Goal: Task Accomplishment & Management: Use online tool/utility

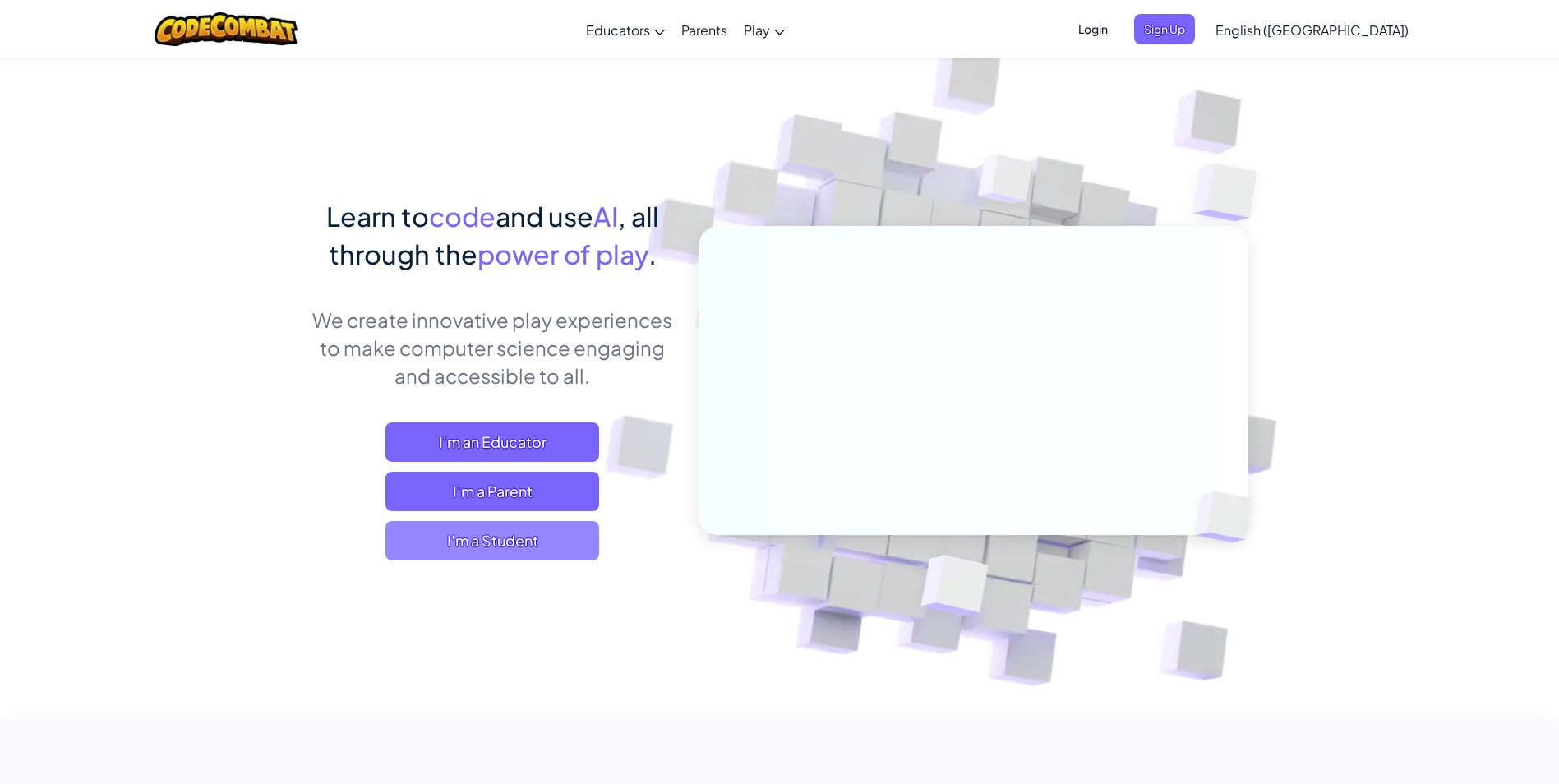
click at [556, 528] on span "I'm a Student" at bounding box center [492, 541] width 213 height 40
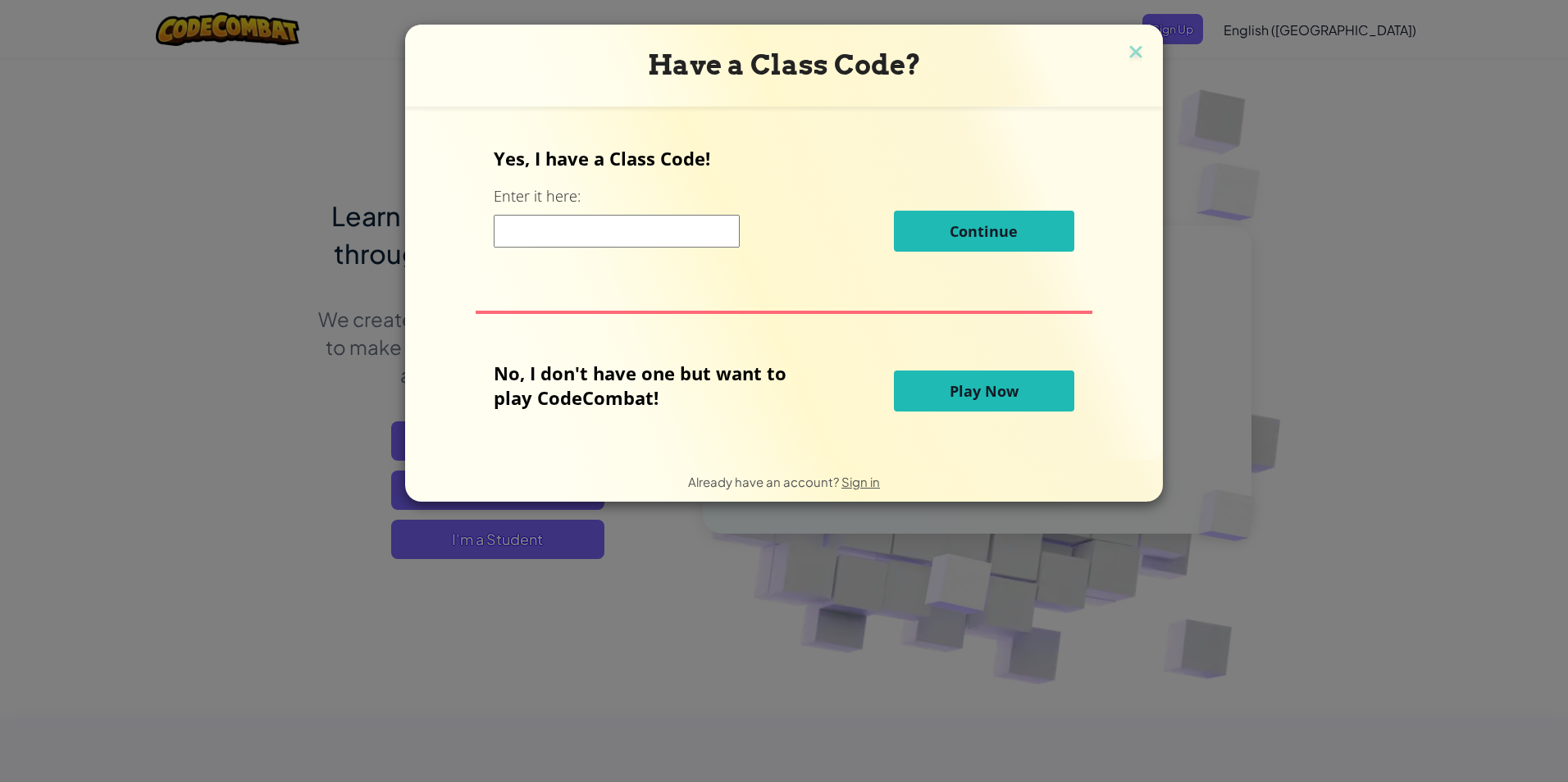
click at [1024, 374] on button "Play Now" at bounding box center [984, 391] width 180 height 41
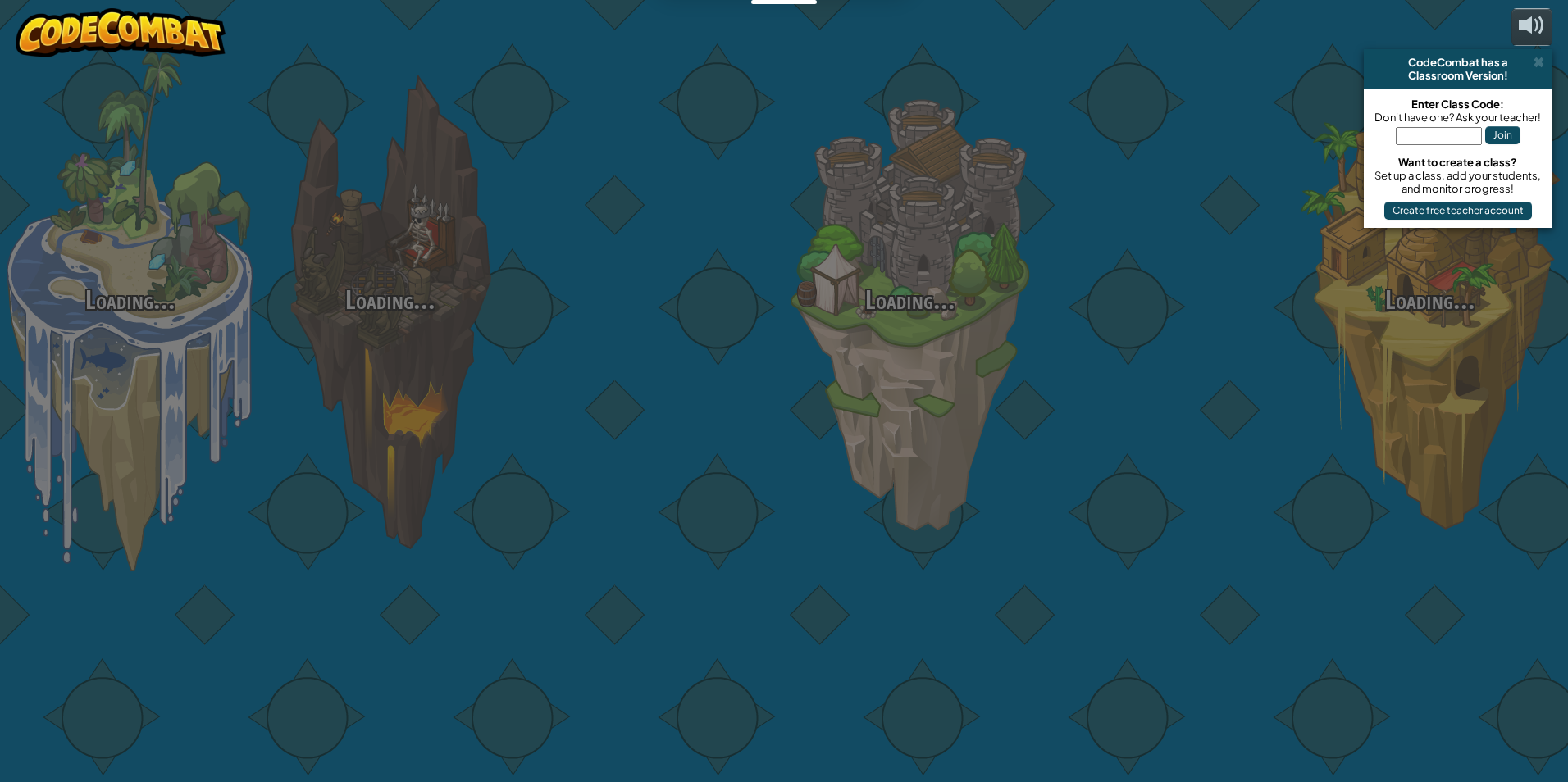
click at [946, 385] on div "Loading... Loading... Loading... Loading... Loading... Loading... Loading..." at bounding box center [784, 391] width 1568 height 782
click at [962, 386] on div "Loading... Loading... Loading... Loading... Loading... Loading... Loading..." at bounding box center [784, 391] width 1568 height 782
drag, startPoint x: 987, startPoint y: 390, endPoint x: 973, endPoint y: 391, distance: 14.0
click at [973, 391] on div "Loading... Loading... Loading... Loading... Loading... Loading... Loading..." at bounding box center [784, 391] width 1568 height 782
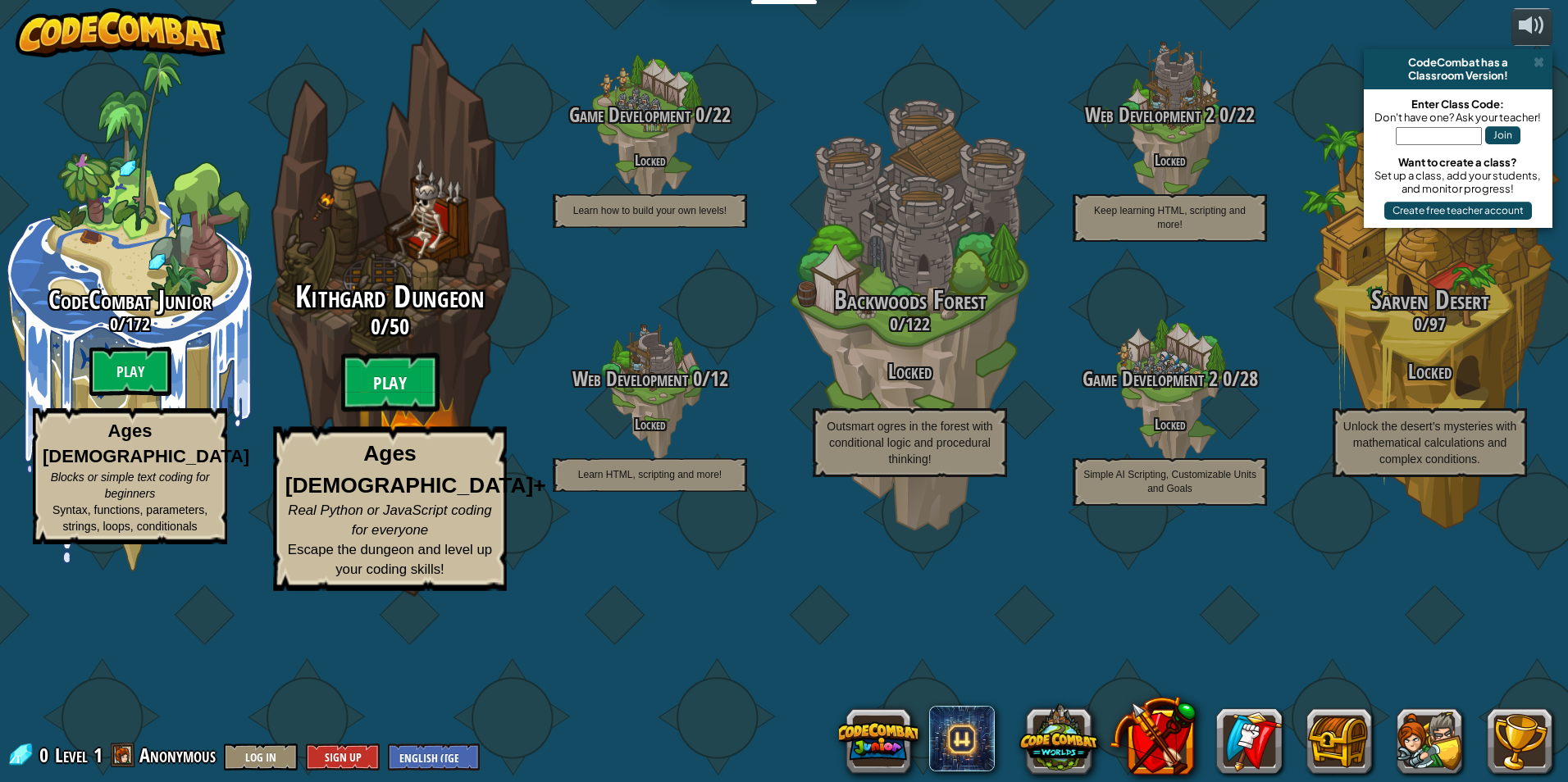
click at [429, 412] on btn "Play" at bounding box center [390, 382] width 98 height 59
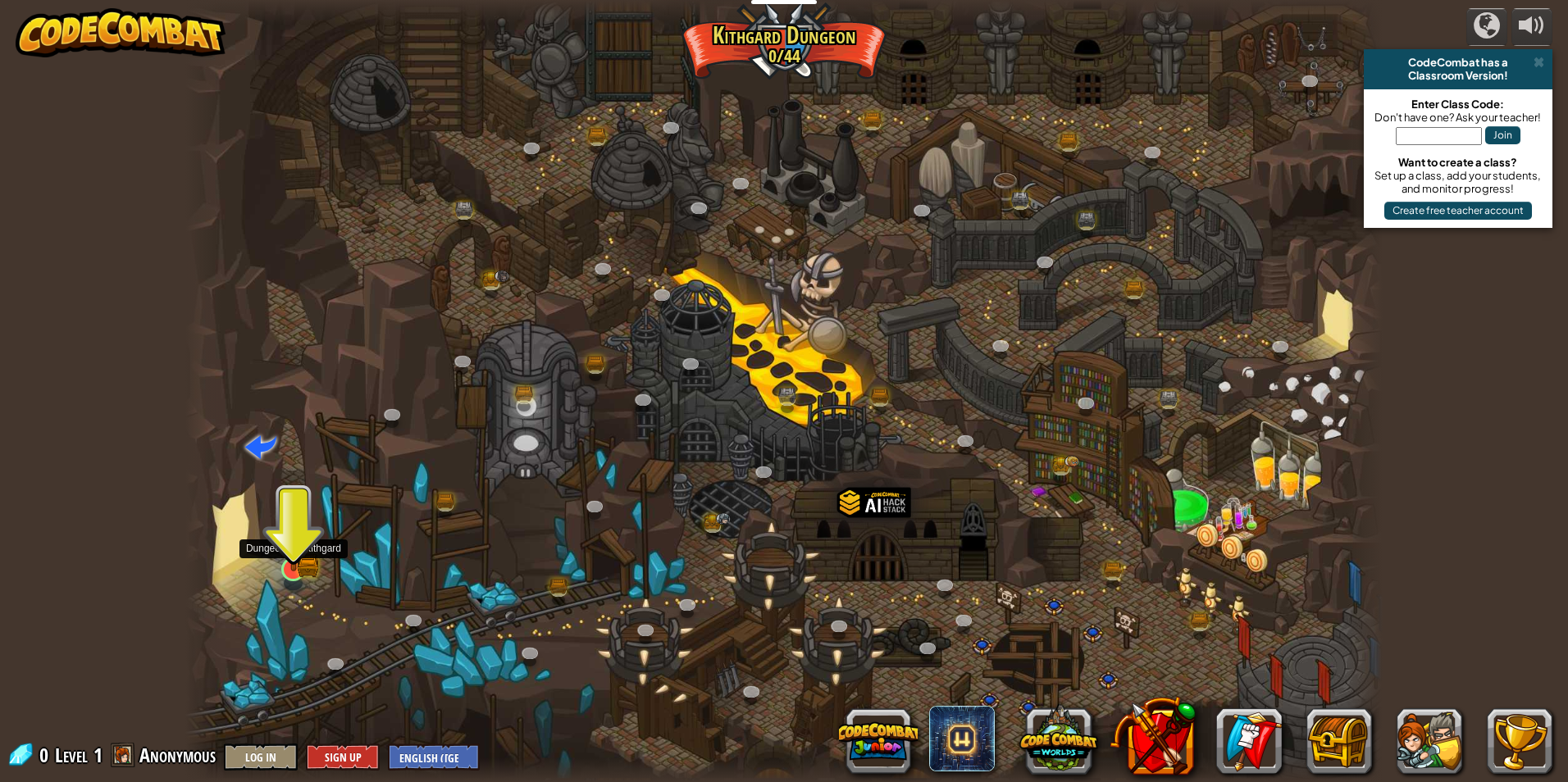
click at [297, 571] on img at bounding box center [292, 536] width 32 height 71
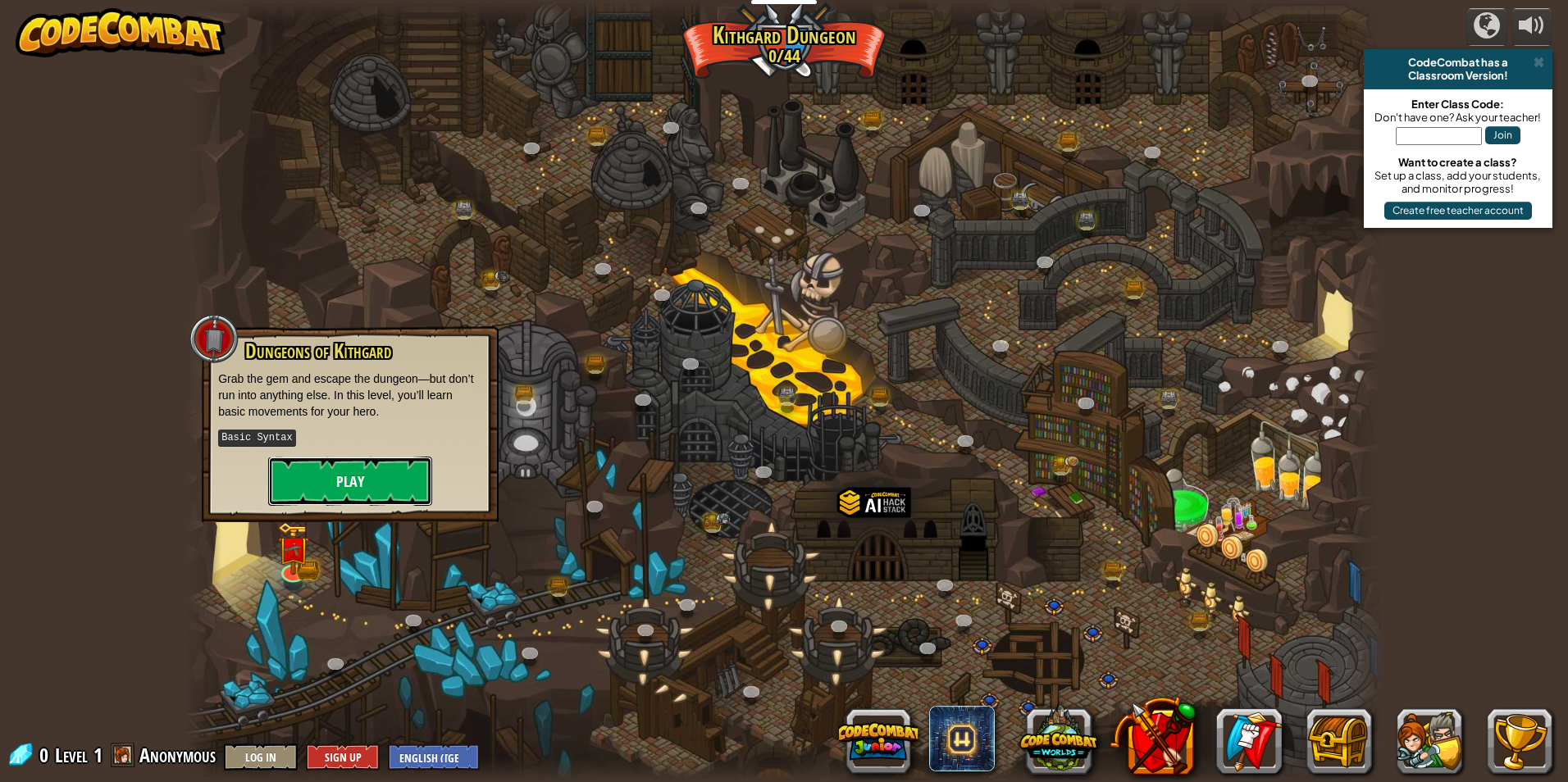
click at [299, 478] on button "Play" at bounding box center [350, 481] width 164 height 50
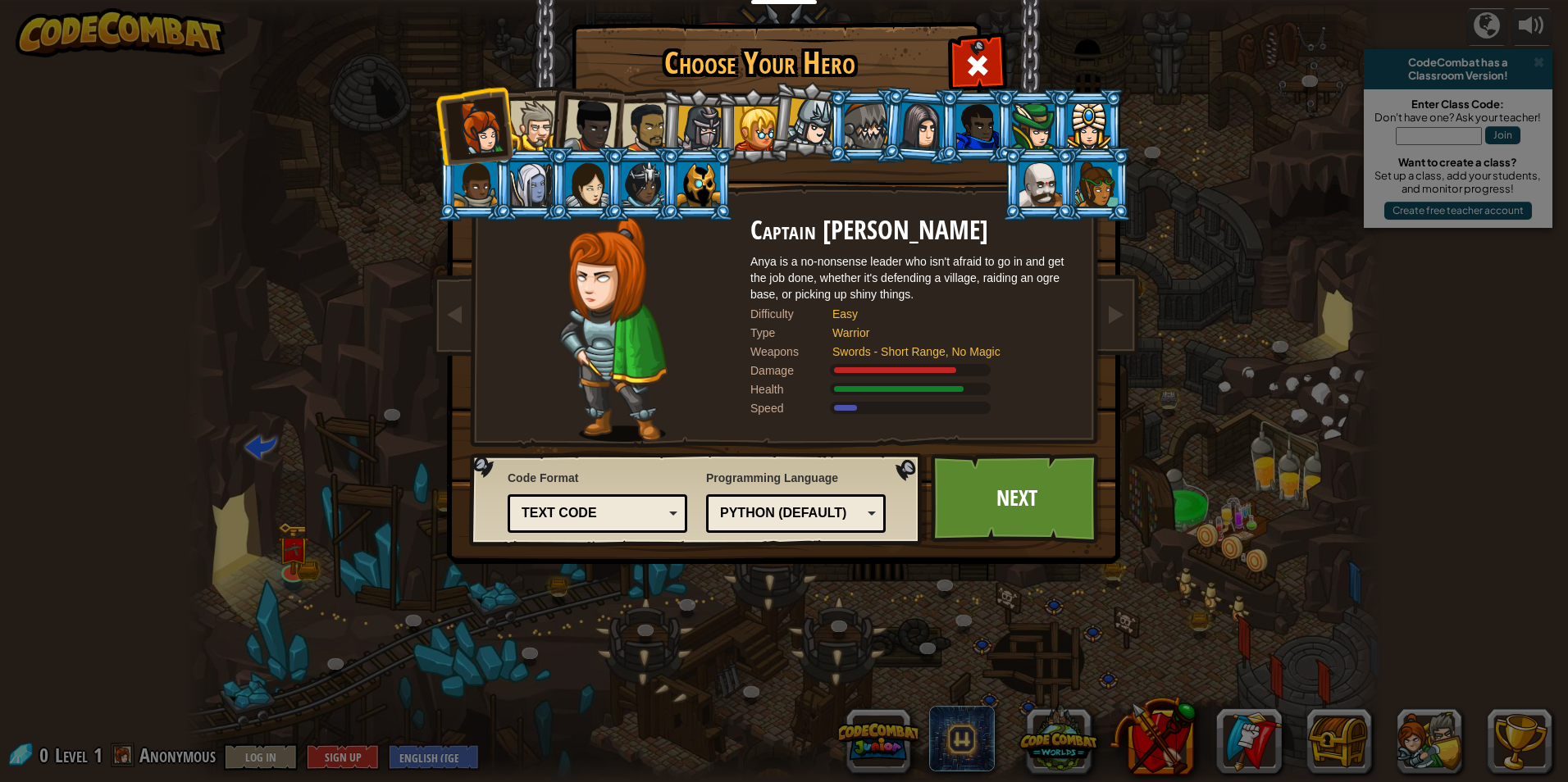
click at [530, 115] on div at bounding box center [534, 125] width 50 height 50
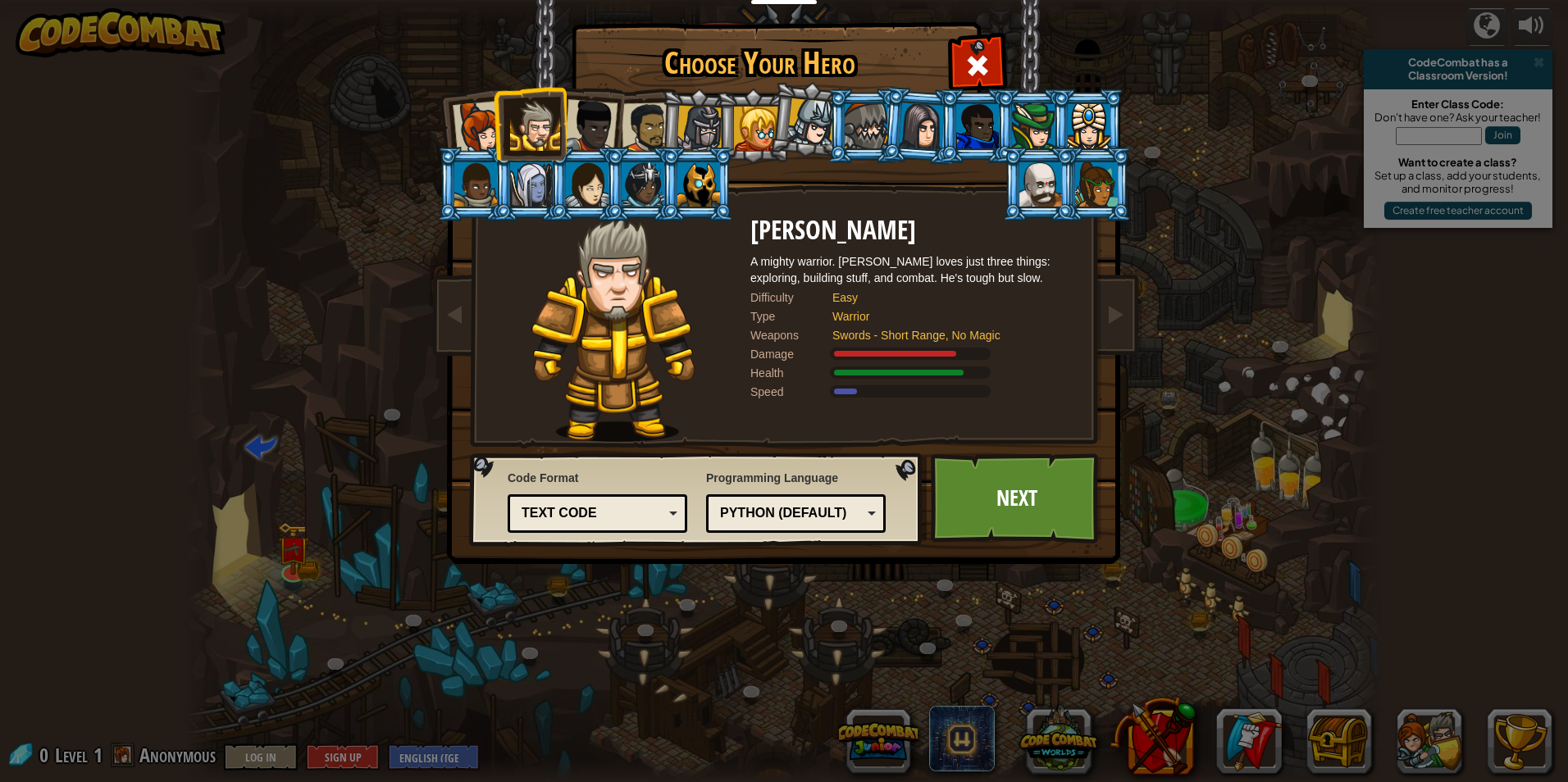
click at [807, 500] on div "Python (Default) JavaScript Lua C++ Java (Experimental) Python (Default)" at bounding box center [796, 513] width 180 height 39
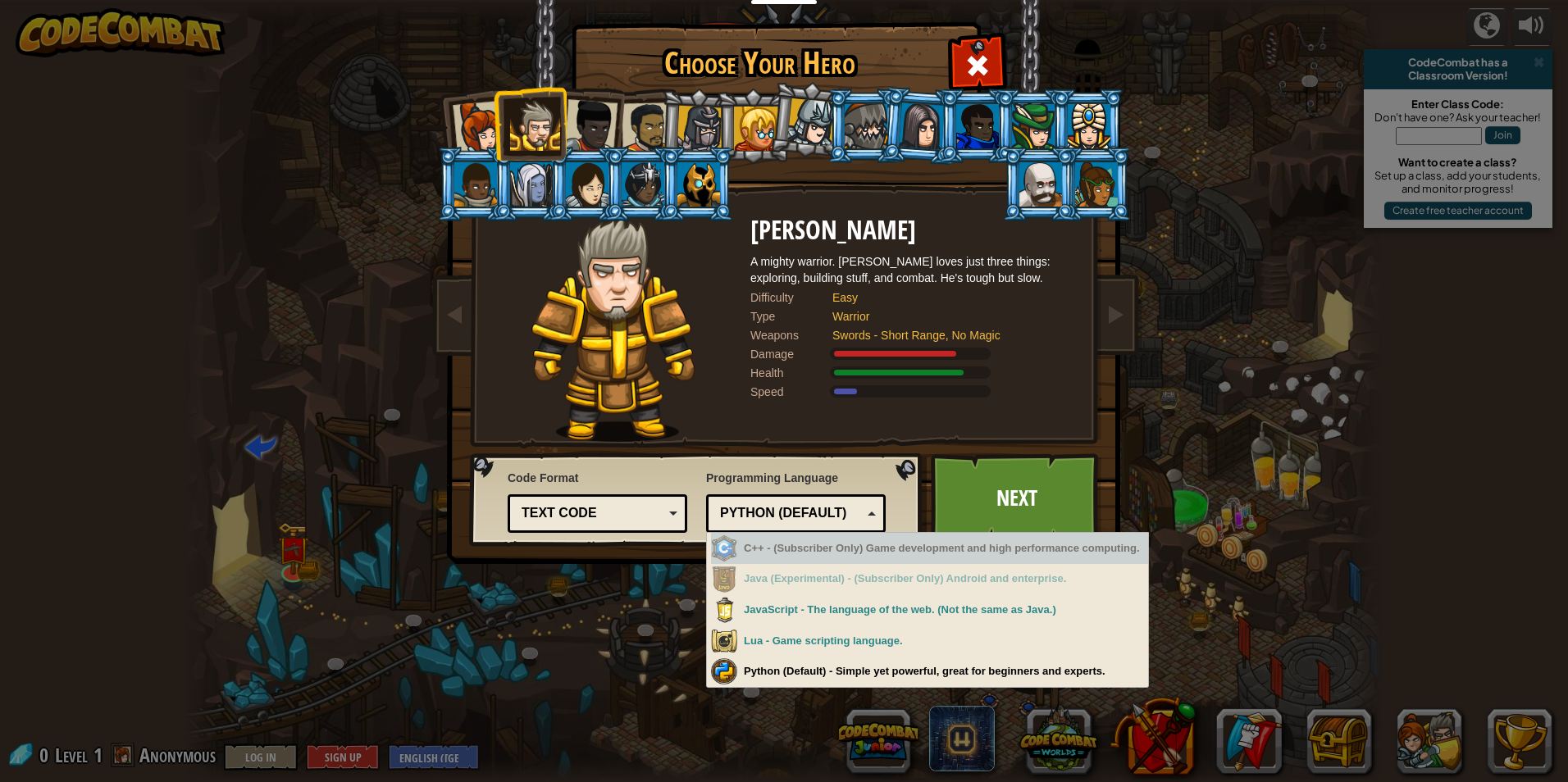
click at [786, 519] on div "Python (Default)" at bounding box center [790, 513] width 142 height 19
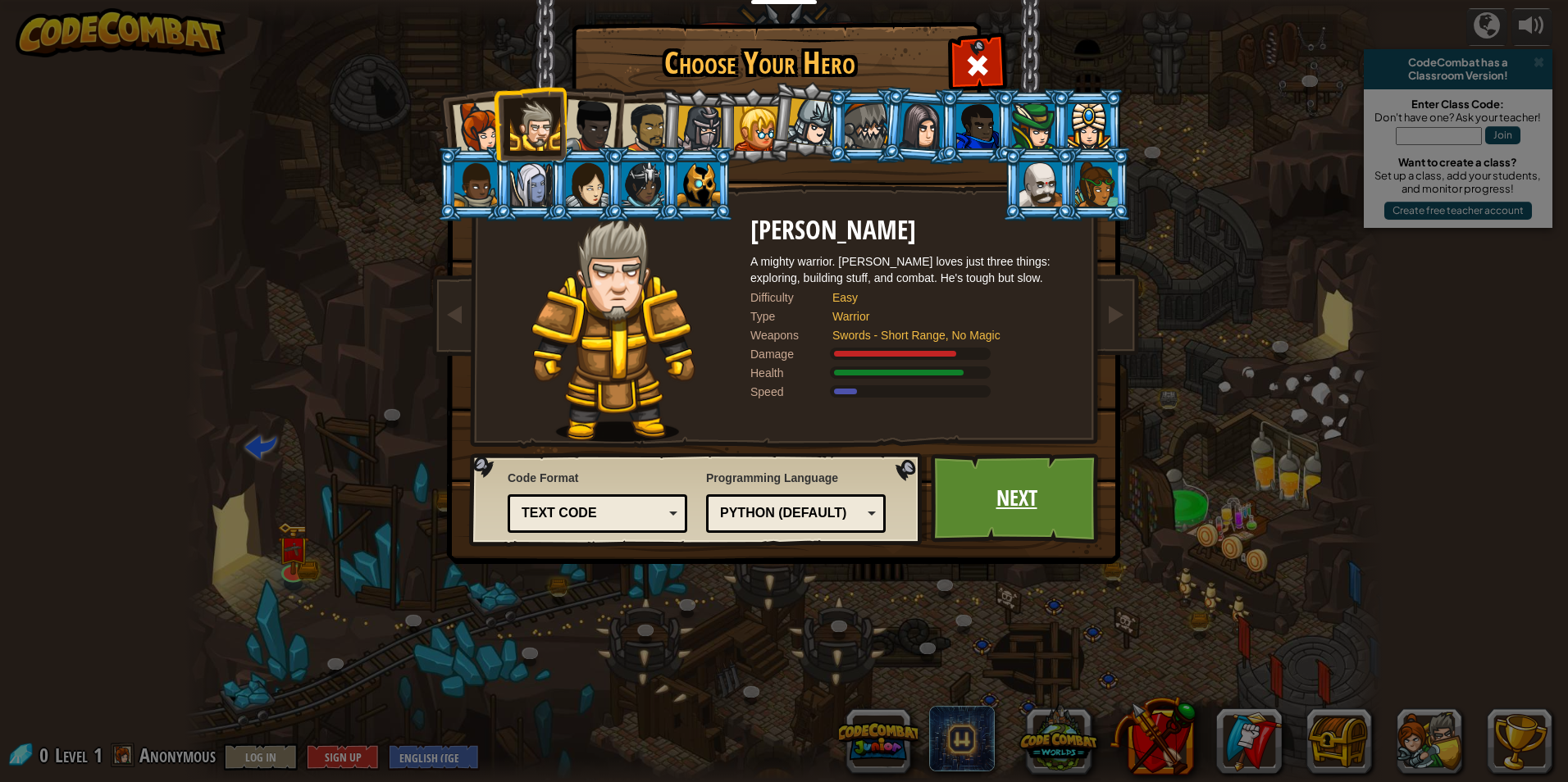
click at [995, 498] on link "Next" at bounding box center [1017, 499] width 171 height 90
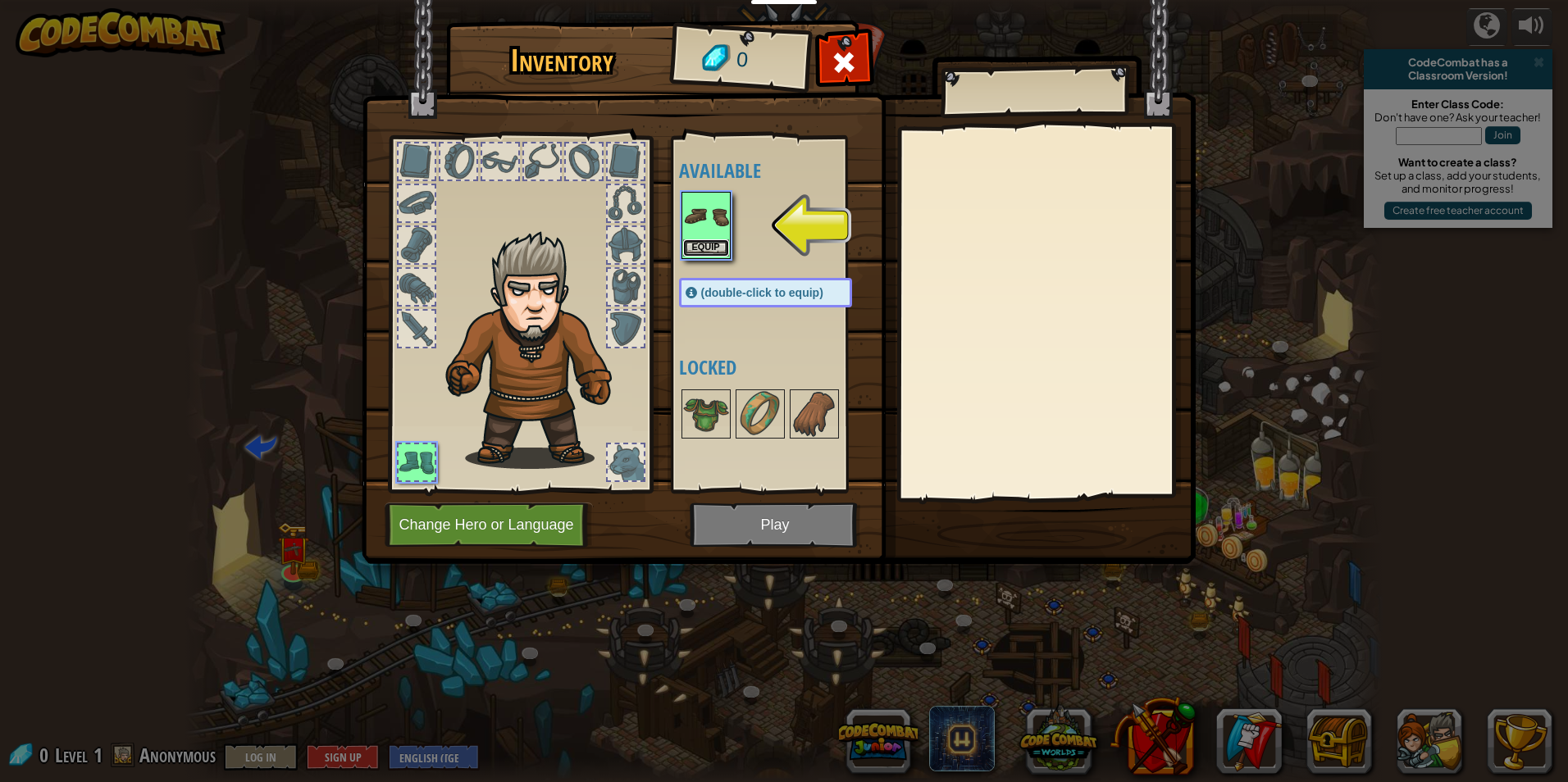
click at [717, 241] on button "Equip" at bounding box center [706, 247] width 46 height 17
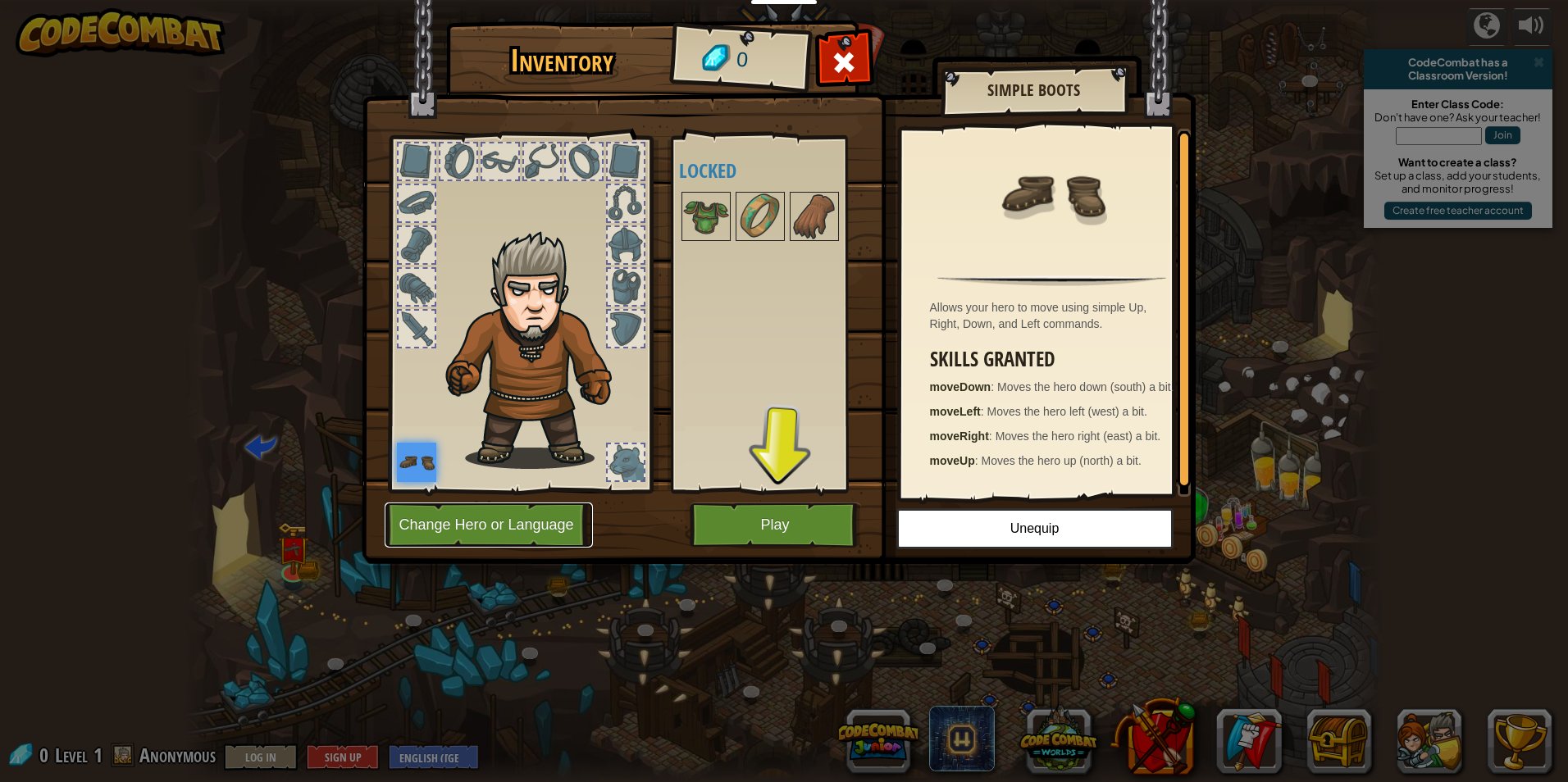
click at [547, 524] on button "Change Hero or Language" at bounding box center [488, 525] width 208 height 45
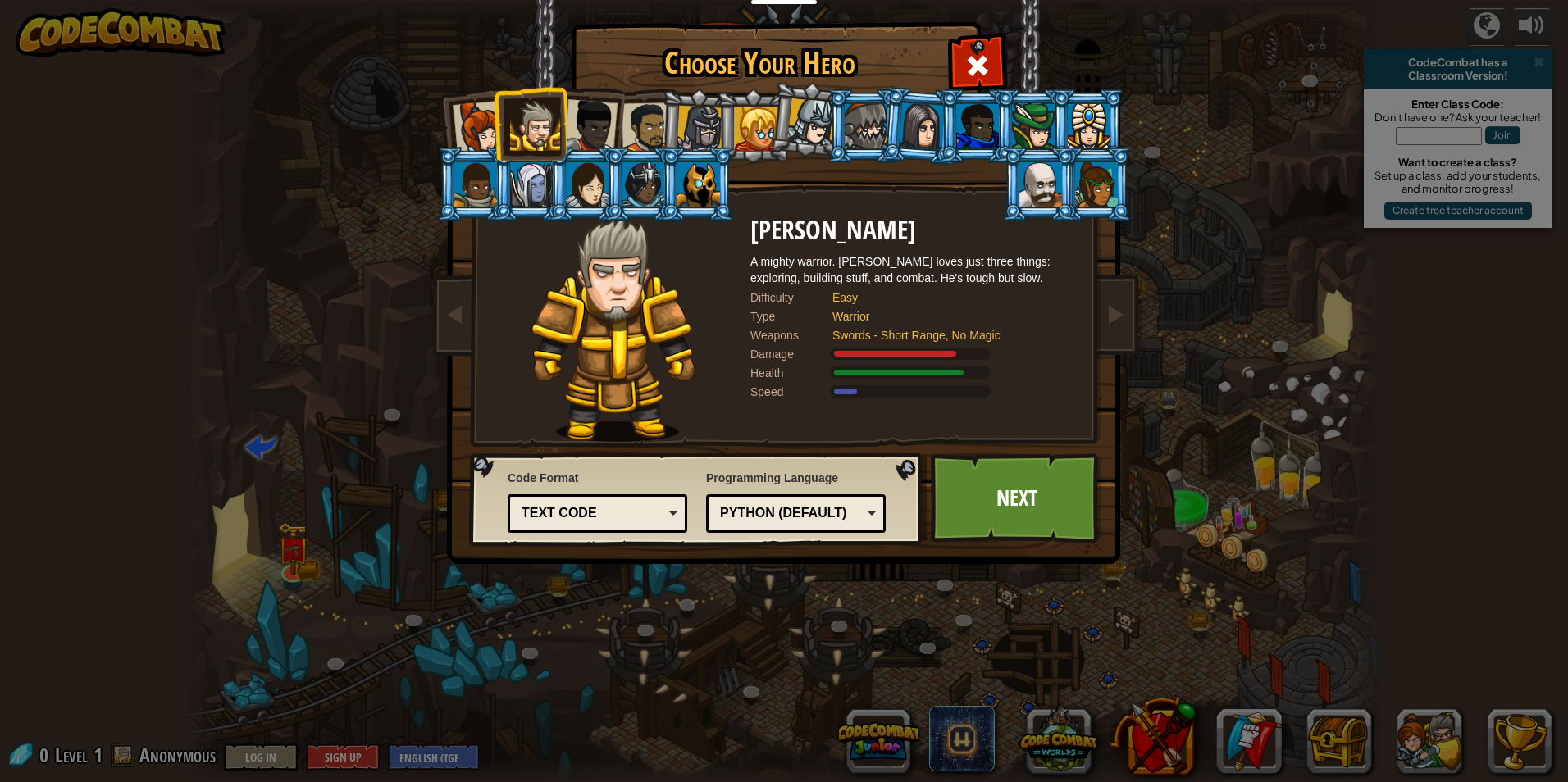
click at [691, 104] on li at bounding box center [697, 125] width 78 height 78
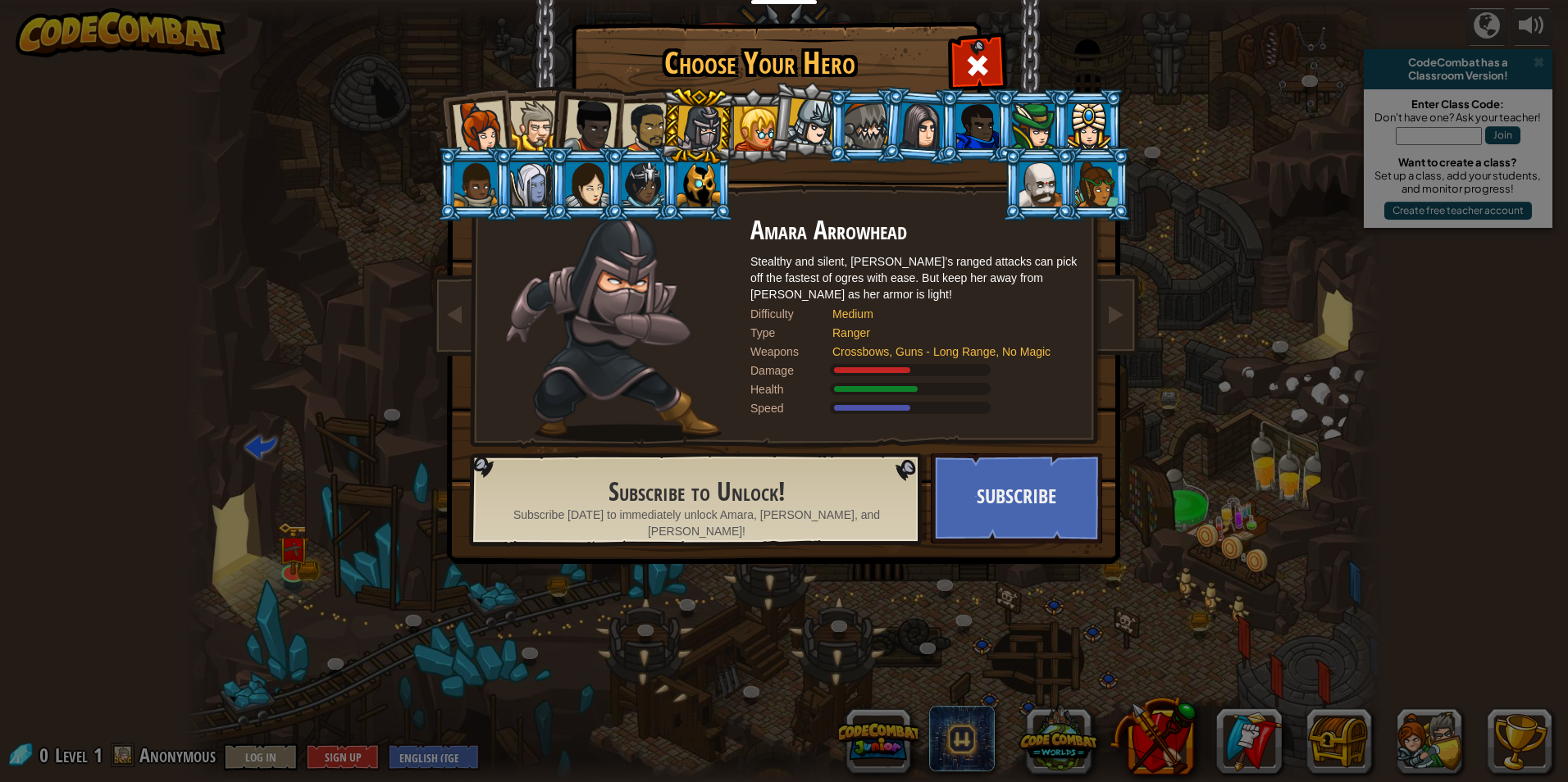
click at [748, 108] on div at bounding box center [755, 128] width 44 height 44
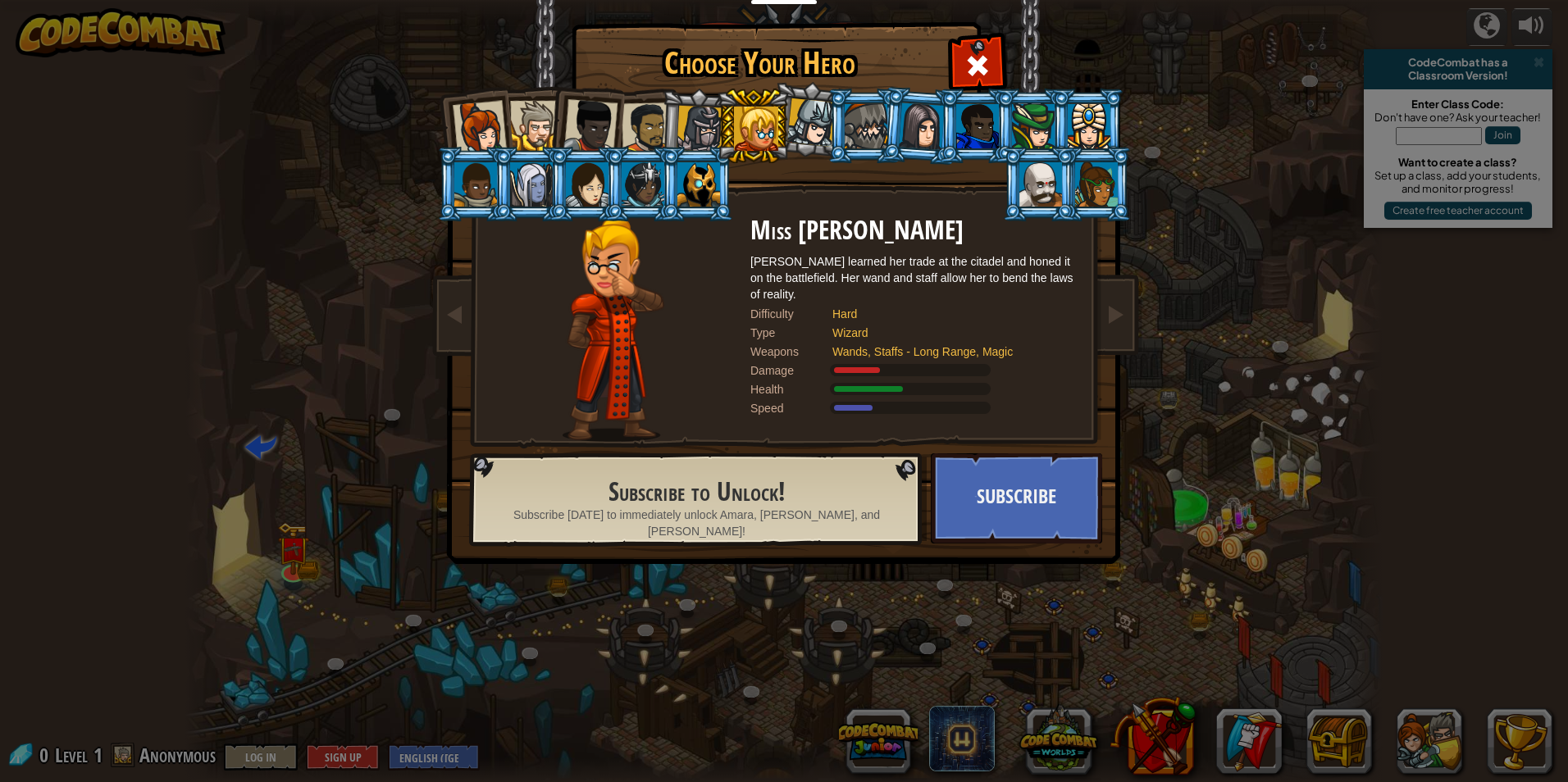
click at [1030, 167] on div at bounding box center [1040, 184] width 42 height 44
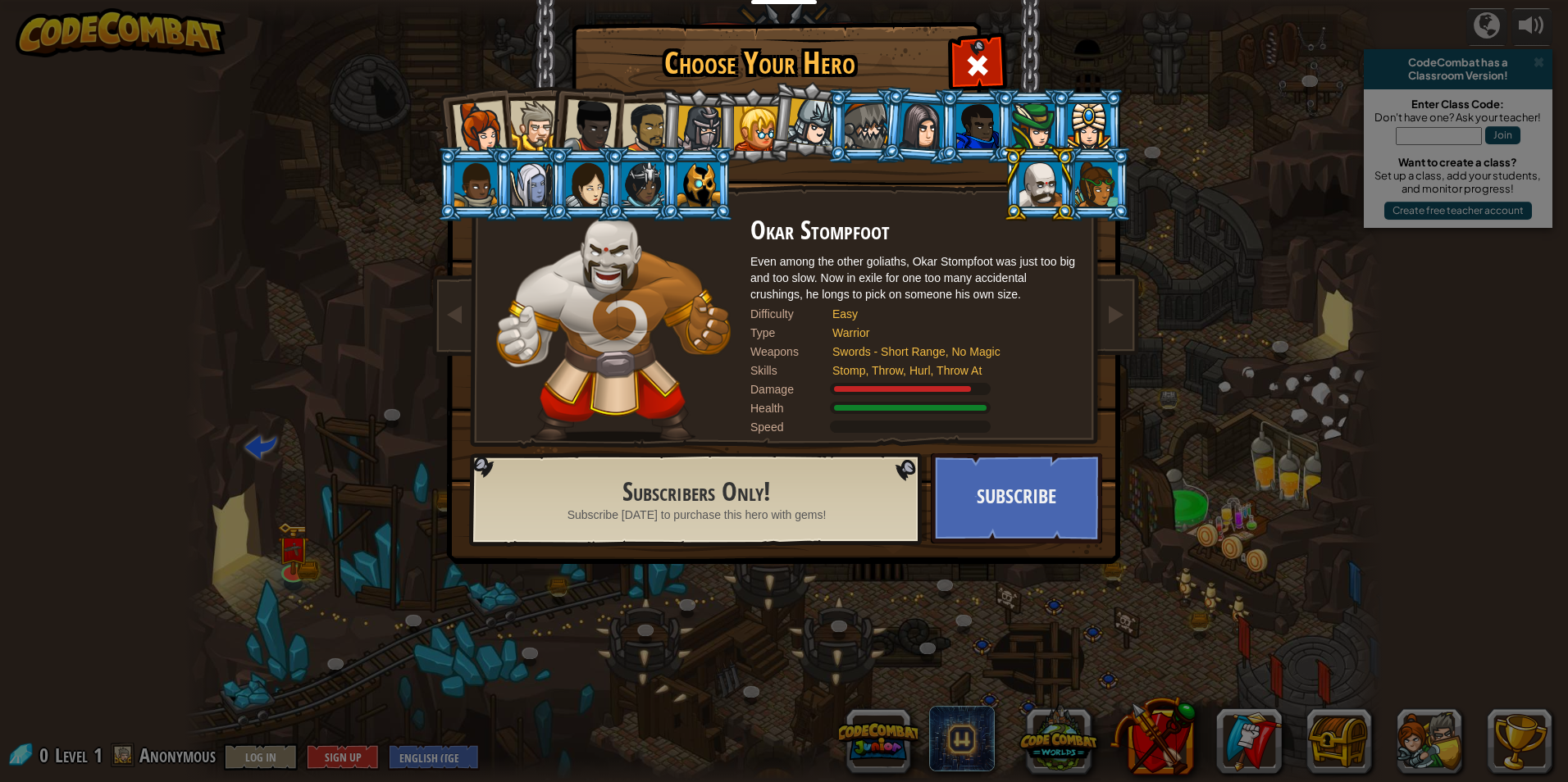
click at [866, 106] on div at bounding box center [865, 125] width 42 height 44
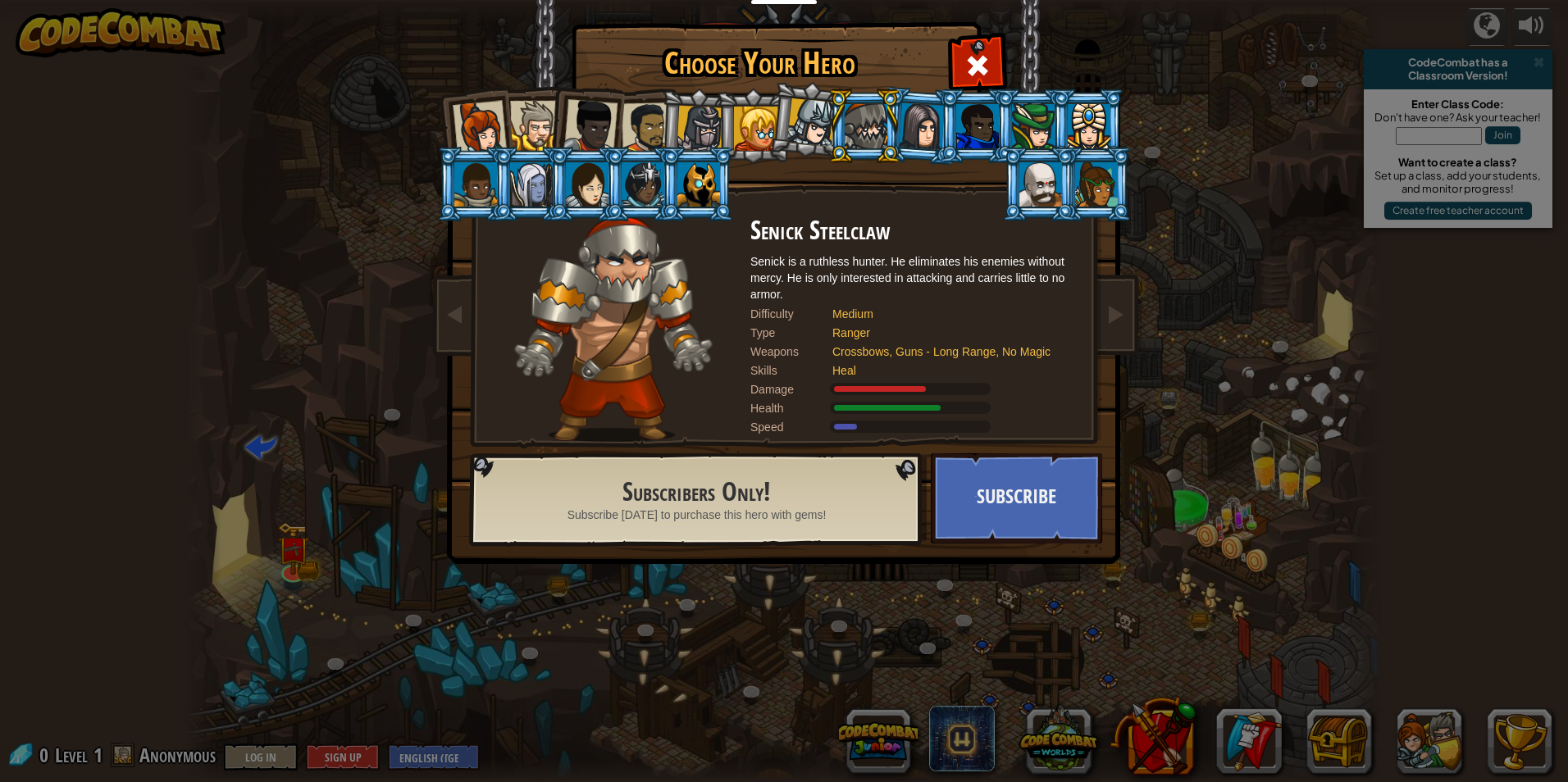
click at [503, 130] on li at bounding box center [474, 125] width 80 height 80
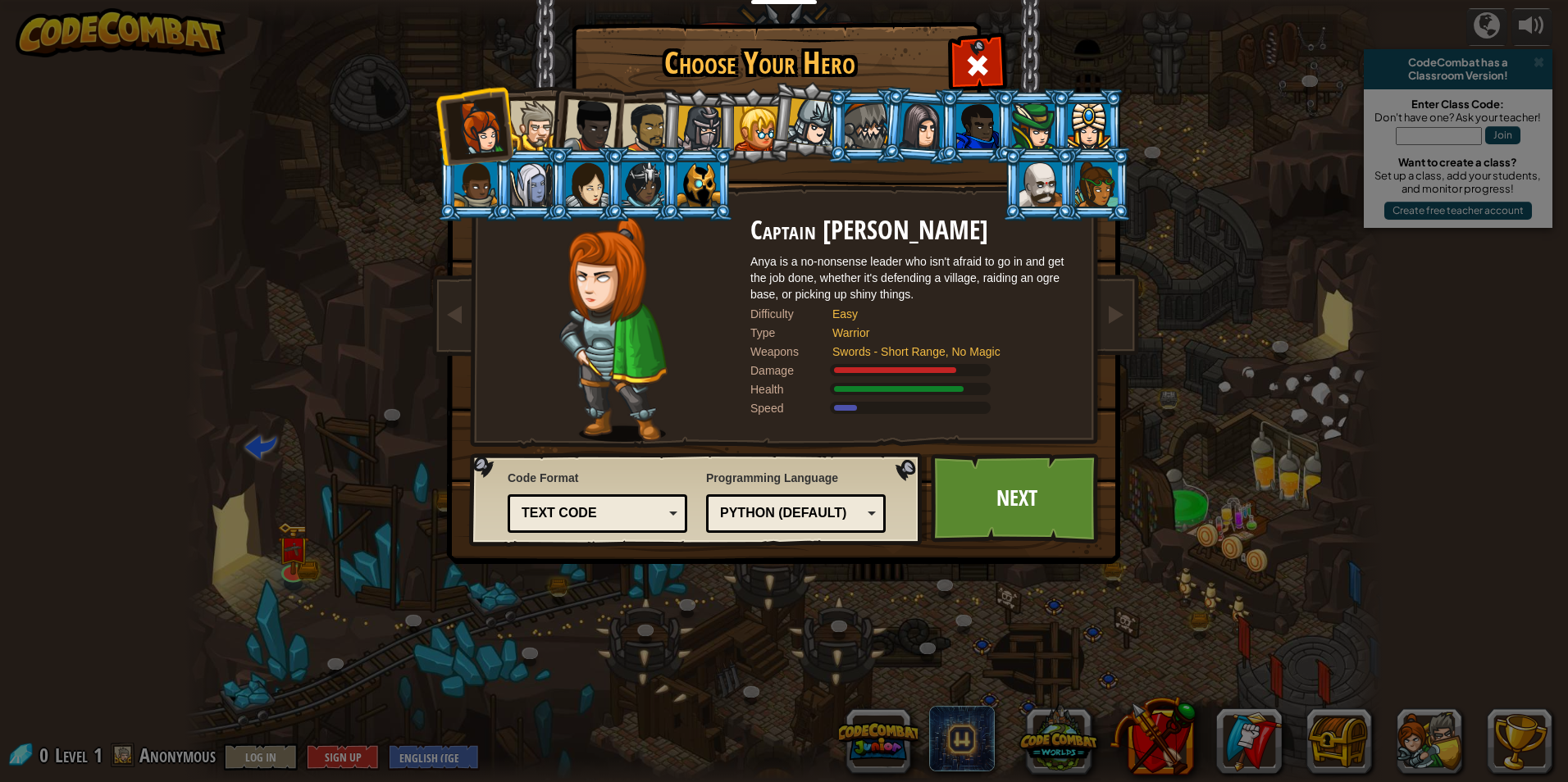
click at [524, 132] on div at bounding box center [534, 125] width 50 height 50
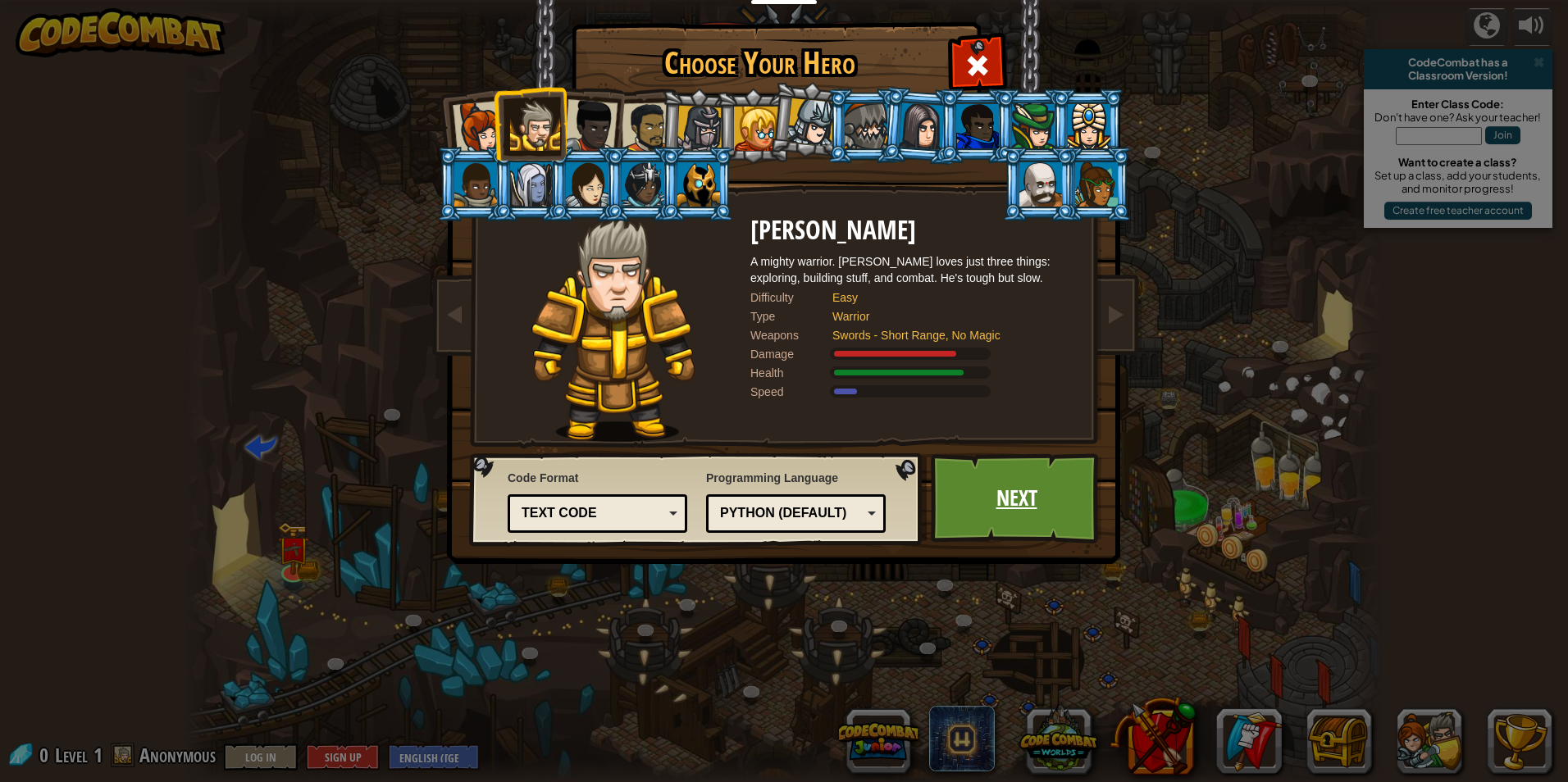
click at [1045, 481] on link "Next" at bounding box center [1017, 499] width 171 height 90
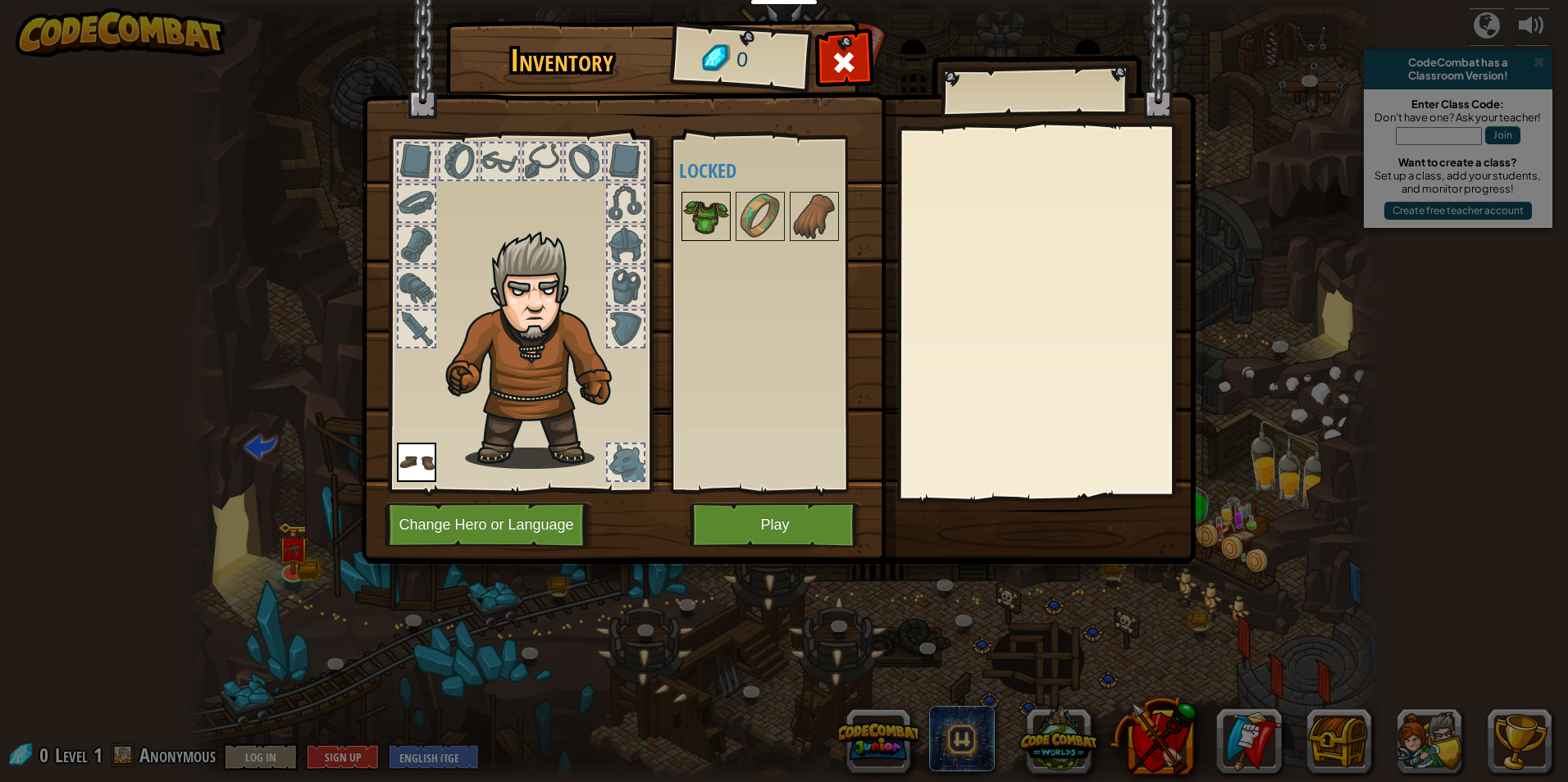
click at [727, 234] on img at bounding box center [706, 216] width 46 height 46
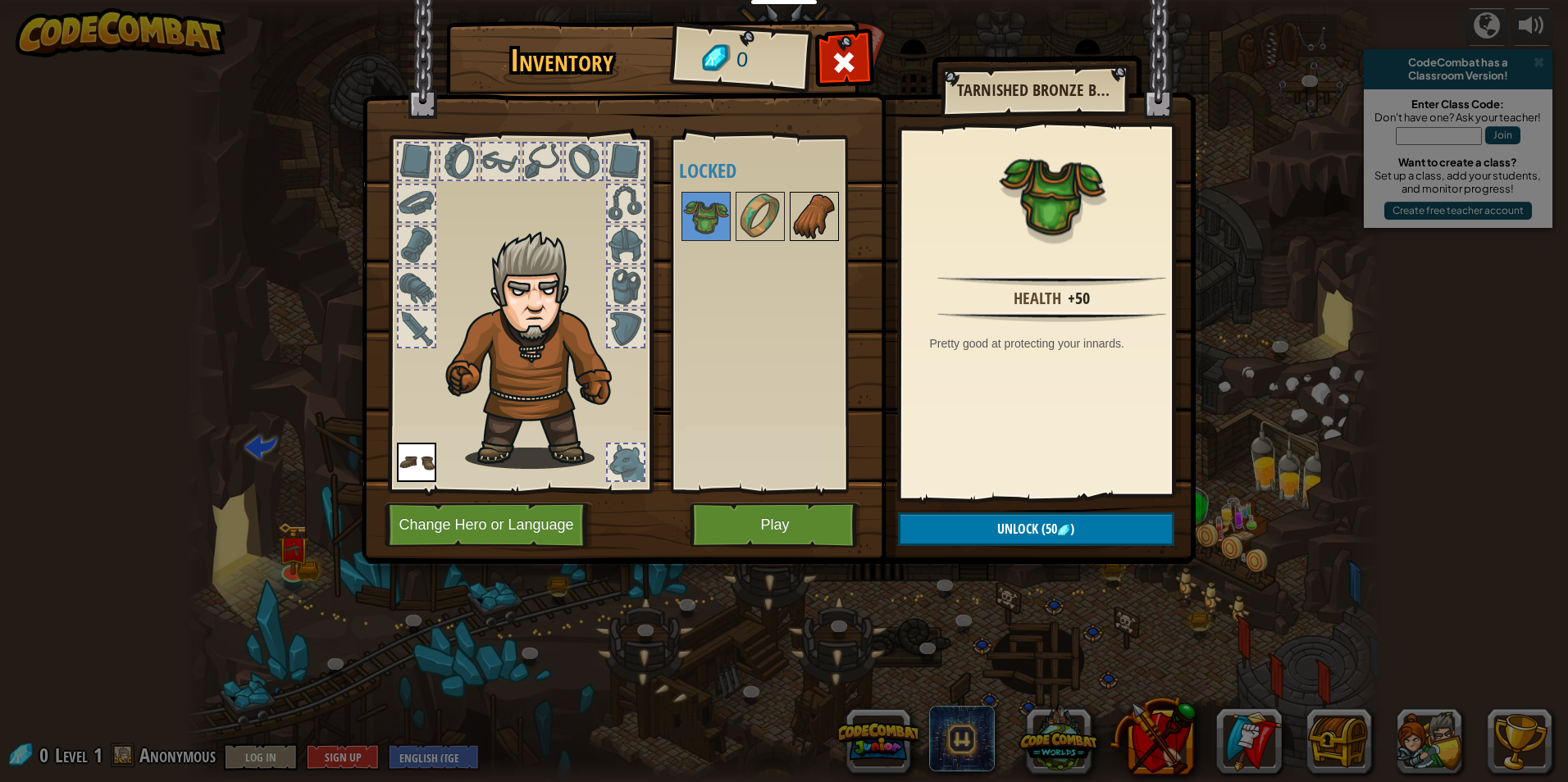
click at [835, 231] on img at bounding box center [814, 216] width 46 height 46
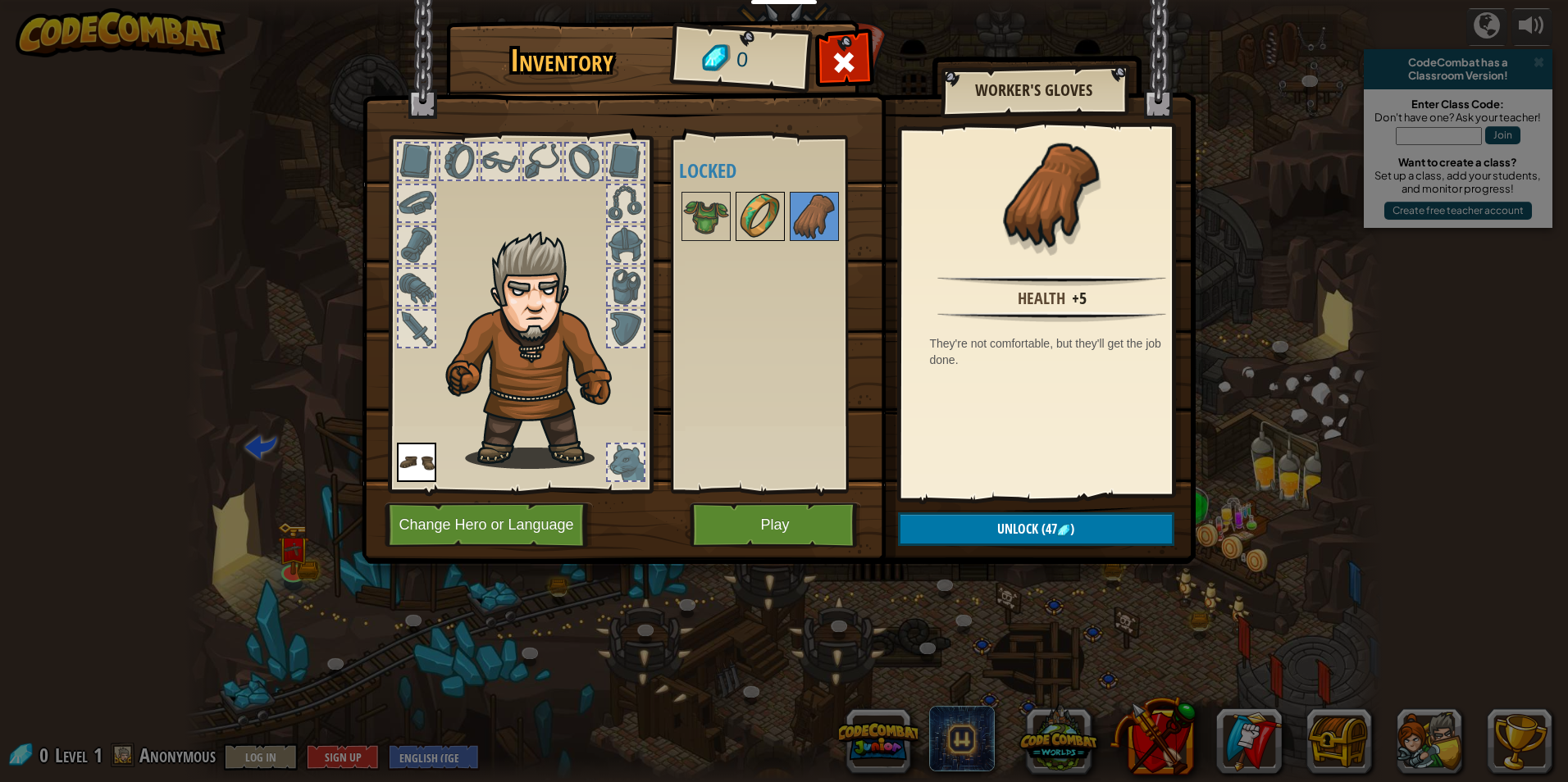
click at [777, 211] on img at bounding box center [760, 216] width 46 height 46
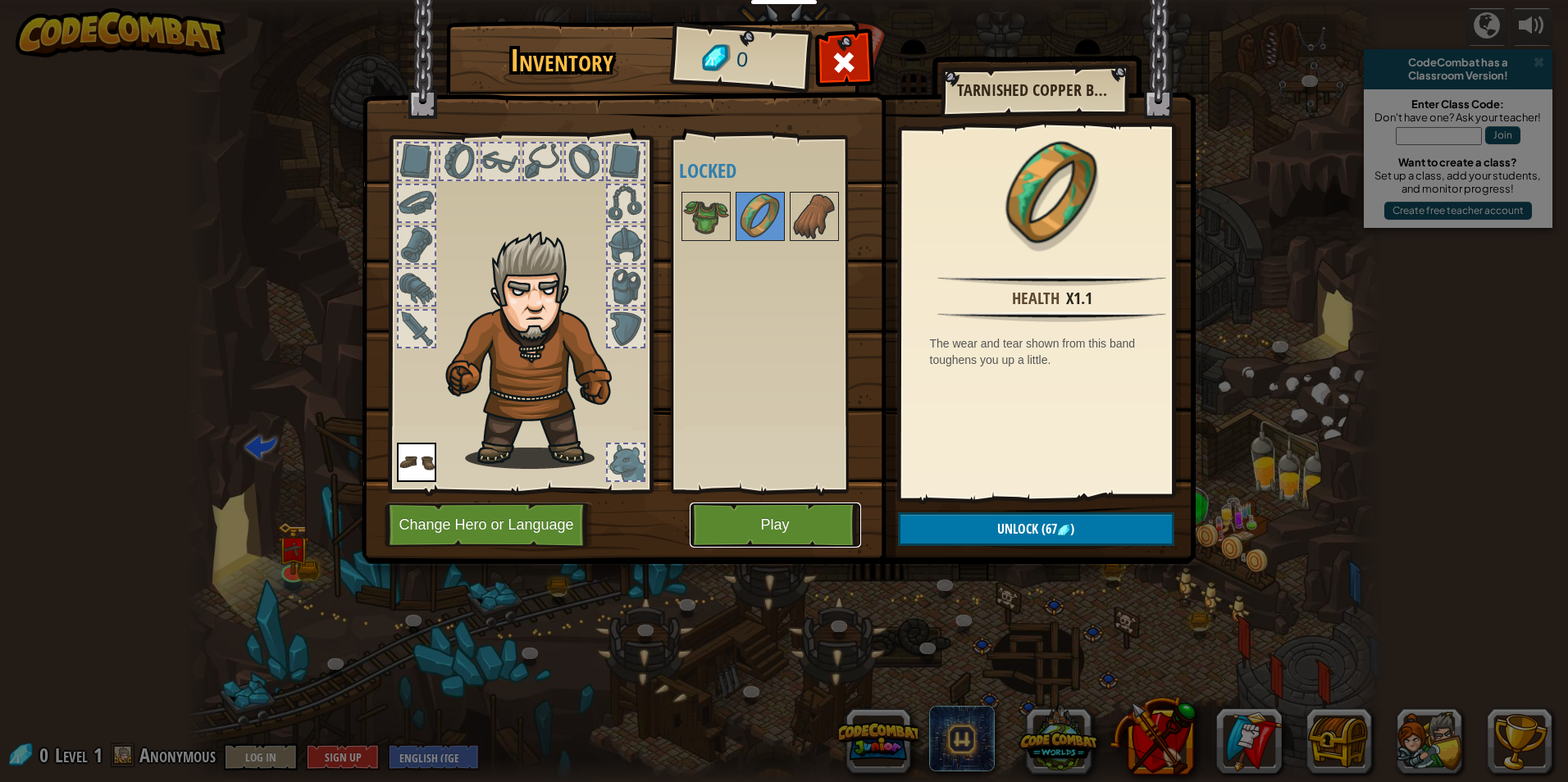
click at [809, 528] on button "Play" at bounding box center [775, 525] width 171 height 45
click at [801, 538] on button "Play" at bounding box center [775, 525] width 171 height 45
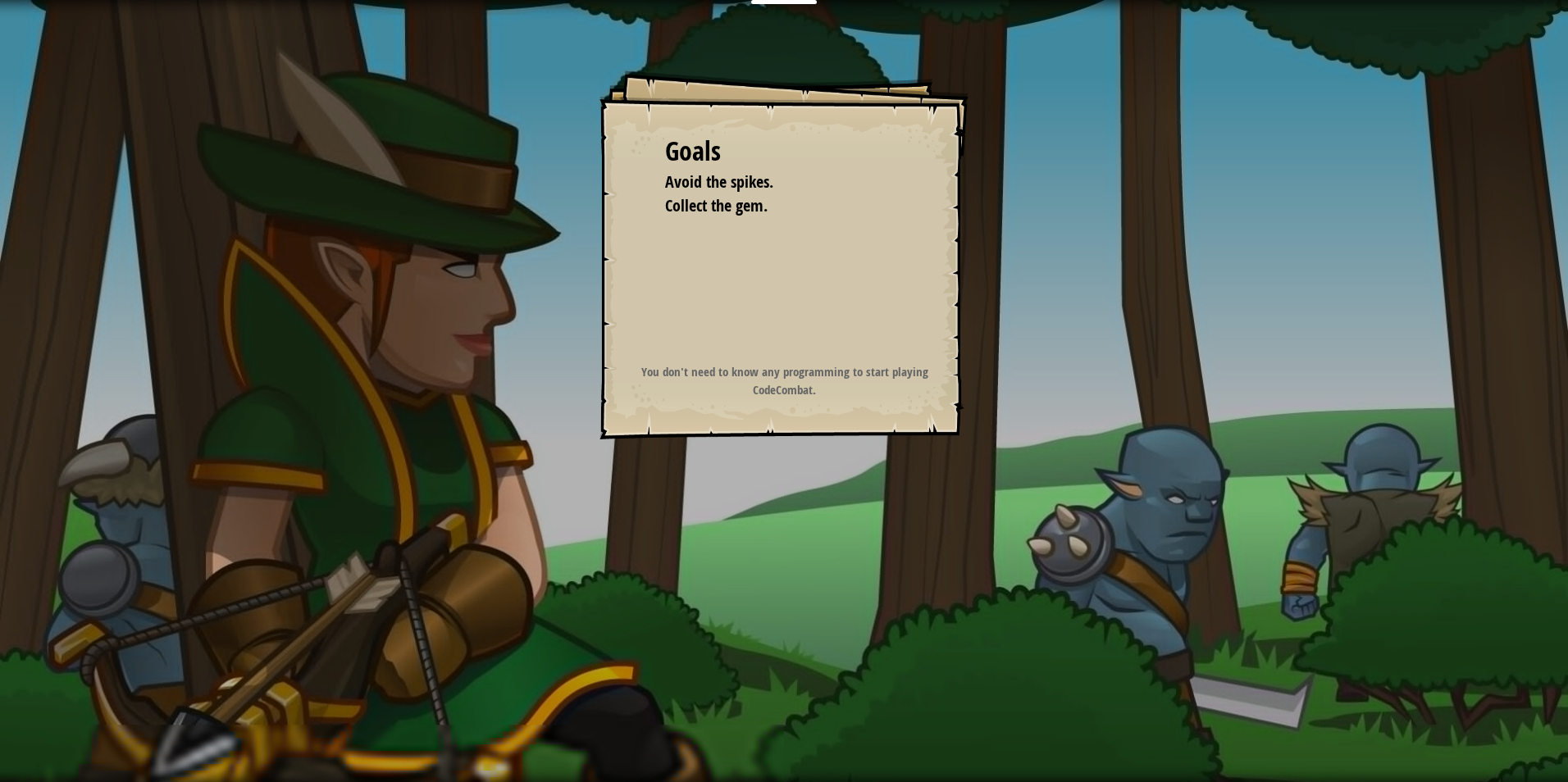
click at [797, 520] on div "Goals Avoid the spikes. Collect the gem. Start Level Error loading from server.…" at bounding box center [784, 391] width 1568 height 782
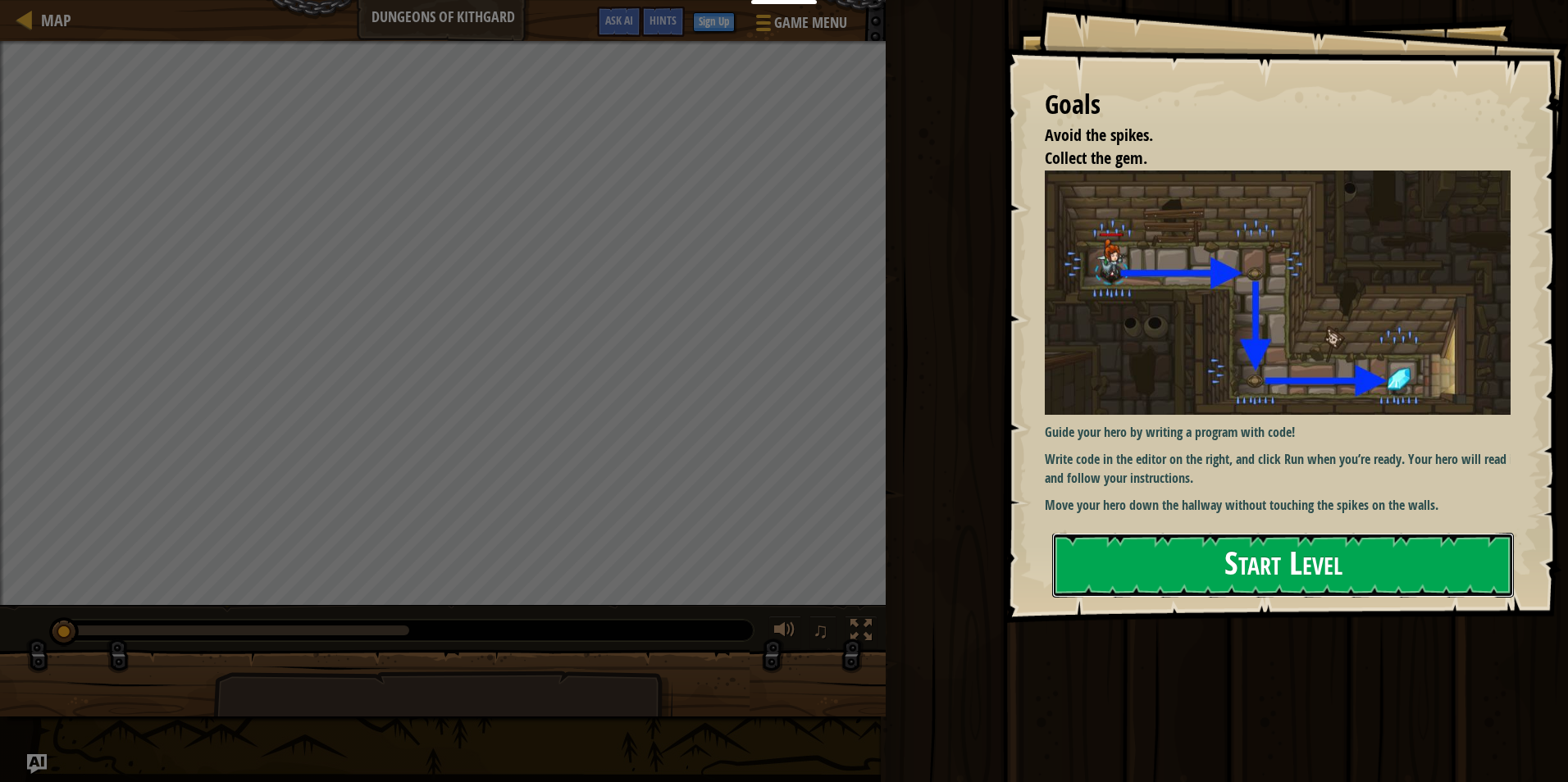
click at [1230, 586] on button "Start Level" at bounding box center [1283, 566] width 462 height 65
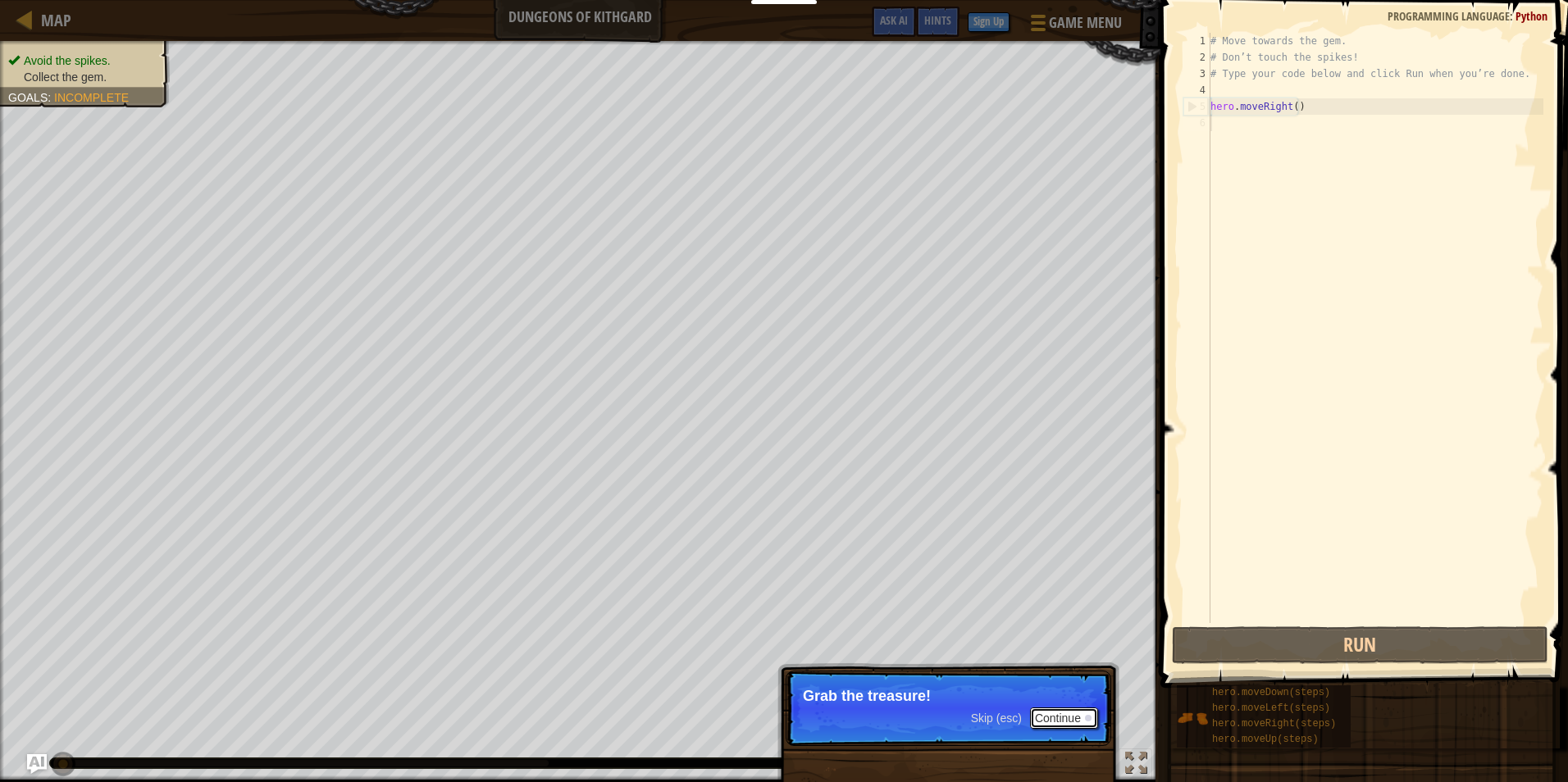
click at [1064, 718] on button "Continue" at bounding box center [1064, 718] width 68 height 22
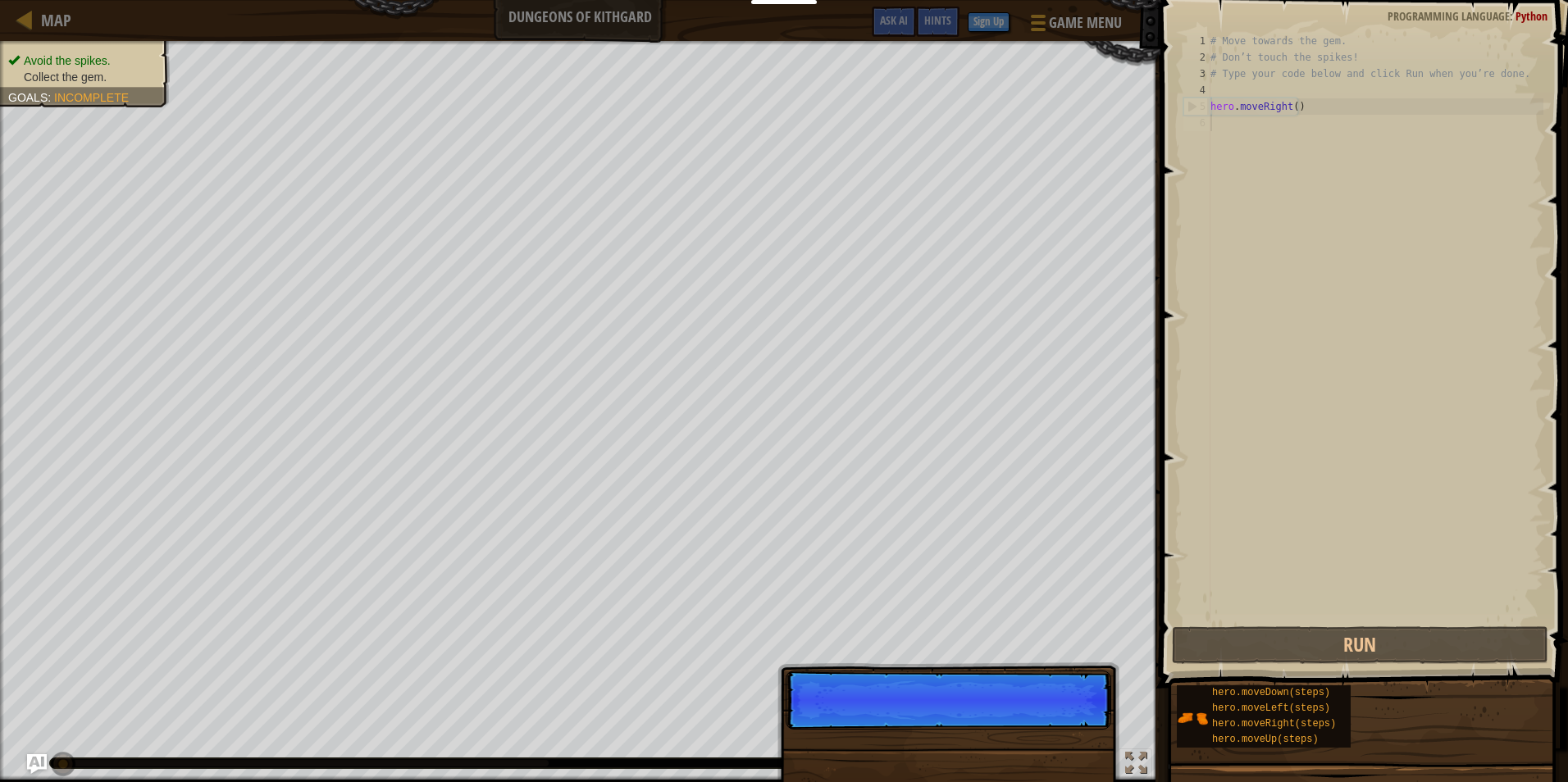
scroll to position [7, 0]
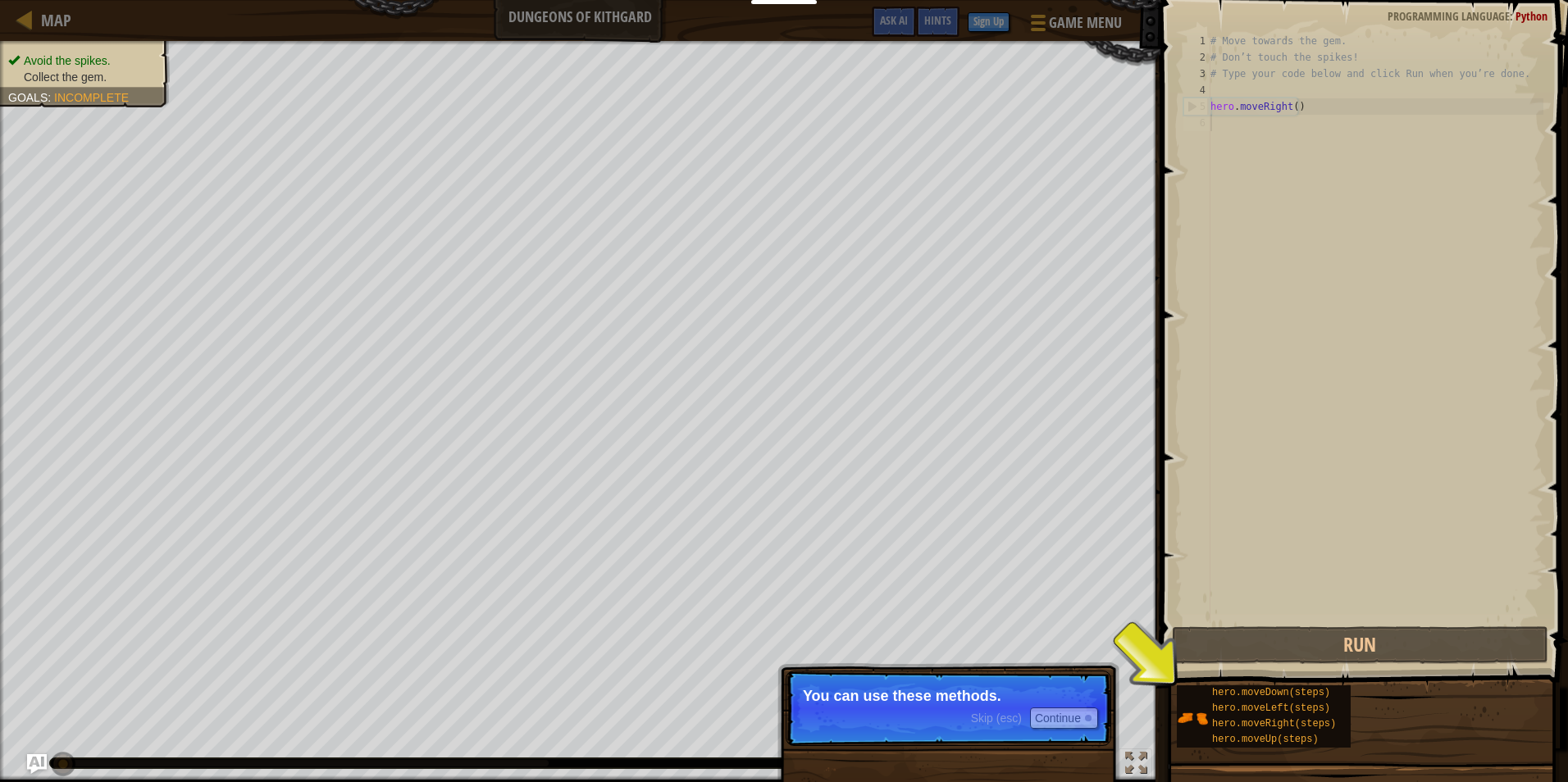
click at [1056, 704] on p "You can use these methods." at bounding box center [948, 696] width 291 height 16
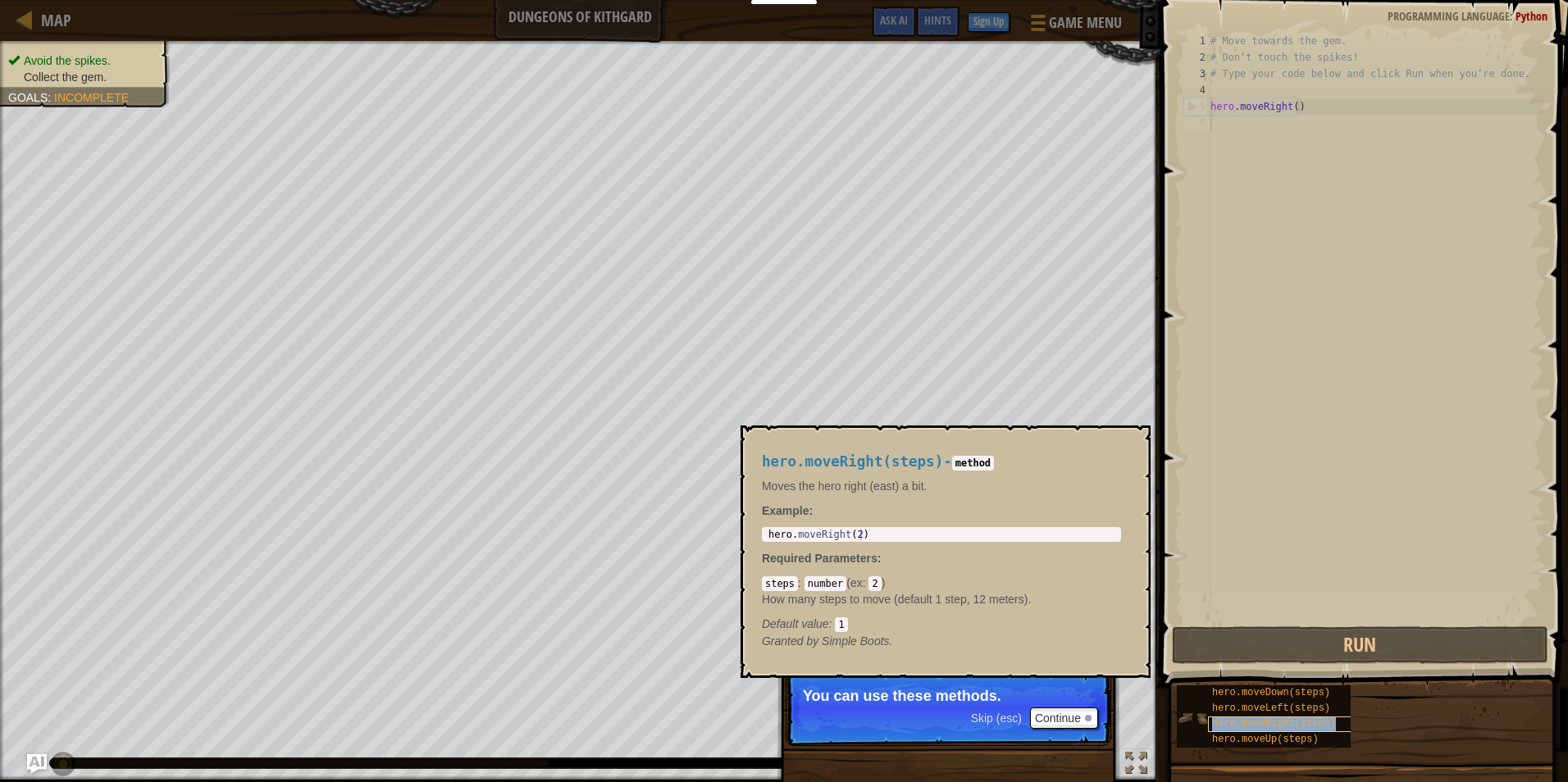
click at [1283, 724] on span "hero.moveRight(steps)" at bounding box center [1273, 723] width 124 height 12
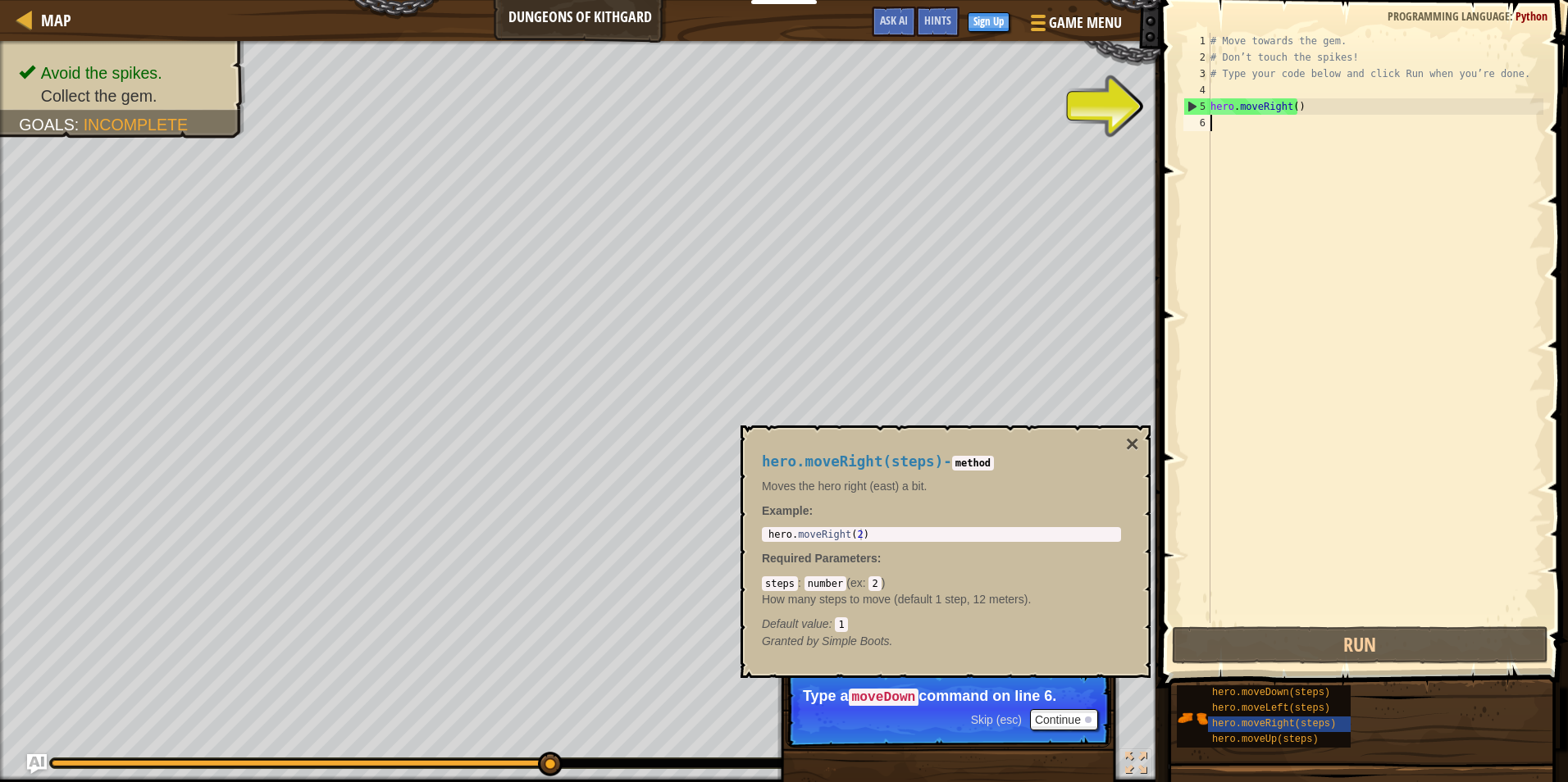
drag, startPoint x: 1243, startPoint y: 136, endPoint x: 1249, endPoint y: 126, distance: 11.7
click at [1249, 126] on div "# Move towards the gem. # Don’t touch the spikes! # Type your code below and cl…" at bounding box center [1375, 344] width 337 height 623
click at [1250, 122] on div "# Move towards the gem. # Don’t touch the spikes! # Type your code below and cl…" at bounding box center [1375, 344] width 337 height 623
click at [1238, 131] on div "# Move towards the gem. # Don’t touch the spikes! # Type your code below and cl…" at bounding box center [1375, 344] width 337 height 623
click at [1231, 127] on div "# Move towards the gem. # Don’t touch the spikes! # Type your code below and cl…" at bounding box center [1375, 344] width 337 height 623
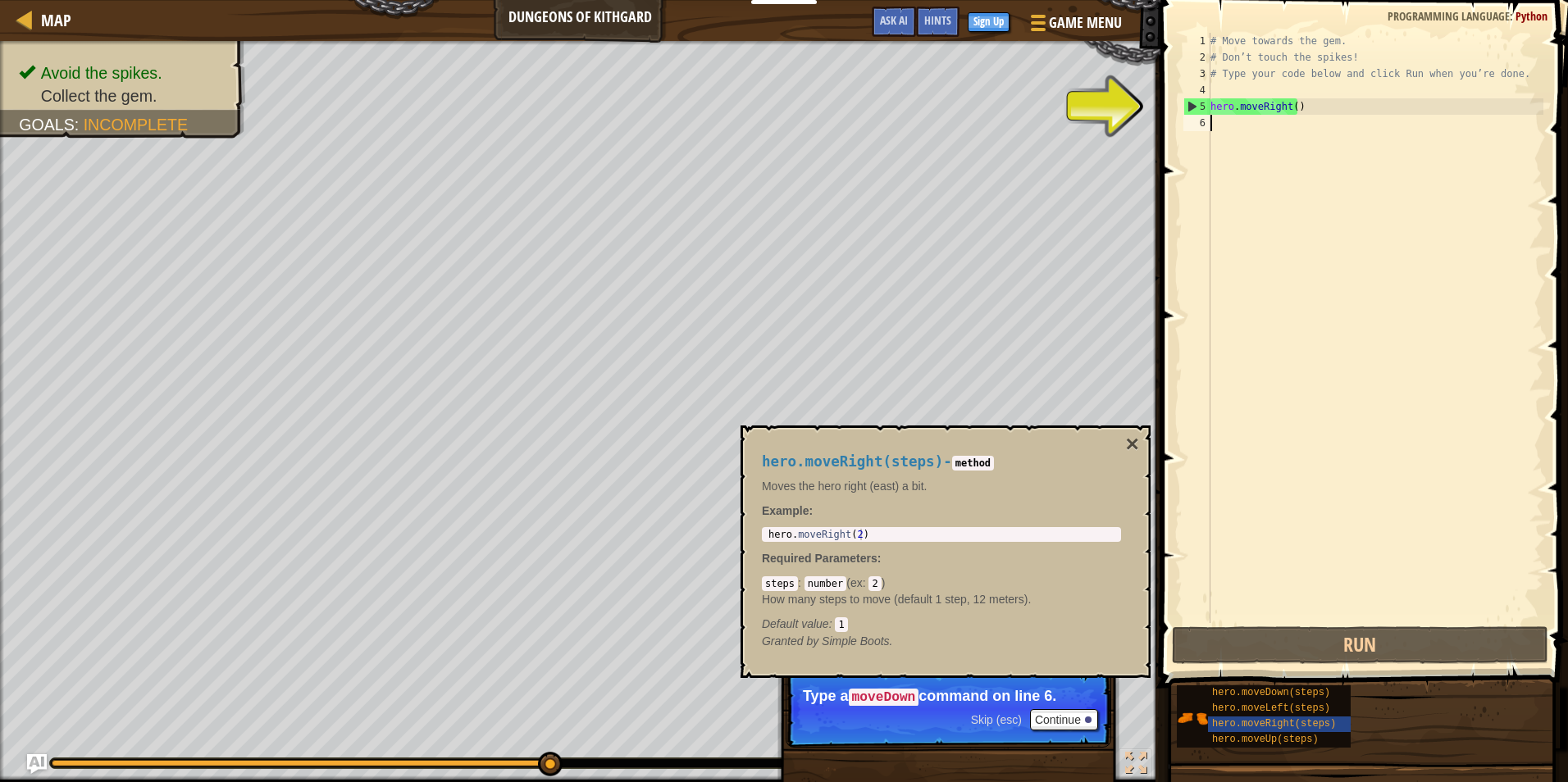
click at [1231, 127] on div "# Move towards the gem. # Don’t touch the spikes! # Type your code below and cl…" at bounding box center [1375, 344] width 337 height 623
type textarea "h"
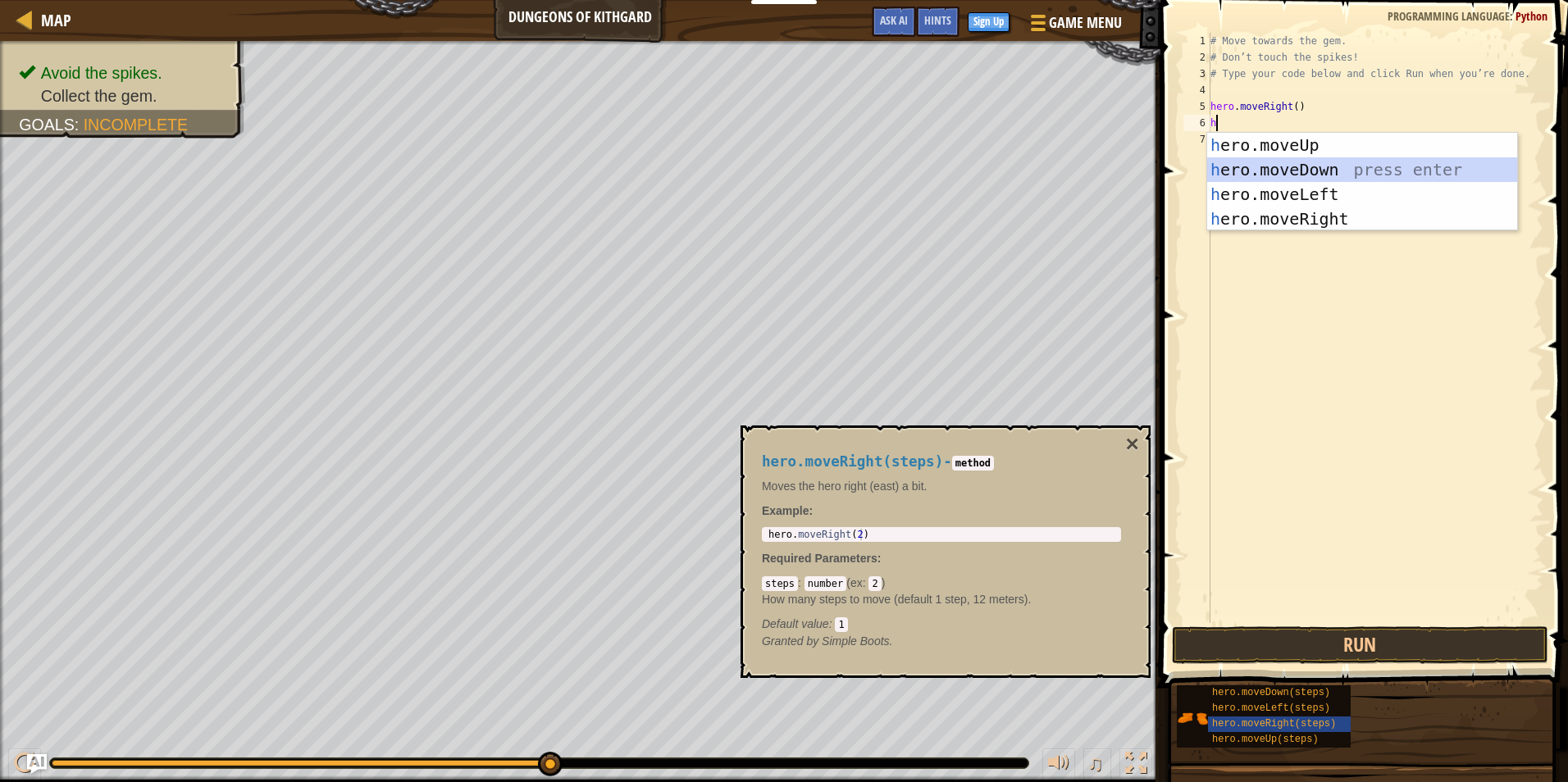
click at [1309, 164] on div "h ero.moveUp press enter h ero.moveDown press enter h ero.moveLeft press enter …" at bounding box center [1362, 207] width 310 height 148
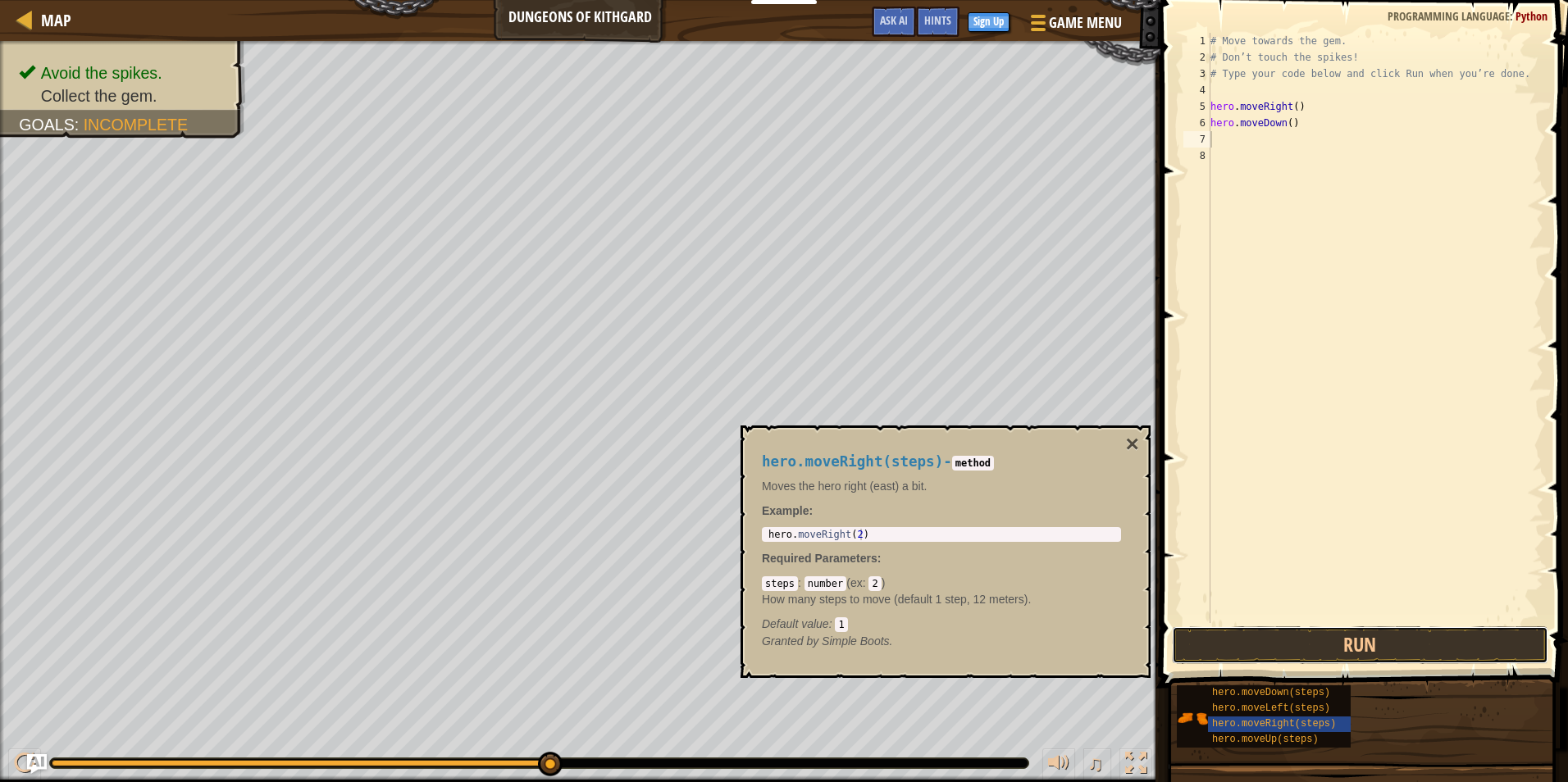
drag, startPoint x: 1237, startPoint y: 658, endPoint x: 1243, endPoint y: 625, distance: 33.5
click at [1239, 651] on button "Run" at bounding box center [1360, 645] width 376 height 38
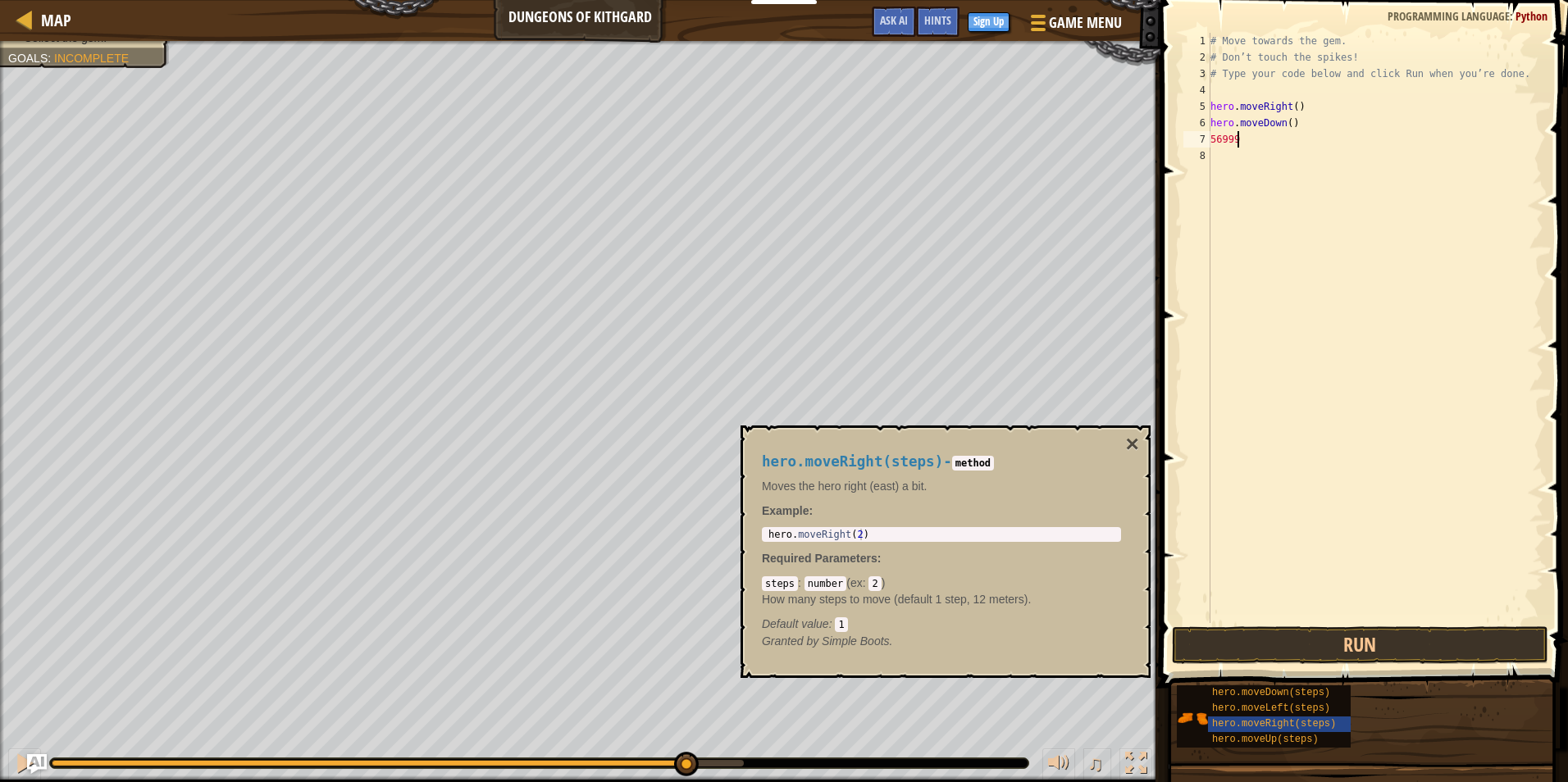
type textarea "5"
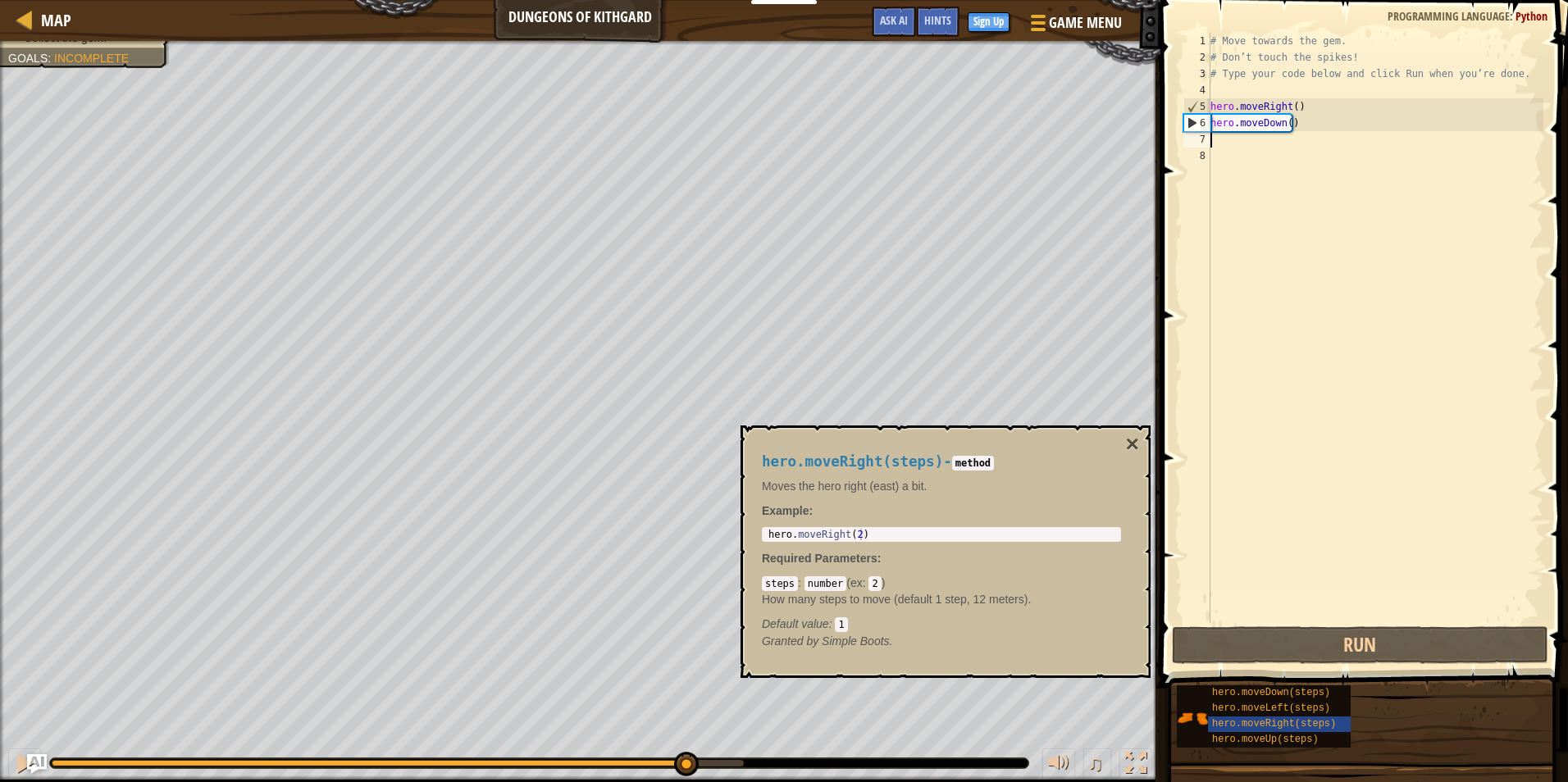
type textarea "h"
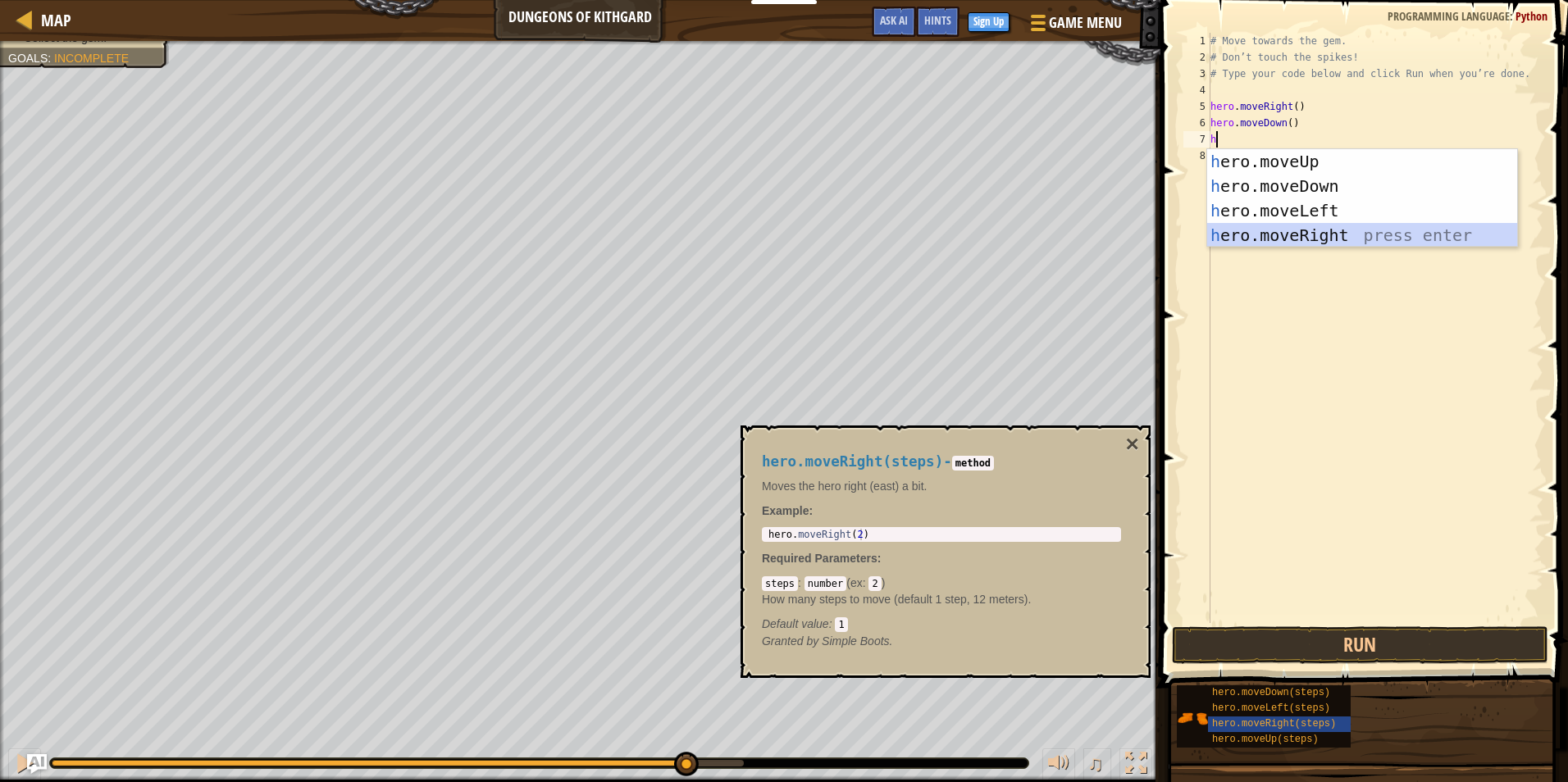
click at [1297, 235] on div "h ero.moveUp press enter h ero.moveDown press enter h ero.moveLeft press enter …" at bounding box center [1362, 223] width 310 height 148
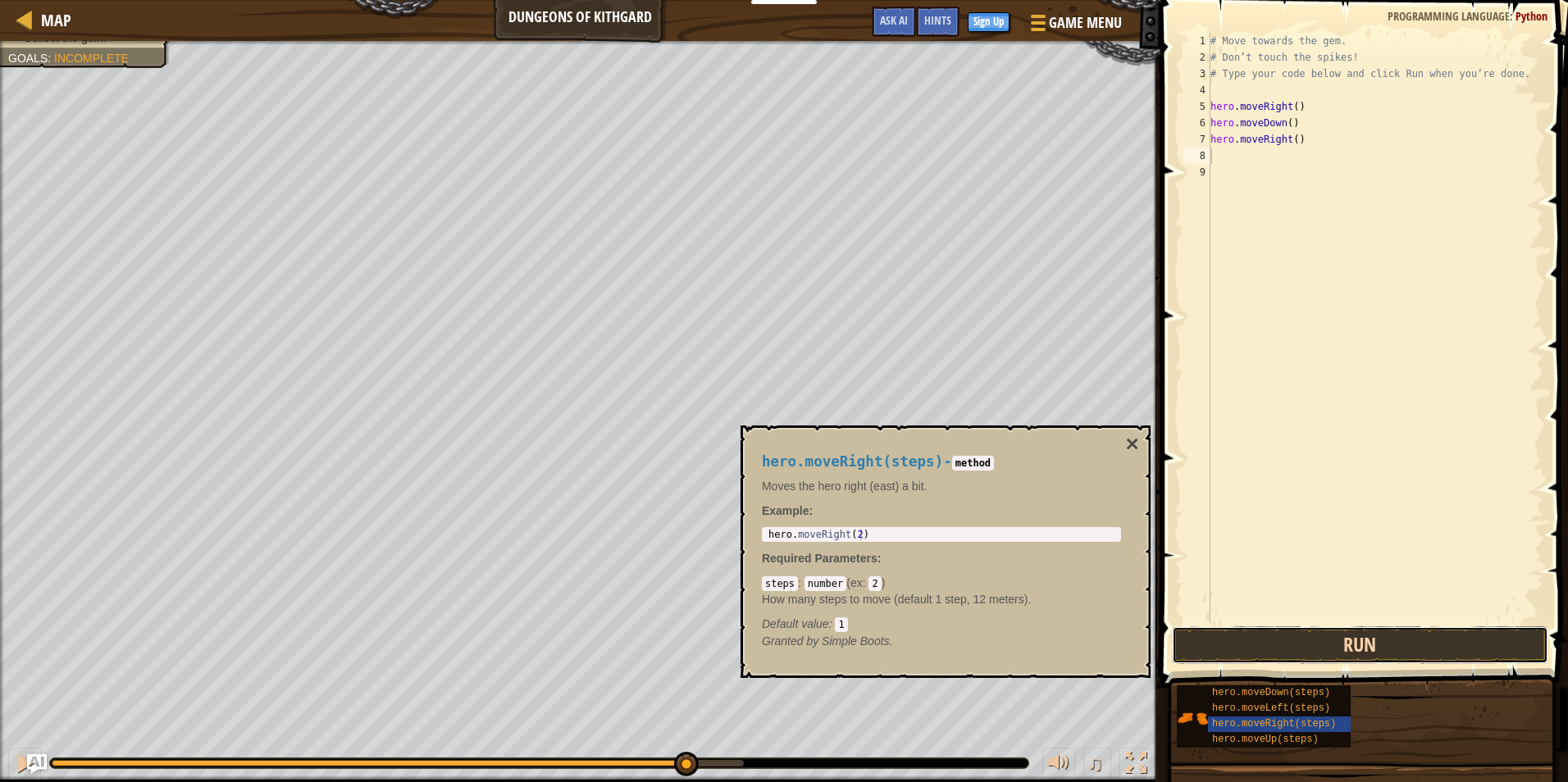
click at [1382, 634] on button "Run" at bounding box center [1360, 645] width 376 height 38
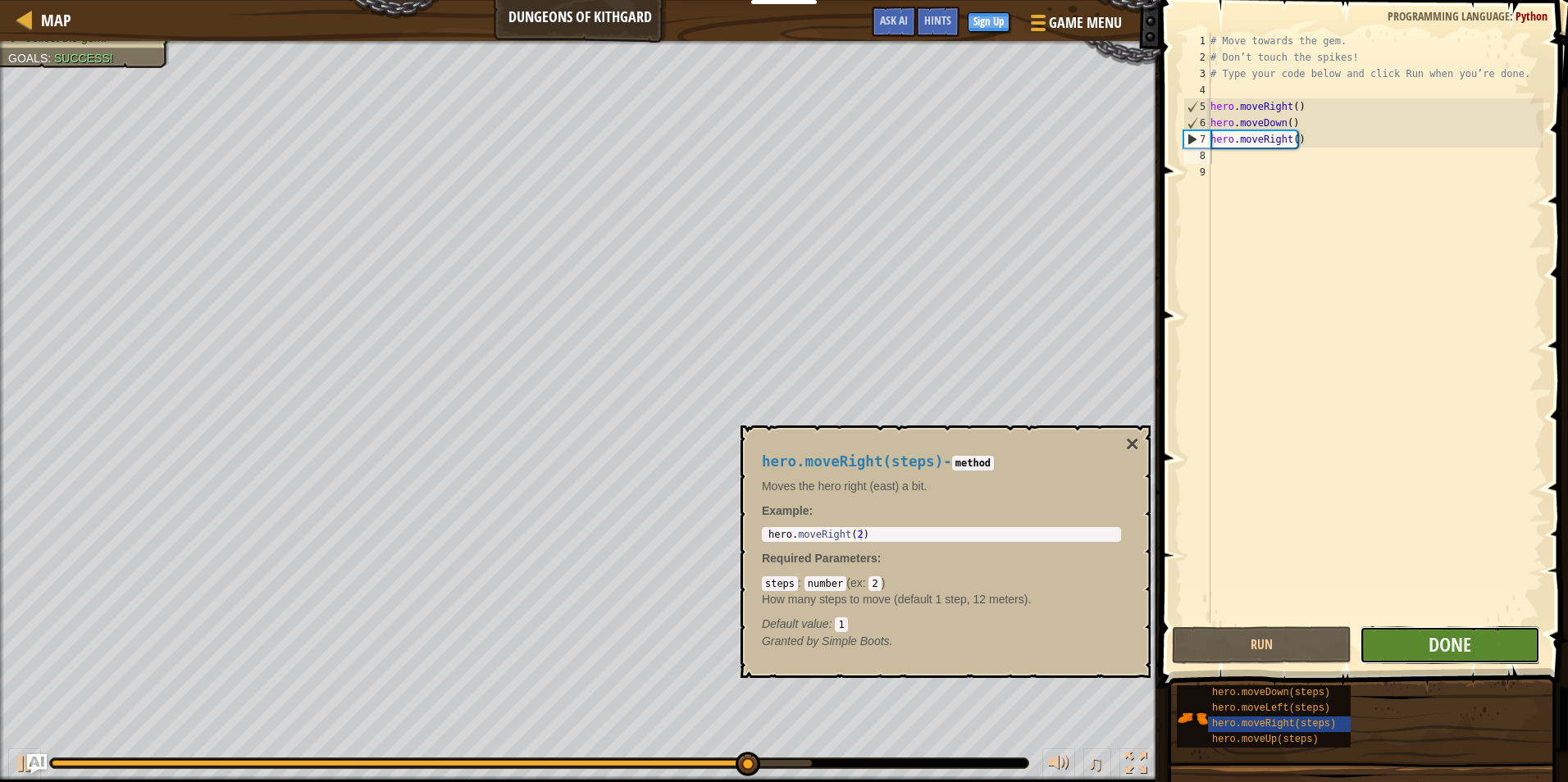
click at [1397, 634] on button "Done" at bounding box center [1449, 645] width 180 height 38
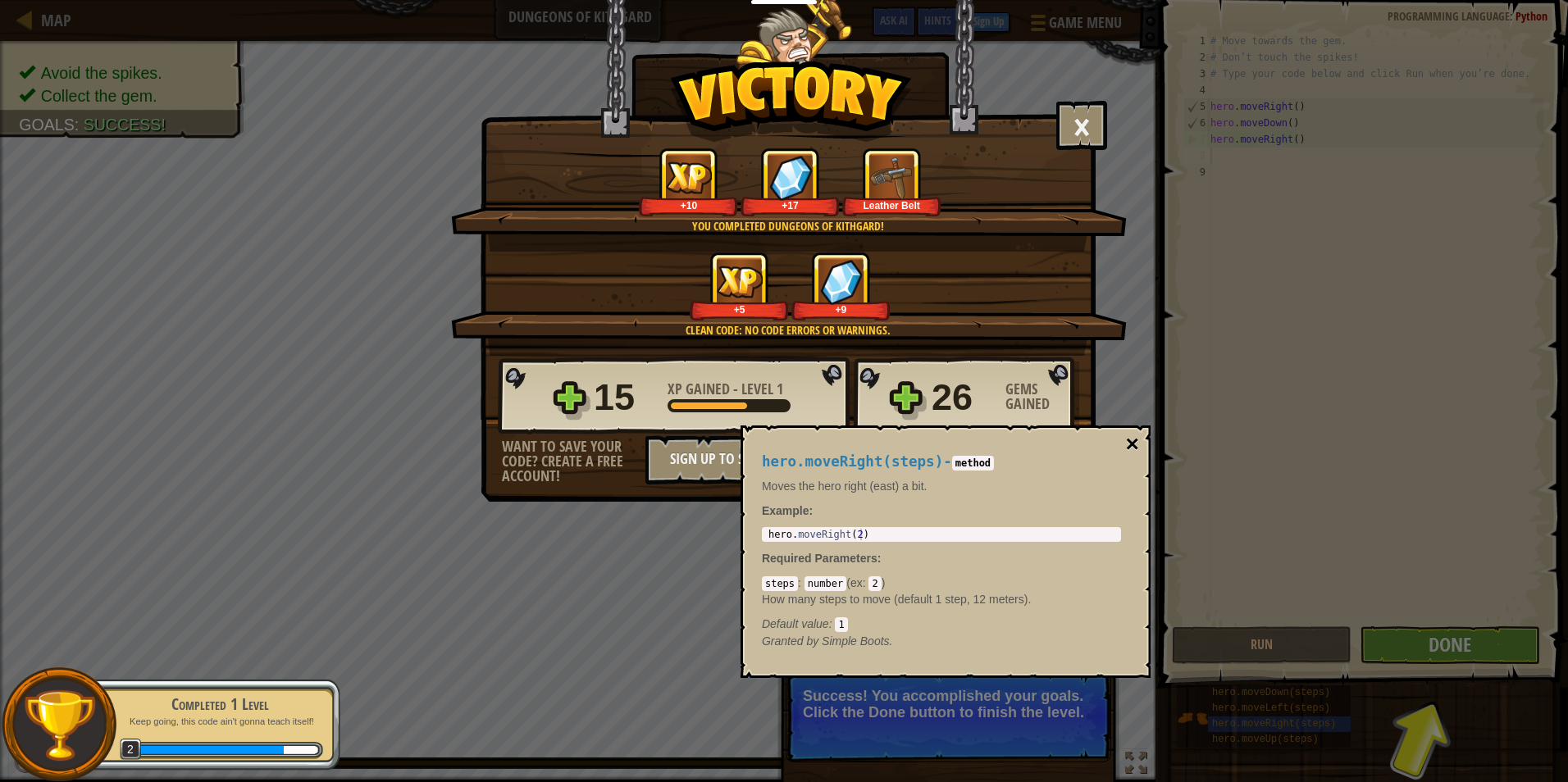
click at [1135, 433] on button "×" at bounding box center [1132, 444] width 14 height 23
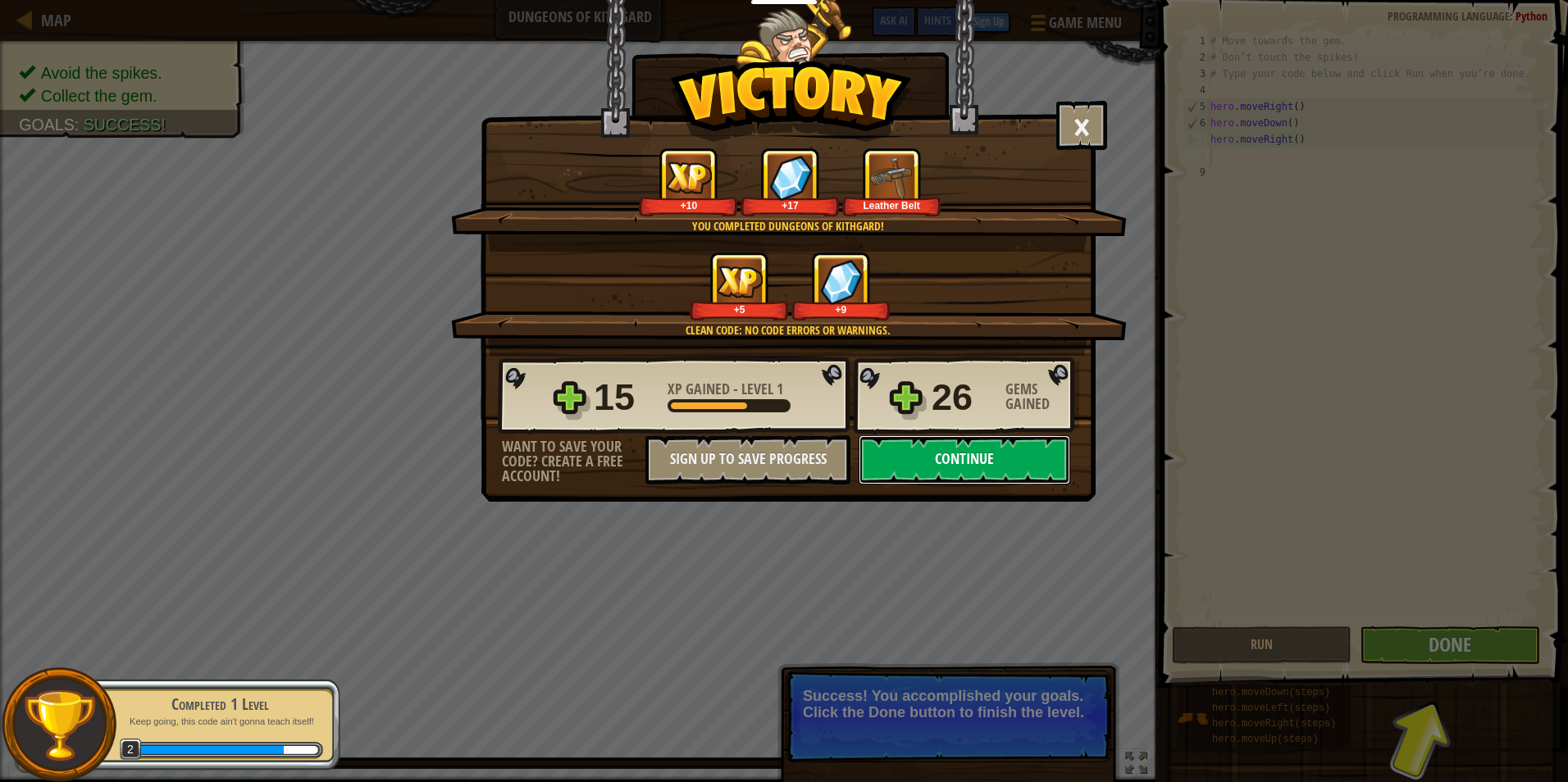
click at [1021, 457] on button "Continue" at bounding box center [964, 460] width 211 height 50
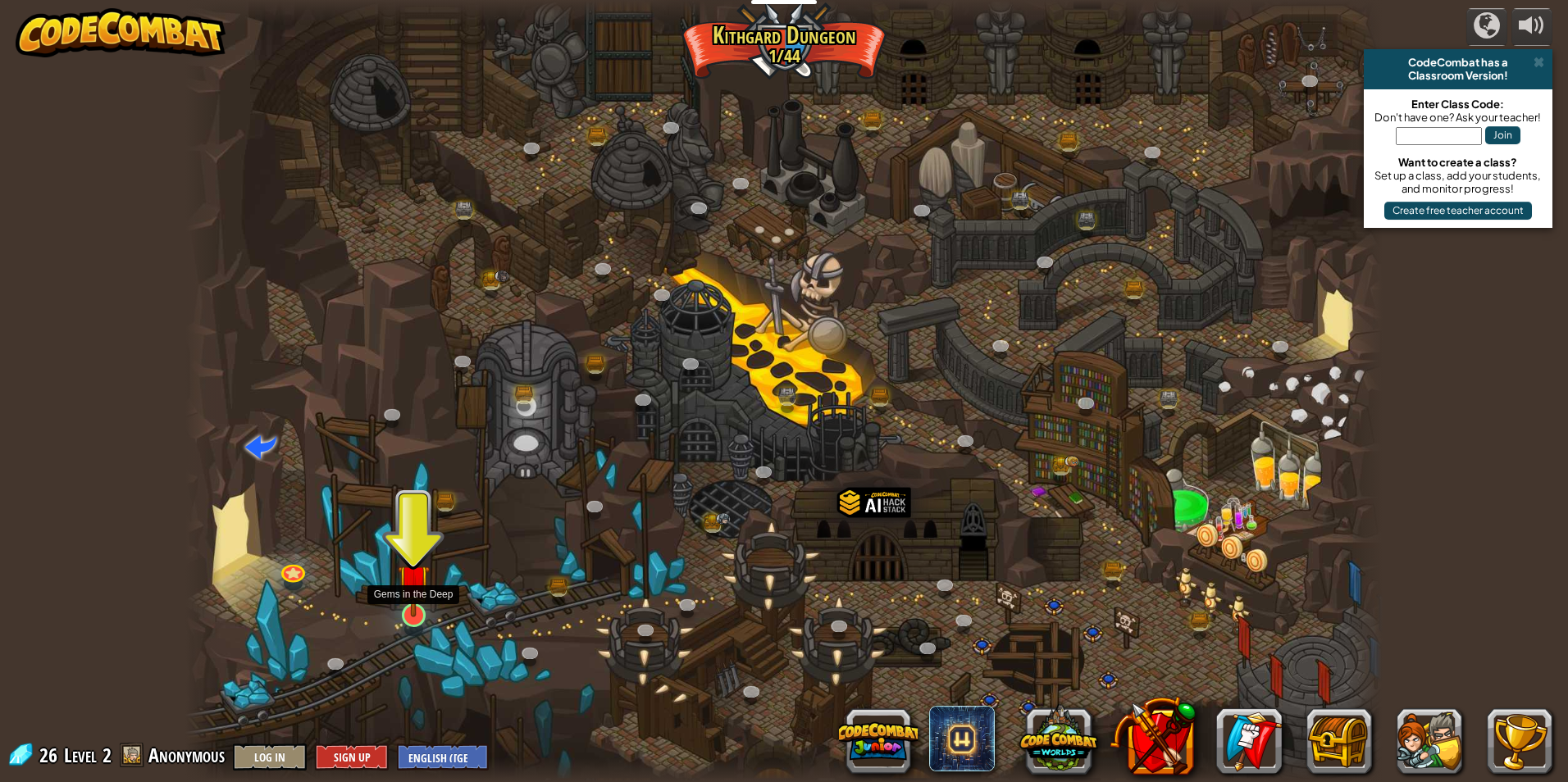
click at [401, 590] on img at bounding box center [413, 581] width 32 height 74
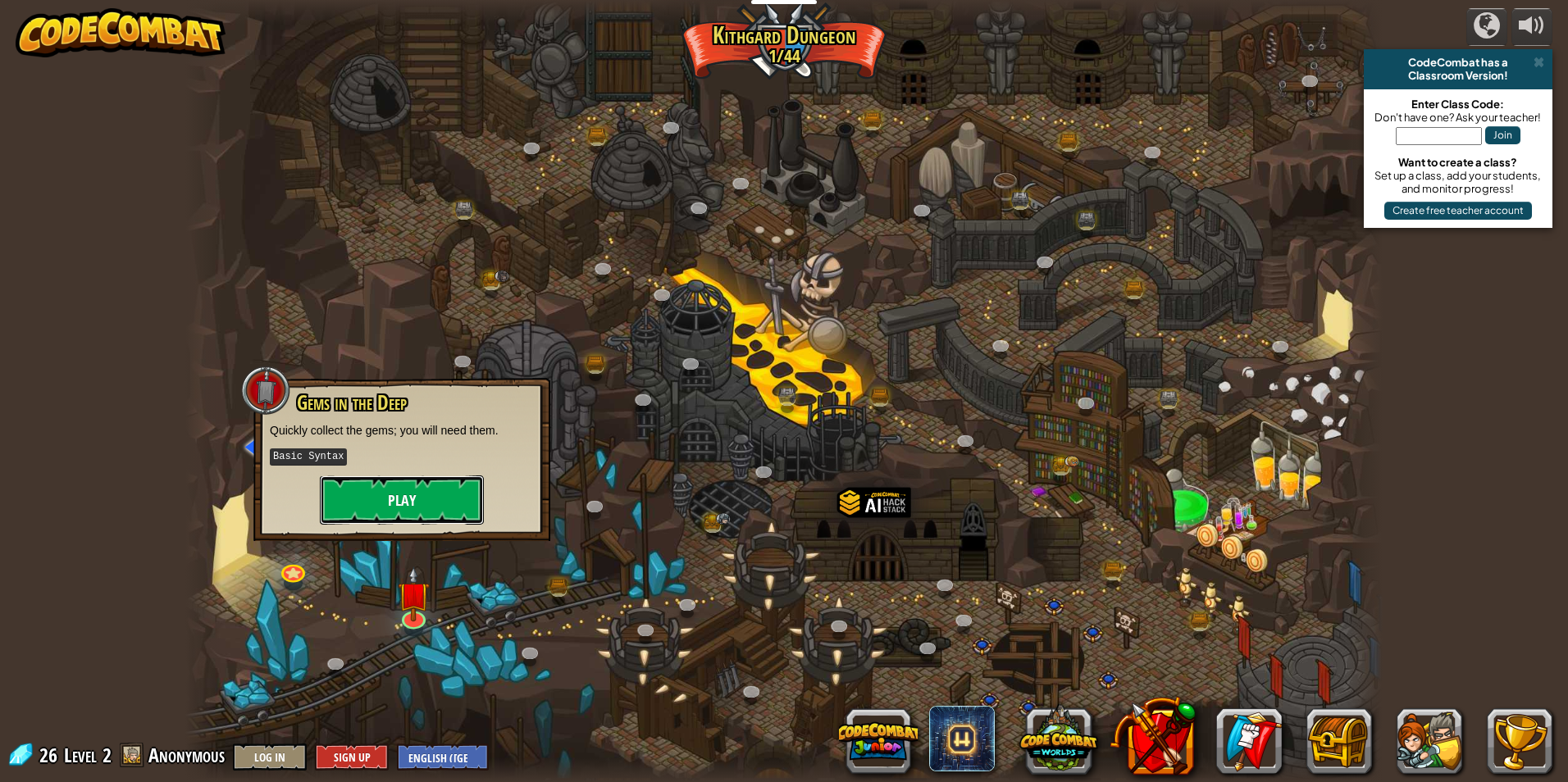
click at [407, 479] on button "Play" at bounding box center [401, 500] width 164 height 50
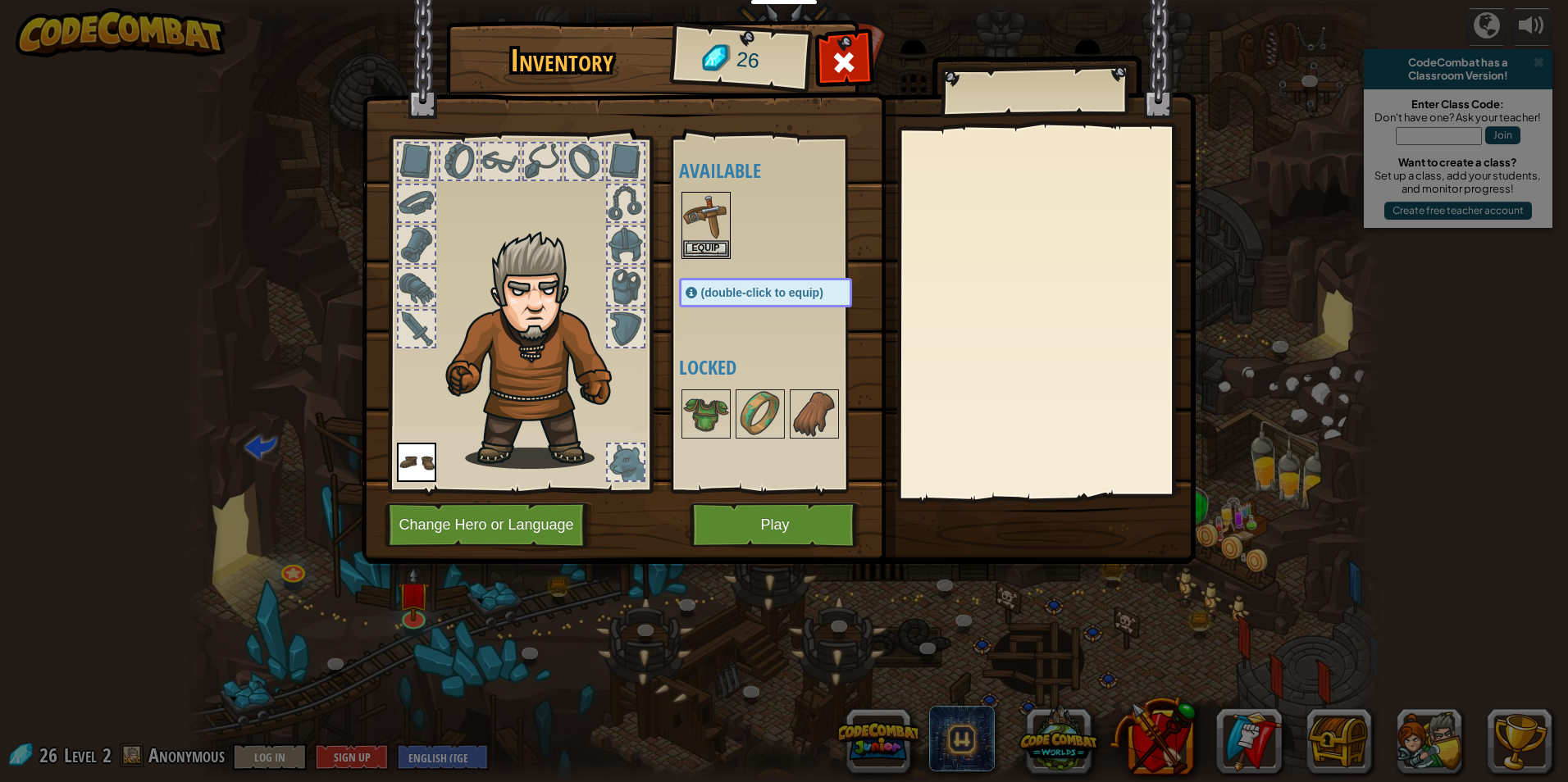
click at [679, 239] on div at bounding box center [782, 225] width 206 height 72
click at [697, 246] on button "Equip" at bounding box center [706, 247] width 46 height 17
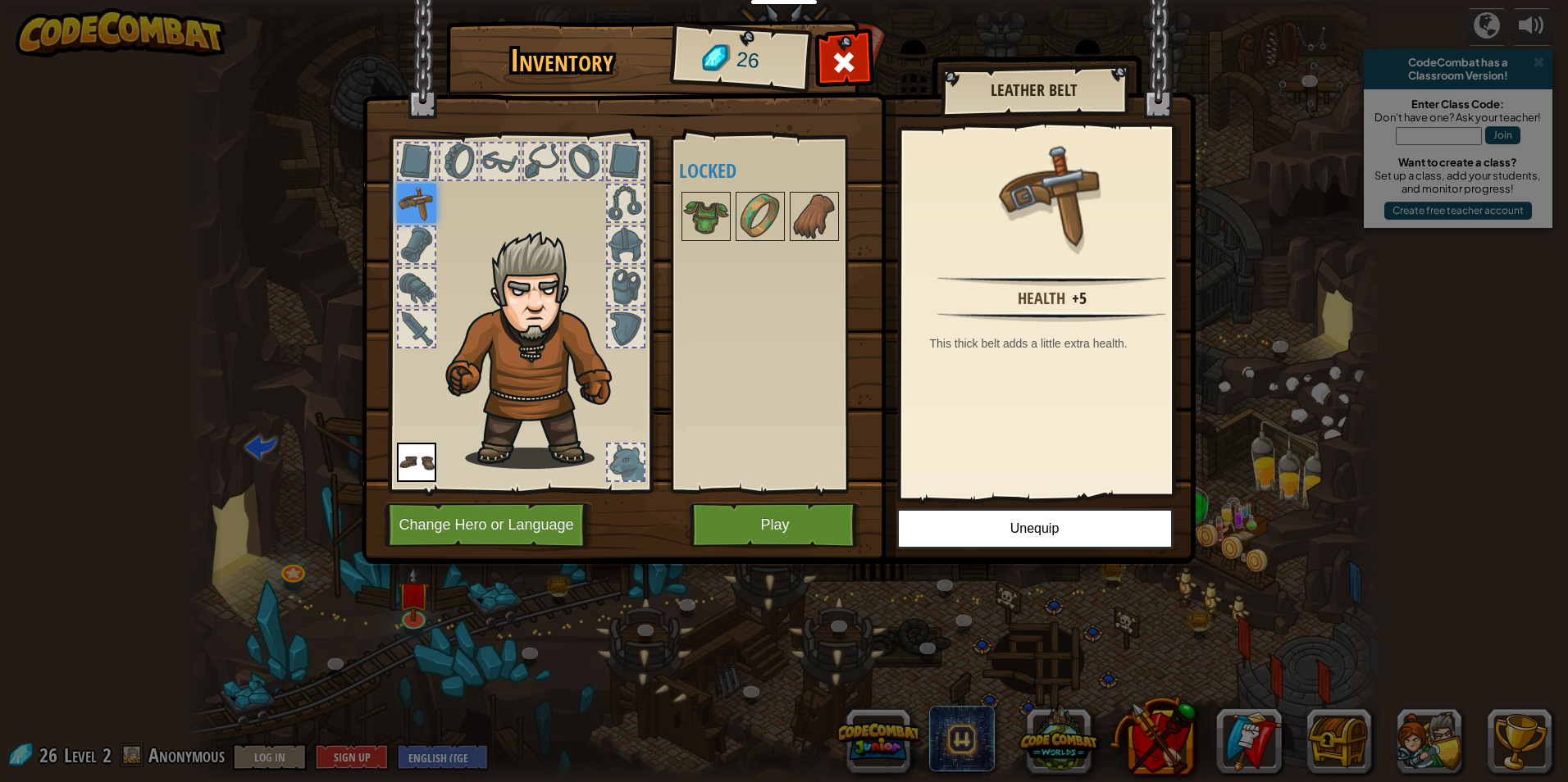
click at [712, 191] on div at bounding box center [782, 216] width 206 height 54
click at [706, 208] on img at bounding box center [706, 216] width 46 height 46
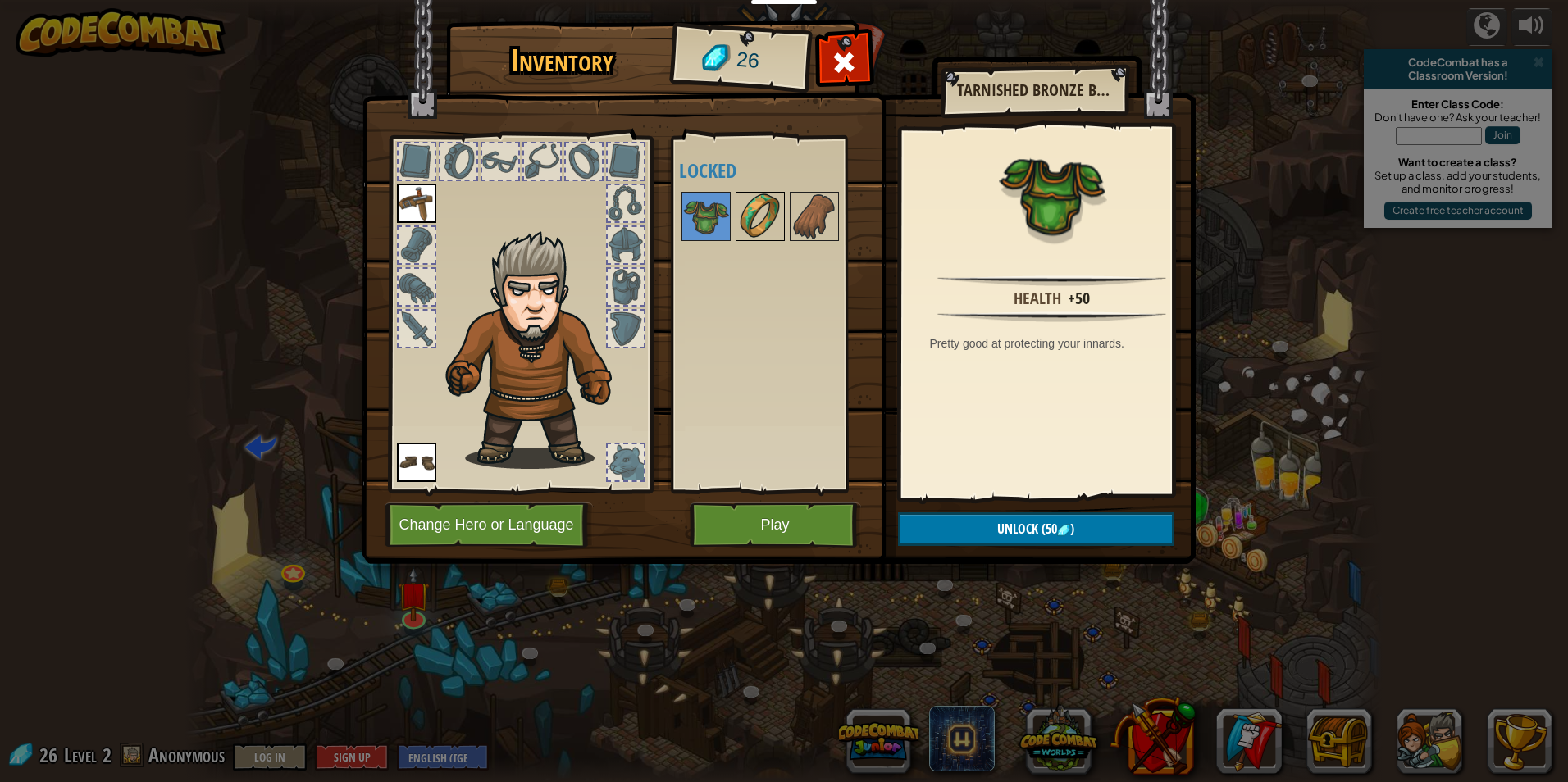
click at [760, 204] on img at bounding box center [760, 216] width 46 height 46
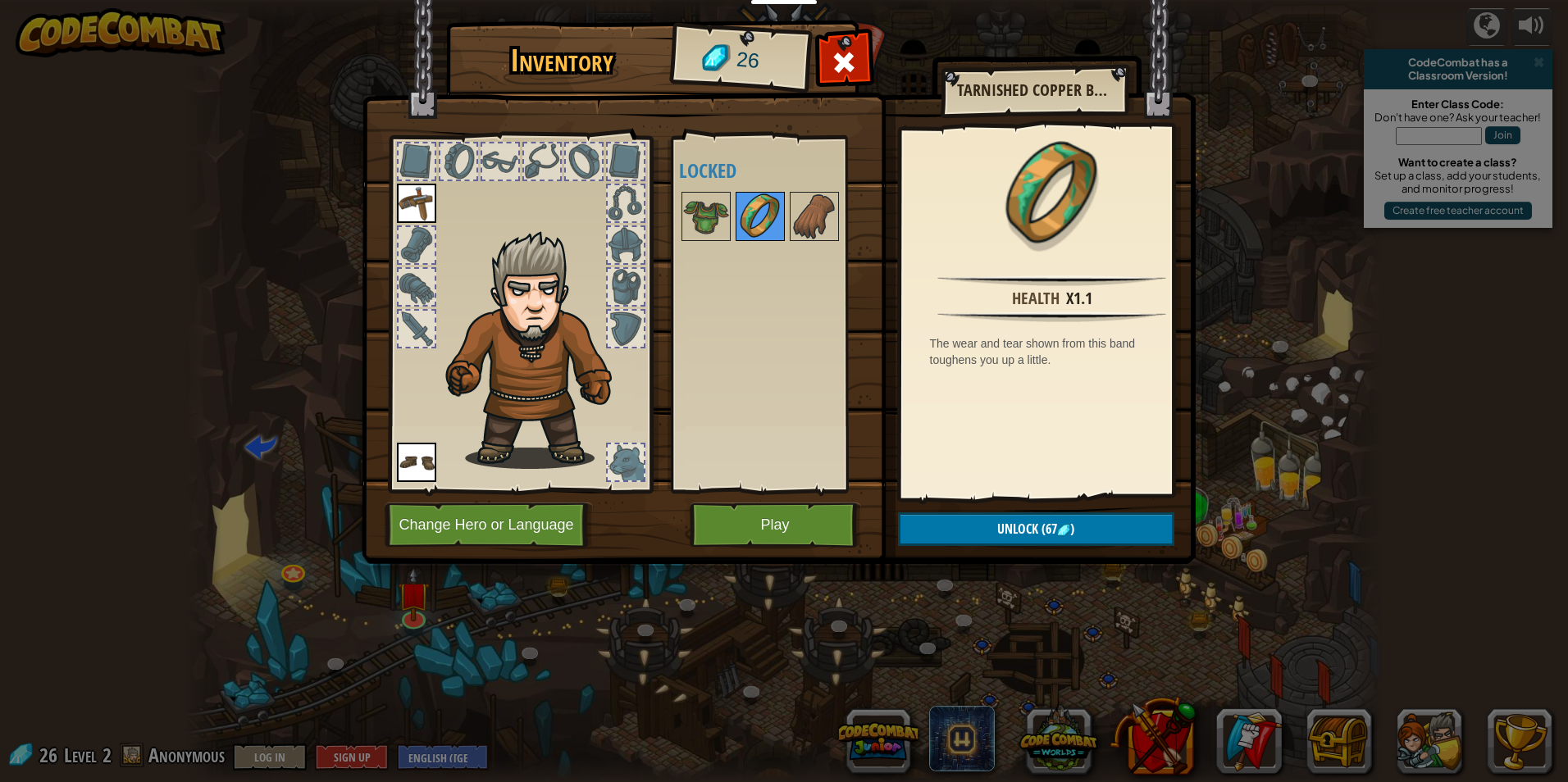
click at [783, 205] on div at bounding box center [760, 216] width 50 height 50
click at [816, 207] on img at bounding box center [814, 216] width 46 height 46
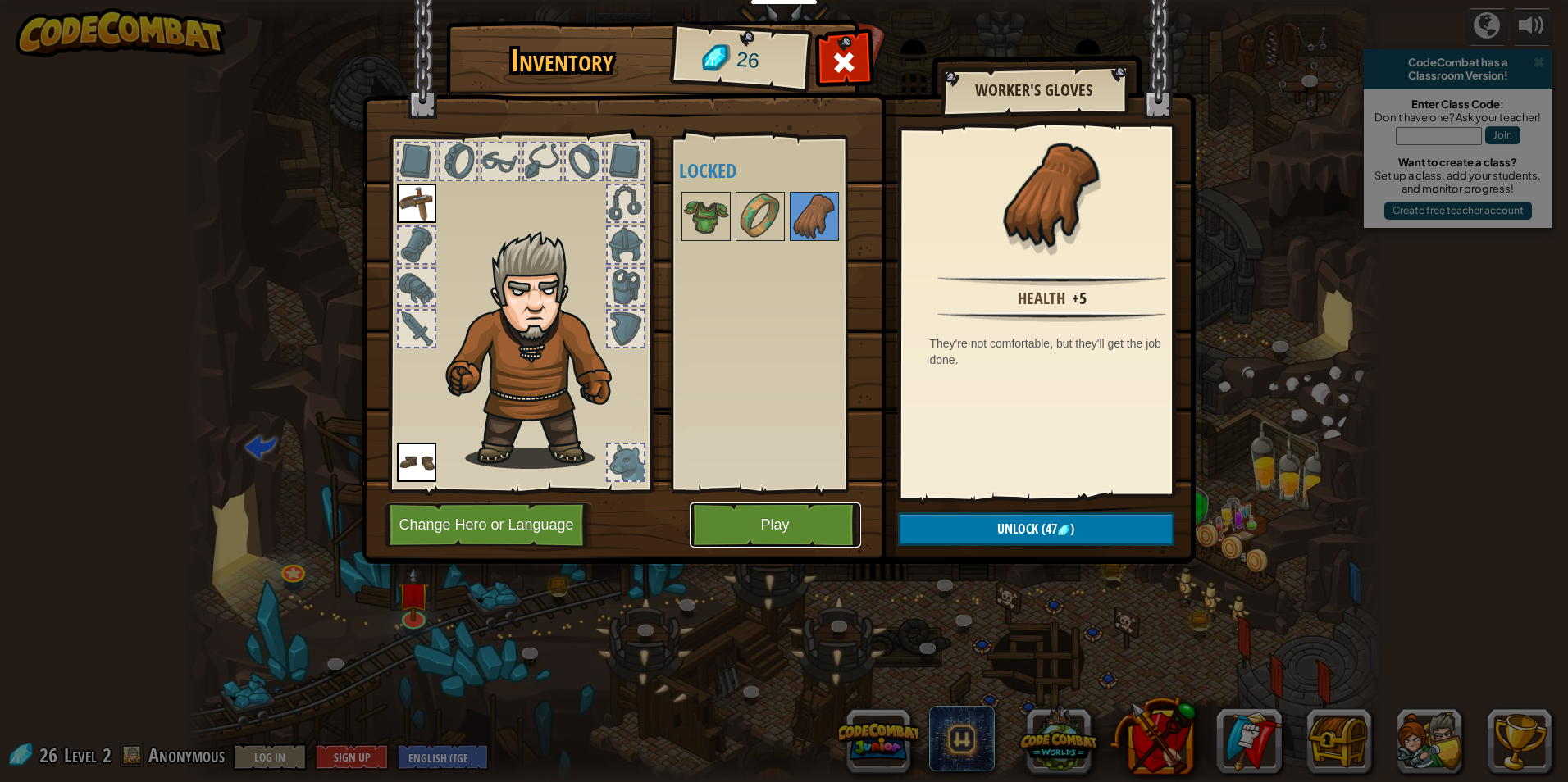
click at [752, 517] on button "Play" at bounding box center [775, 525] width 171 height 45
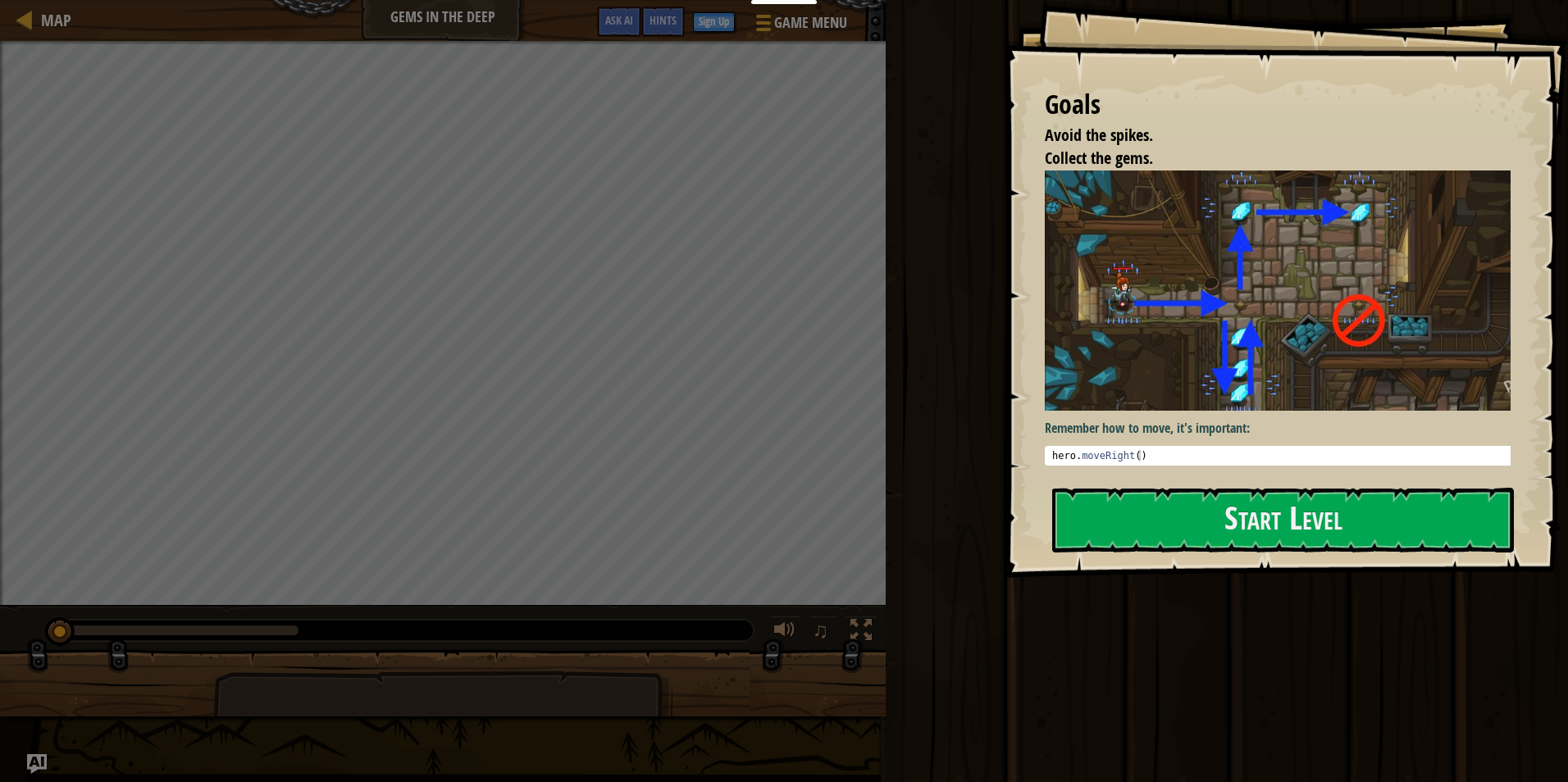
click at [1283, 428] on div "Goals Avoid the spikes. Collect the gems. Remember how to move, it's important:…" at bounding box center [1286, 289] width 564 height 578
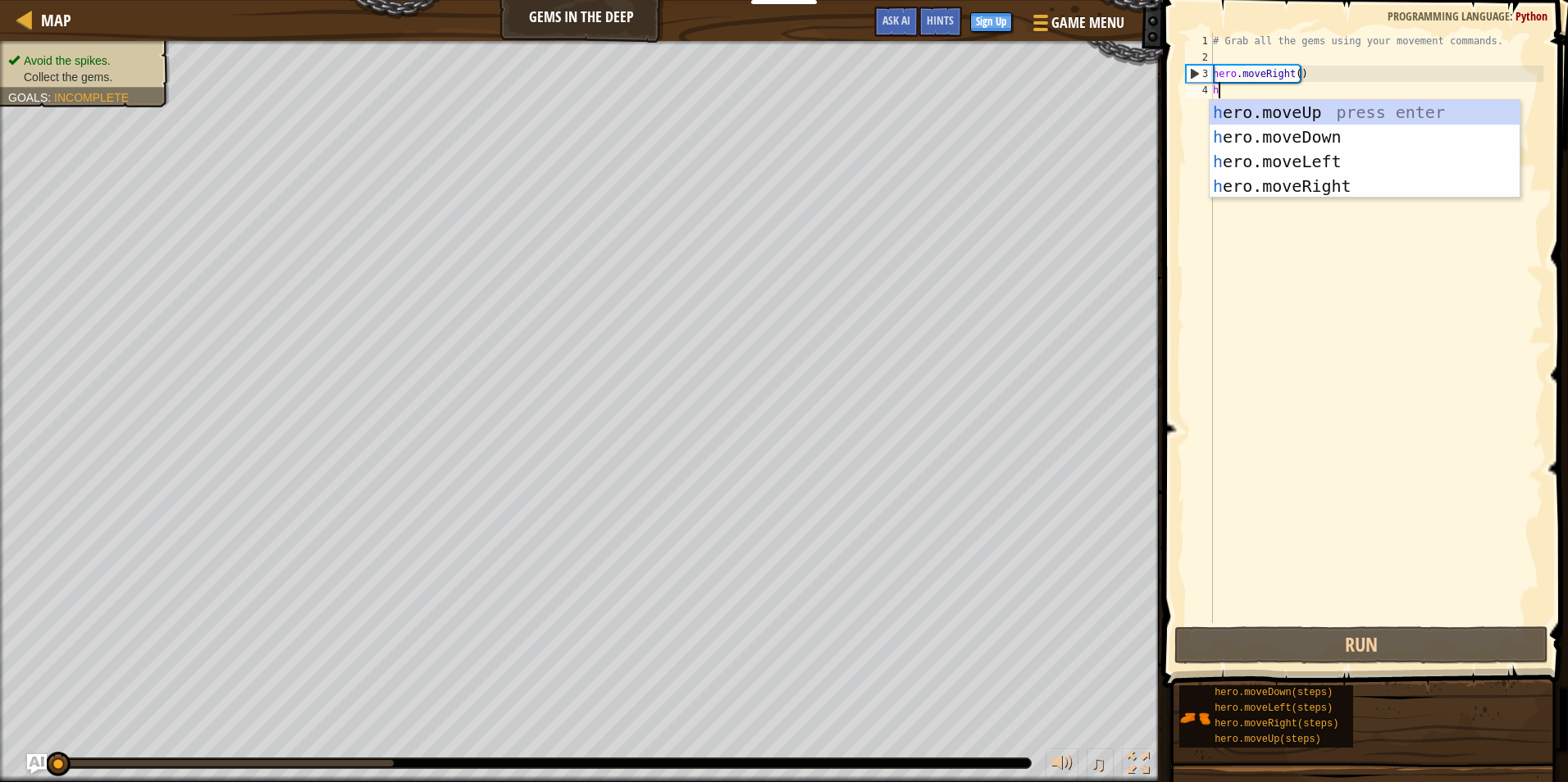
scroll to position [7, 0]
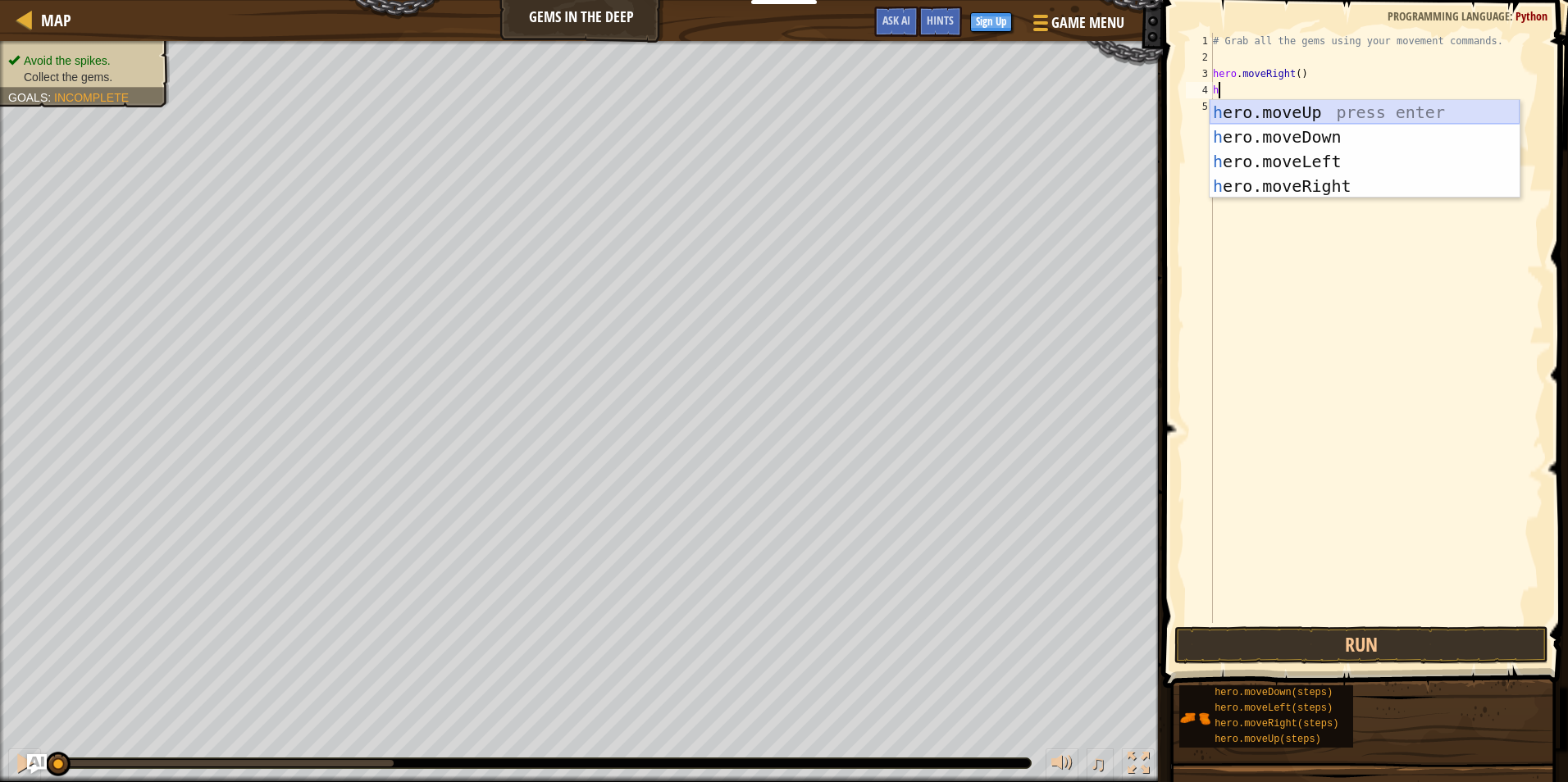
type textarea "h"
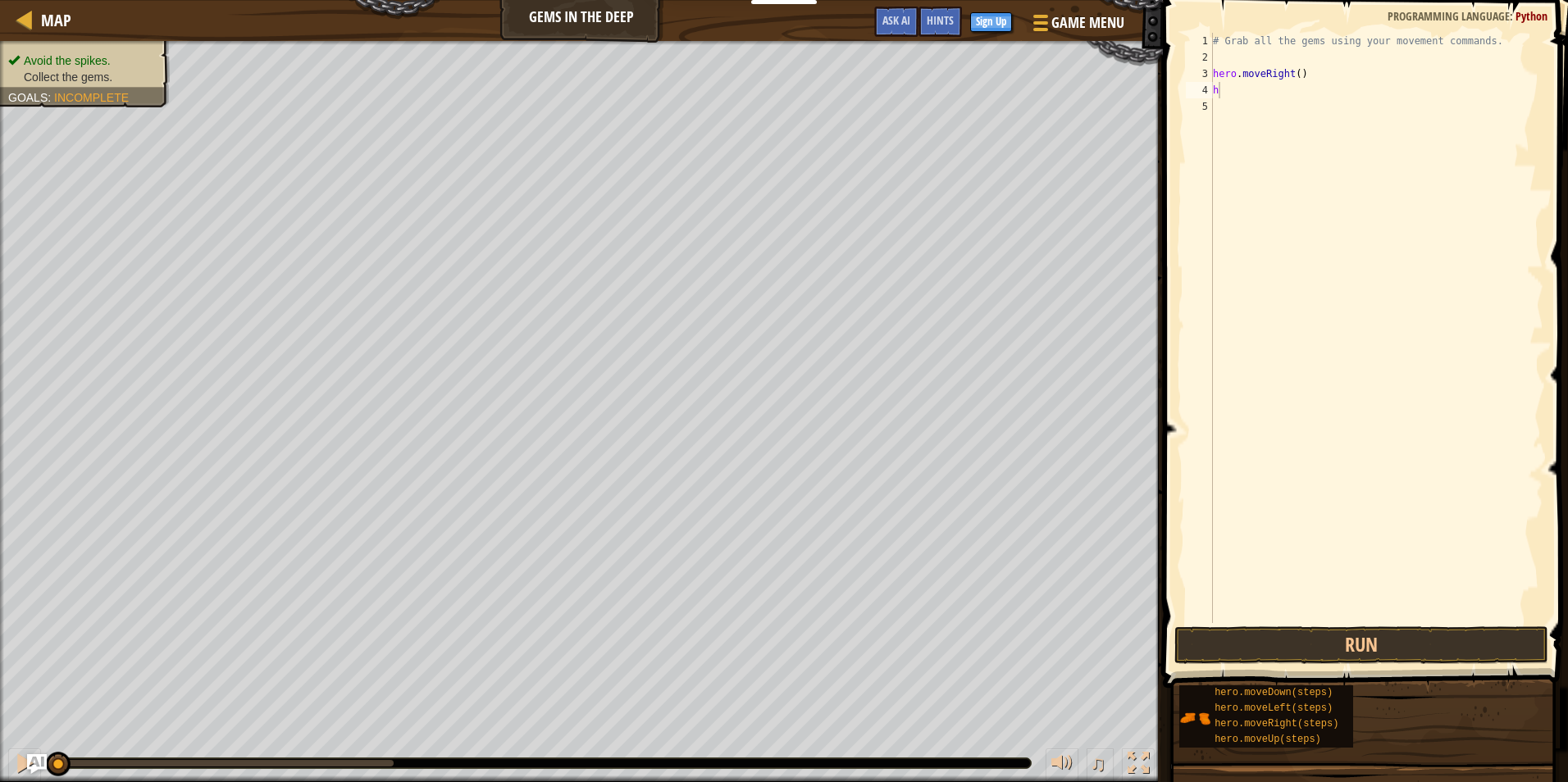
click at [1322, 0] on body "Educators Create Free Account School & District Solutions Teacher Toolkit Previ…" at bounding box center [784, 0] width 1568 height 0
click at [1236, 92] on div "# Grab all the gems using your movement commands. hero . moveRight ( ) h" at bounding box center [1377, 344] width 334 height 623
type textarea "h"
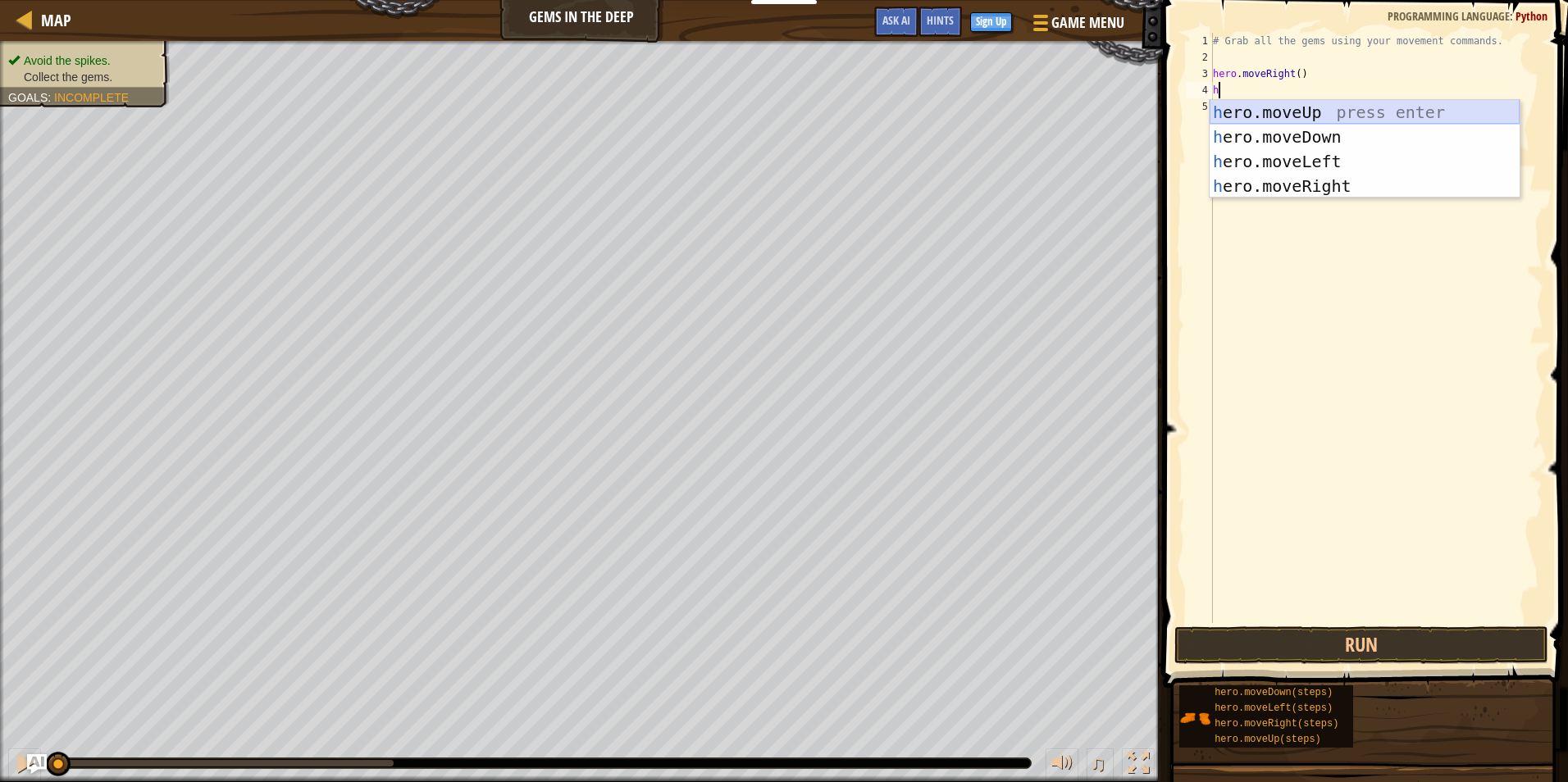
click at [1344, 106] on div "h ero.moveUp press enter h ero.moveDown press enter h ero.moveLeft press enter …" at bounding box center [1365, 174] width 310 height 148
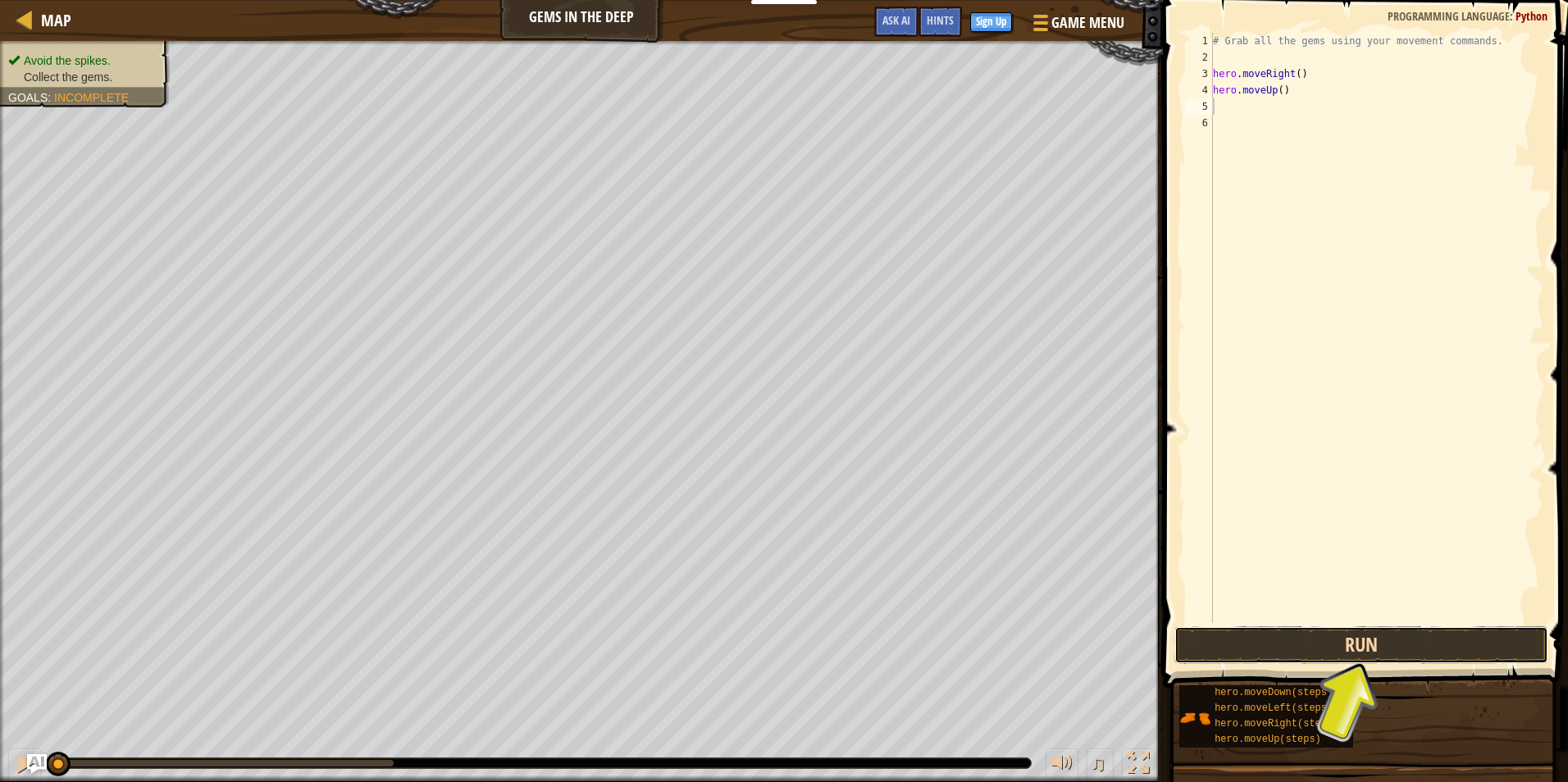
click at [1307, 639] on button "Run" at bounding box center [1361, 645] width 374 height 38
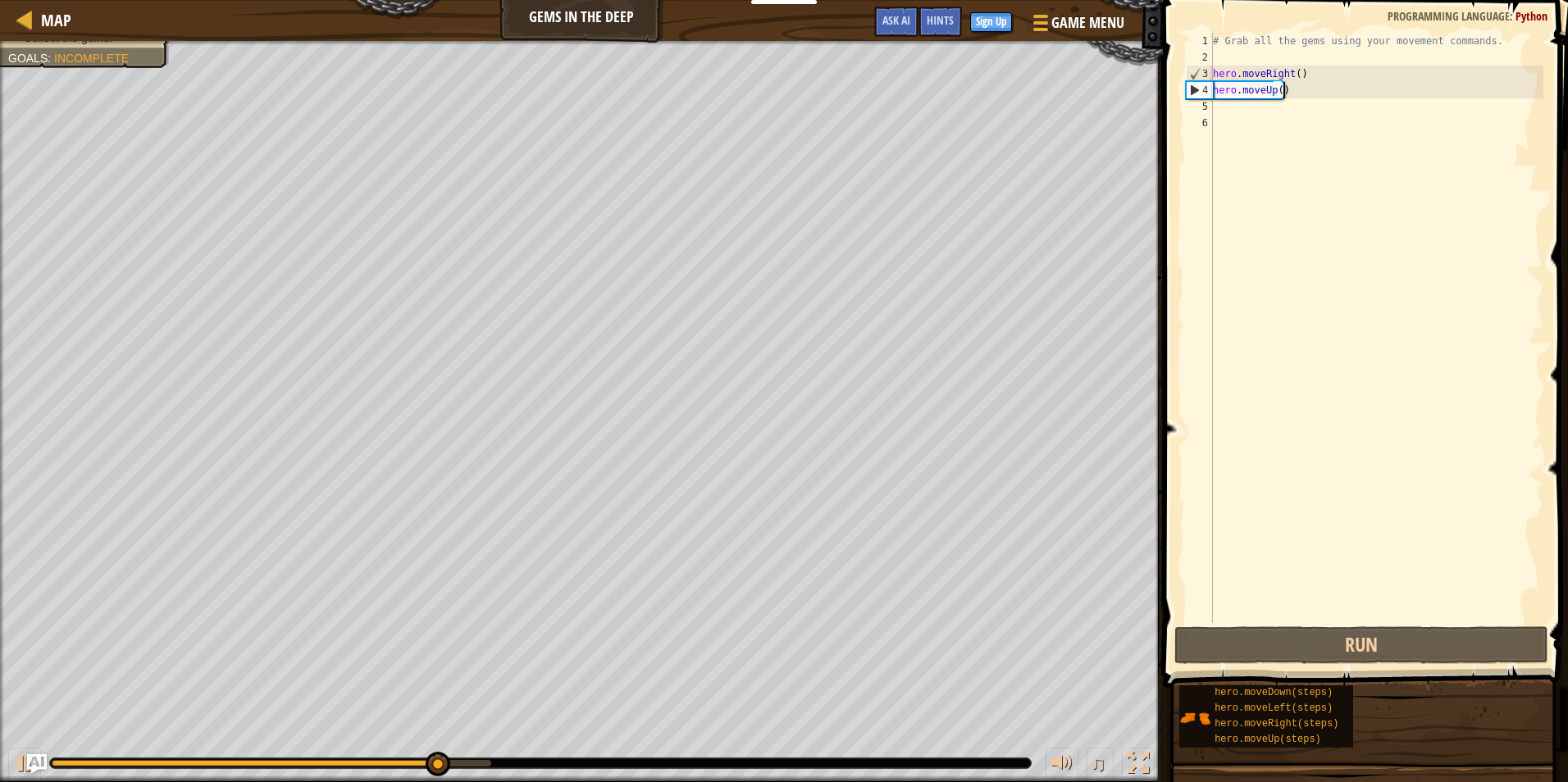
click at [1295, 87] on div "# Grab all the gems using your movement commands. hero . moveRight ( ) hero . m…" at bounding box center [1377, 344] width 334 height 623
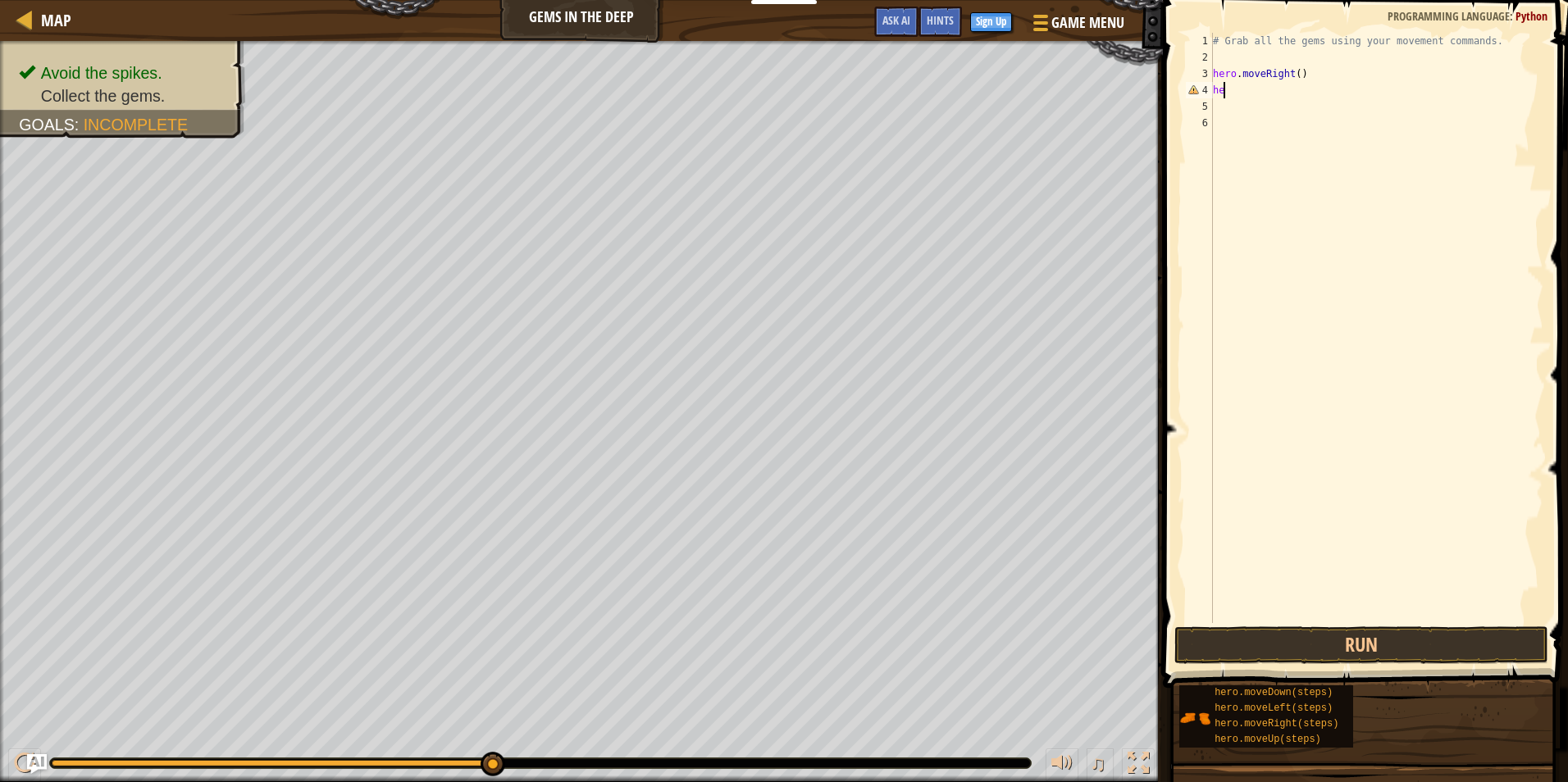
type textarea "h"
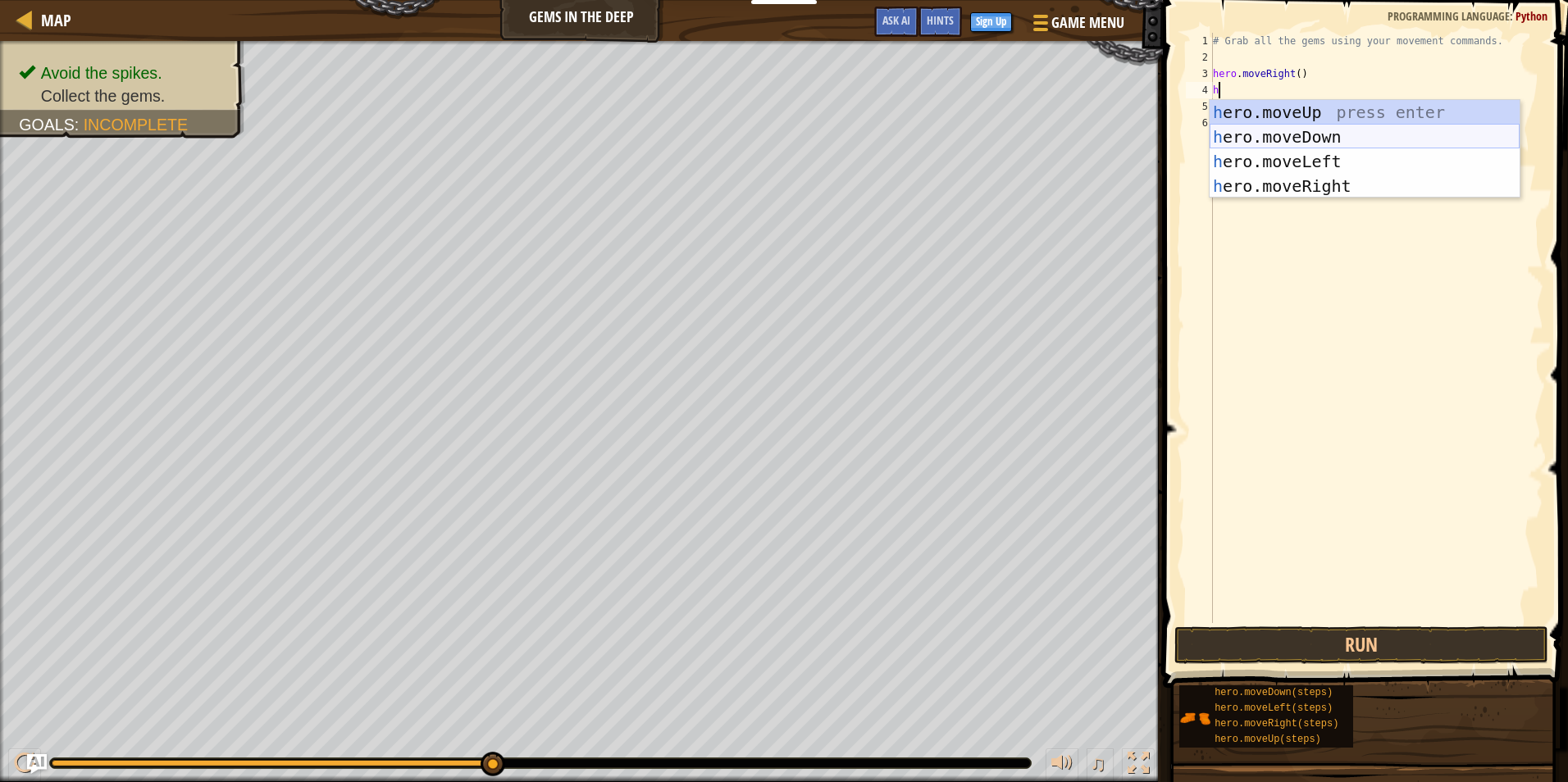
click at [1294, 125] on div "h ero.moveUp press enter h ero.moveDown press enter h ero.moveLeft press enter …" at bounding box center [1365, 174] width 310 height 148
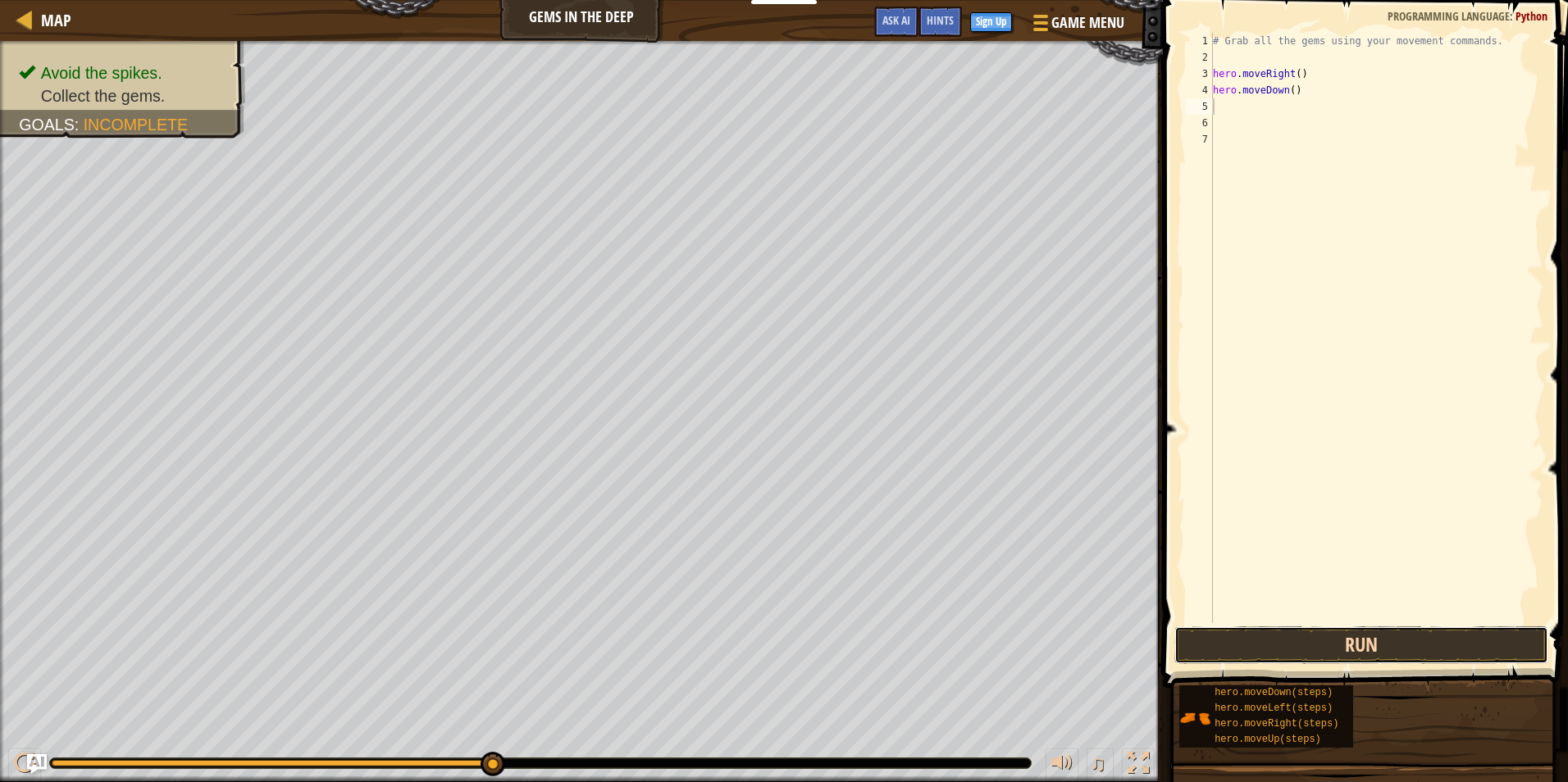
click at [1222, 628] on button "Run" at bounding box center [1361, 645] width 374 height 38
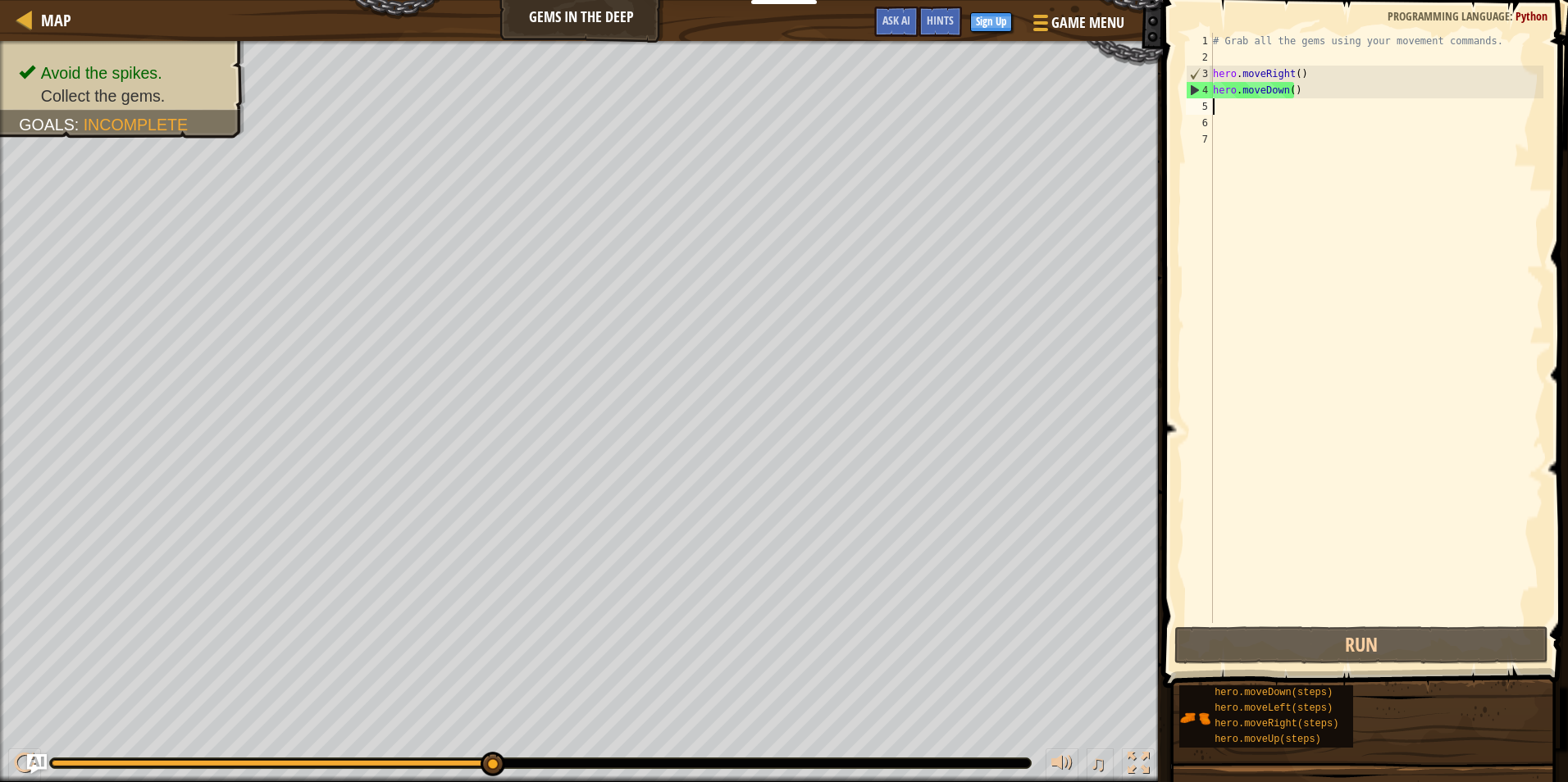
type textarea "h"
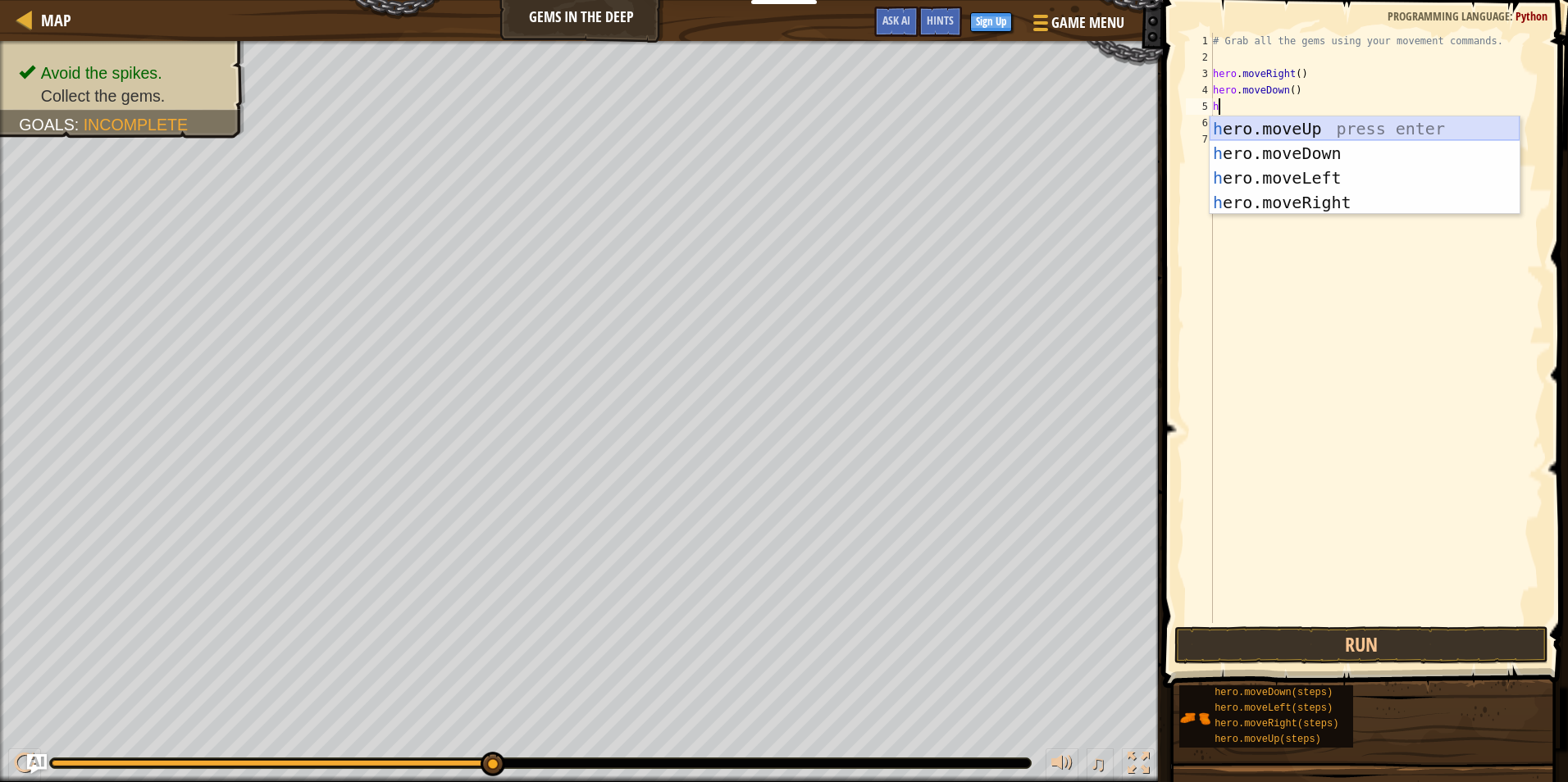
click at [1302, 126] on div "h ero.moveUp press enter h ero.moveDown press enter h ero.moveLeft press enter …" at bounding box center [1365, 190] width 310 height 148
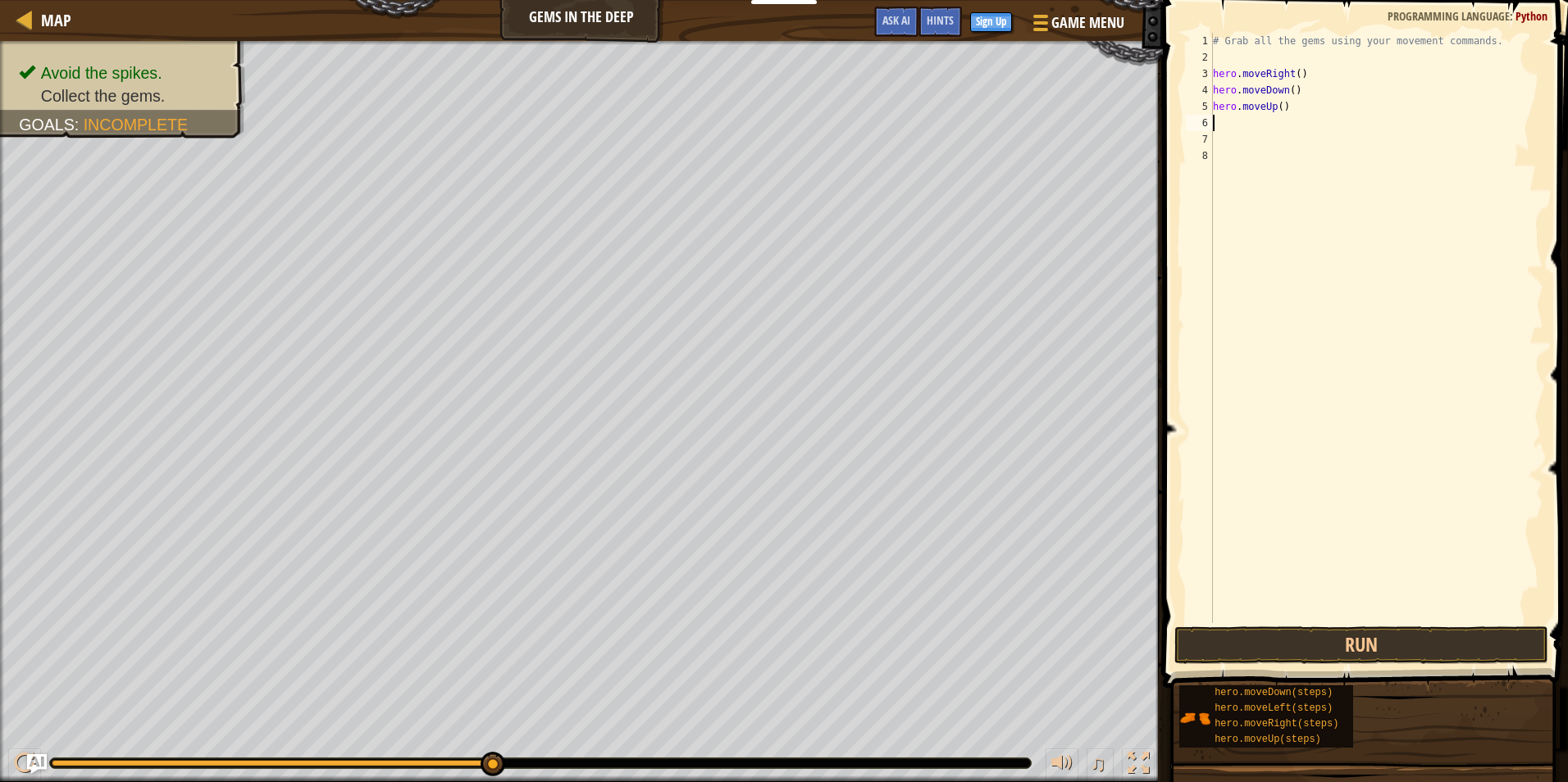
type textarea "h"
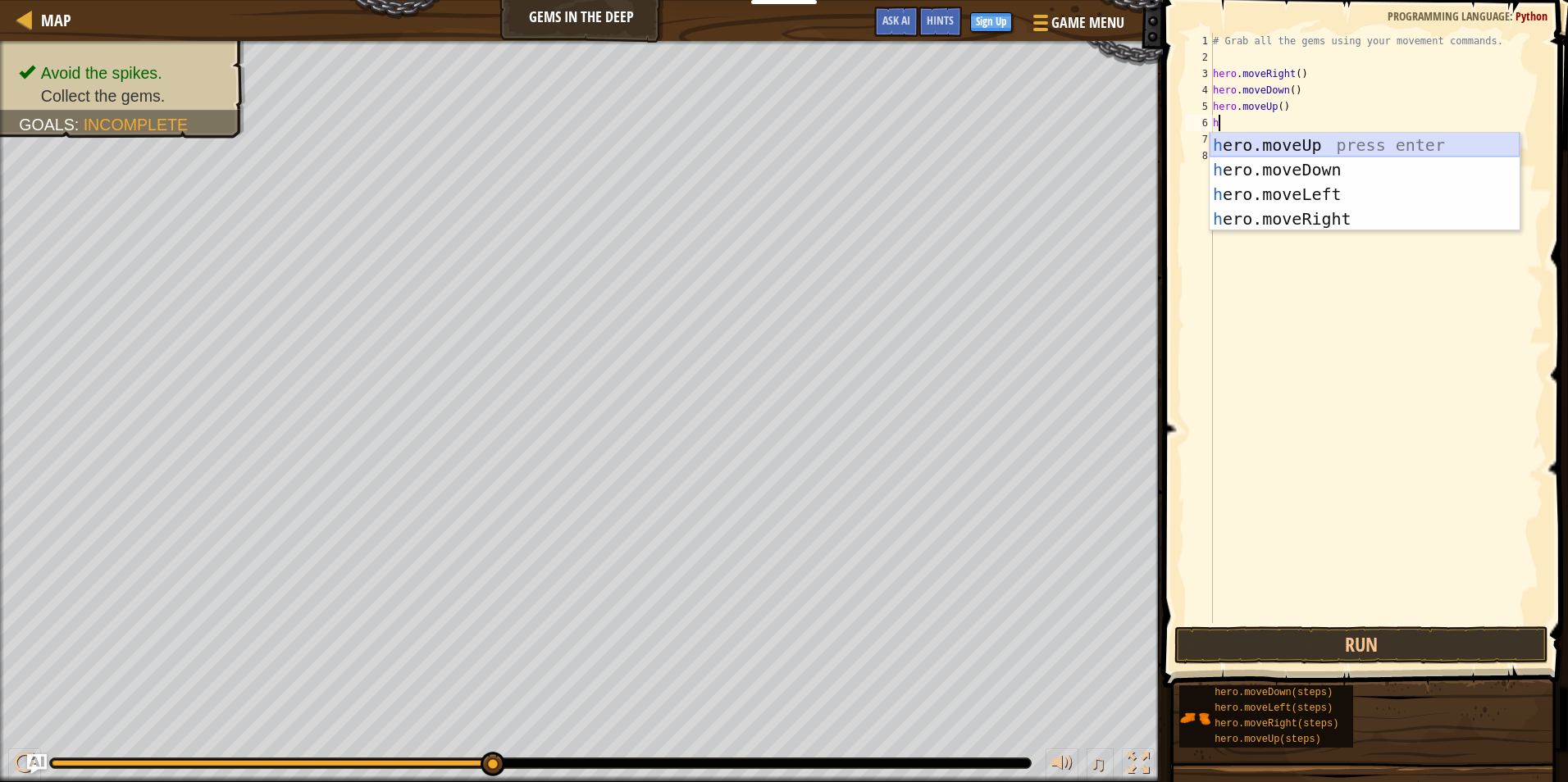
click at [1296, 134] on div "h ero.moveUp press enter h ero.moveDown press enter h ero.moveLeft press enter …" at bounding box center [1365, 207] width 310 height 148
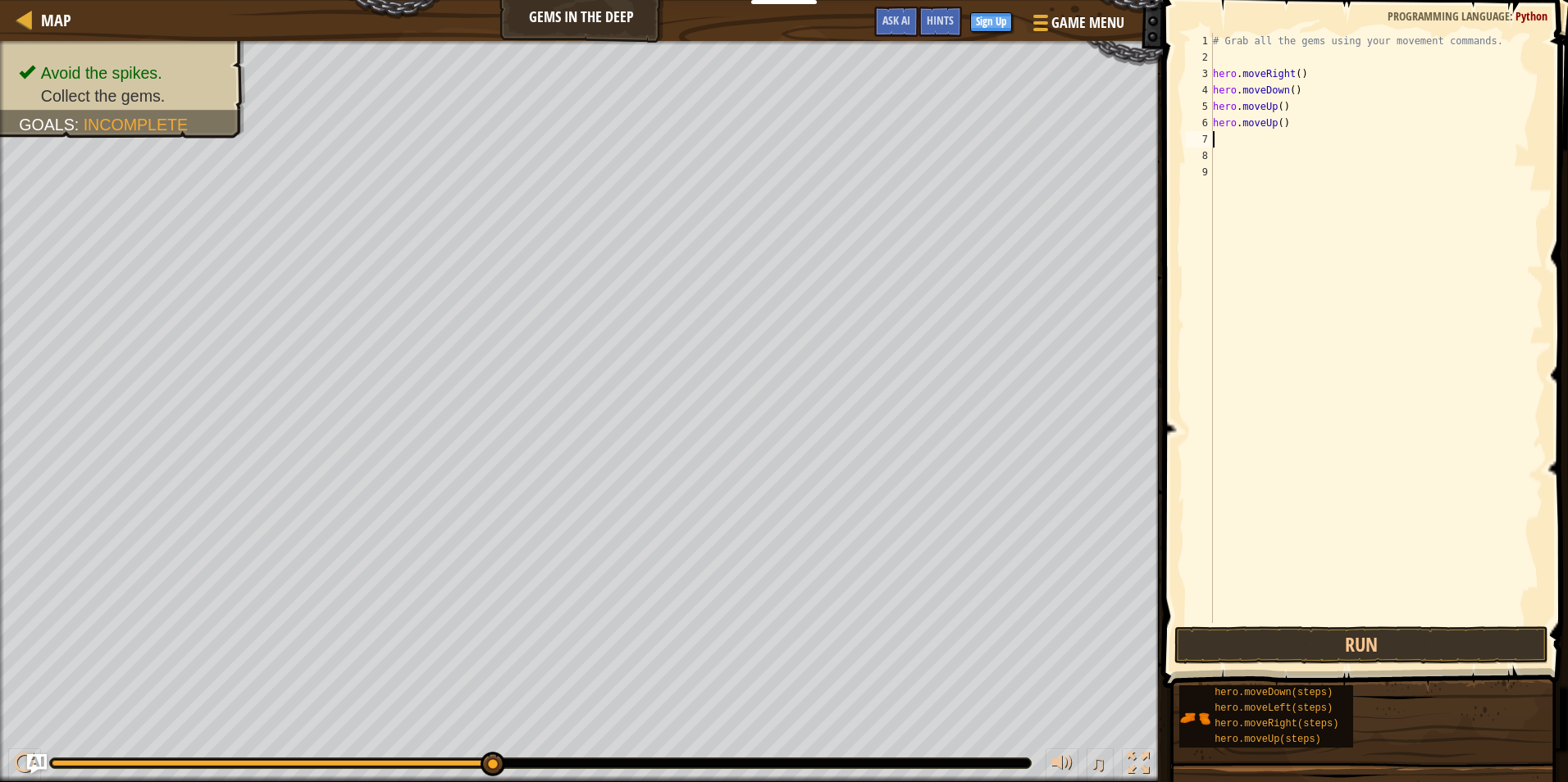
type textarea "h"
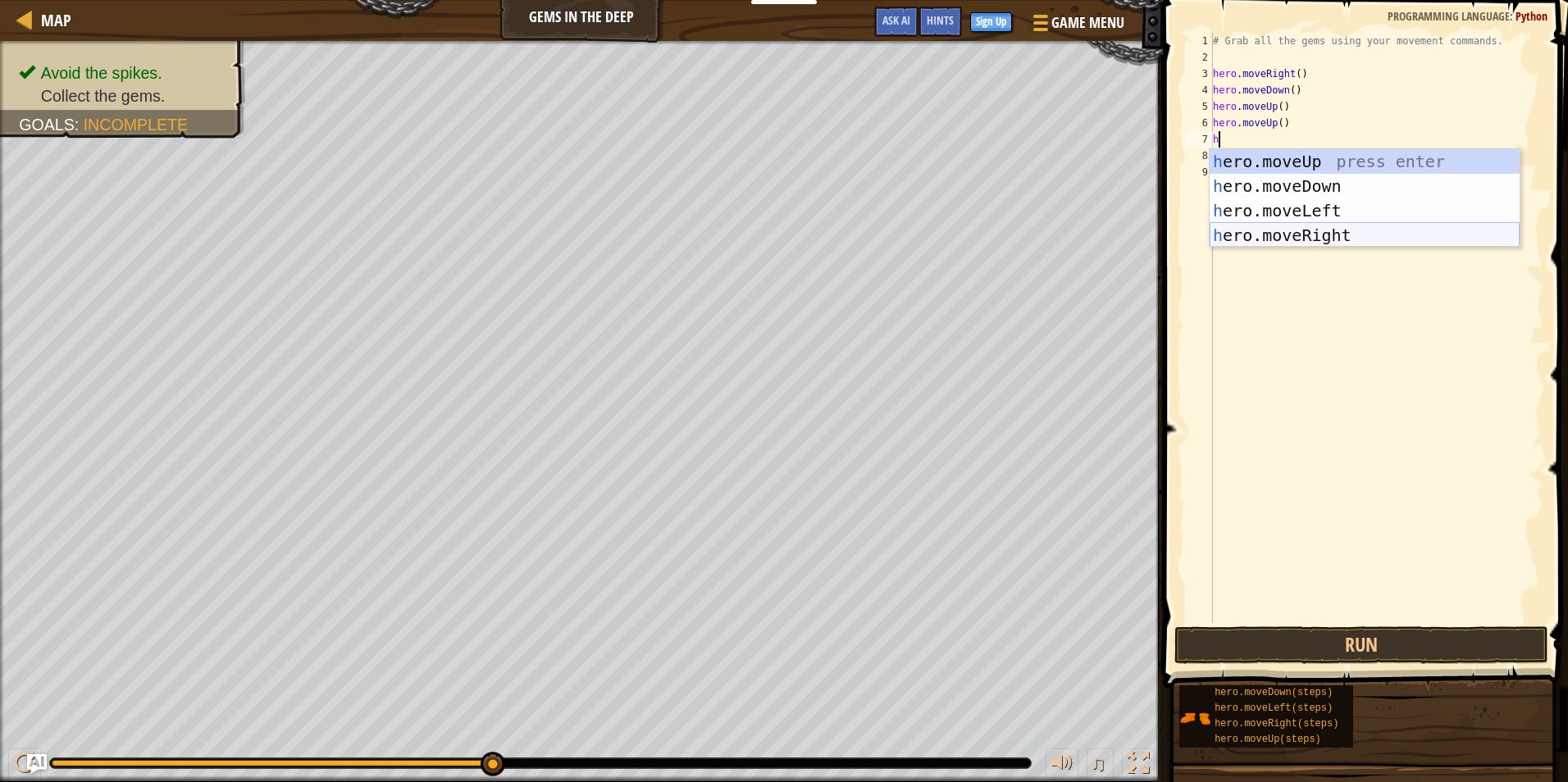
click at [1277, 232] on div "h ero.moveUp press enter h ero.moveDown press enter h ero.moveLeft press enter …" at bounding box center [1365, 223] width 310 height 148
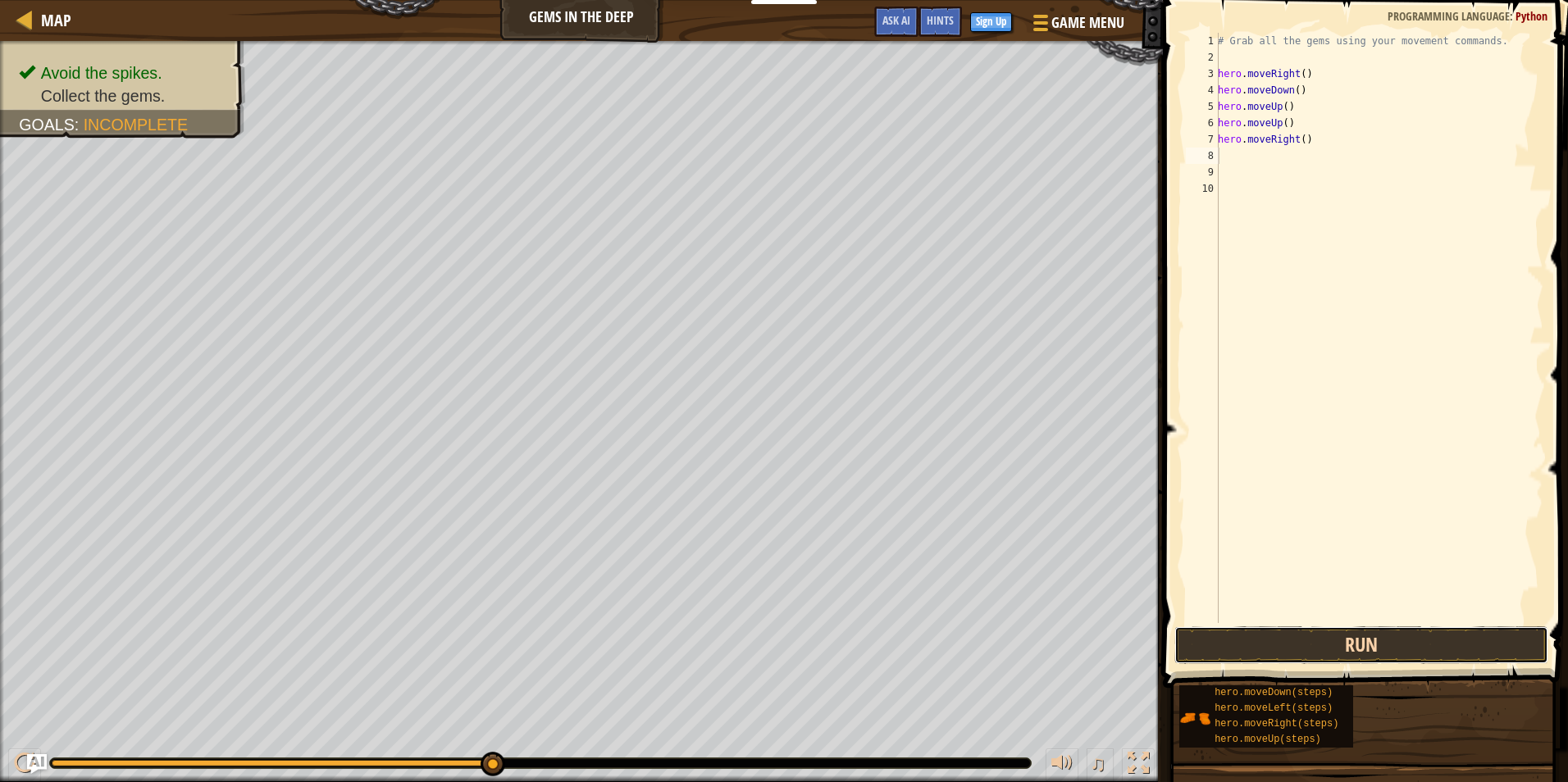
click at [1303, 636] on button "Run" at bounding box center [1361, 645] width 374 height 38
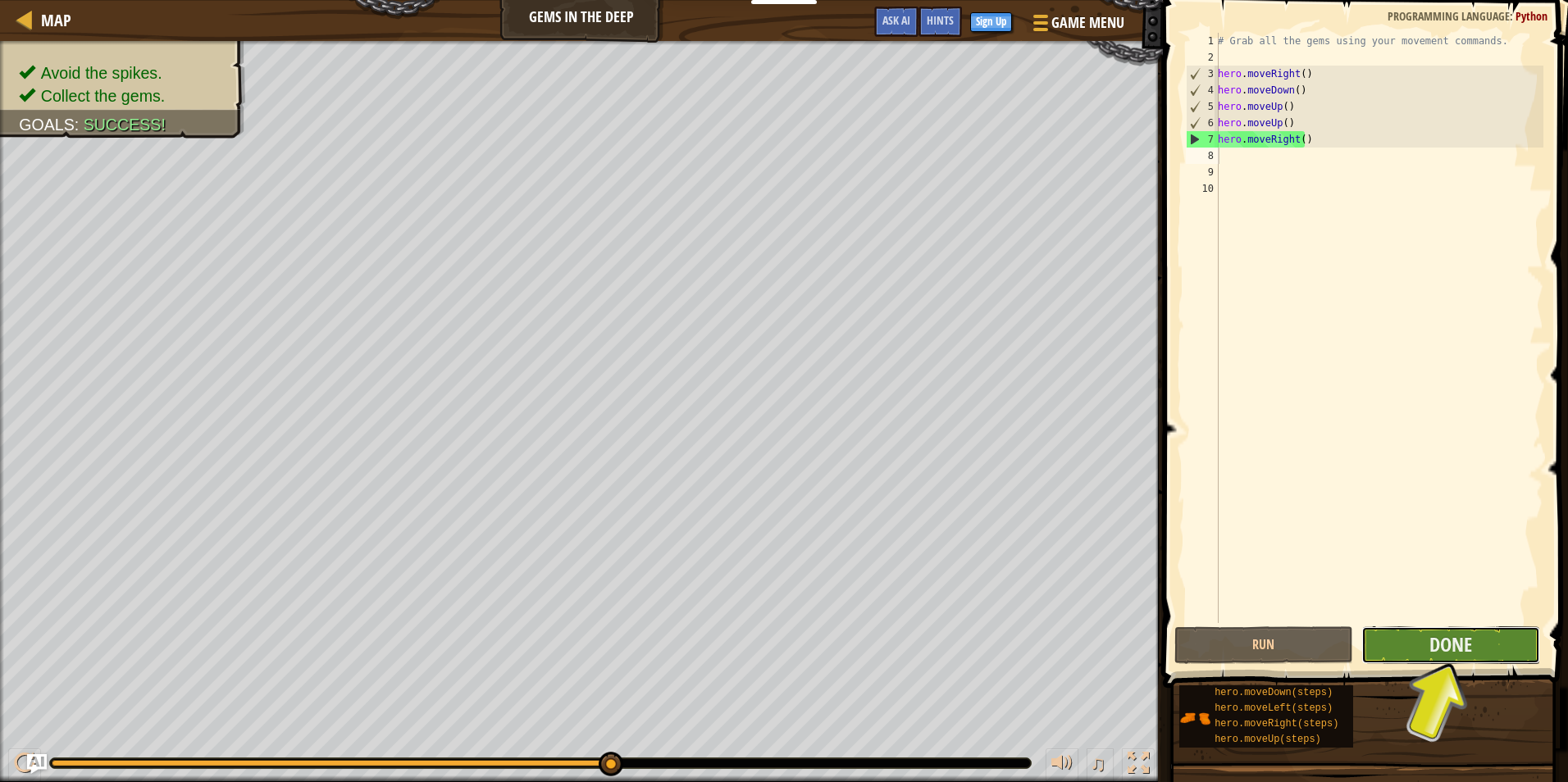
click at [1391, 658] on button "Done" at bounding box center [1451, 645] width 179 height 38
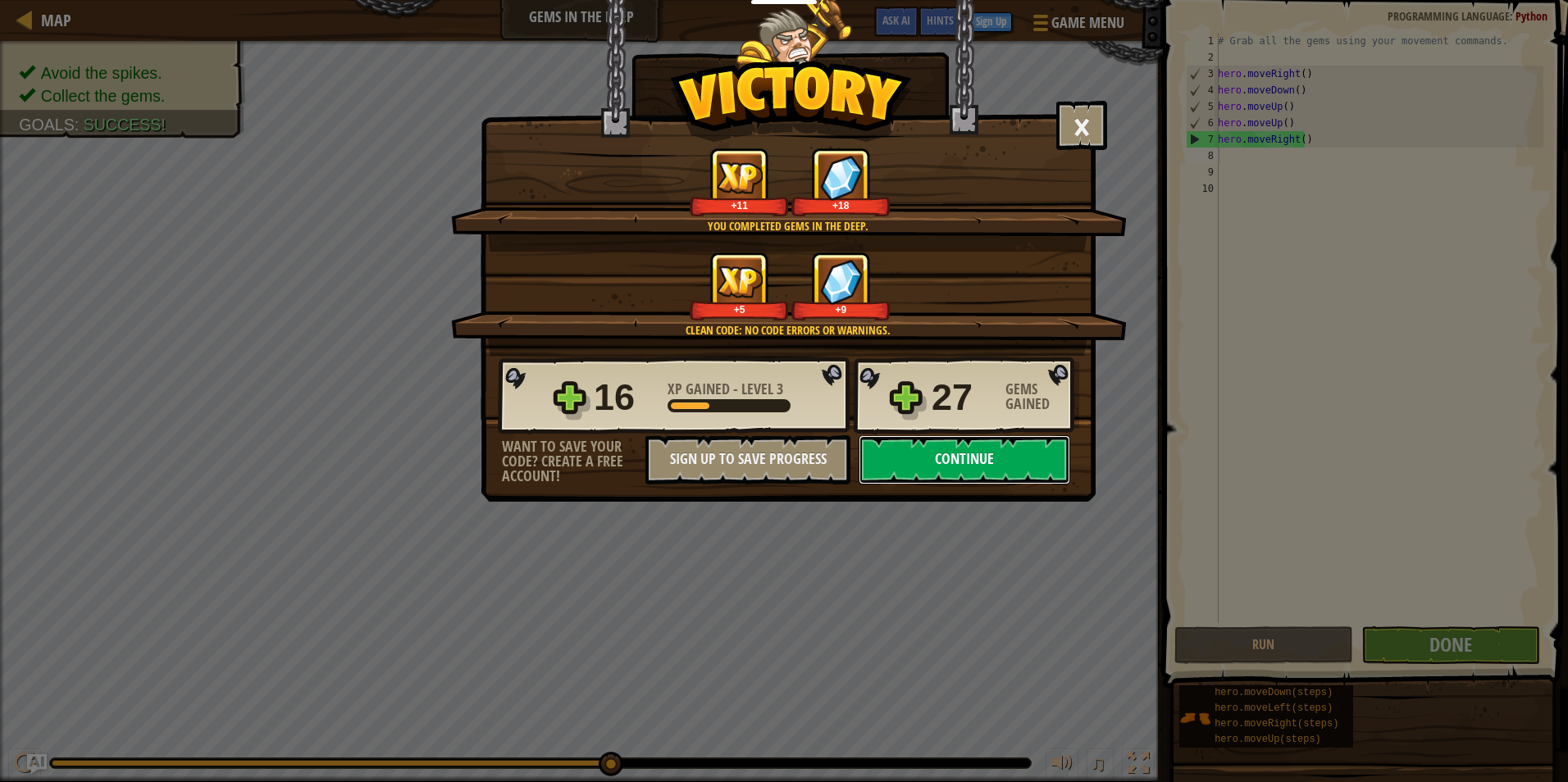
click at [1022, 440] on button "Continue" at bounding box center [964, 460] width 211 height 50
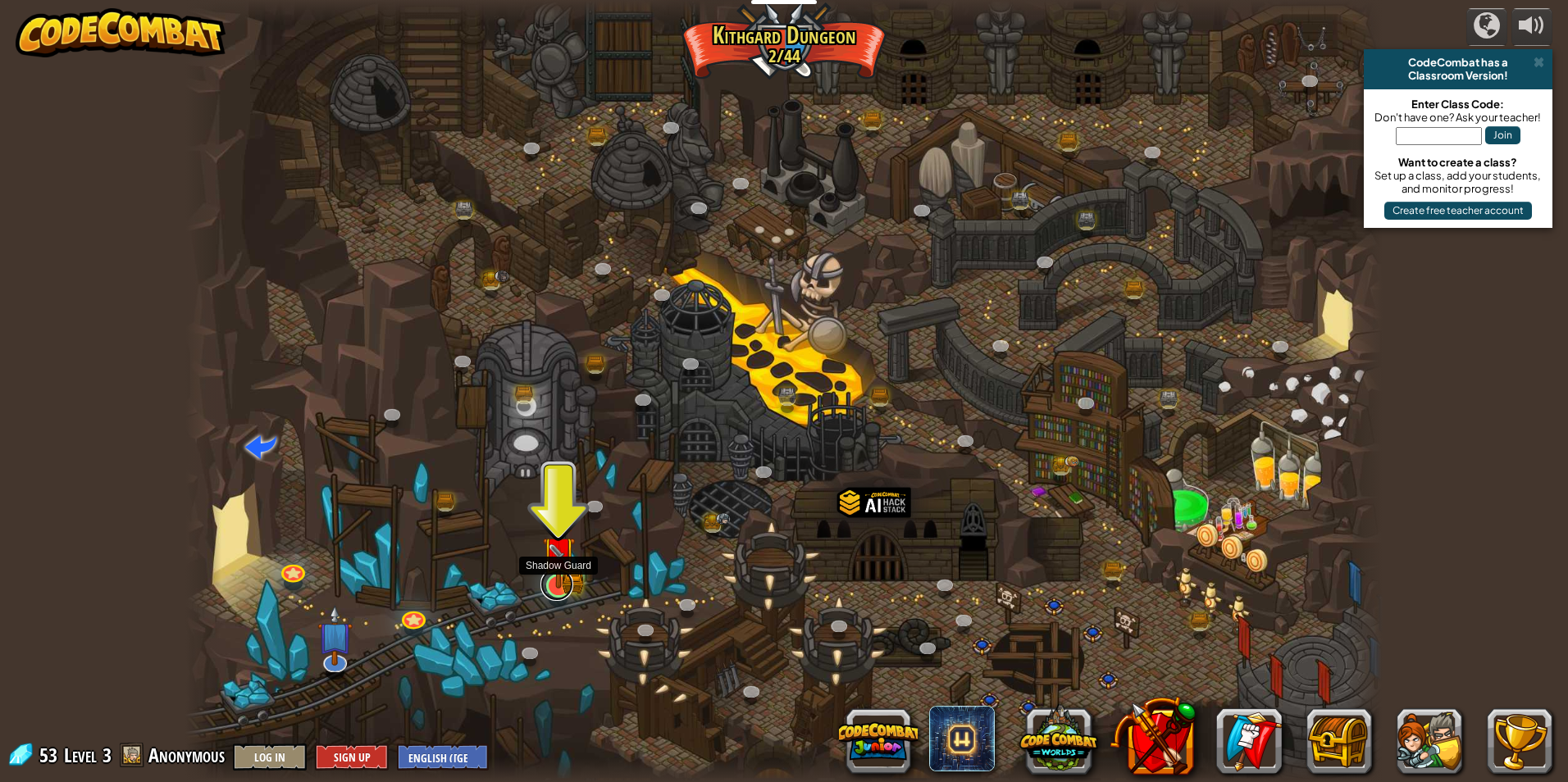
click at [562, 593] on link at bounding box center [557, 584] width 32 height 32
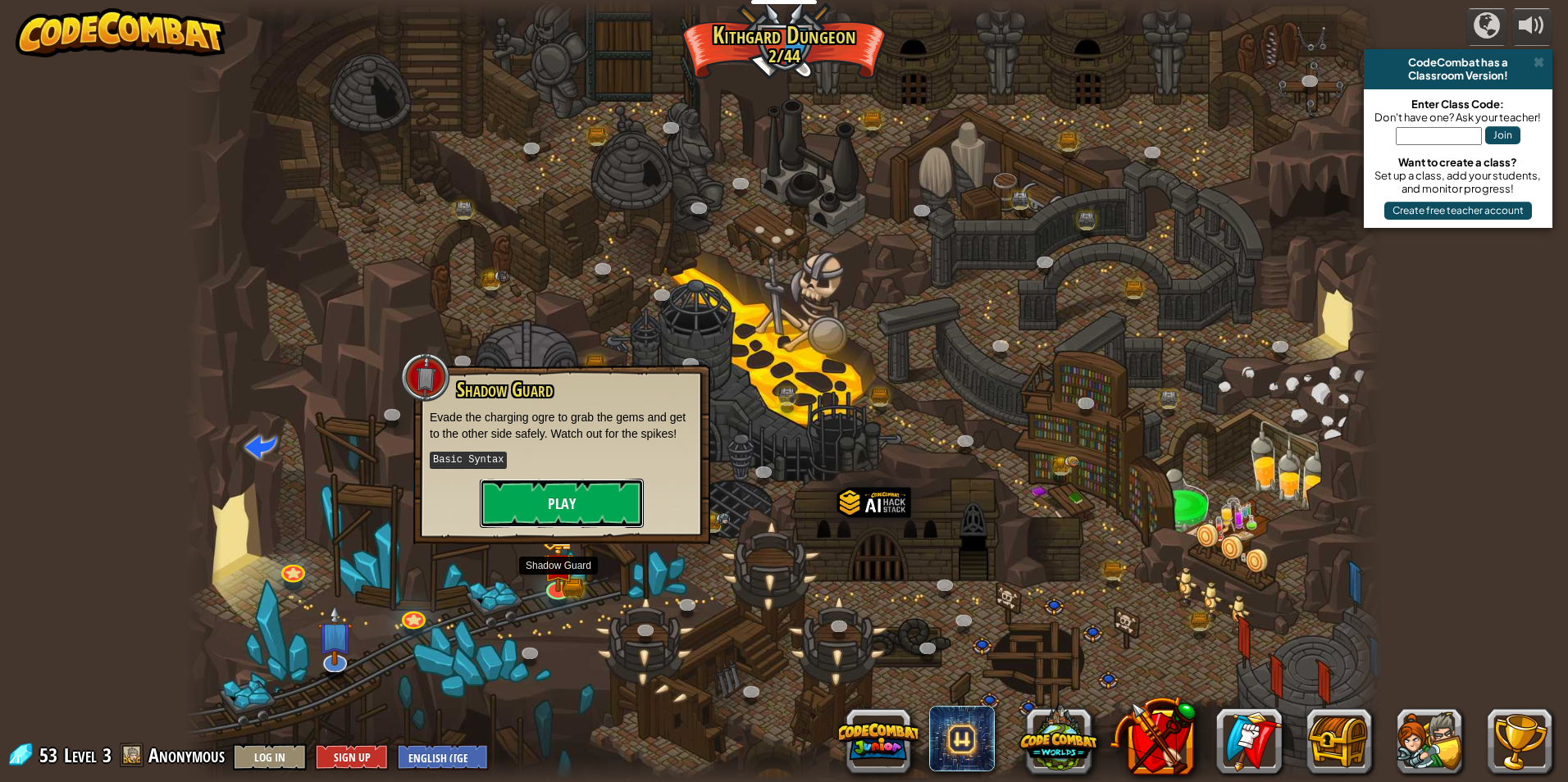
click at [552, 514] on button "Play" at bounding box center [562, 503] width 164 height 50
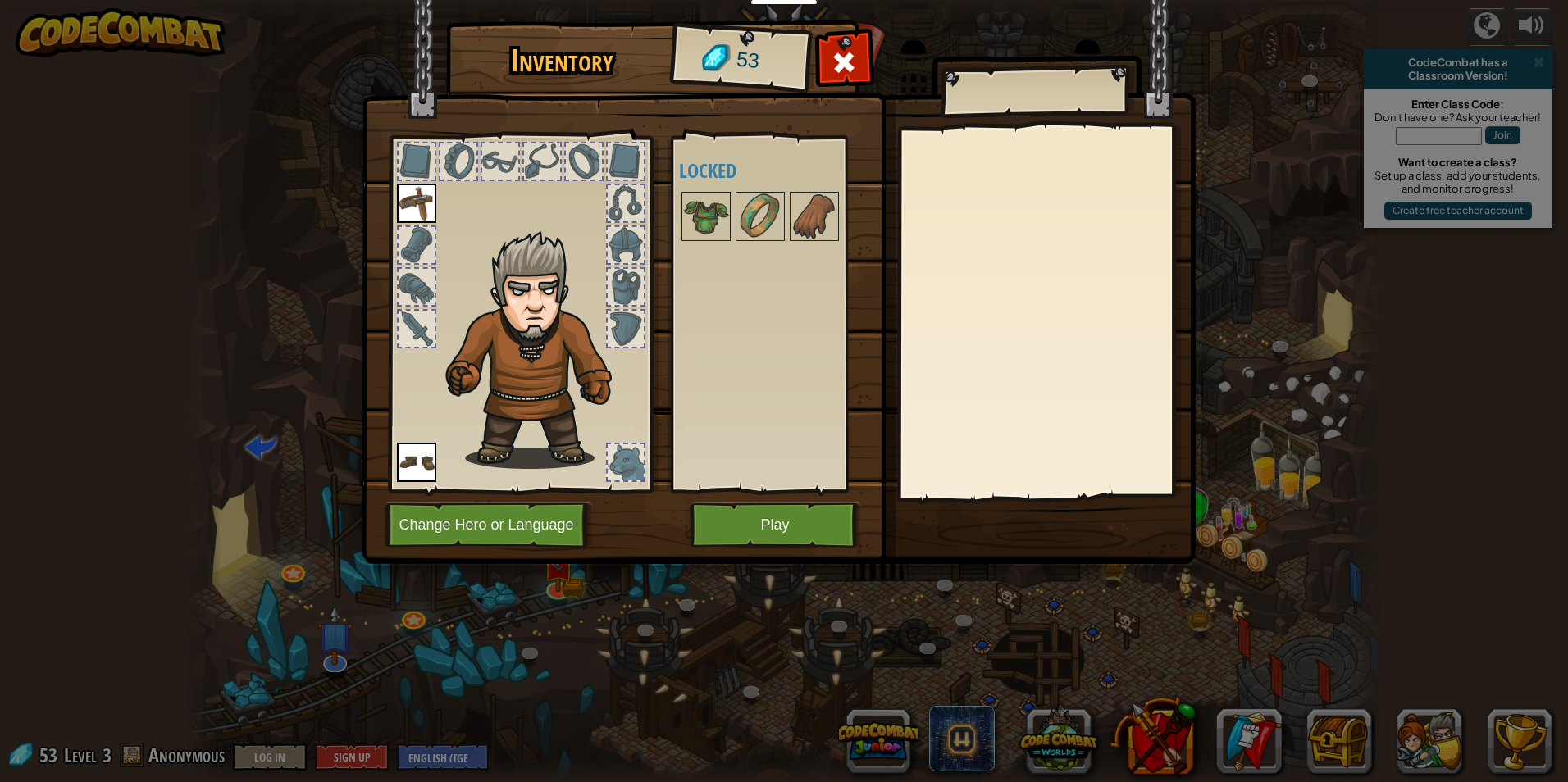
click at [788, 227] on div at bounding box center [782, 216] width 206 height 54
click at [795, 211] on img at bounding box center [814, 216] width 46 height 46
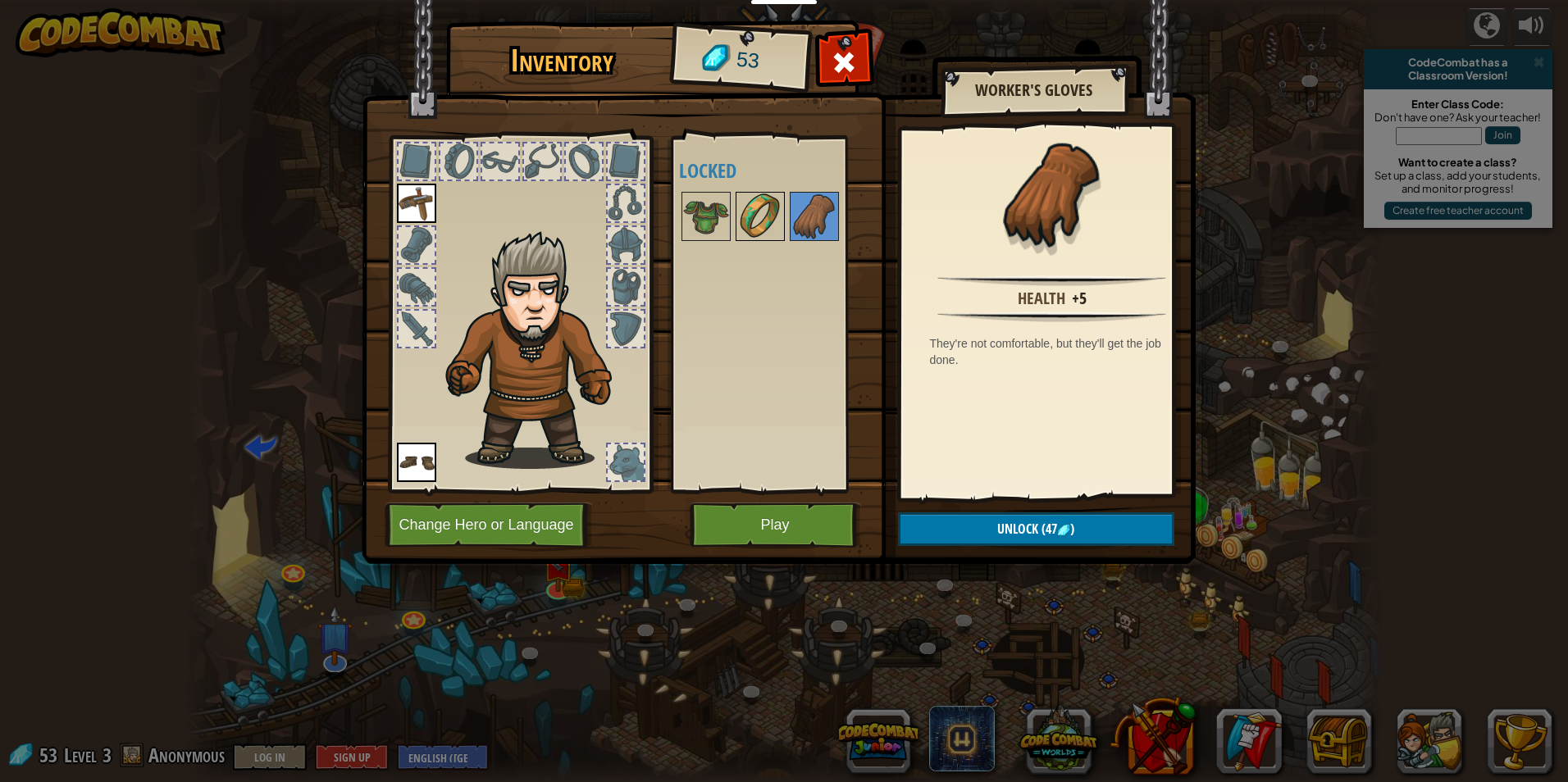
click at [755, 238] on img at bounding box center [760, 216] width 46 height 46
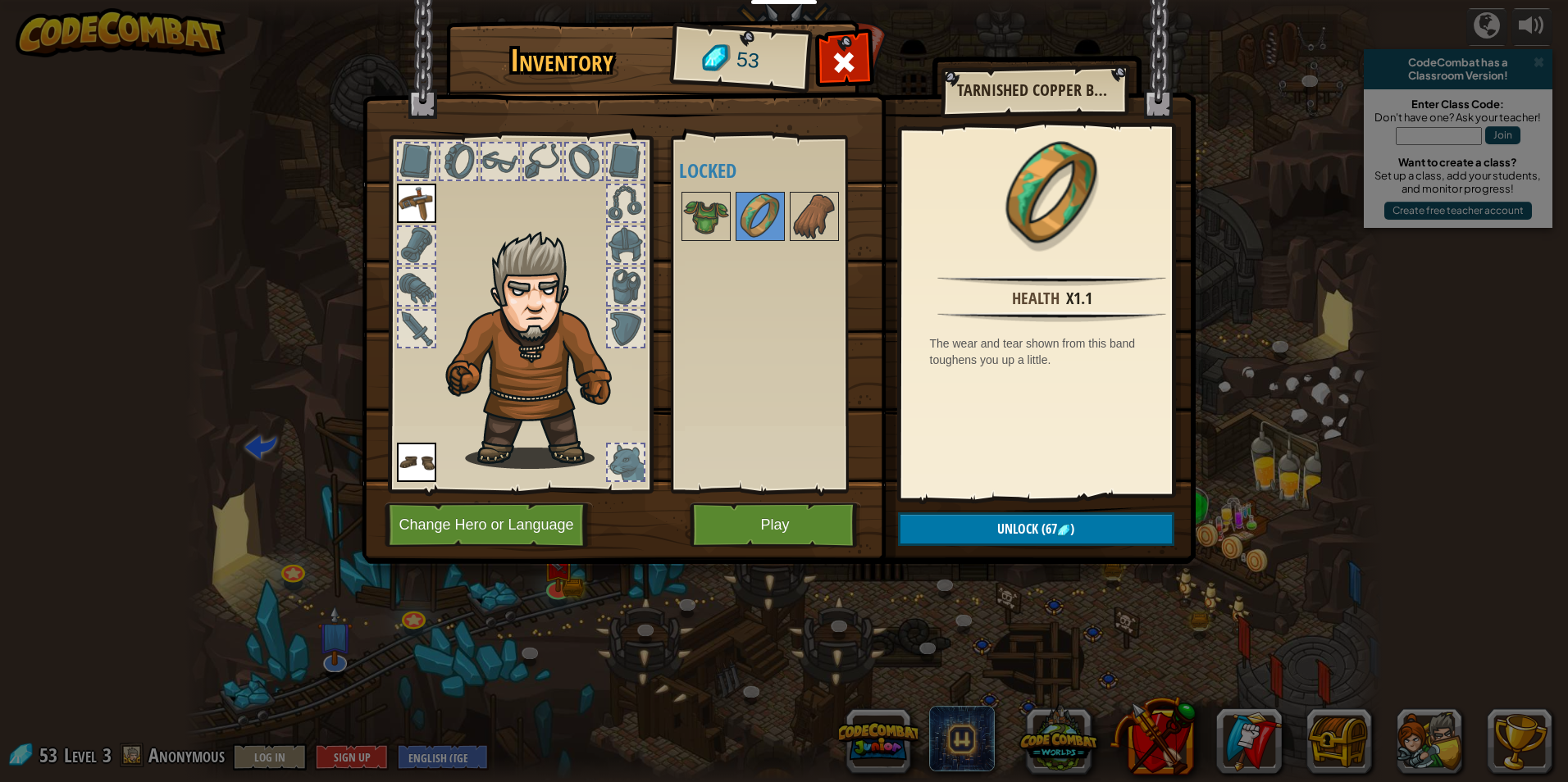
click at [703, 181] on h4 "Locked" at bounding box center [782, 170] width 206 height 22
click at [703, 190] on div "Available Equip Equip (double-click to equip) Locked" at bounding box center [782, 314] width 206 height 342
click at [698, 215] on img at bounding box center [706, 216] width 46 height 46
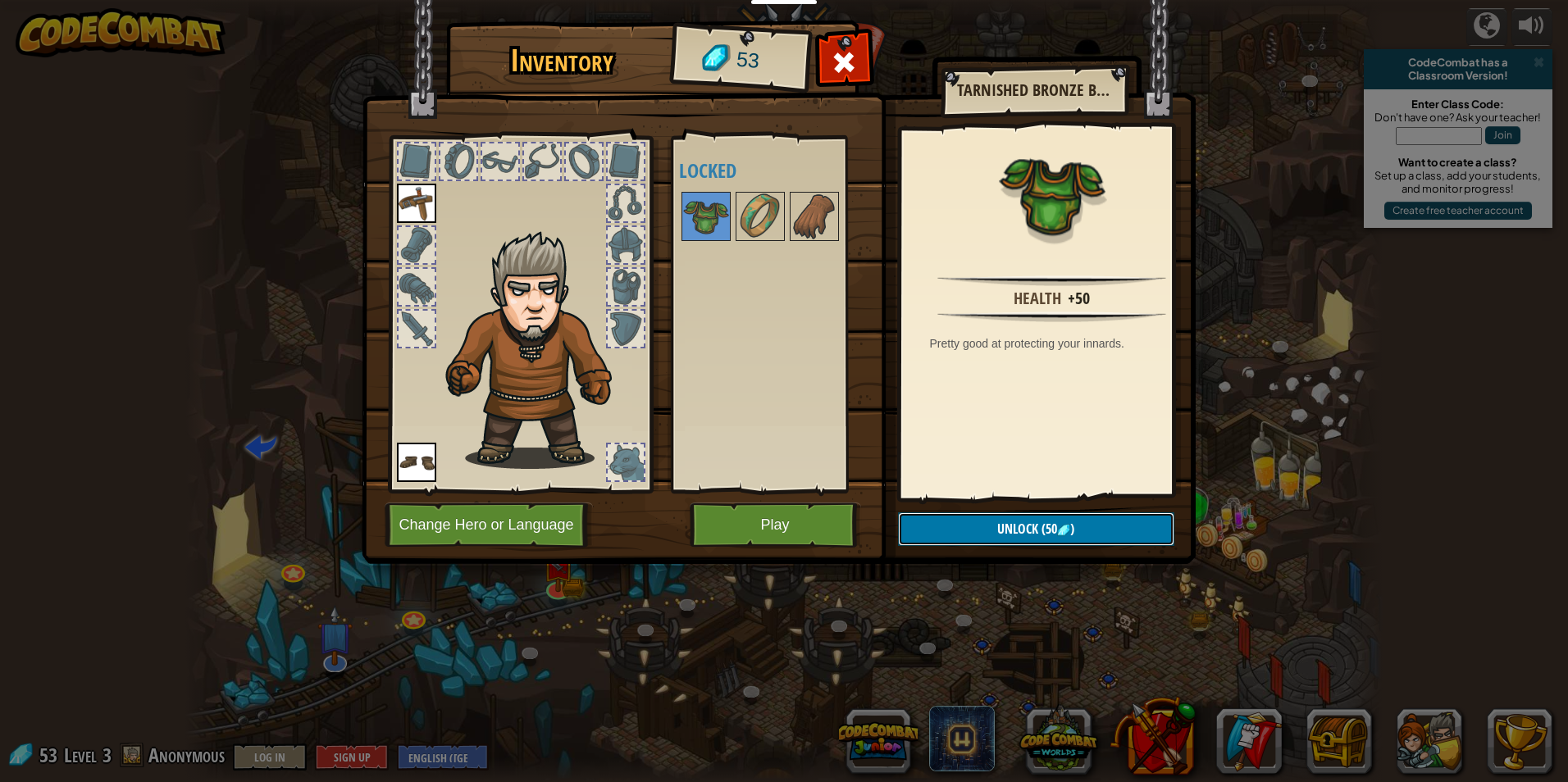
click at [1004, 527] on span "Unlock" at bounding box center [1017, 529] width 41 height 18
click at [1004, 527] on button "Confirm" at bounding box center [1036, 529] width 276 height 33
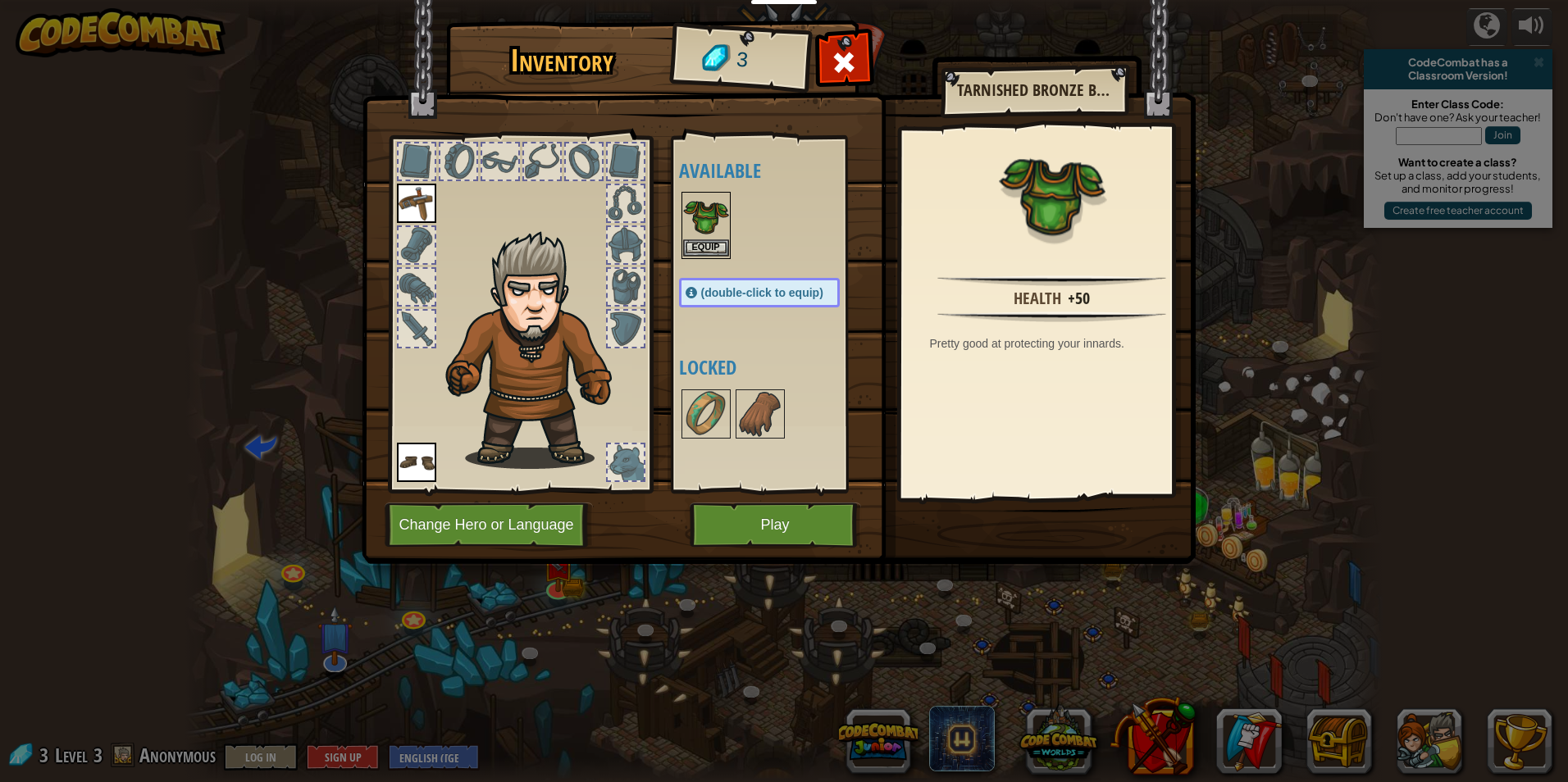
click at [704, 238] on img at bounding box center [706, 216] width 46 height 46
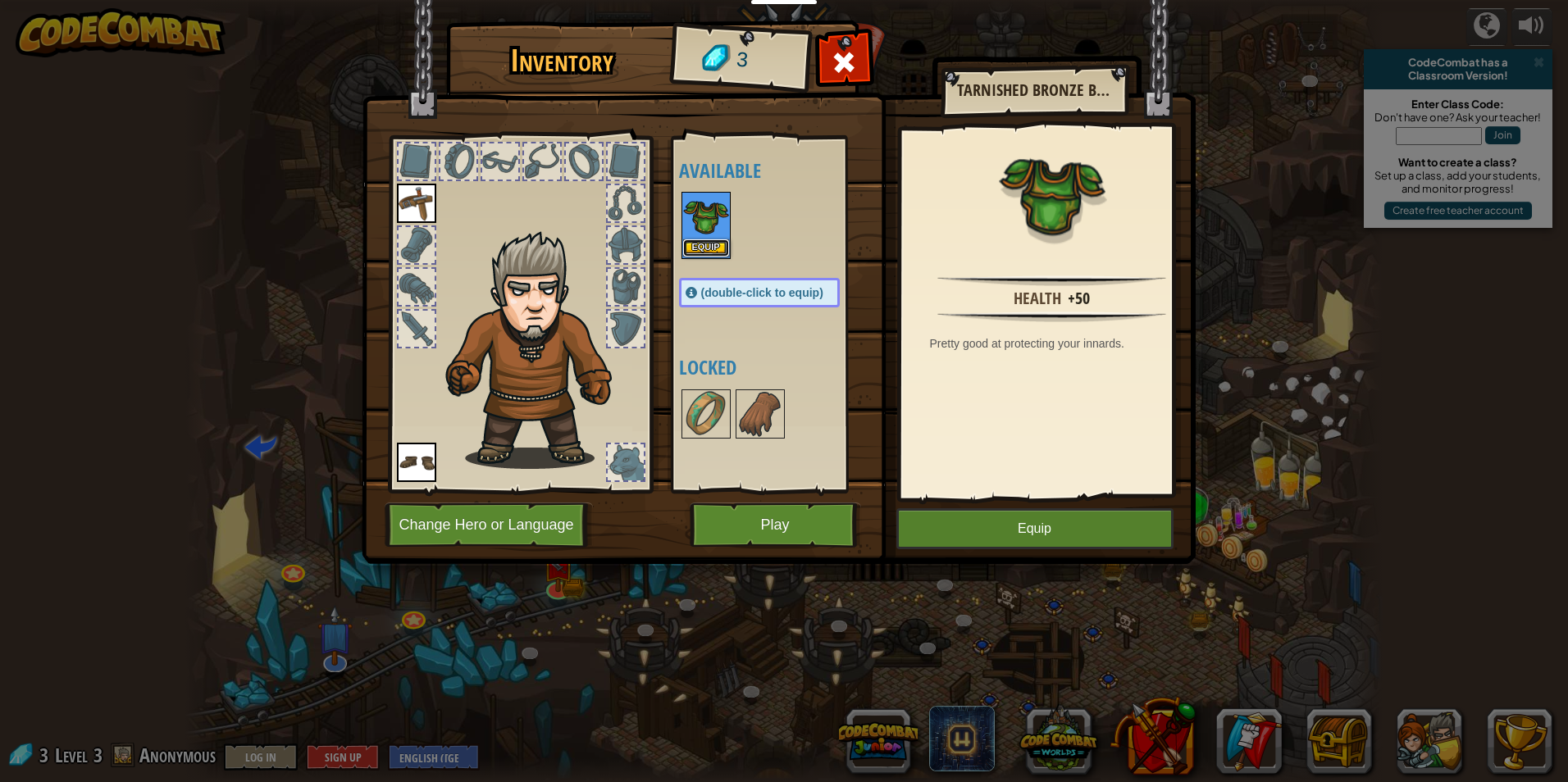
click at [702, 246] on button "Equip" at bounding box center [706, 247] width 46 height 17
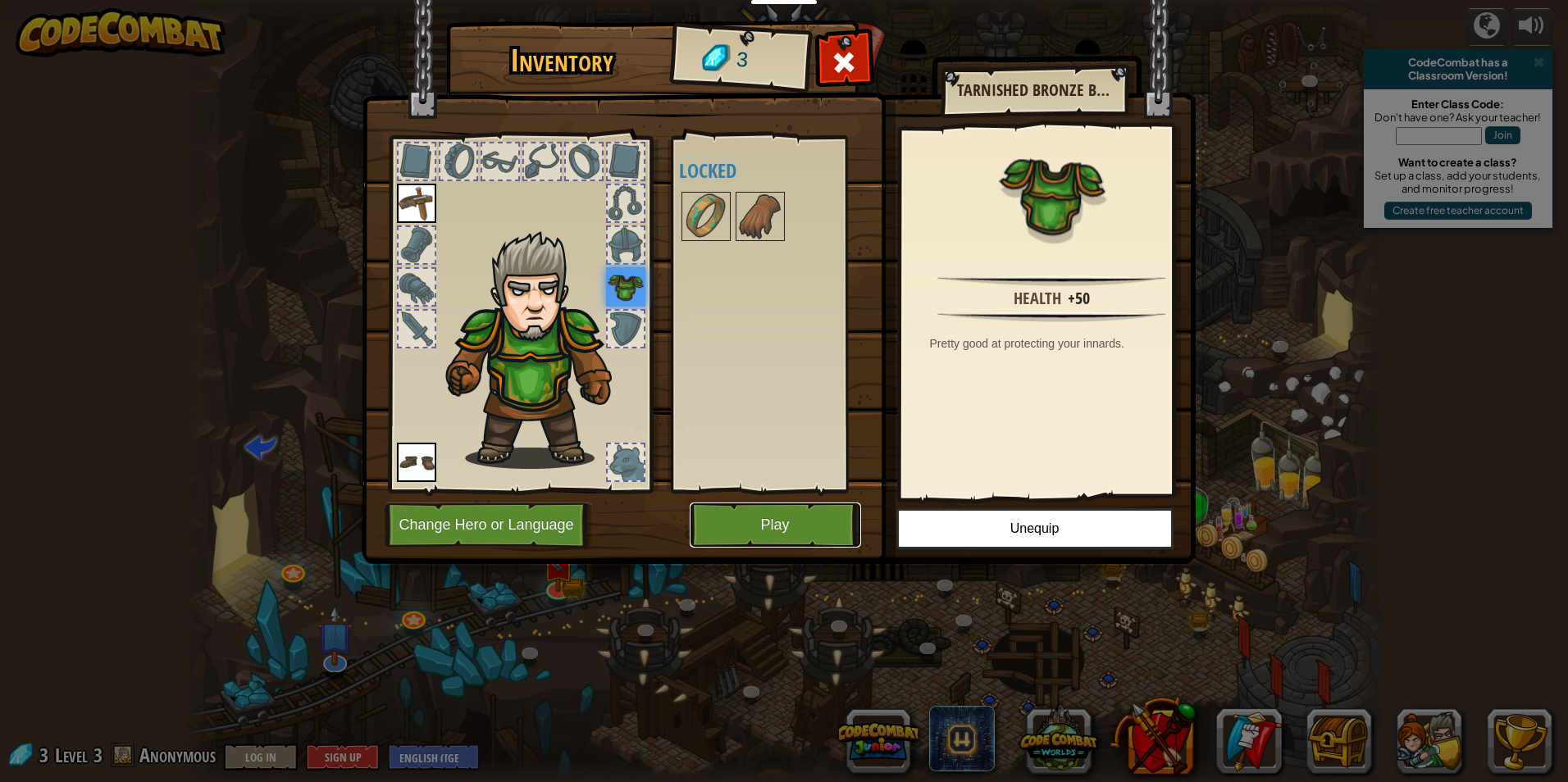
drag, startPoint x: 691, startPoint y: 529, endPoint x: 708, endPoint y: 522, distance: 18.4
click at [696, 527] on button "Play" at bounding box center [775, 525] width 171 height 45
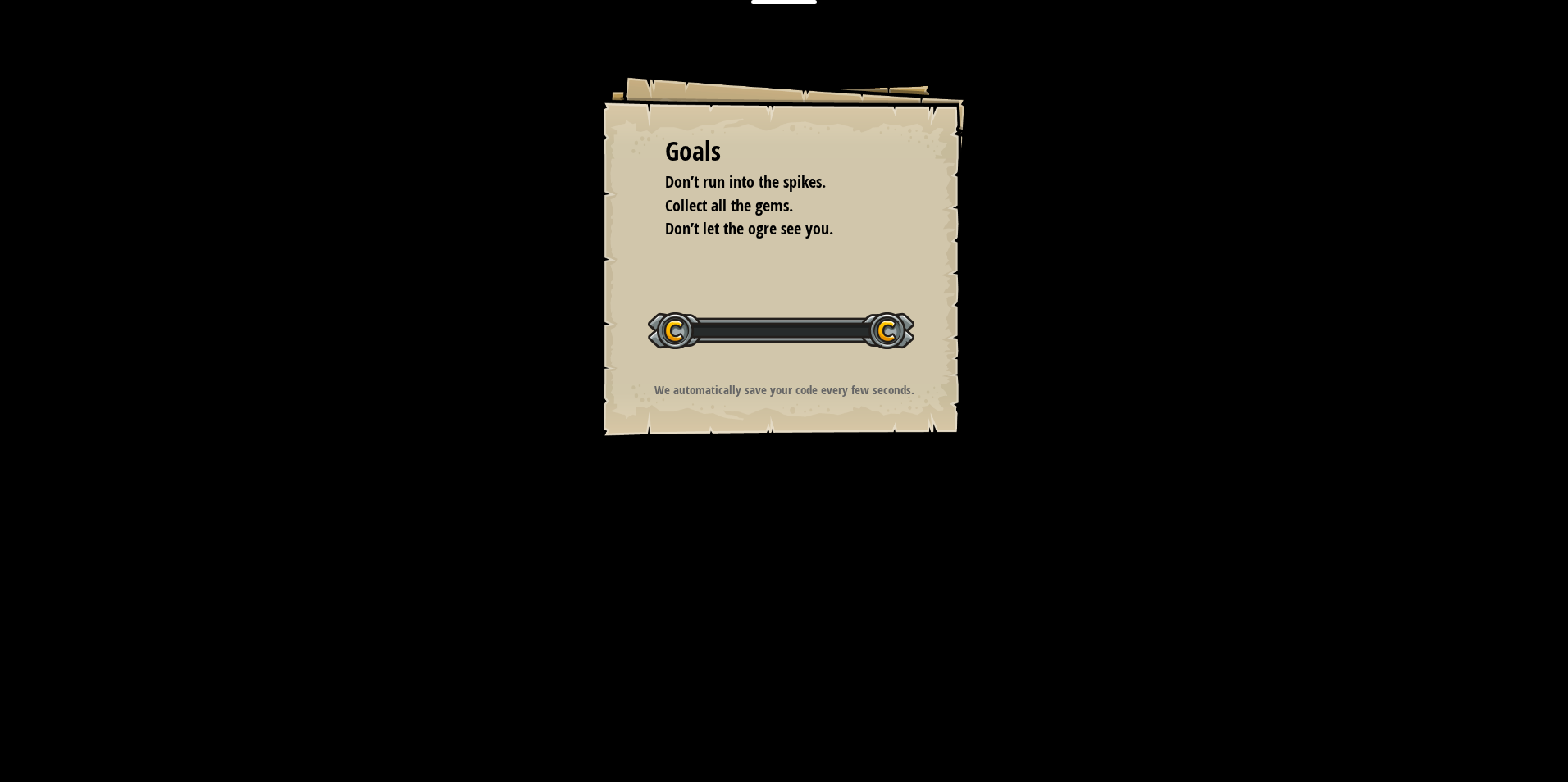
click at [725, 520] on div "Goals Don’t run into the spikes. Collect all the gems. Don’t let the ogre see y…" at bounding box center [784, 391] width 1568 height 782
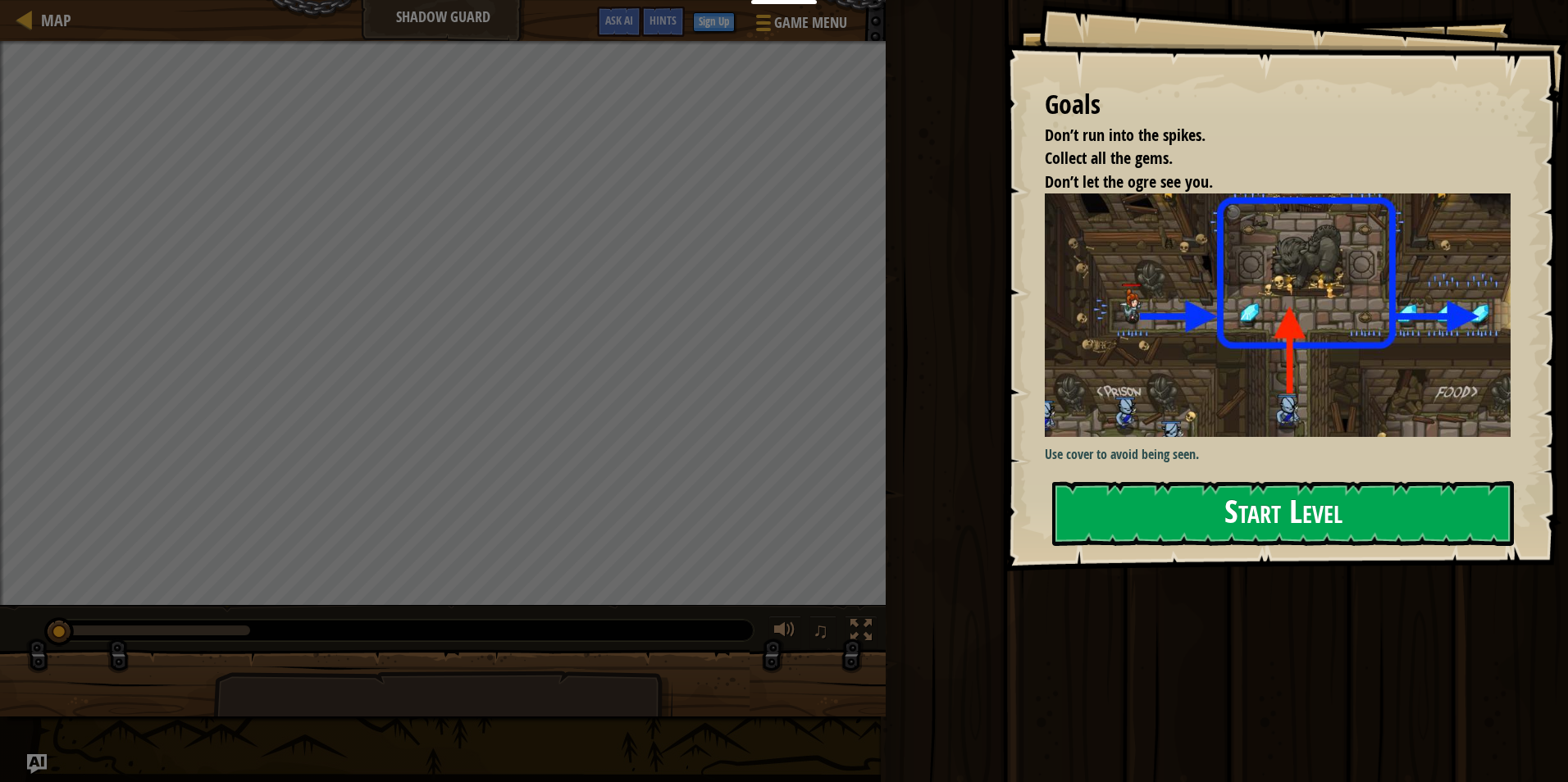
click at [1349, 474] on div "Goals Don’t run into the spikes. Collect all the gems. Don’t let the ogre see y…" at bounding box center [1286, 286] width 564 height 572
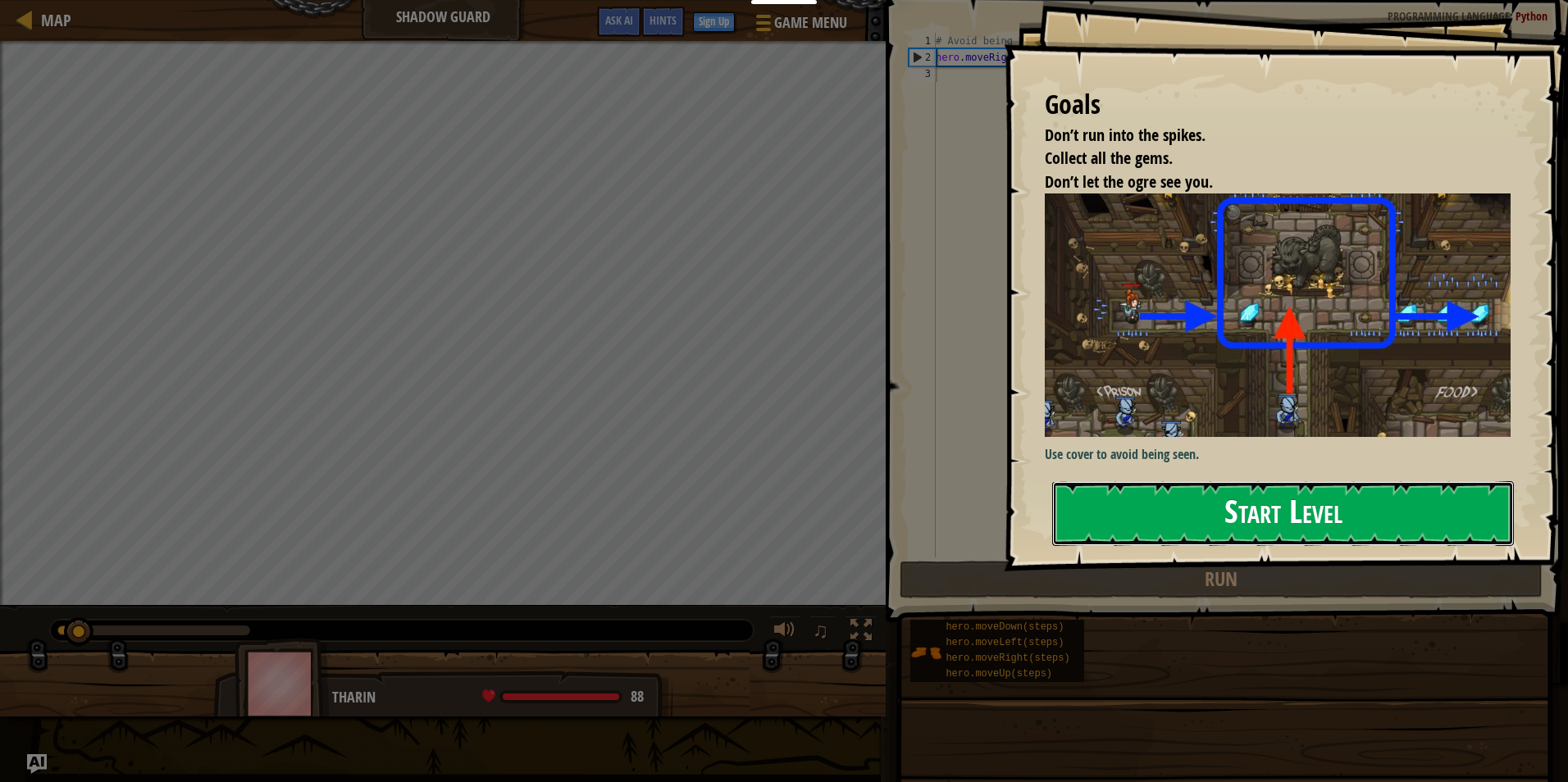
click at [1341, 513] on button "Start Level" at bounding box center [1283, 514] width 462 height 65
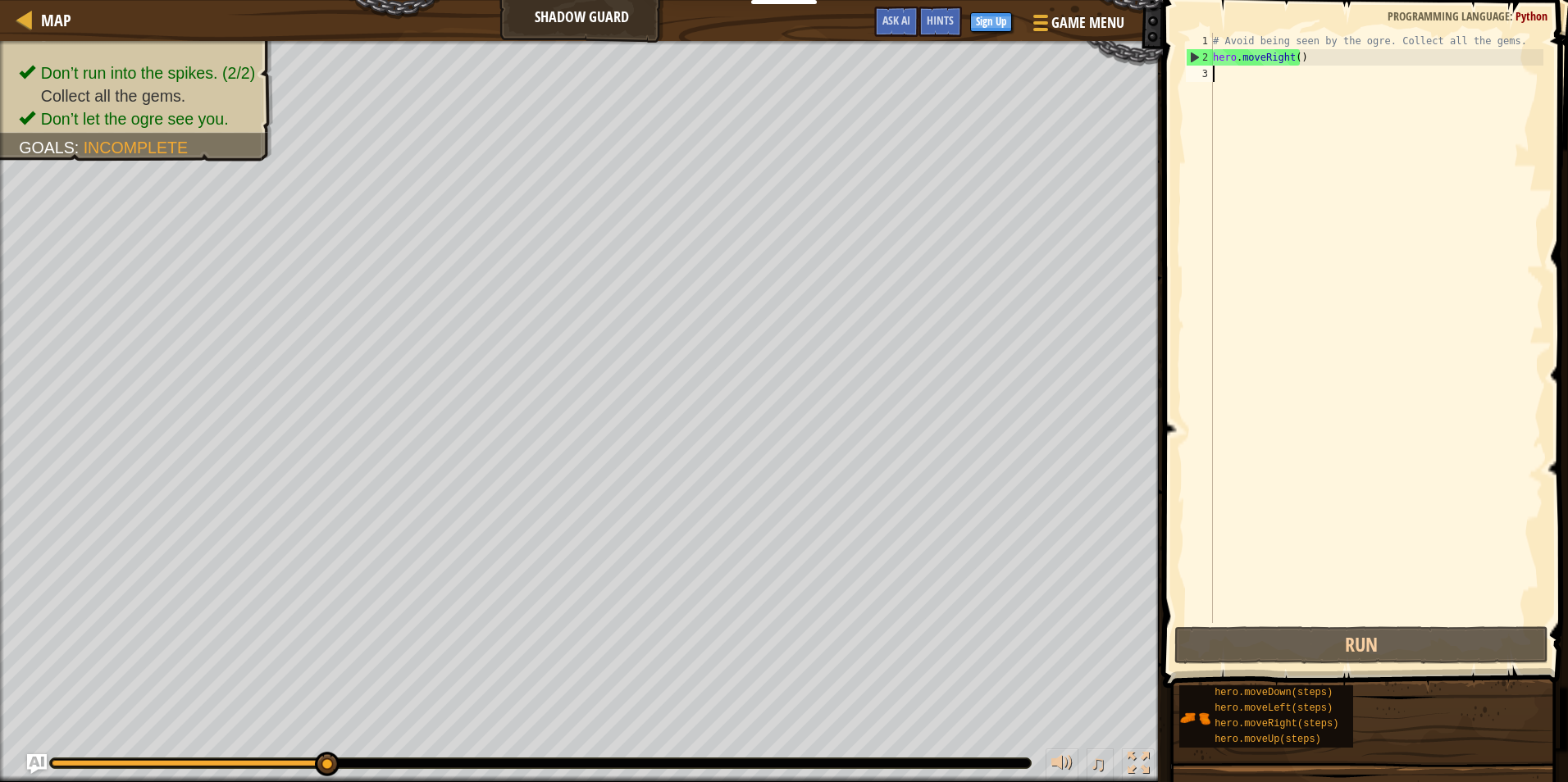
click at [1232, 78] on div "# Avoid being seen by the ogre. Collect all the gems. hero . moveRight ( )" at bounding box center [1377, 344] width 334 height 623
type textarea "h"
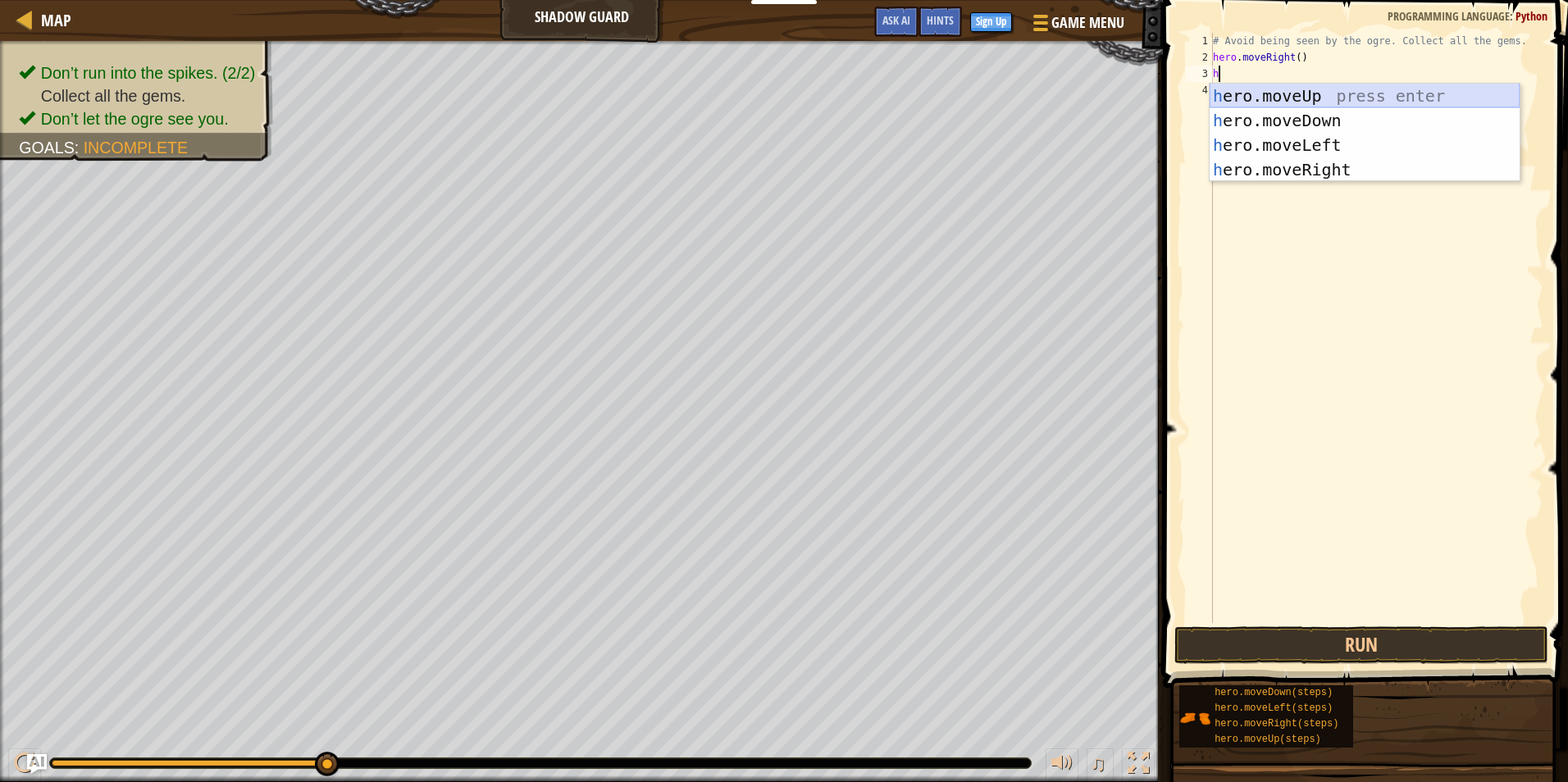
click at [1263, 92] on div "h ero.moveUp press enter h ero.moveDown press enter h ero.moveLeft press enter …" at bounding box center [1365, 158] width 310 height 148
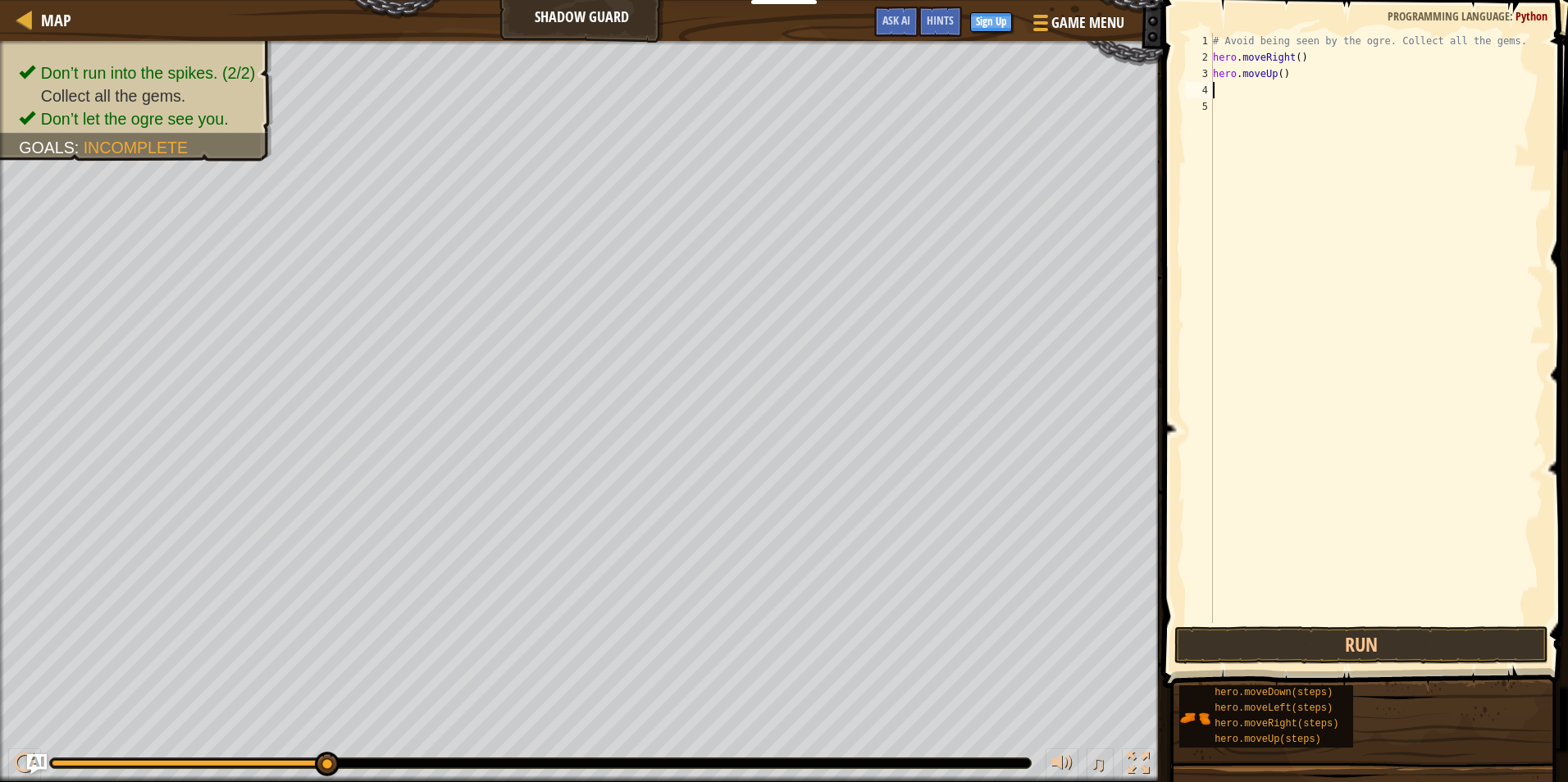
type textarea "h"
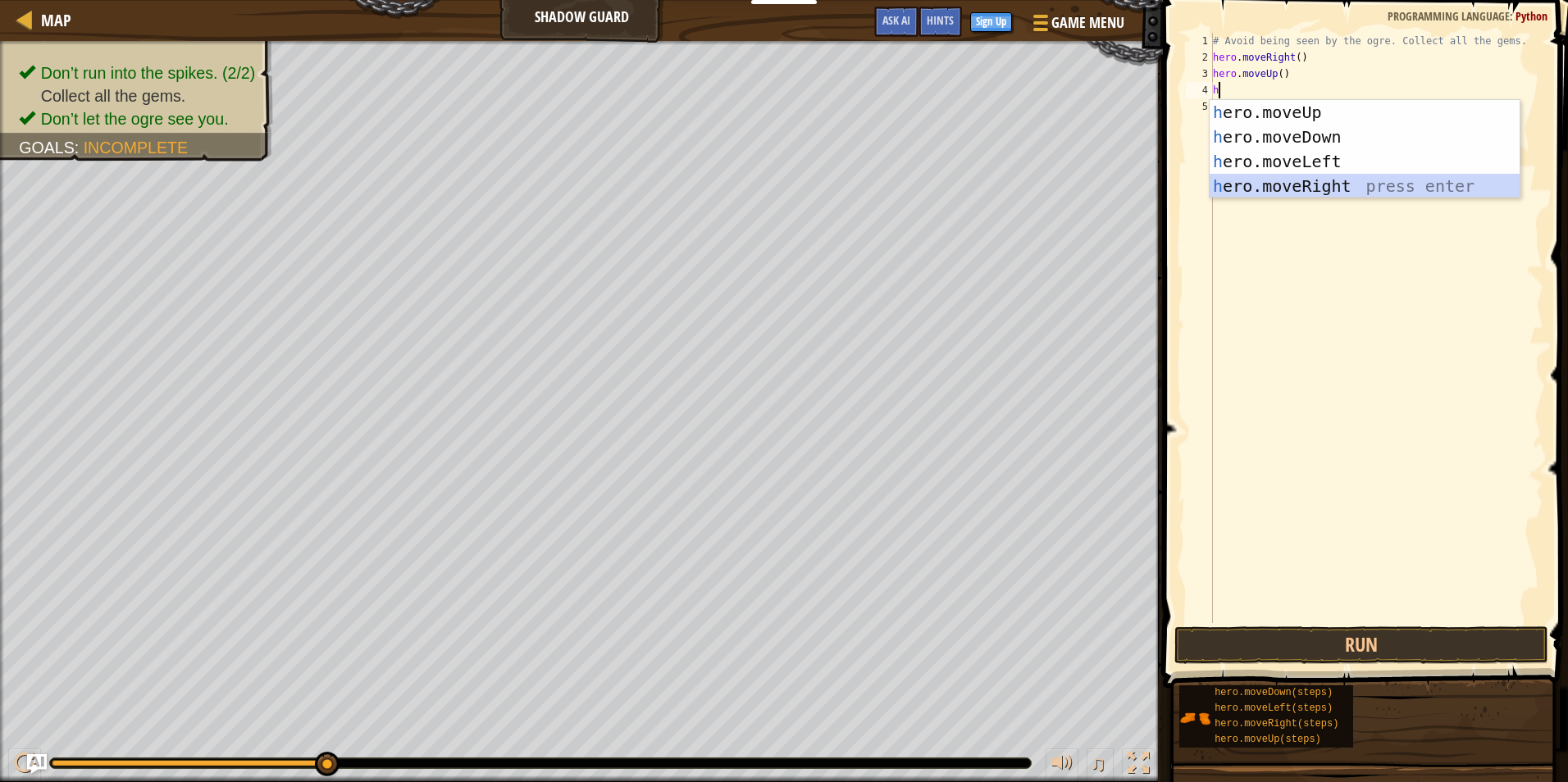
click at [1259, 185] on div "h ero.moveUp press enter h ero.moveDown press enter h ero.moveLeft press enter …" at bounding box center [1365, 174] width 310 height 148
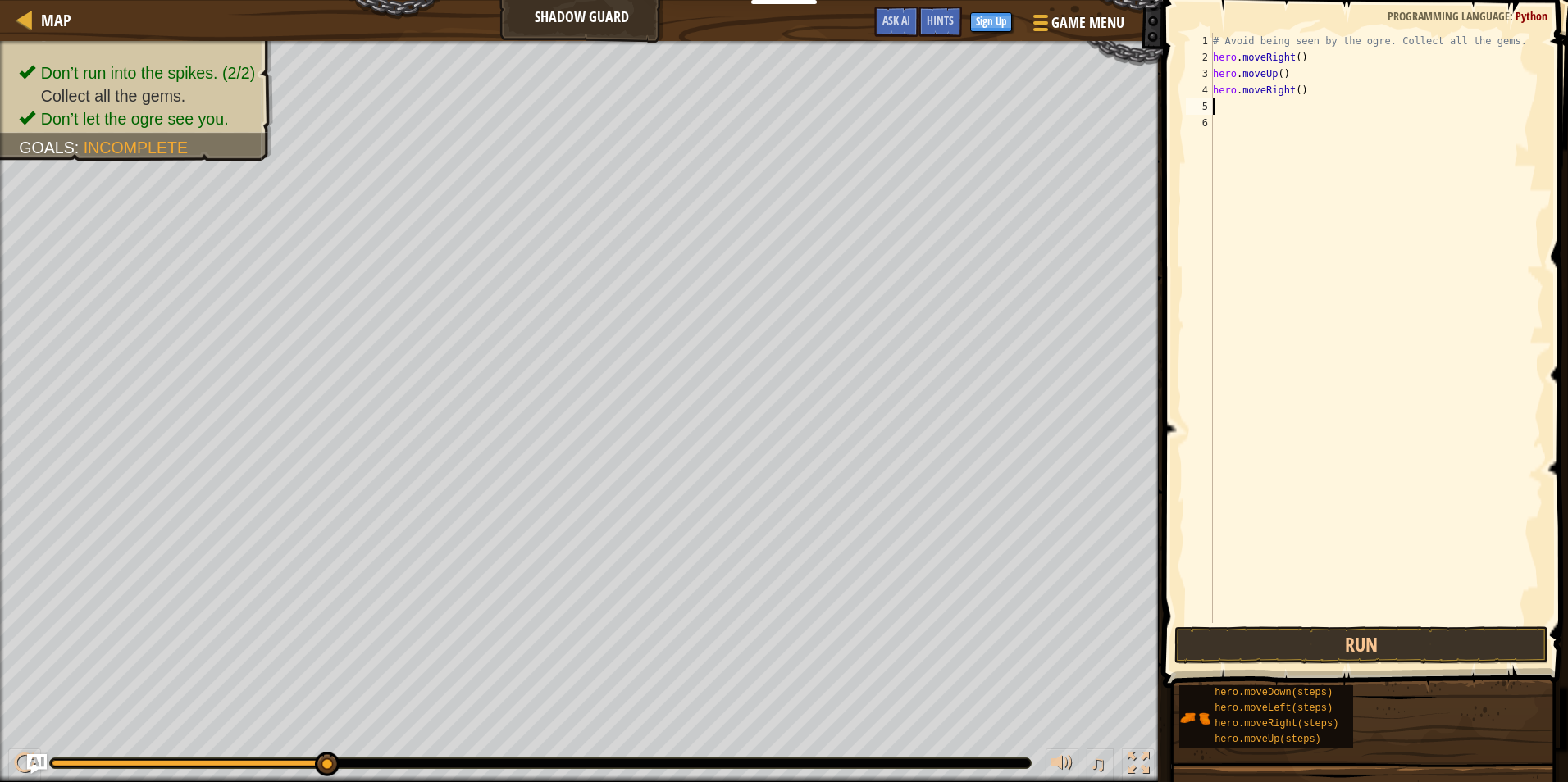
click at [1235, 110] on div "# Avoid being seen by the ogre. Collect all the gems. hero . moveRight ( ) hero…" at bounding box center [1377, 344] width 334 height 623
type textarea "h"
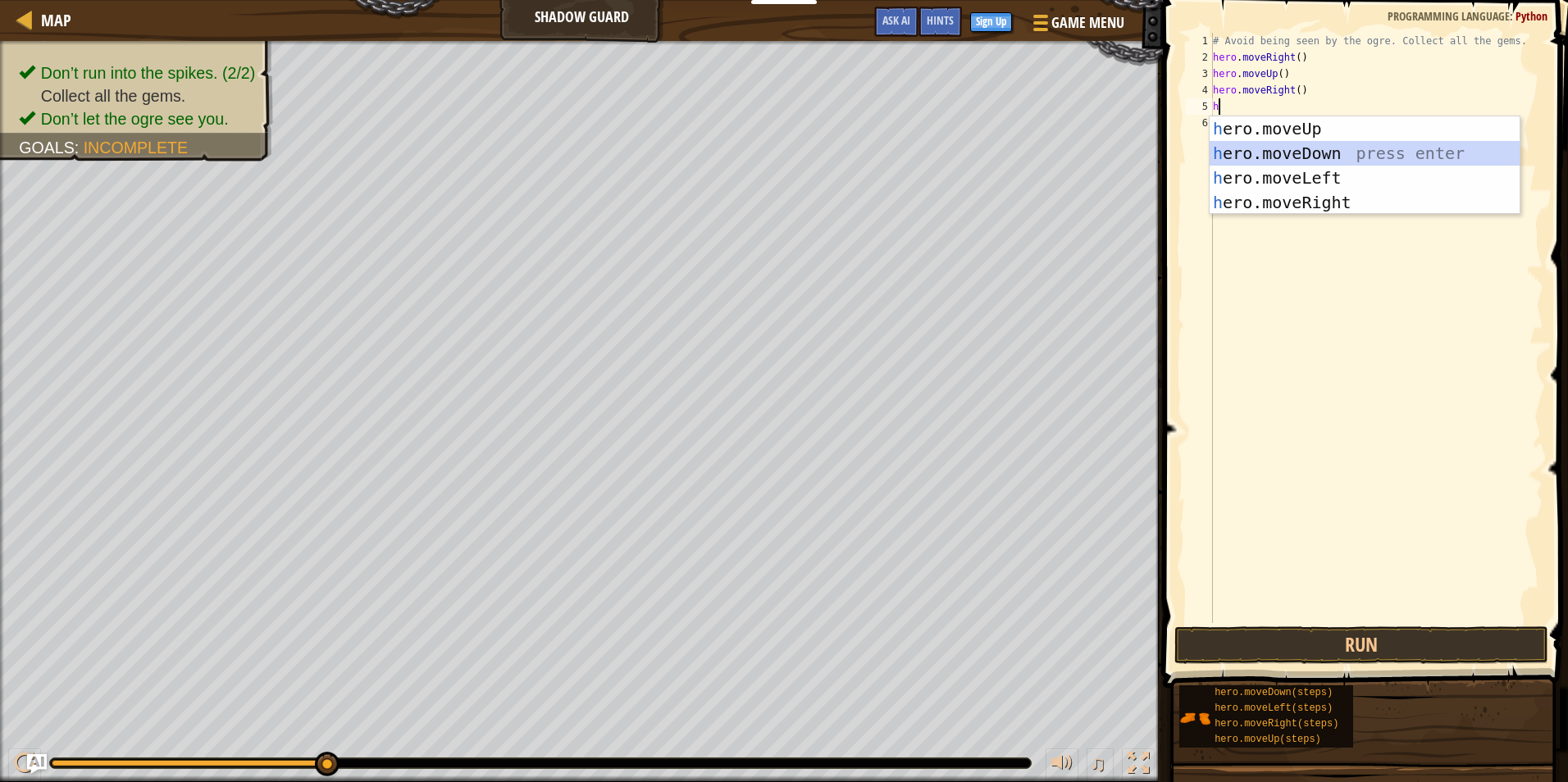
click at [1281, 143] on div "h ero.moveUp press enter h ero.moveDown press enter h ero.moveLeft press enter …" at bounding box center [1365, 190] width 310 height 148
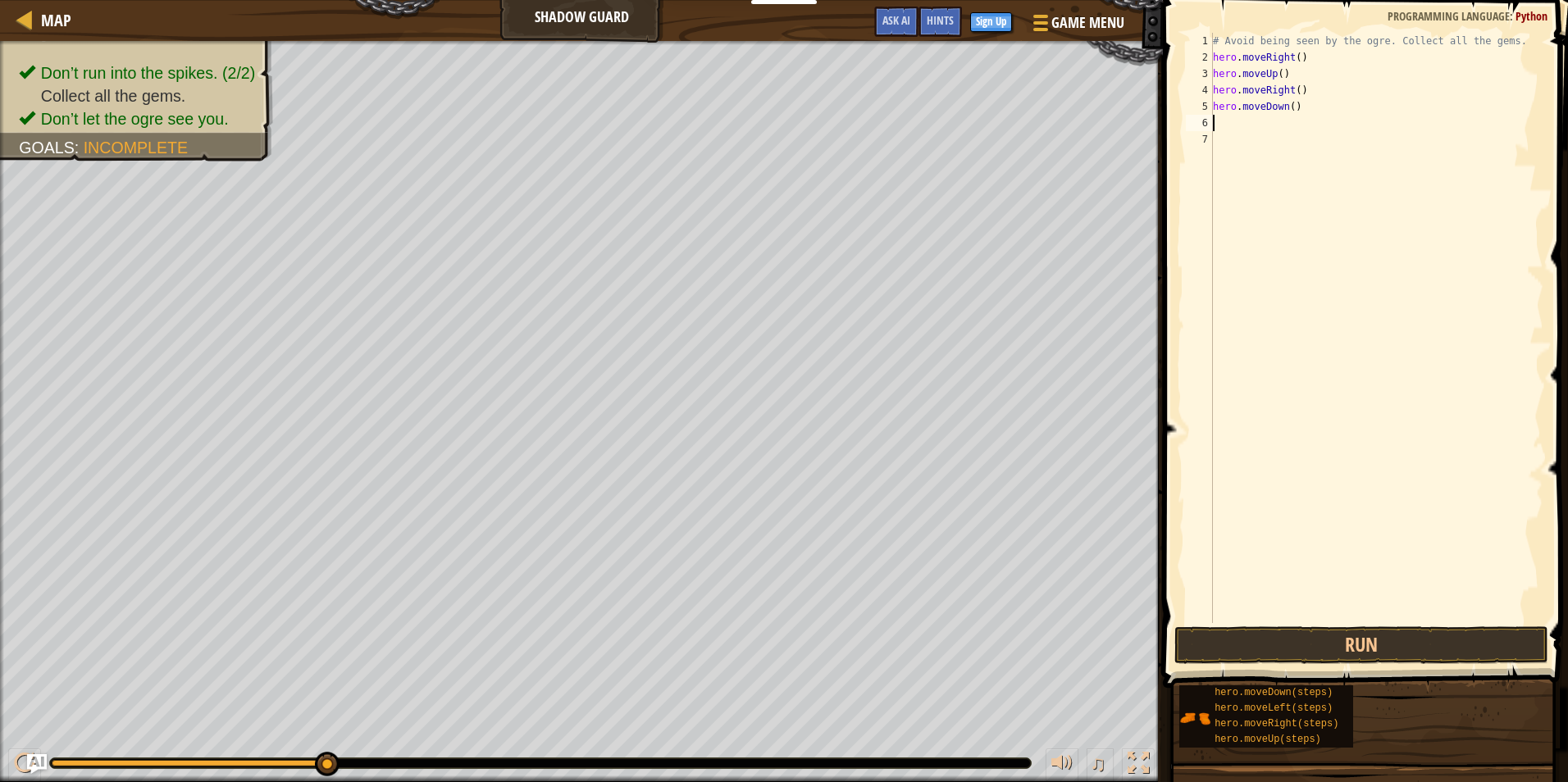
type textarea "h"
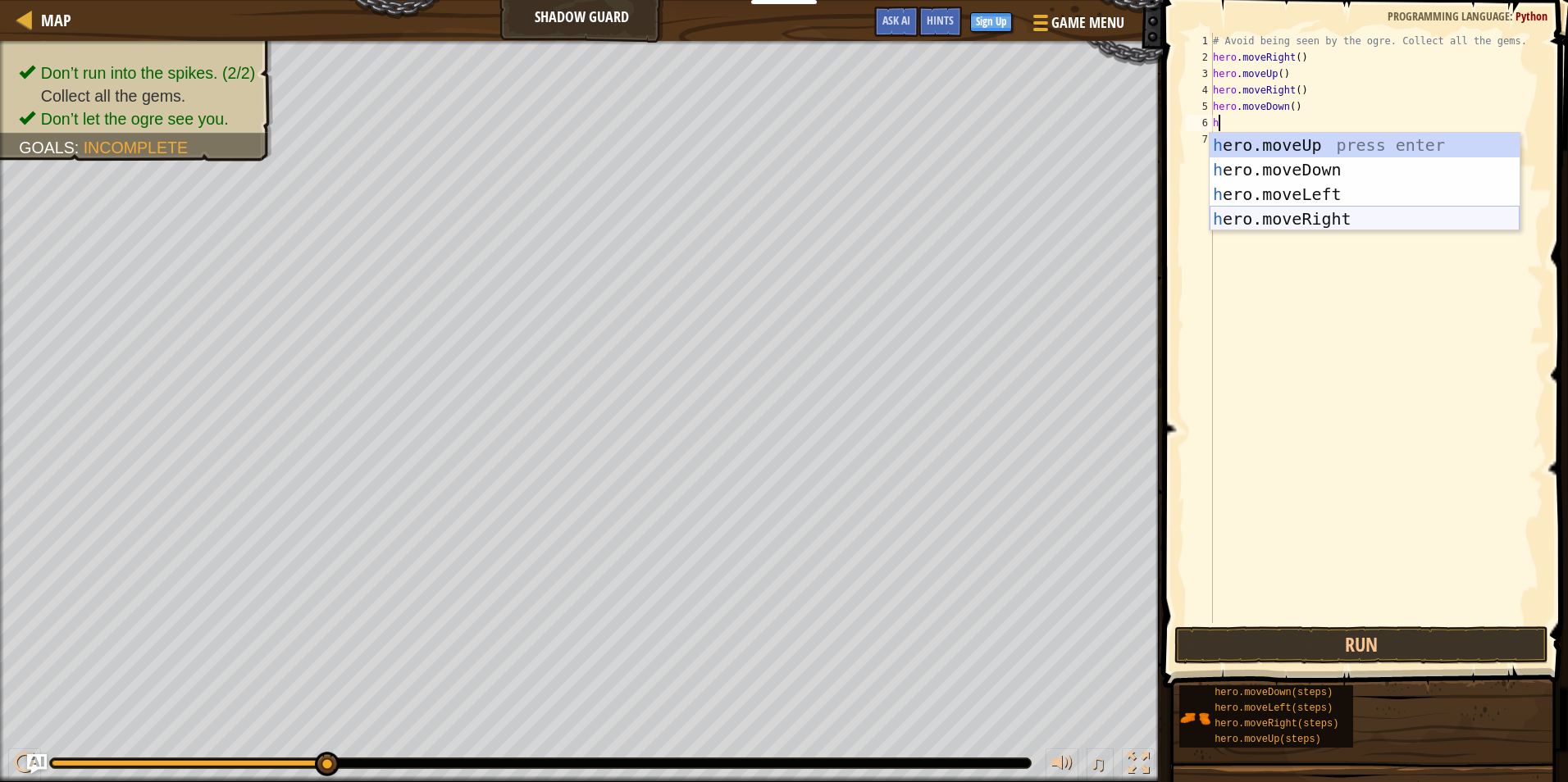
click at [1303, 216] on div "h ero.moveUp press enter h ero.moveDown press enter h ero.moveLeft press enter …" at bounding box center [1365, 207] width 310 height 148
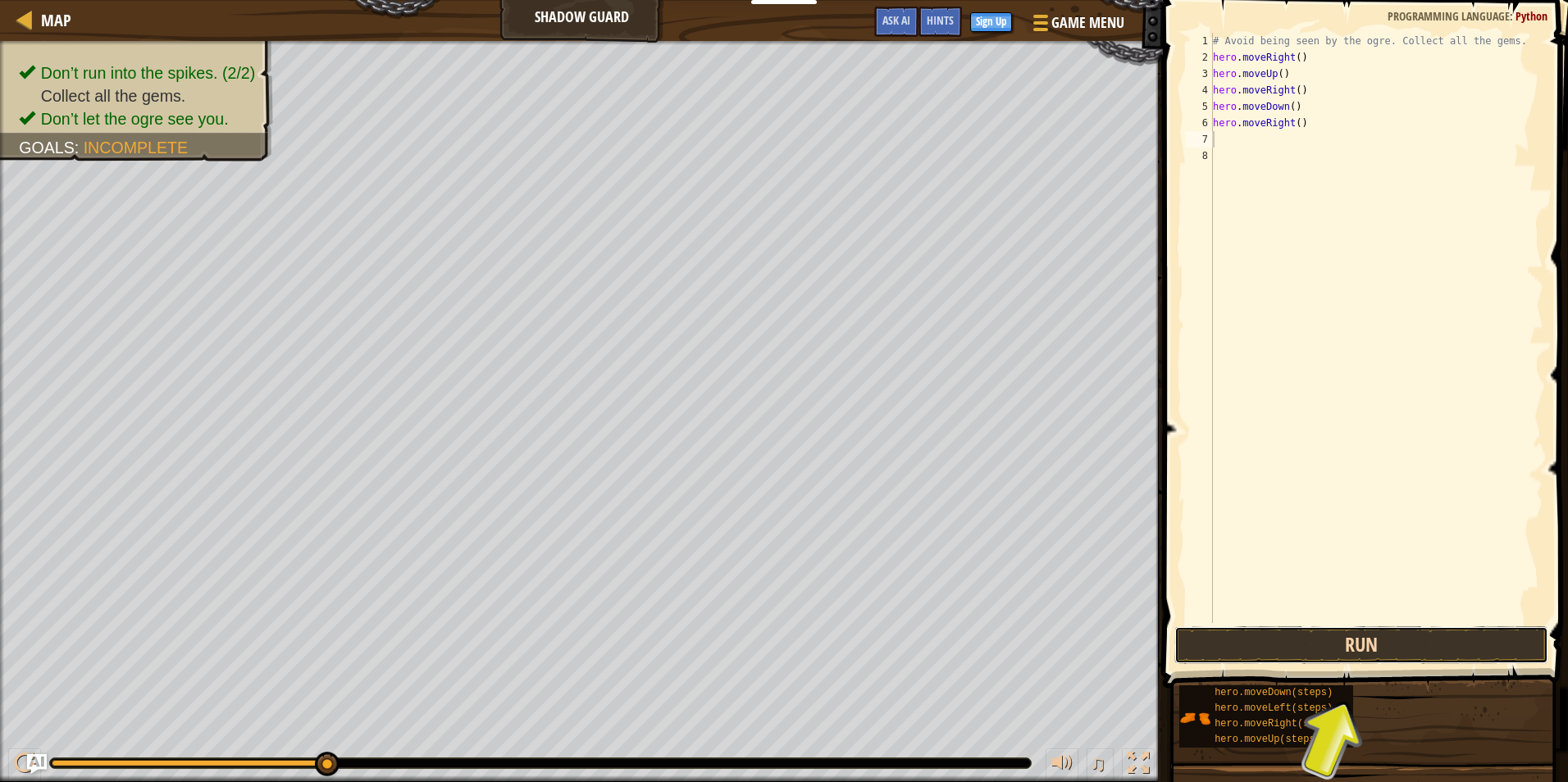
click at [1314, 643] on button "Run" at bounding box center [1361, 645] width 374 height 38
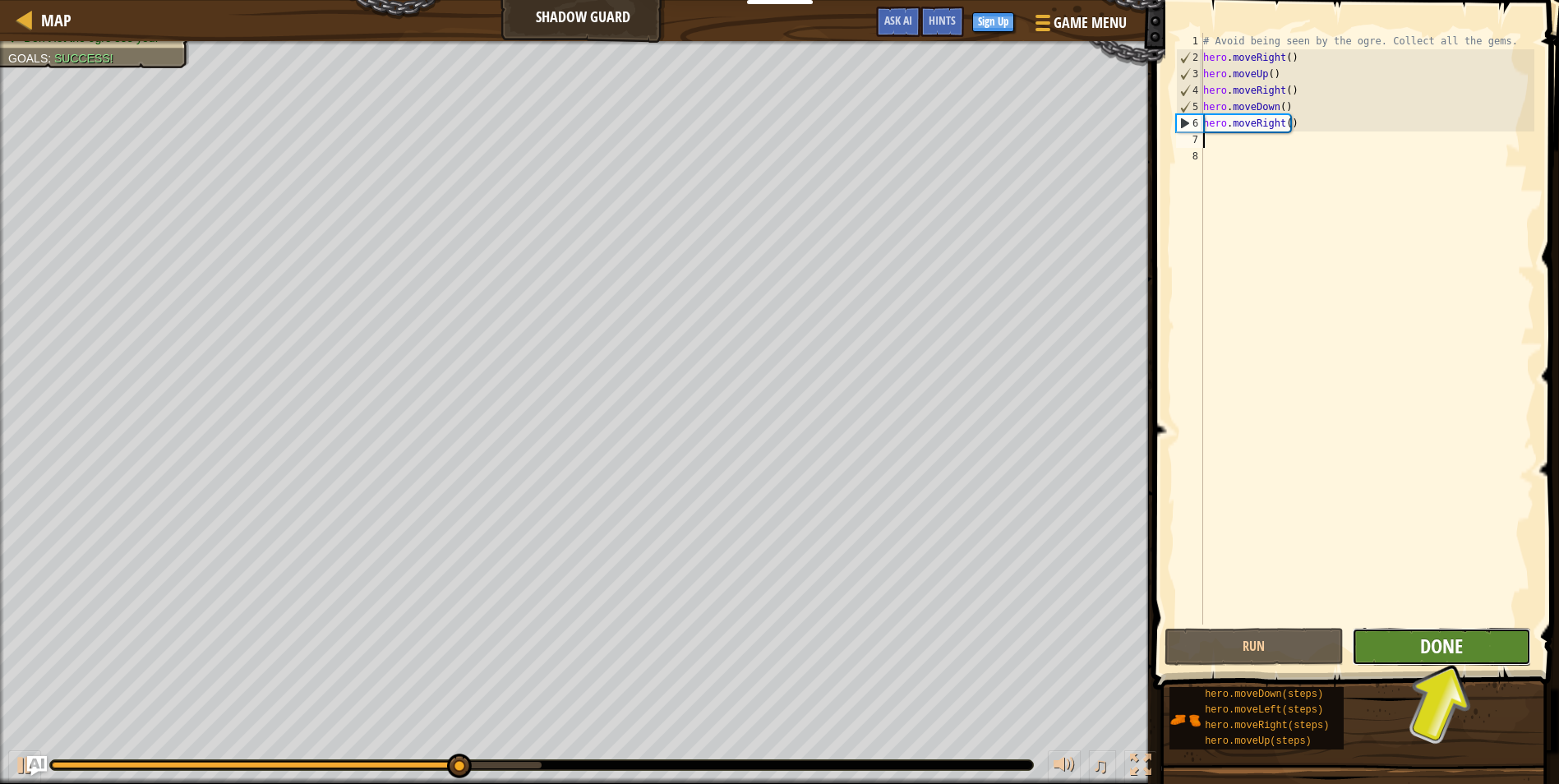
click at [1463, 654] on span "Done" at bounding box center [1441, 646] width 43 height 26
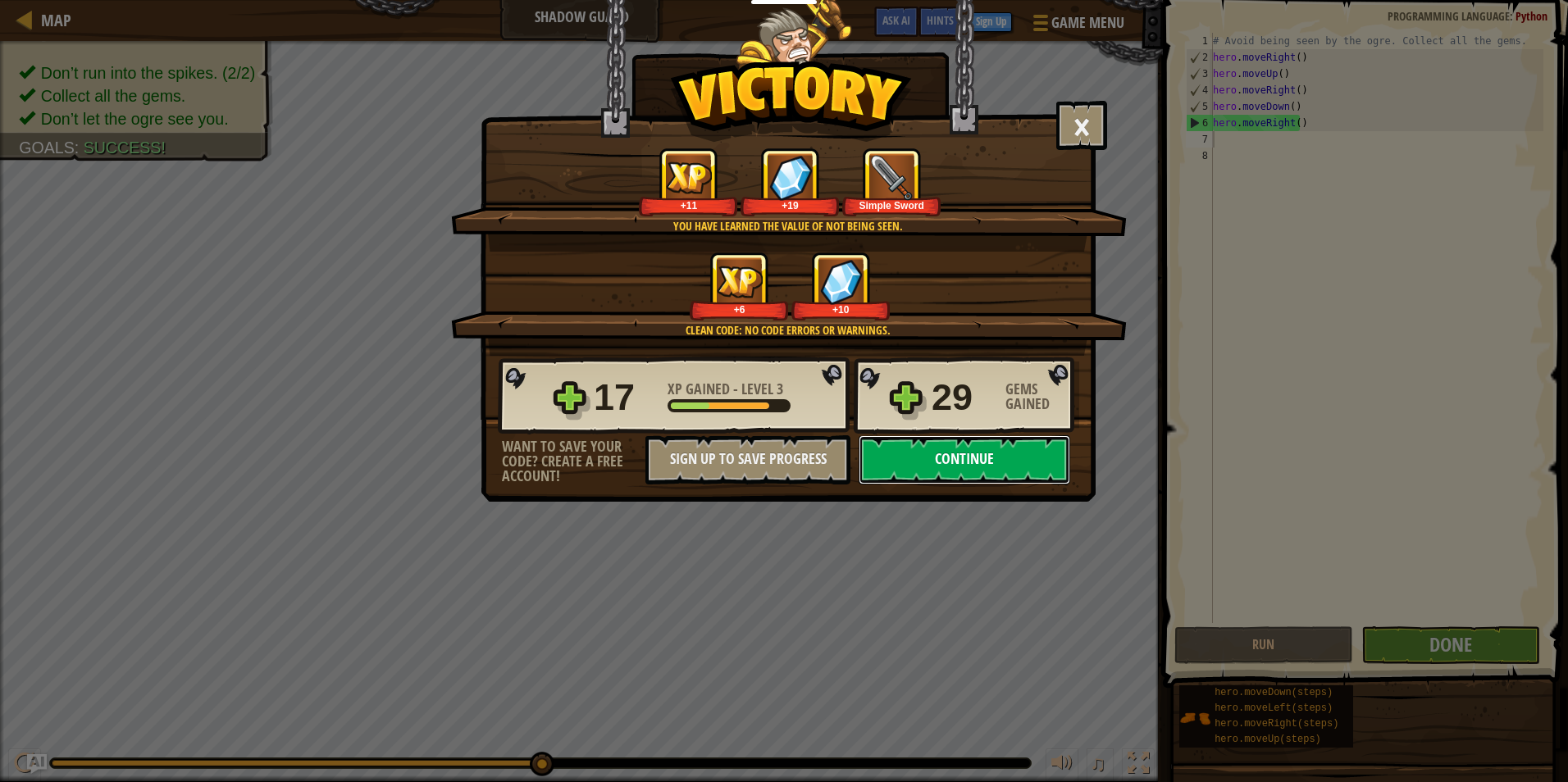
click at [919, 461] on button "Continue" at bounding box center [964, 460] width 211 height 50
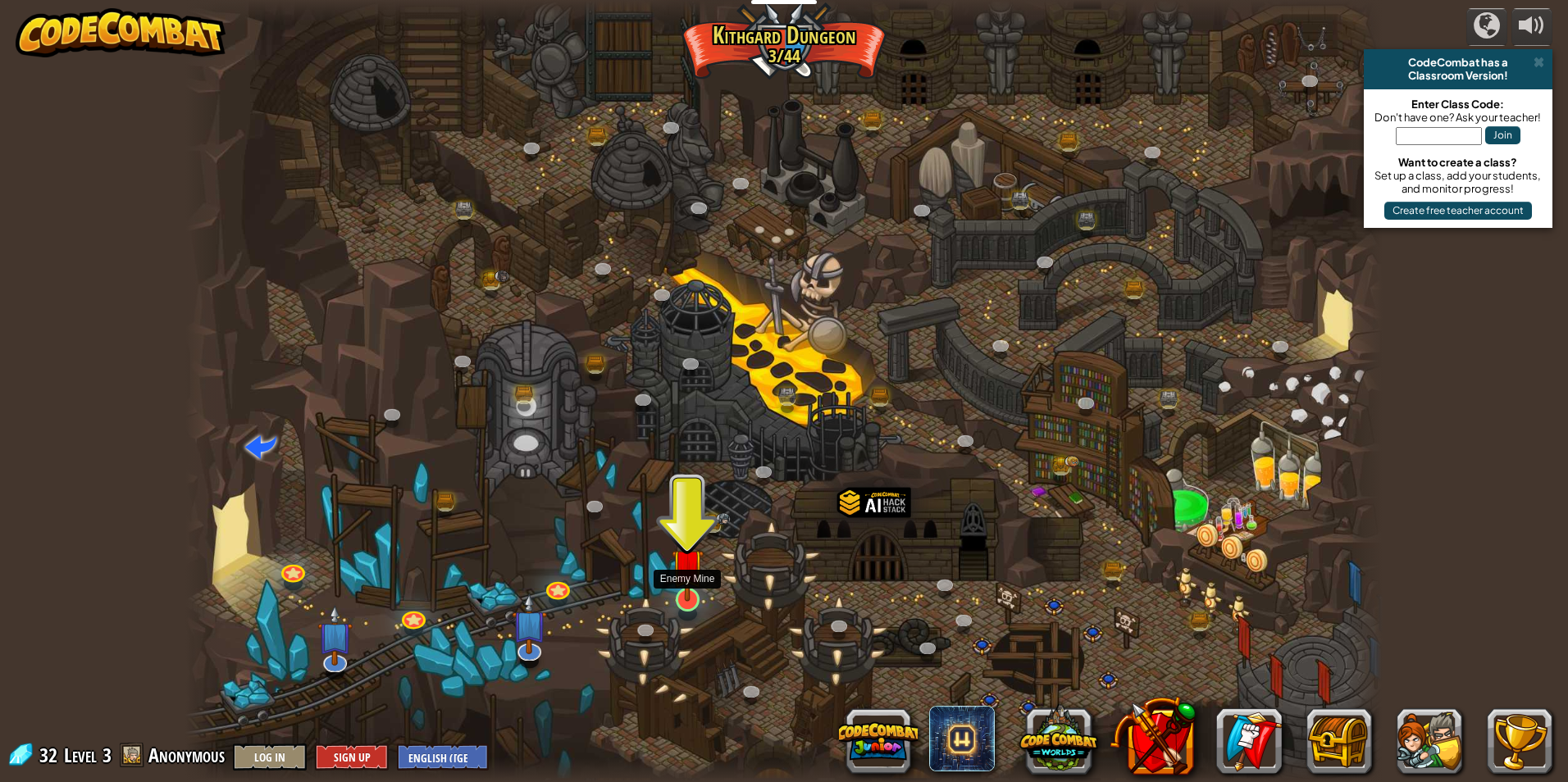
click at [695, 575] on img at bounding box center [687, 565] width 32 height 74
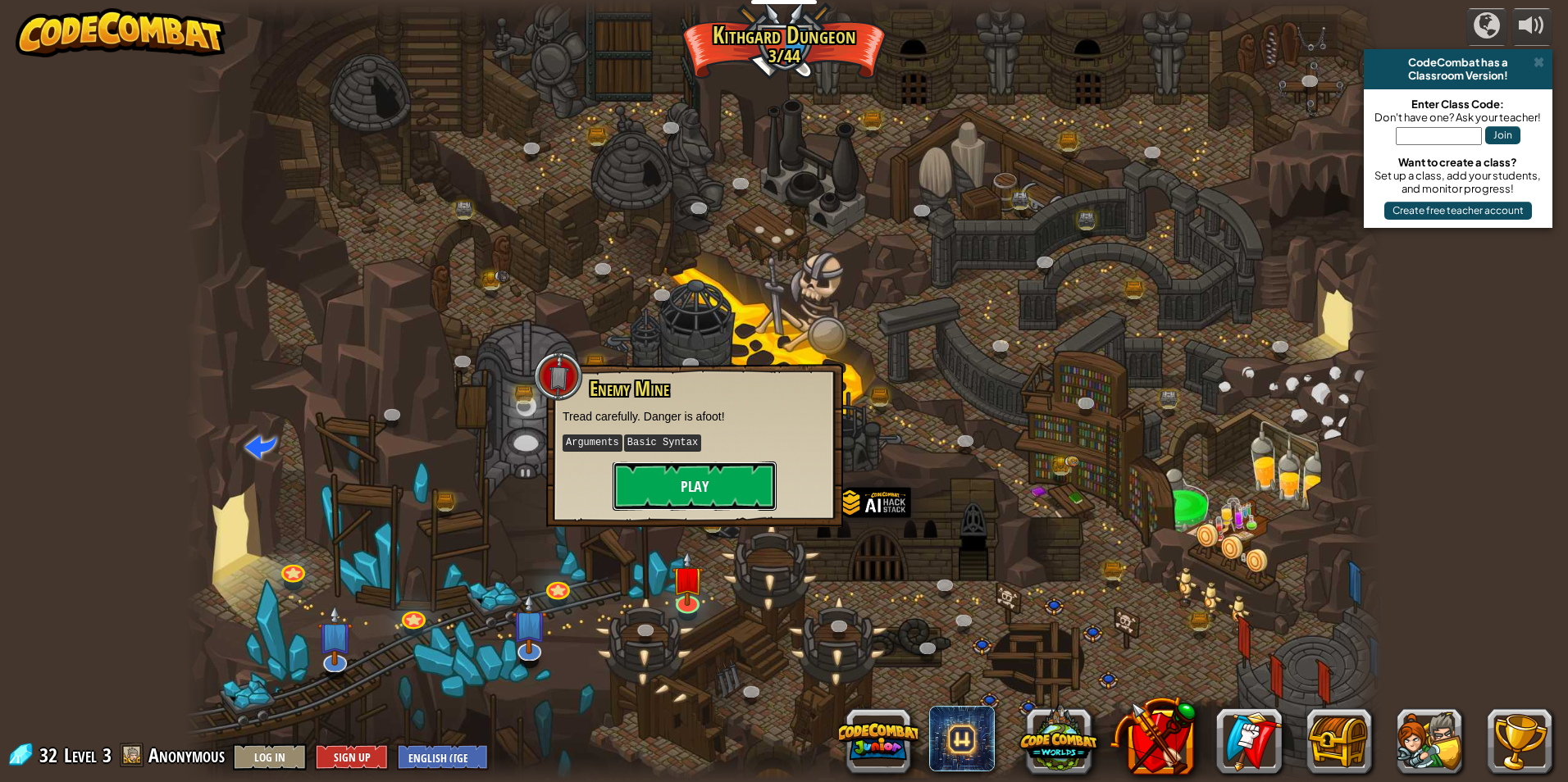
click at [700, 488] on button "Play" at bounding box center [695, 486] width 164 height 50
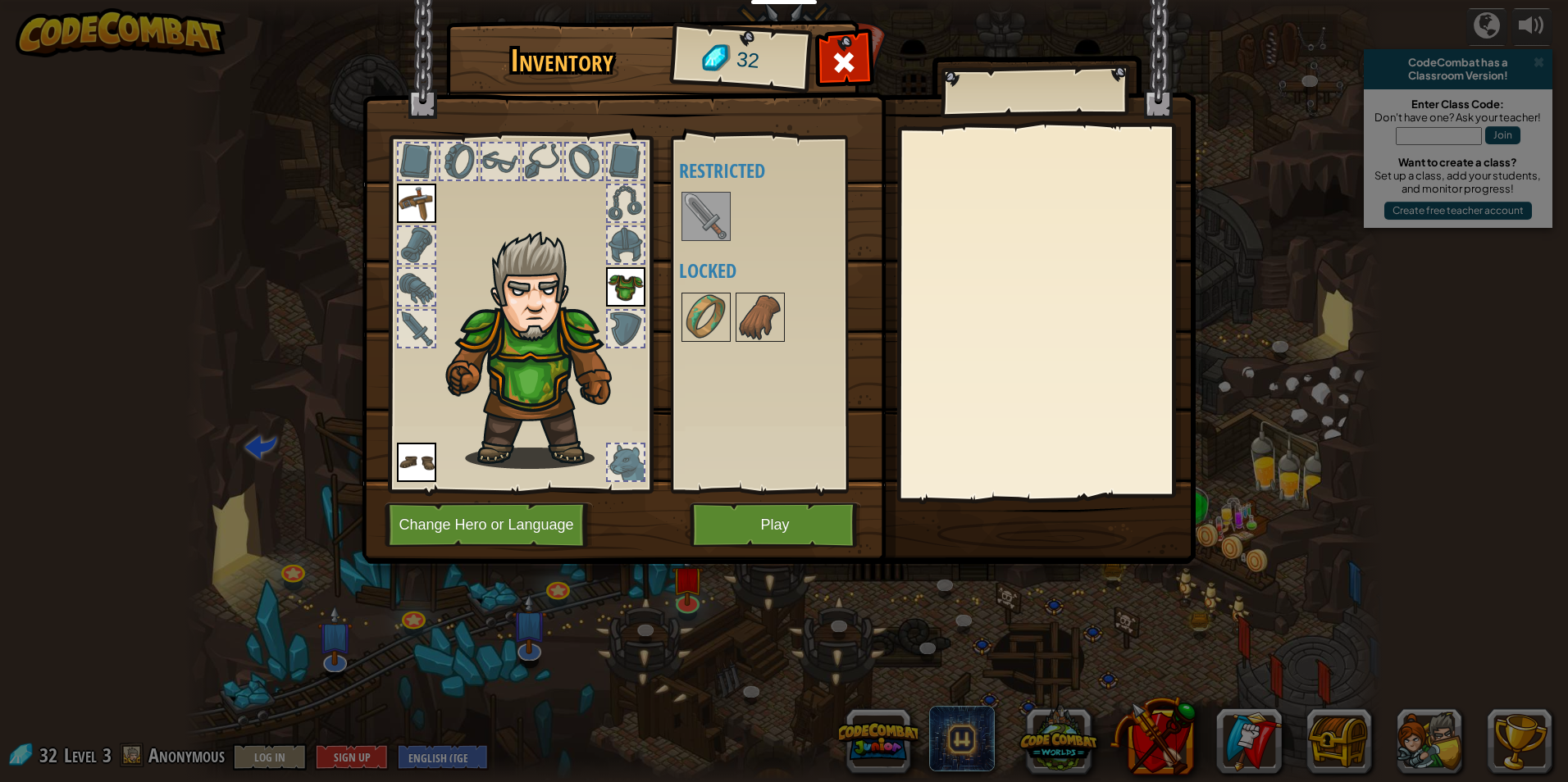
click at [715, 198] on img at bounding box center [706, 216] width 46 height 46
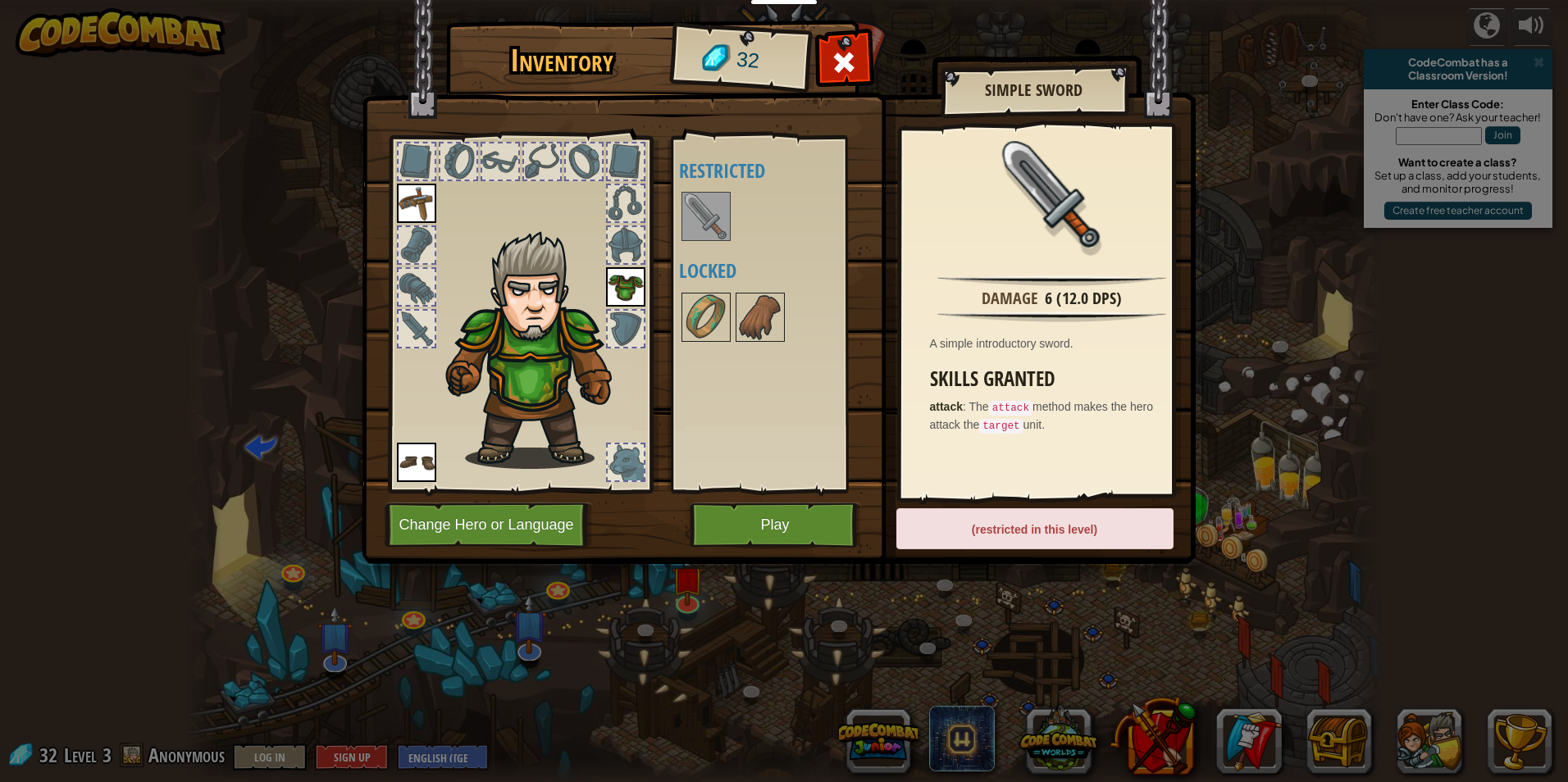
click at [709, 216] on img at bounding box center [706, 216] width 46 height 46
click at [730, 514] on button "Play" at bounding box center [775, 525] width 171 height 45
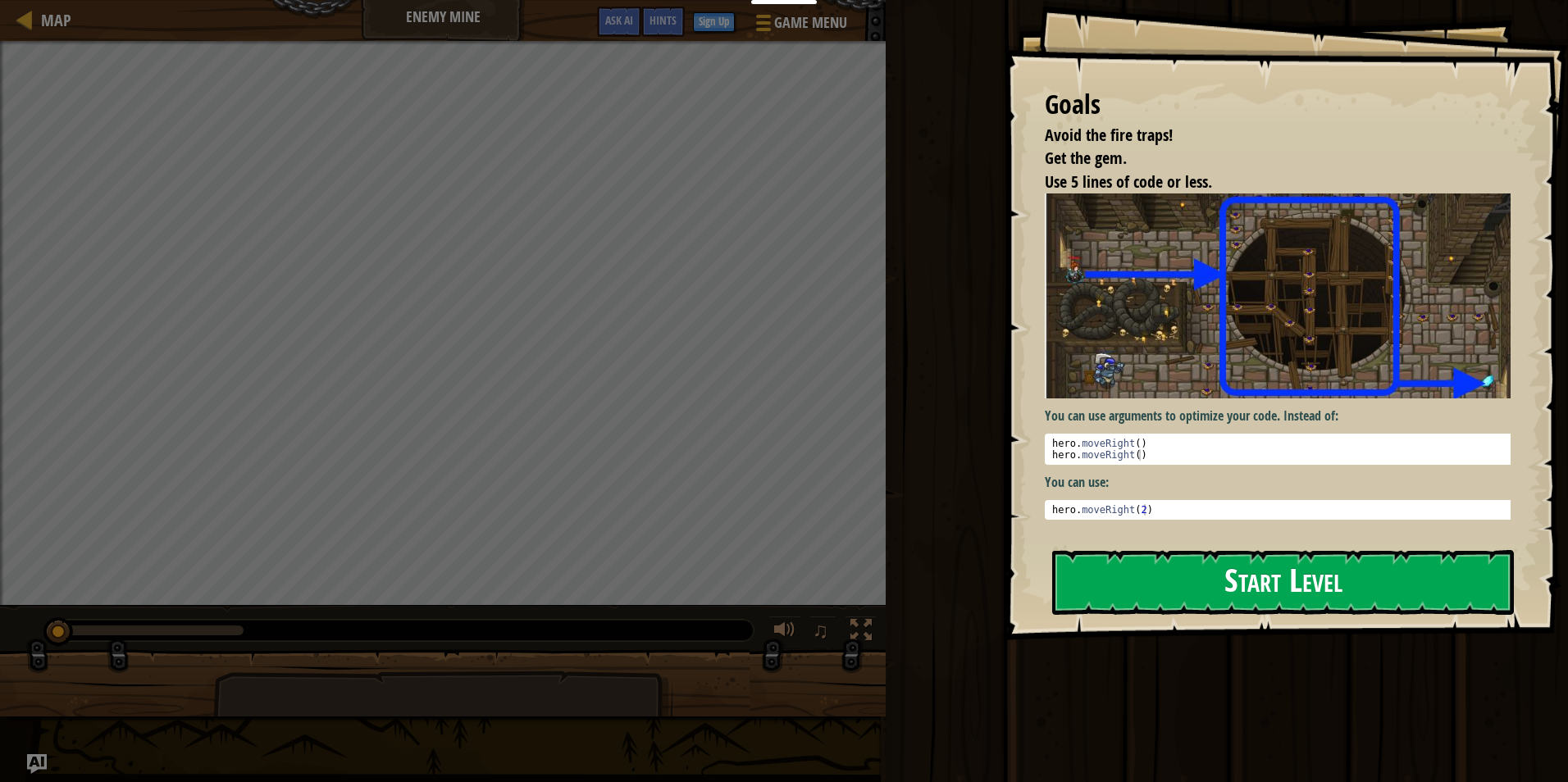
click at [1348, 328] on img at bounding box center [1284, 296] width 478 height 205
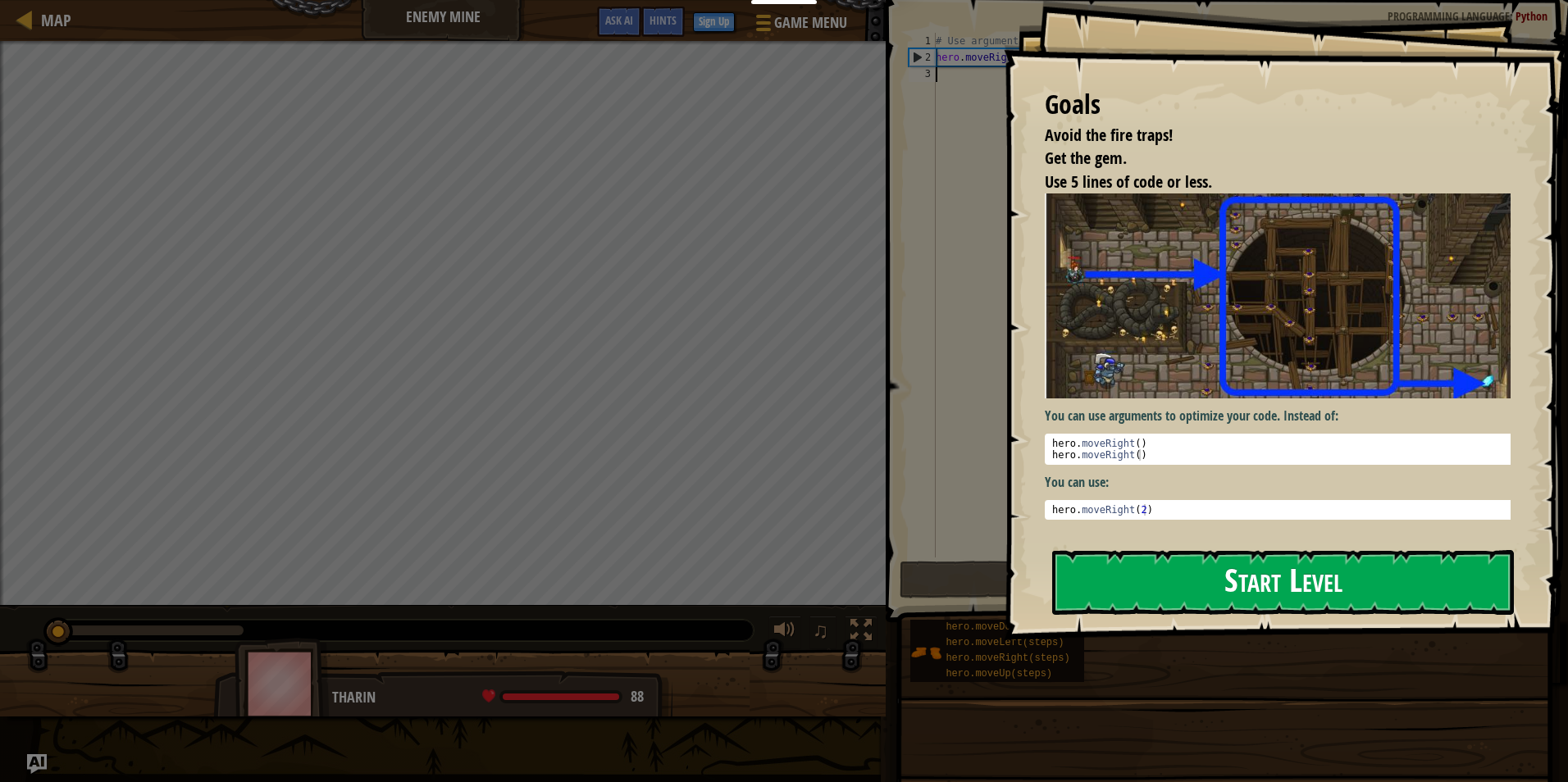
click at [1289, 579] on button "Start Level" at bounding box center [1283, 583] width 462 height 65
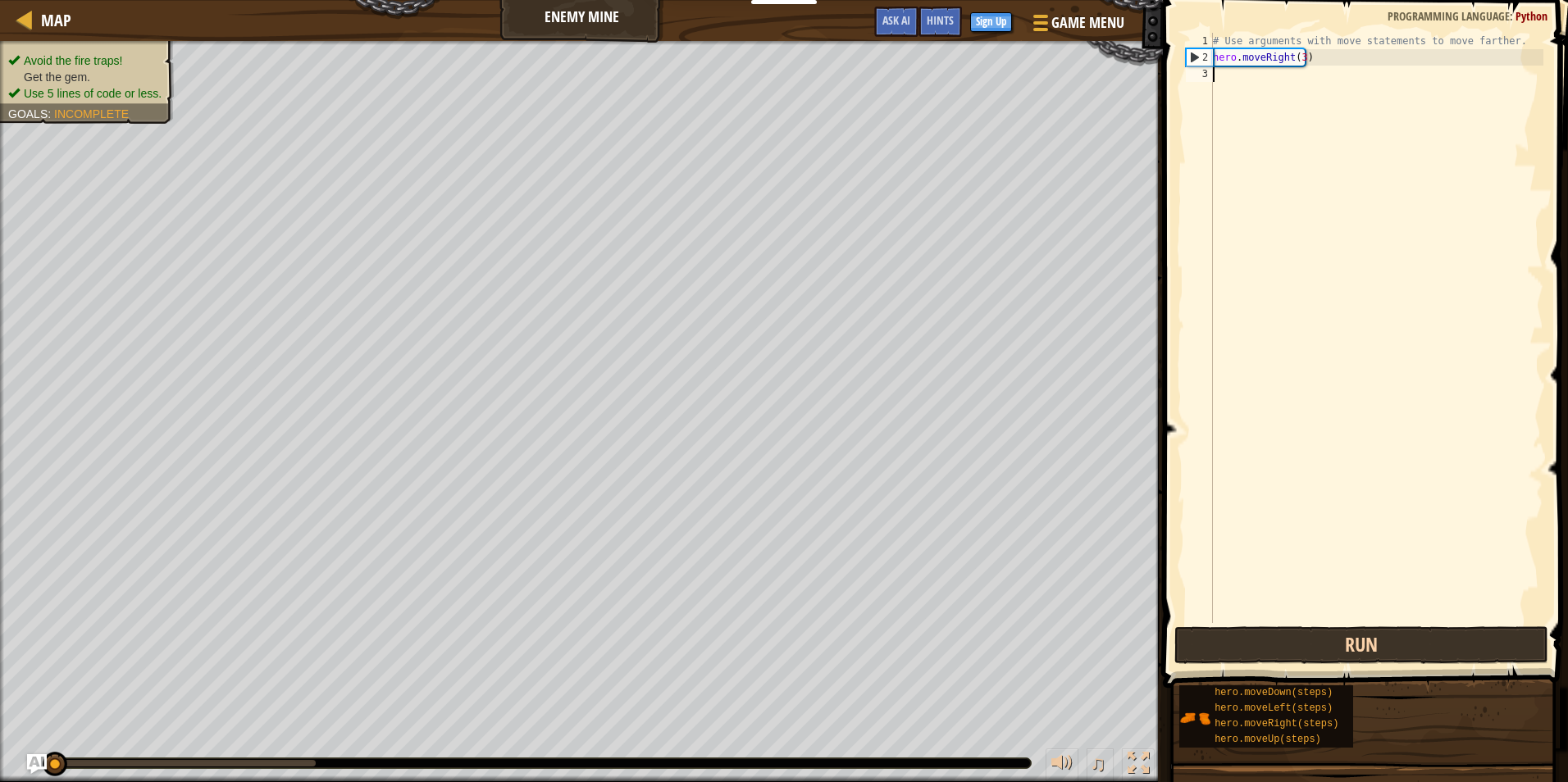
click at [1259, 626] on div "Map Enemy Mine Game Menu Done Sign Up Hints Ask AI 1 הההההההההההההההההההההההההה…" at bounding box center [784, 391] width 1568 height 782
click at [1209, 632] on div "Map Enemy Mine Game Menu Done Sign Up Hints Ask AI 1 הההההההההההההההההההההההההה…" at bounding box center [784, 391] width 1568 height 782
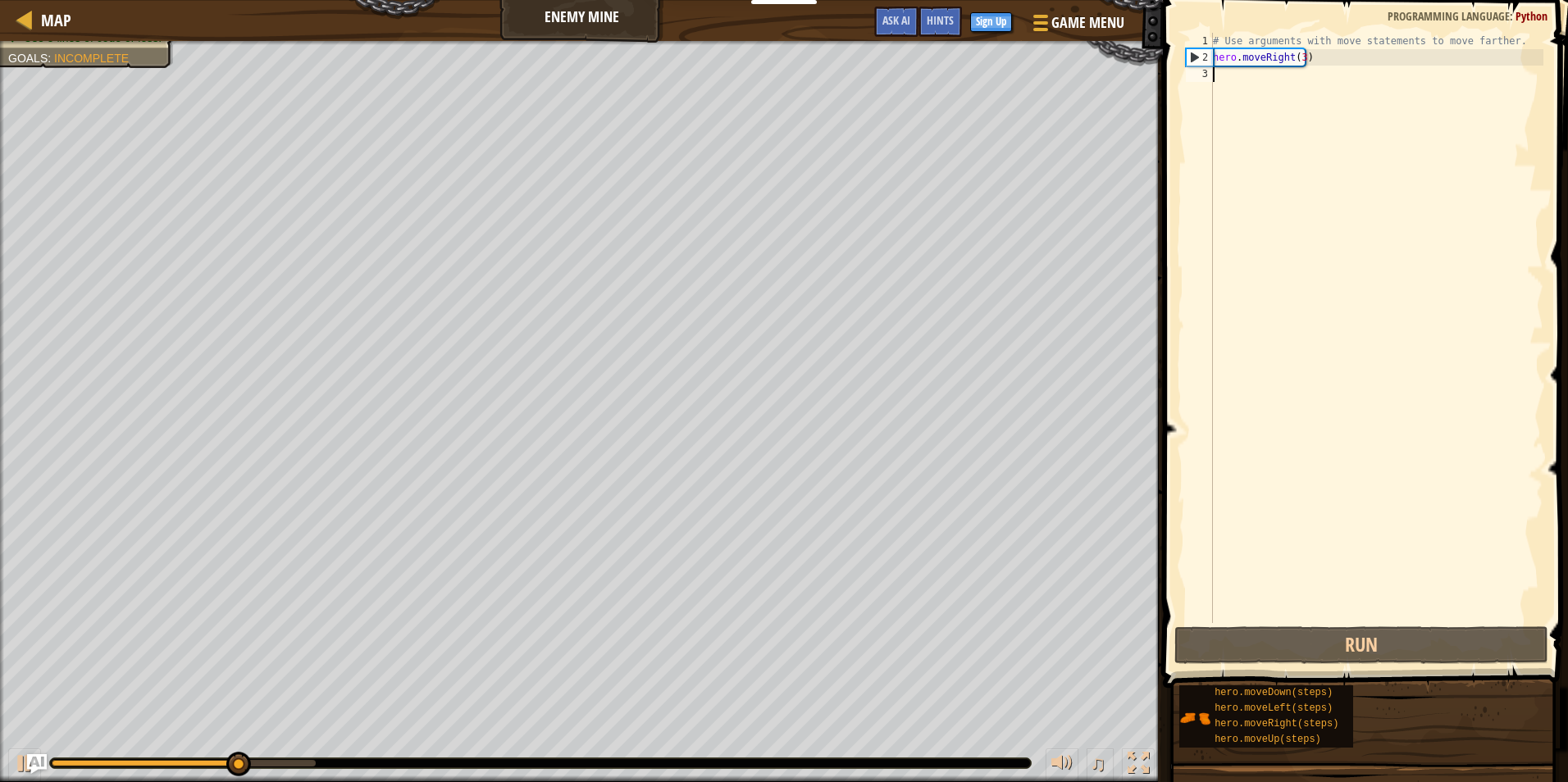
type textarea "h"
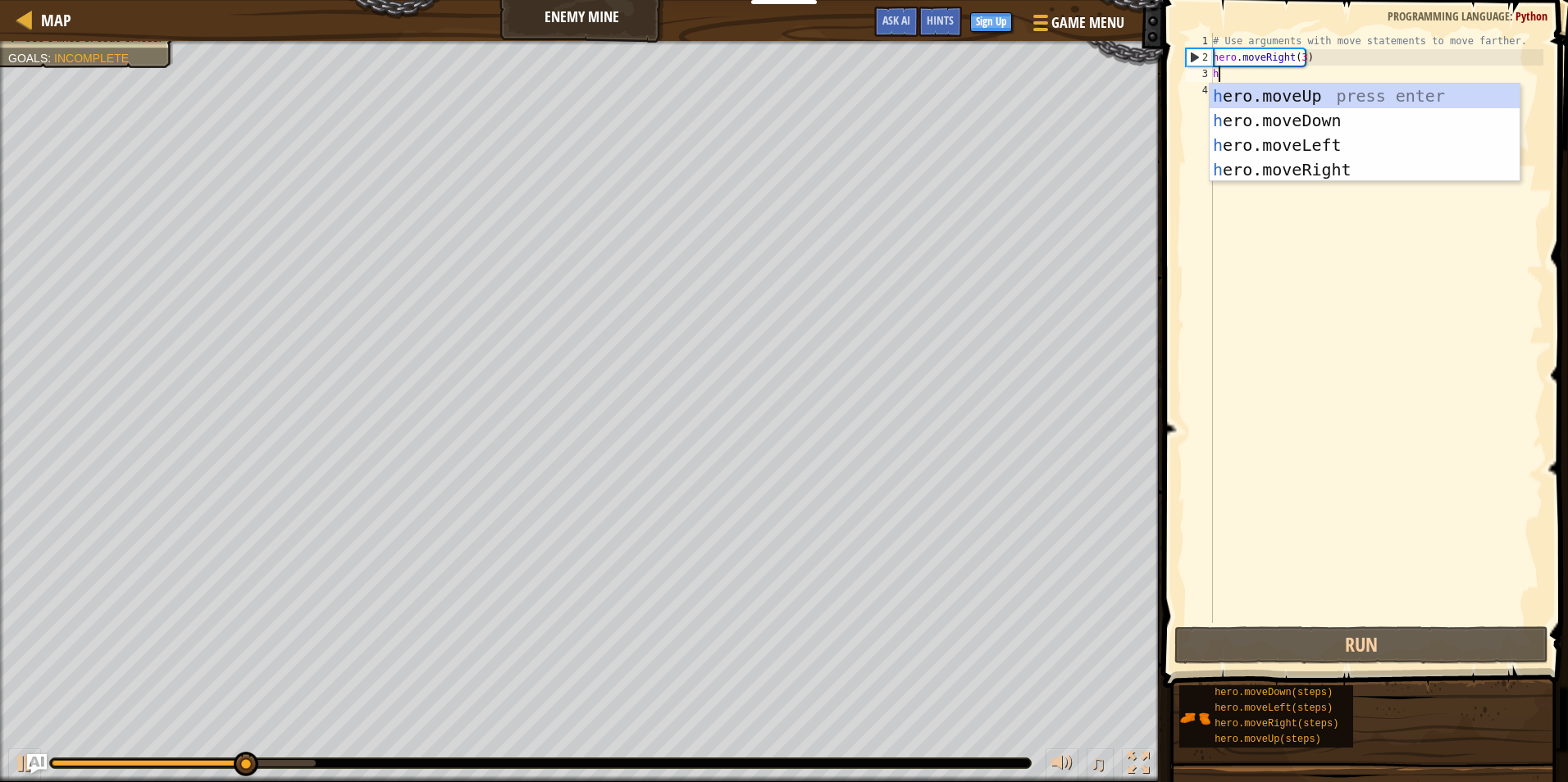
scroll to position [7, 0]
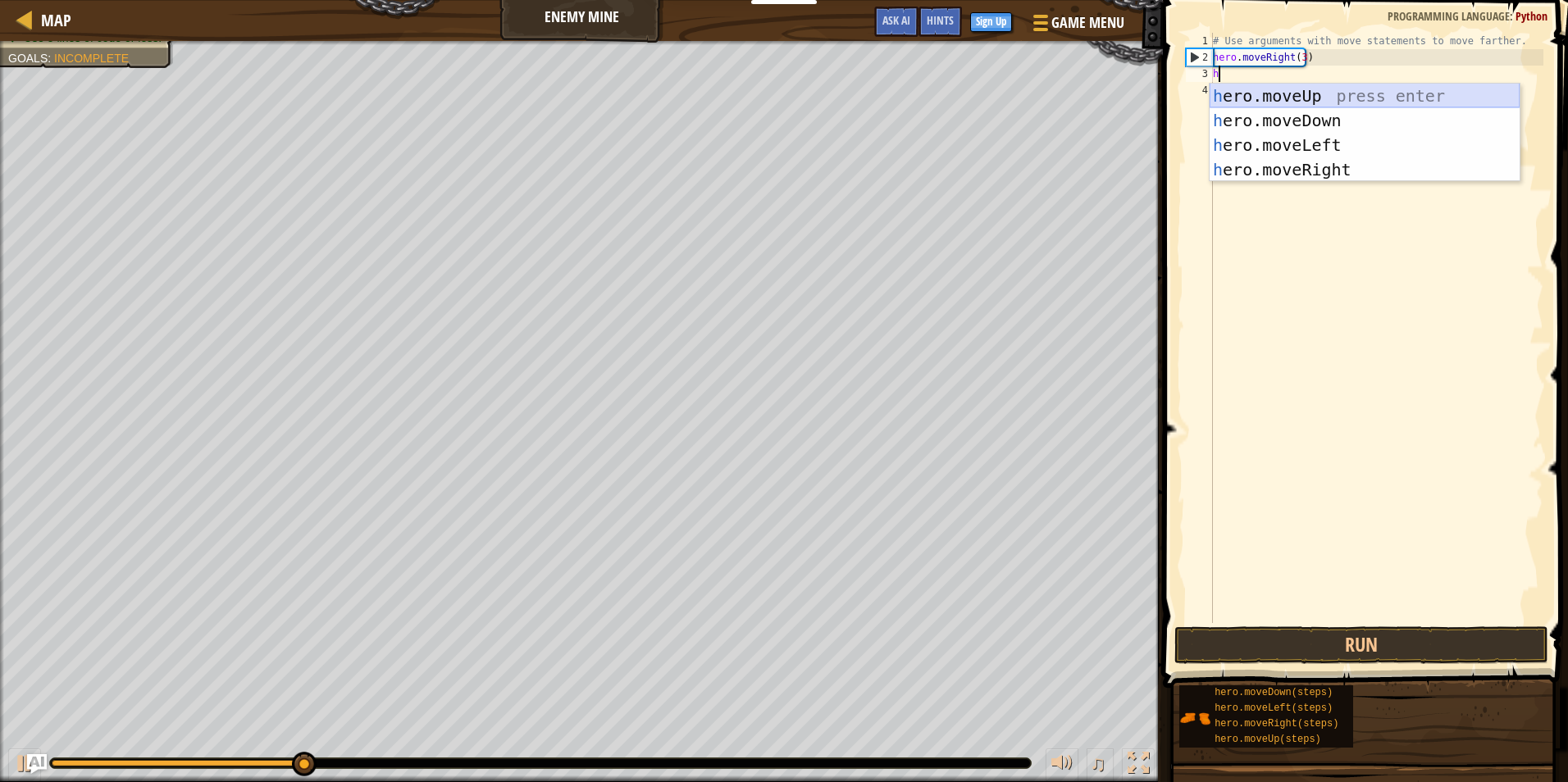
click at [1234, 87] on div "h ero.moveUp press enter h ero.moveDown press enter h ero.moveLeft press enter …" at bounding box center [1365, 158] width 310 height 148
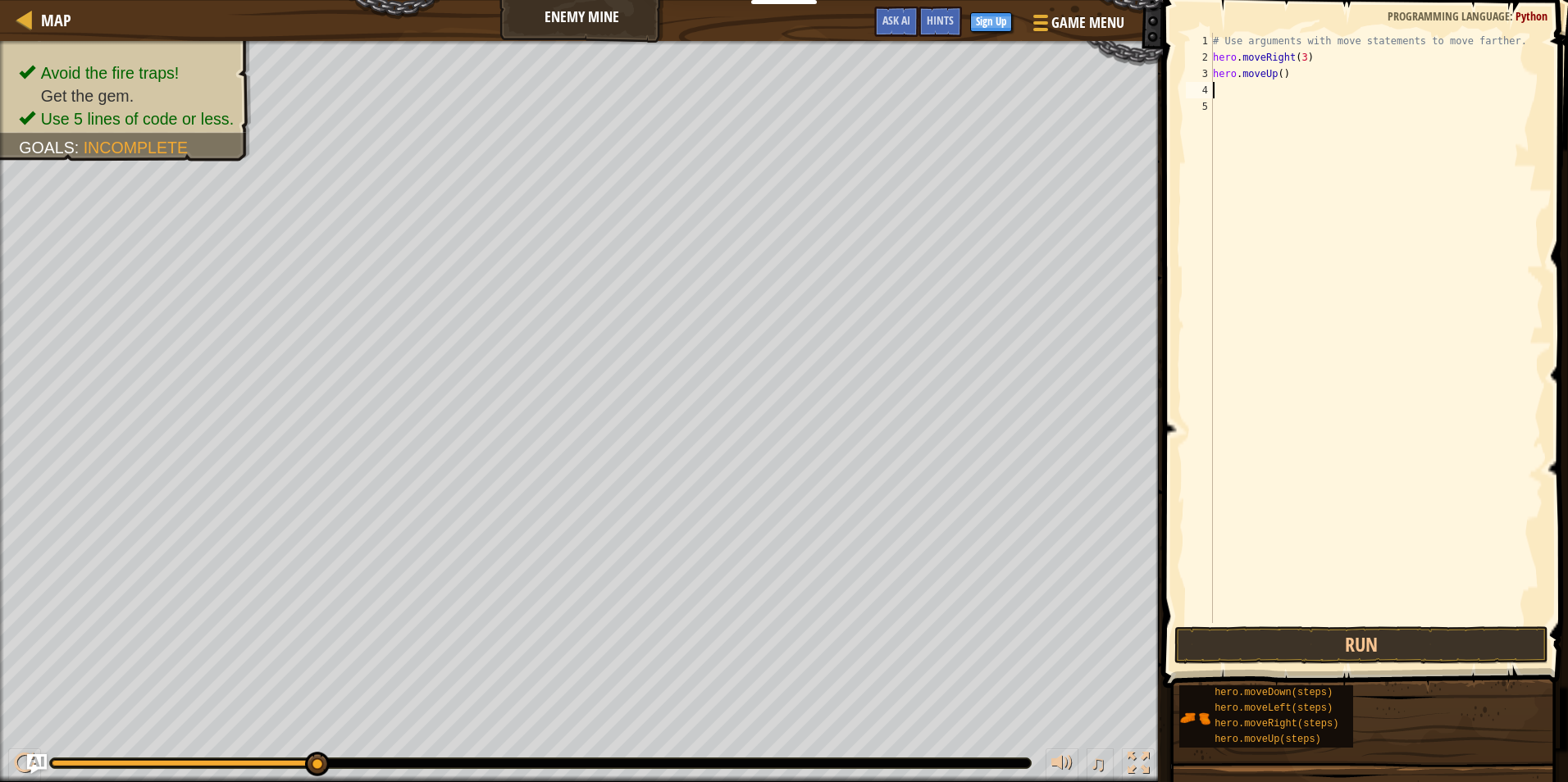
type textarea "h"
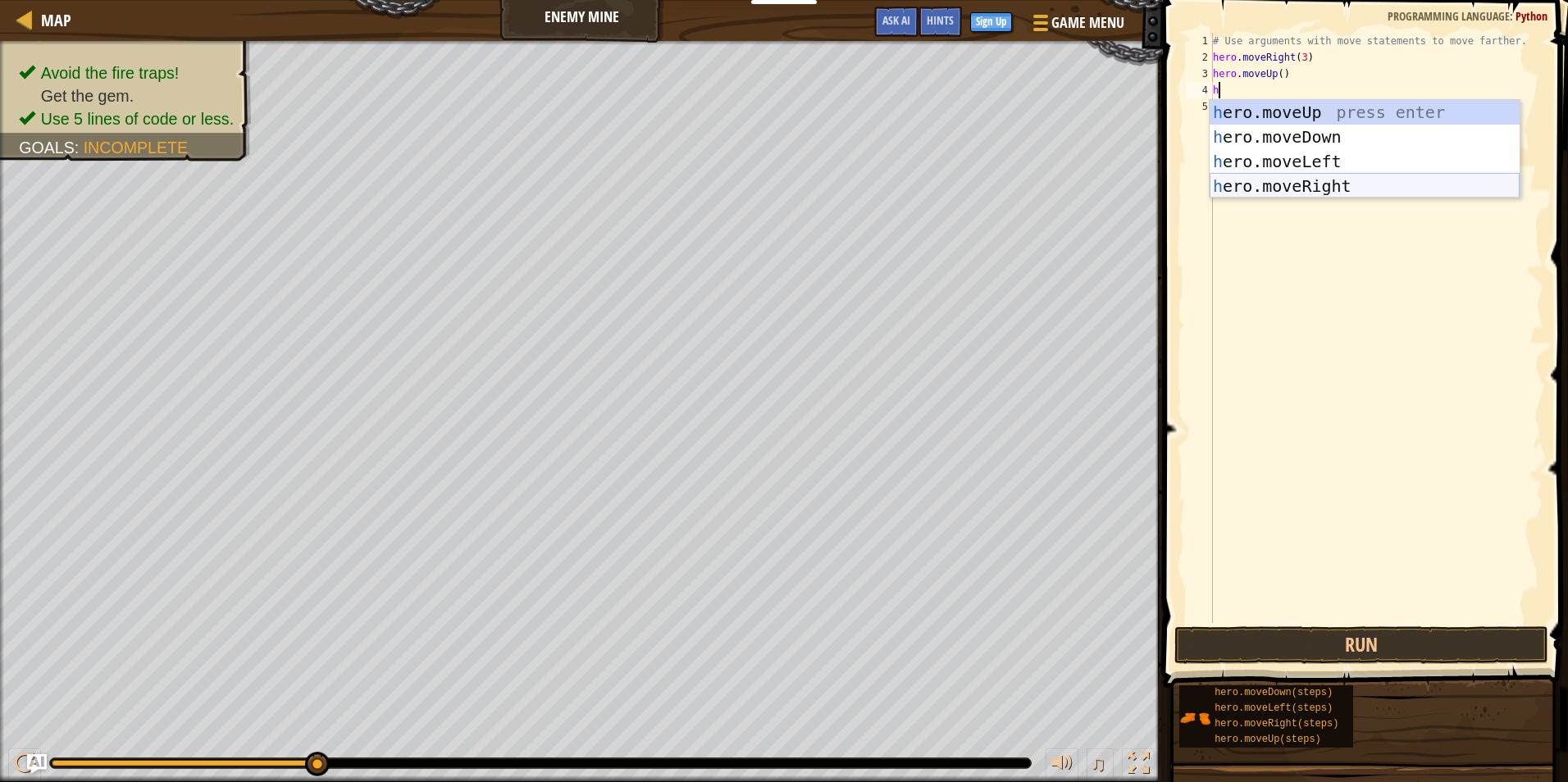
click at [1310, 175] on div "h ero.moveUp press enter h ero.moveDown press enter h ero.moveLeft press enter …" at bounding box center [1365, 174] width 310 height 148
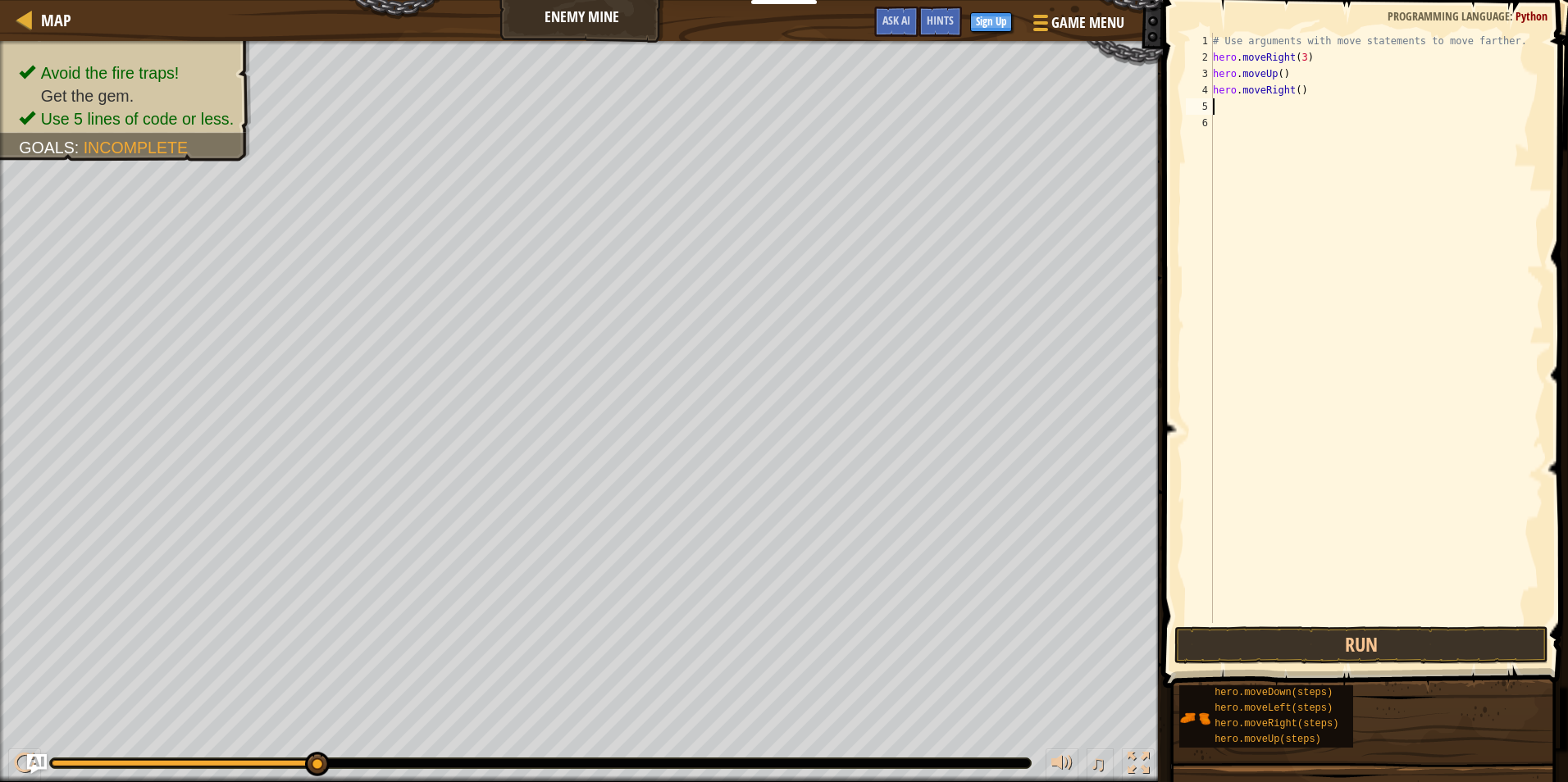
type textarea "h"
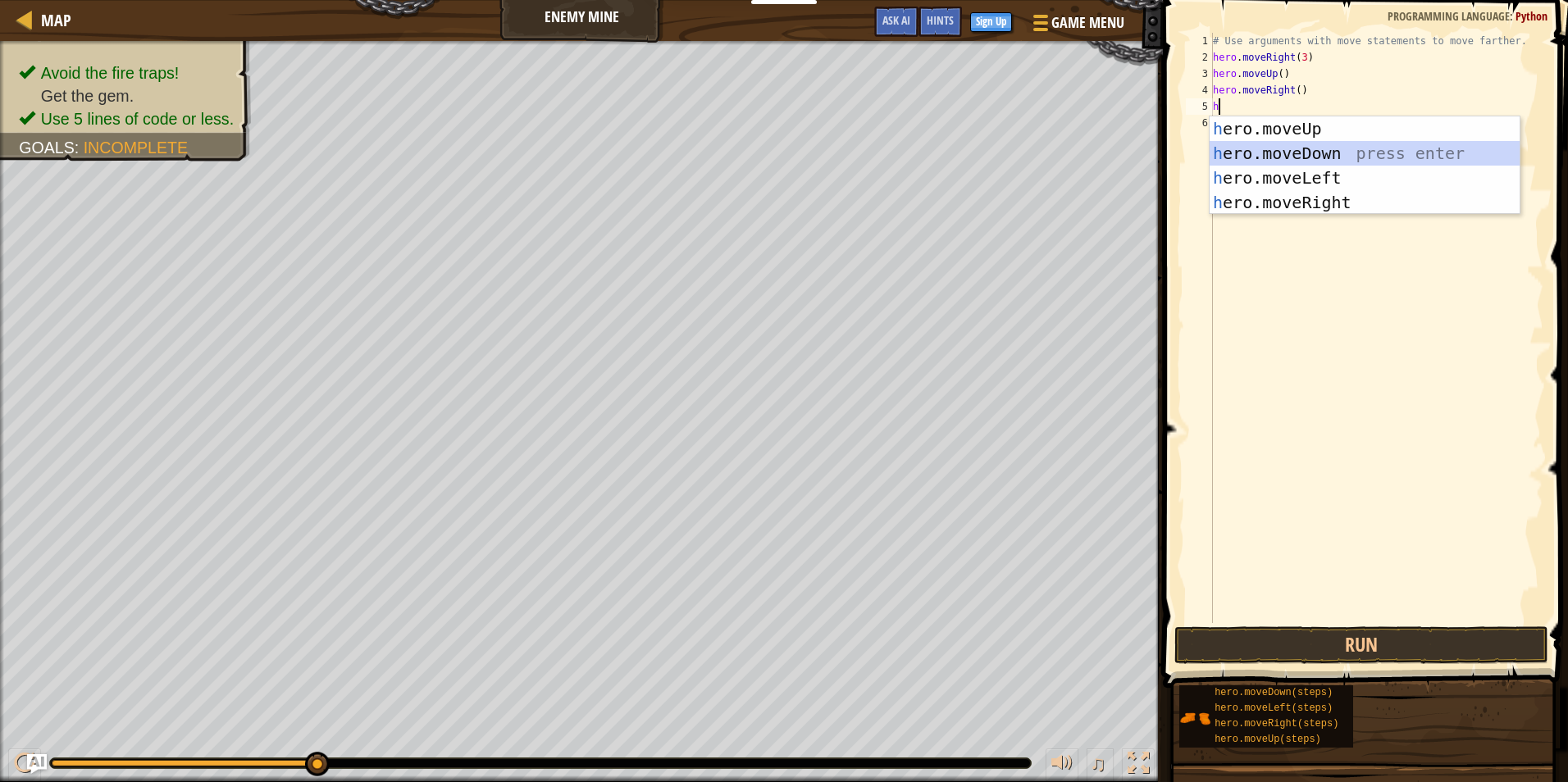
click at [1273, 143] on div "h ero.moveUp press enter h ero.moveDown press enter h ero.moveLeft press enter …" at bounding box center [1365, 190] width 310 height 148
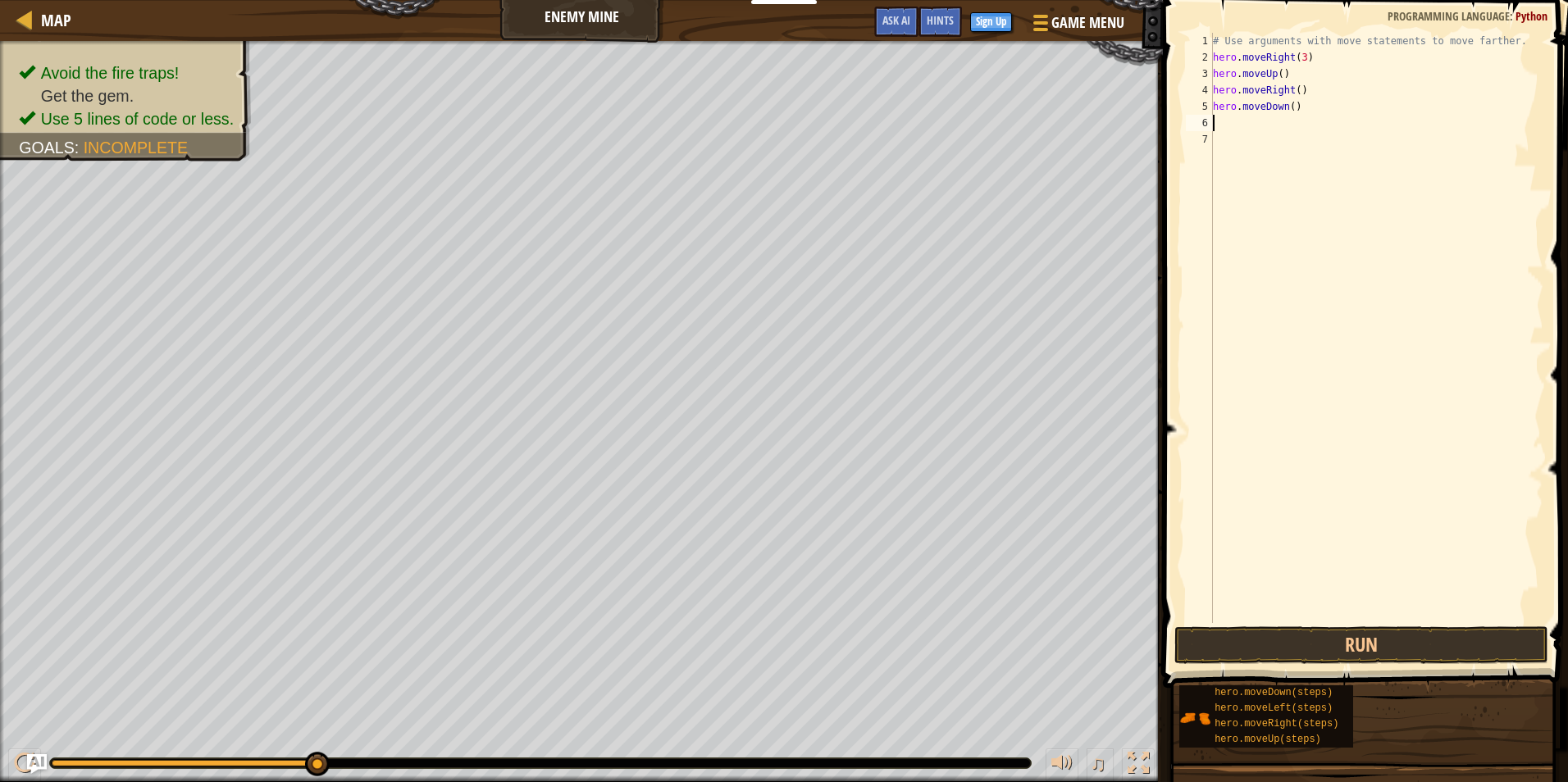
type textarea "h"
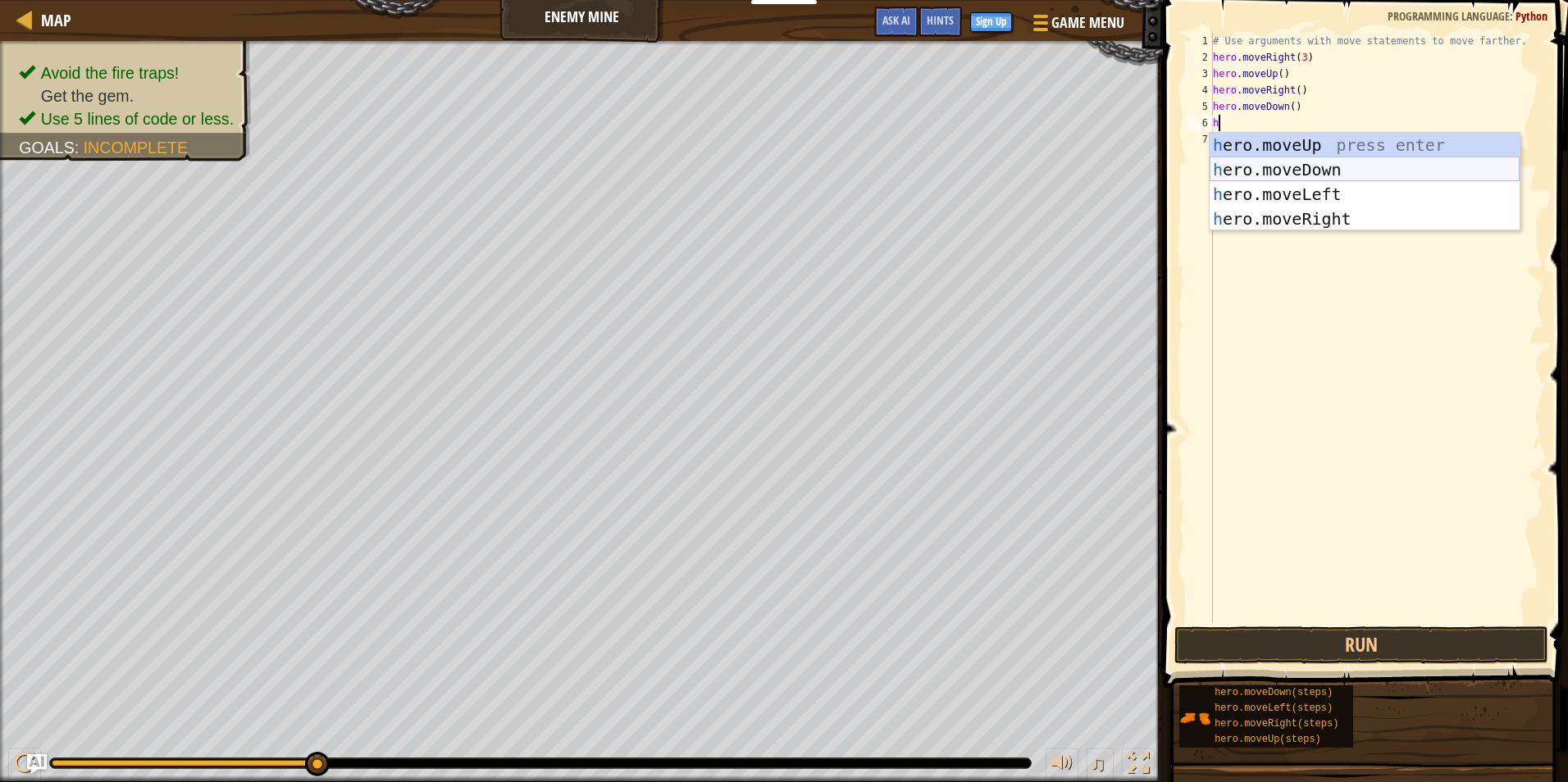
click at [1288, 163] on div "h ero.moveUp press enter h ero.moveDown press enter h ero.moveLeft press enter …" at bounding box center [1365, 207] width 310 height 148
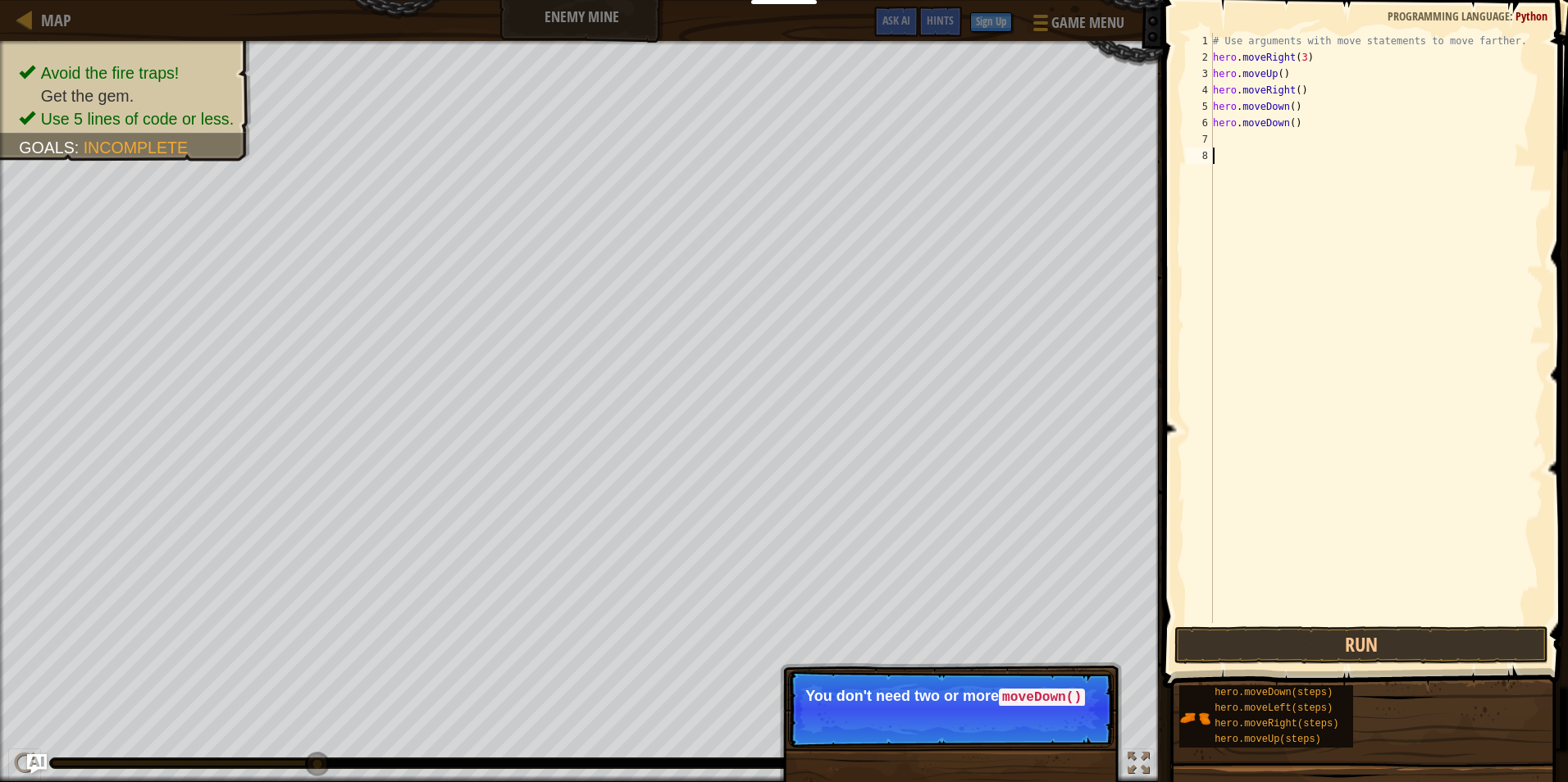
click at [1353, 621] on div "# Use arguments with move statements to move farther. hero . moveRight ( 3 ) he…" at bounding box center [1377, 344] width 334 height 623
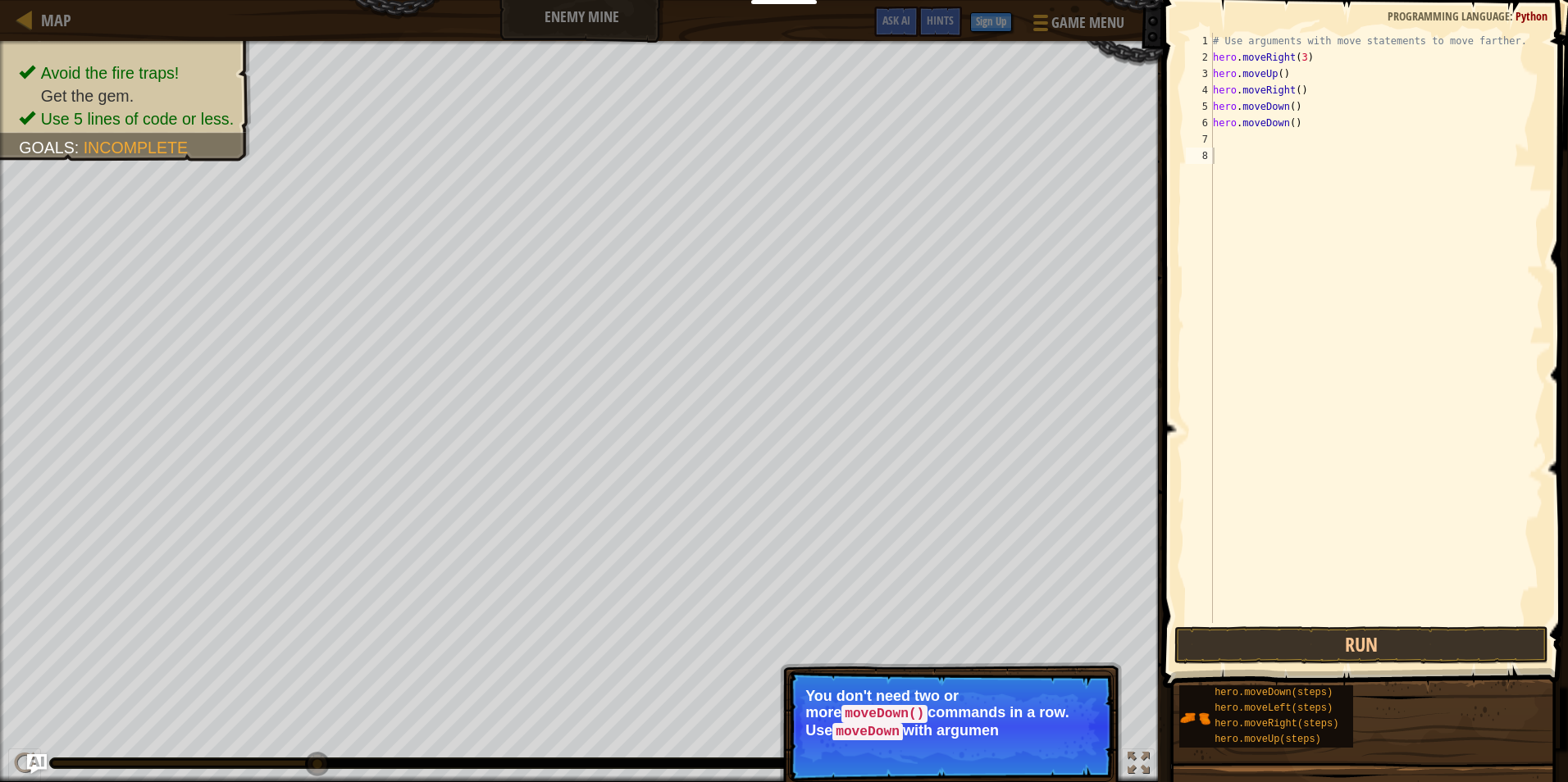
click at [1362, 625] on span at bounding box center [1367, 320] width 419 height 736
click at [1373, 625] on span at bounding box center [1367, 320] width 419 height 736
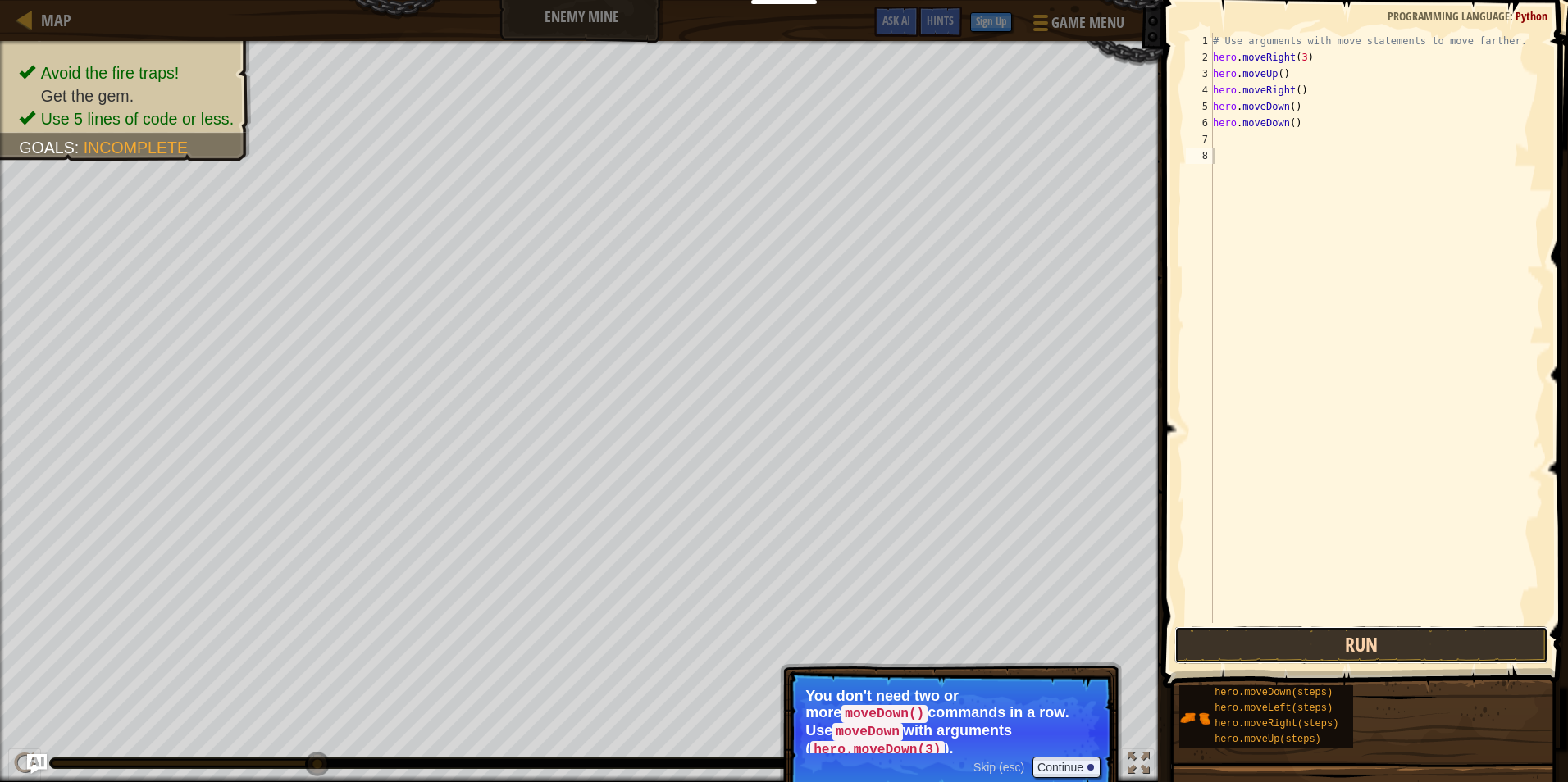
click at [1368, 640] on button "Run" at bounding box center [1361, 645] width 374 height 38
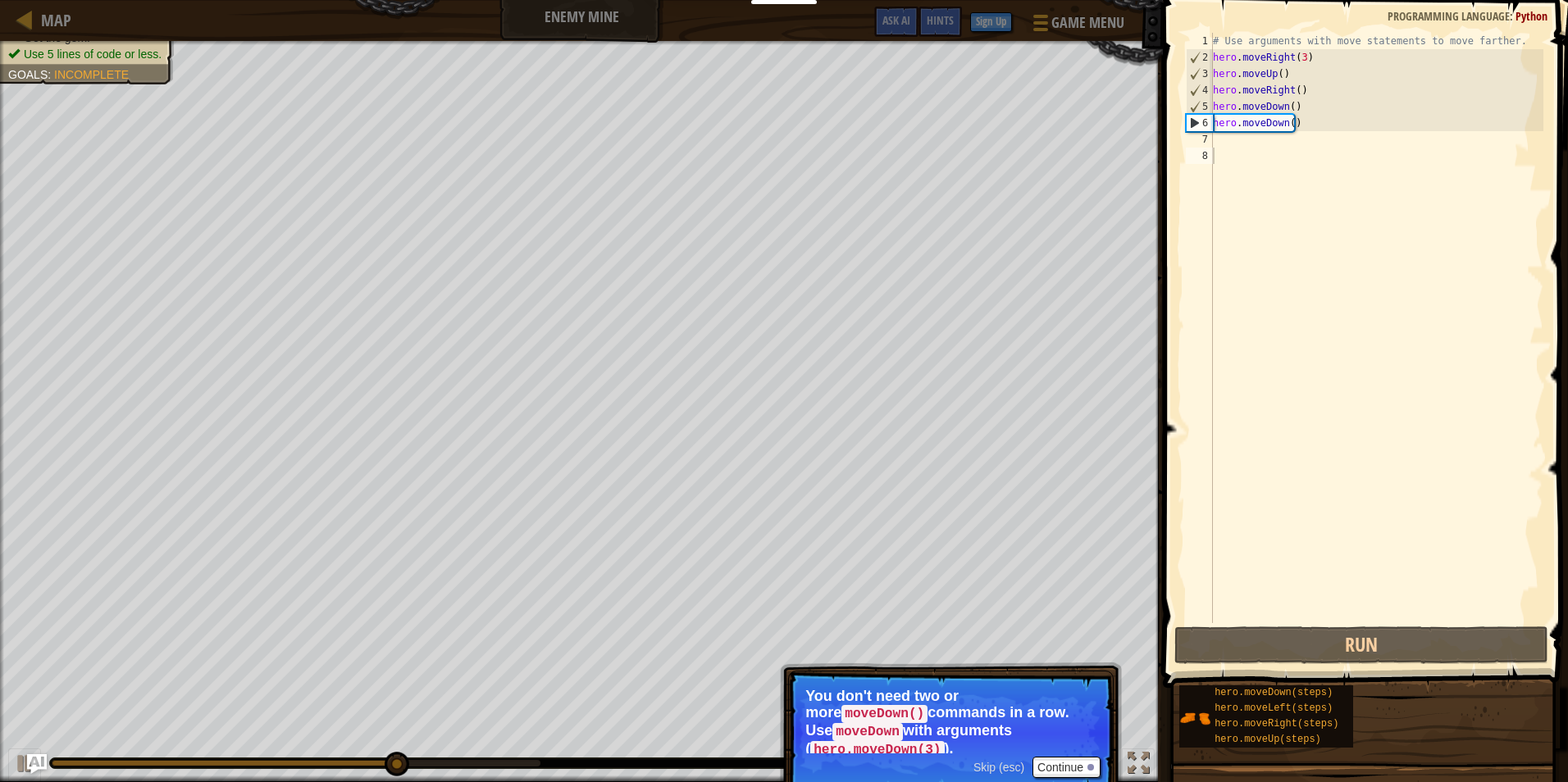
click at [1084, 735] on p "You don't need two or more moveDown() commands in a row. Use moveDown with argu…" at bounding box center [951, 721] width 291 height 66
click at [1080, 757] on button "Continue" at bounding box center [1065, 768] width 68 height 22
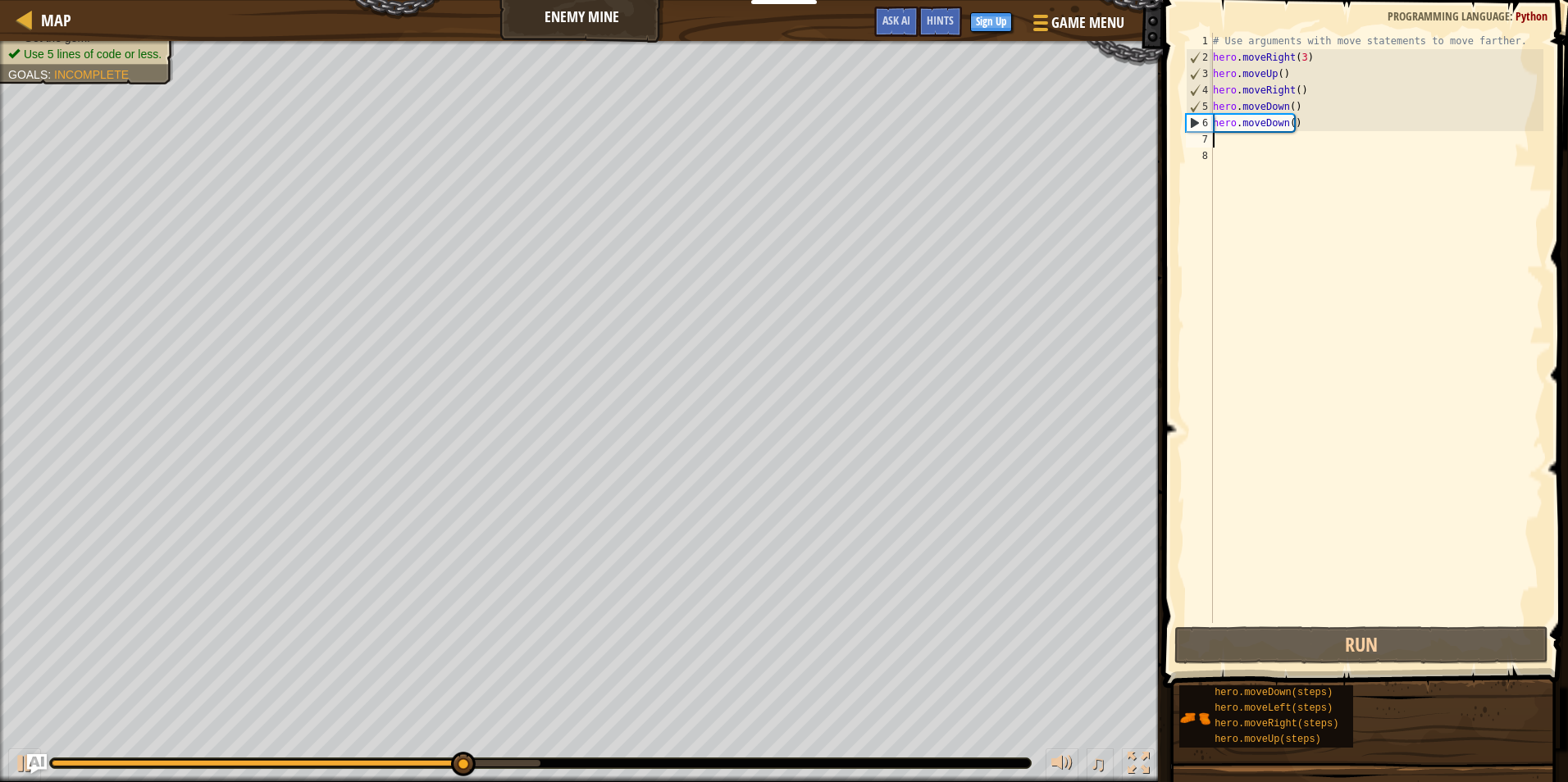
click at [1303, 135] on div "# Use arguments with move statements to move farther. hero . moveRight ( 3 ) he…" at bounding box center [1377, 344] width 334 height 623
drag, startPoint x: 1305, startPoint y: 109, endPoint x: 1299, endPoint y: 129, distance: 20.9
click at [1301, 123] on div "# Use arguments with move statements to move farther. hero . moveRight ( 3 ) he…" at bounding box center [1377, 344] width 334 height 623
click at [1299, 129] on div "# Use arguments with move statements to move farther. hero . moveRight ( 3 ) he…" at bounding box center [1377, 327] width 334 height 590
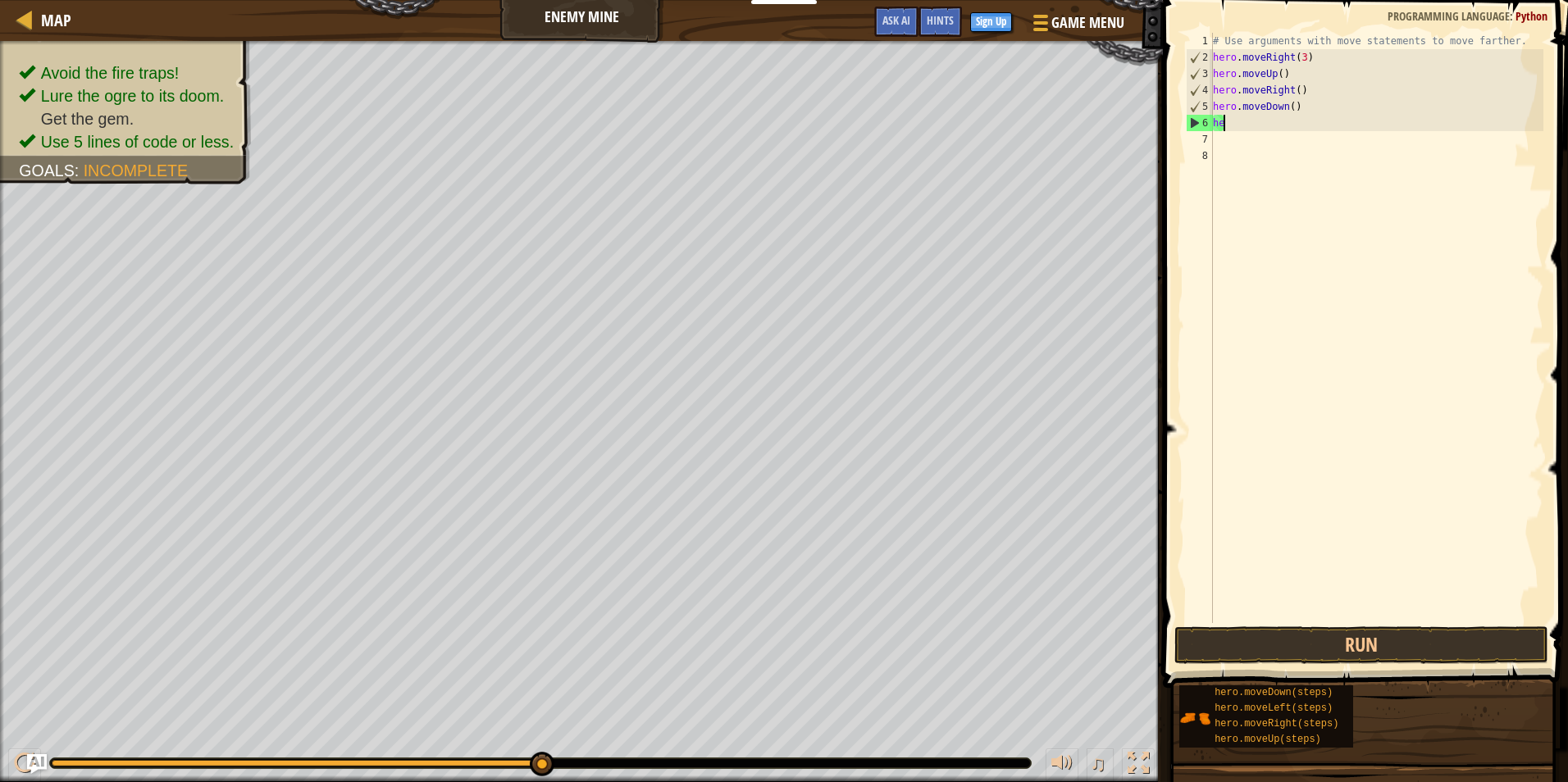
type textarea "h"
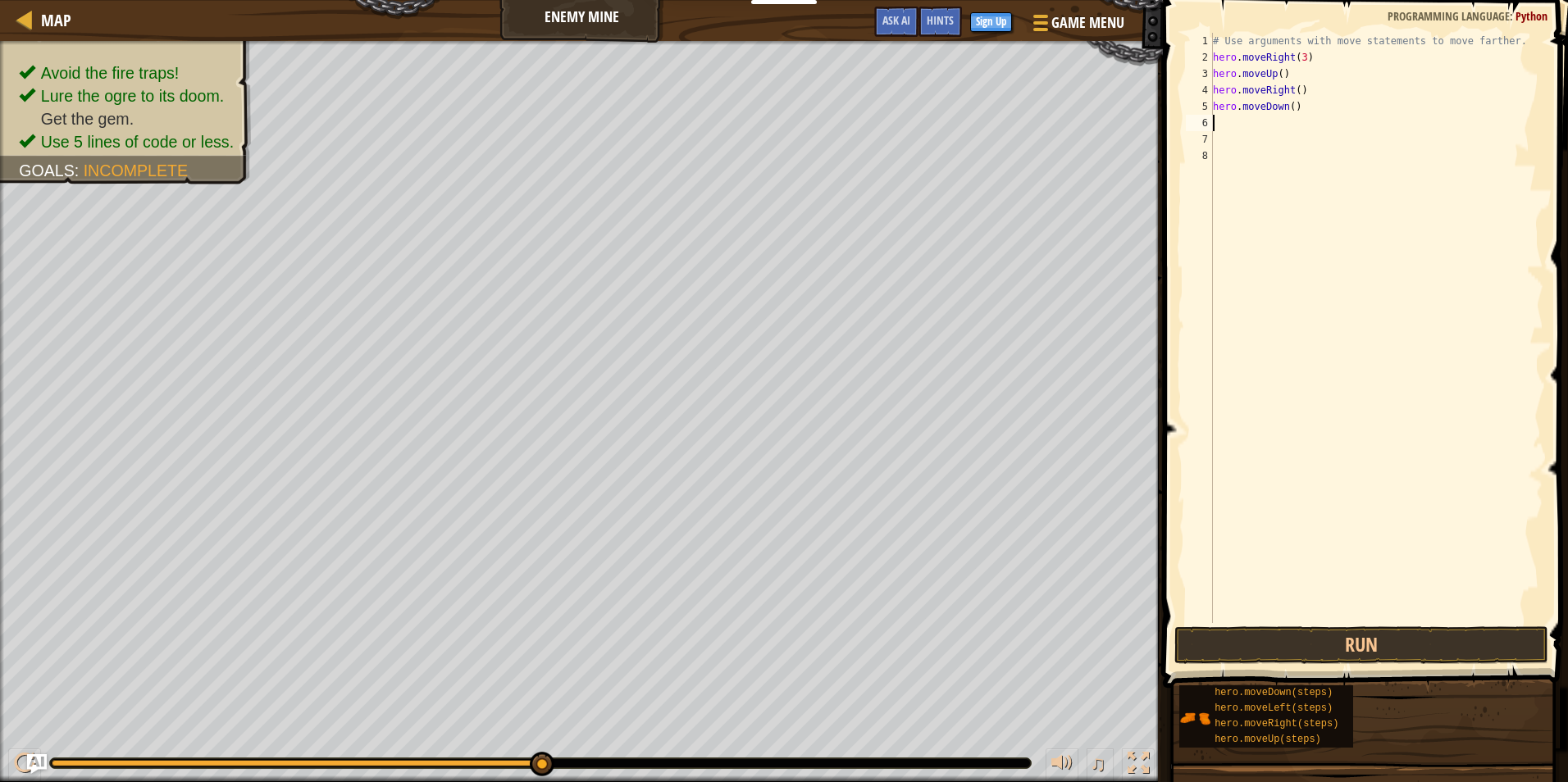
click at [1301, 107] on div "# Use arguments with move statements to move farther. hero . moveRight ( 3 ) he…" at bounding box center [1377, 344] width 334 height 623
type textarea "hero.moveDown(3)"
click at [1270, 123] on div "# Use arguments with move statements to move farther. hero . moveRight ( 3 ) he…" at bounding box center [1377, 344] width 334 height 623
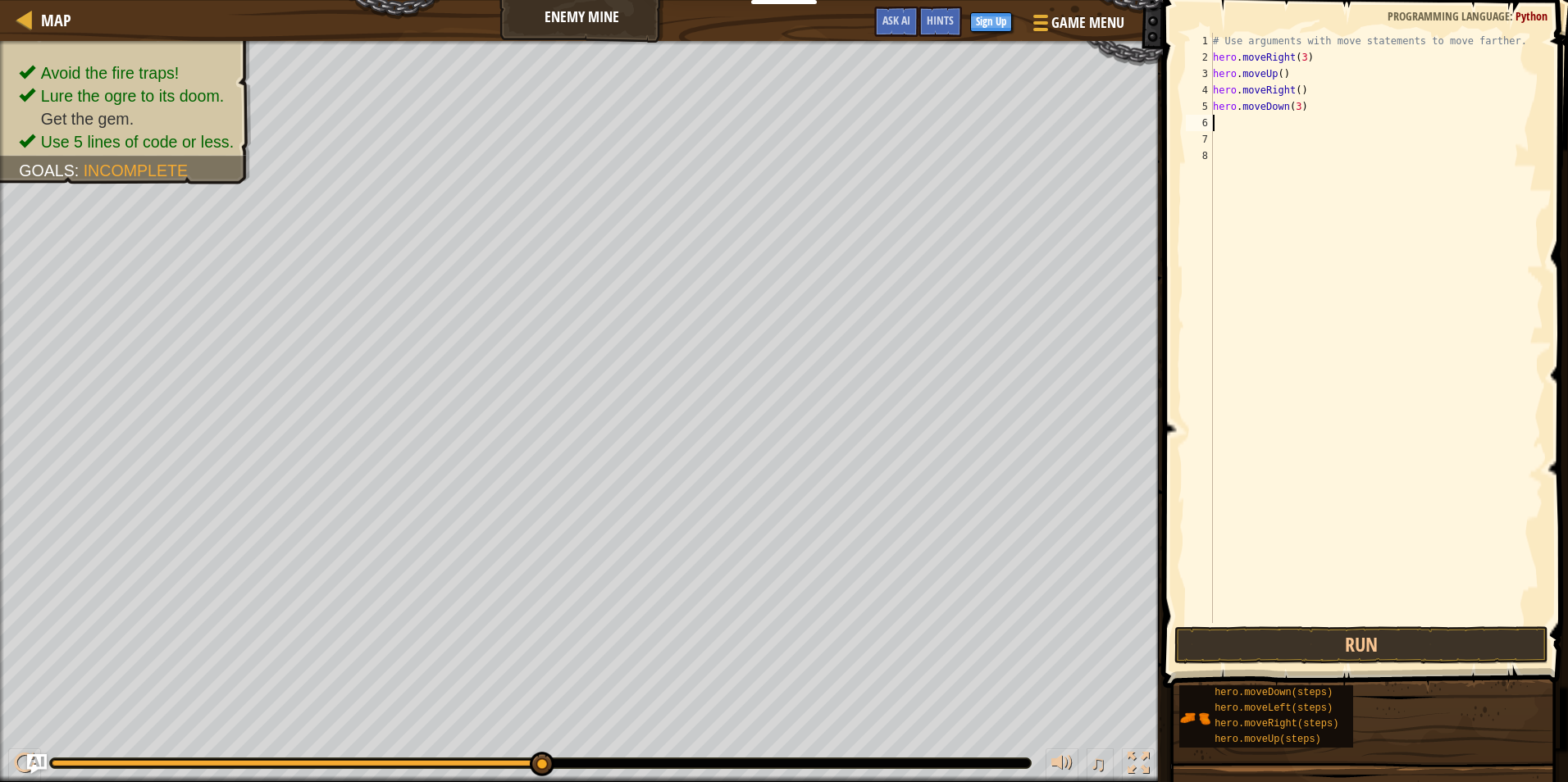
scroll to position [7, 0]
type textarea "h"
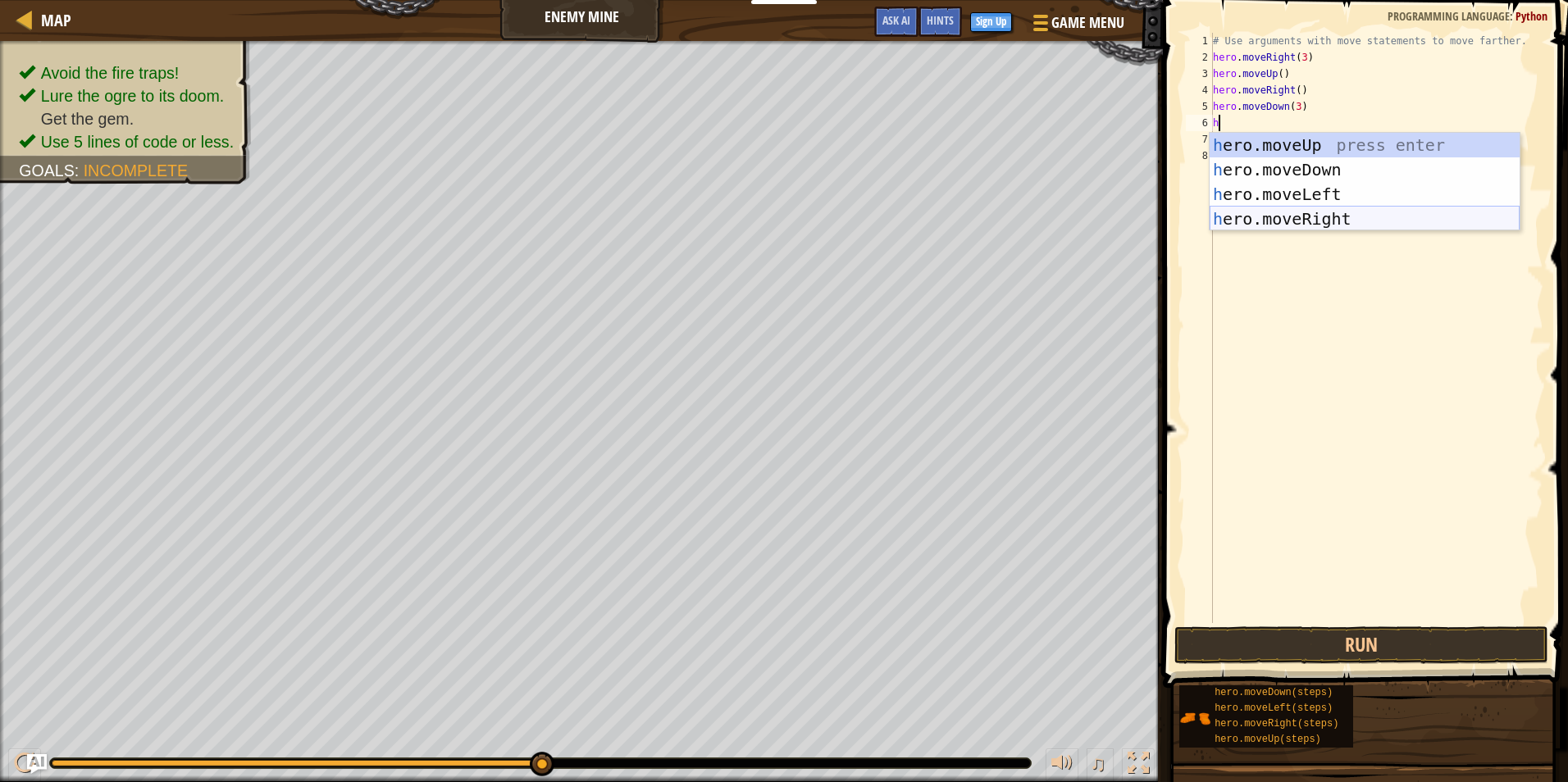
click at [1343, 216] on div "h ero.moveUp press enter h ero.moveDown press enter h ero.moveLeft press enter …" at bounding box center [1365, 207] width 310 height 148
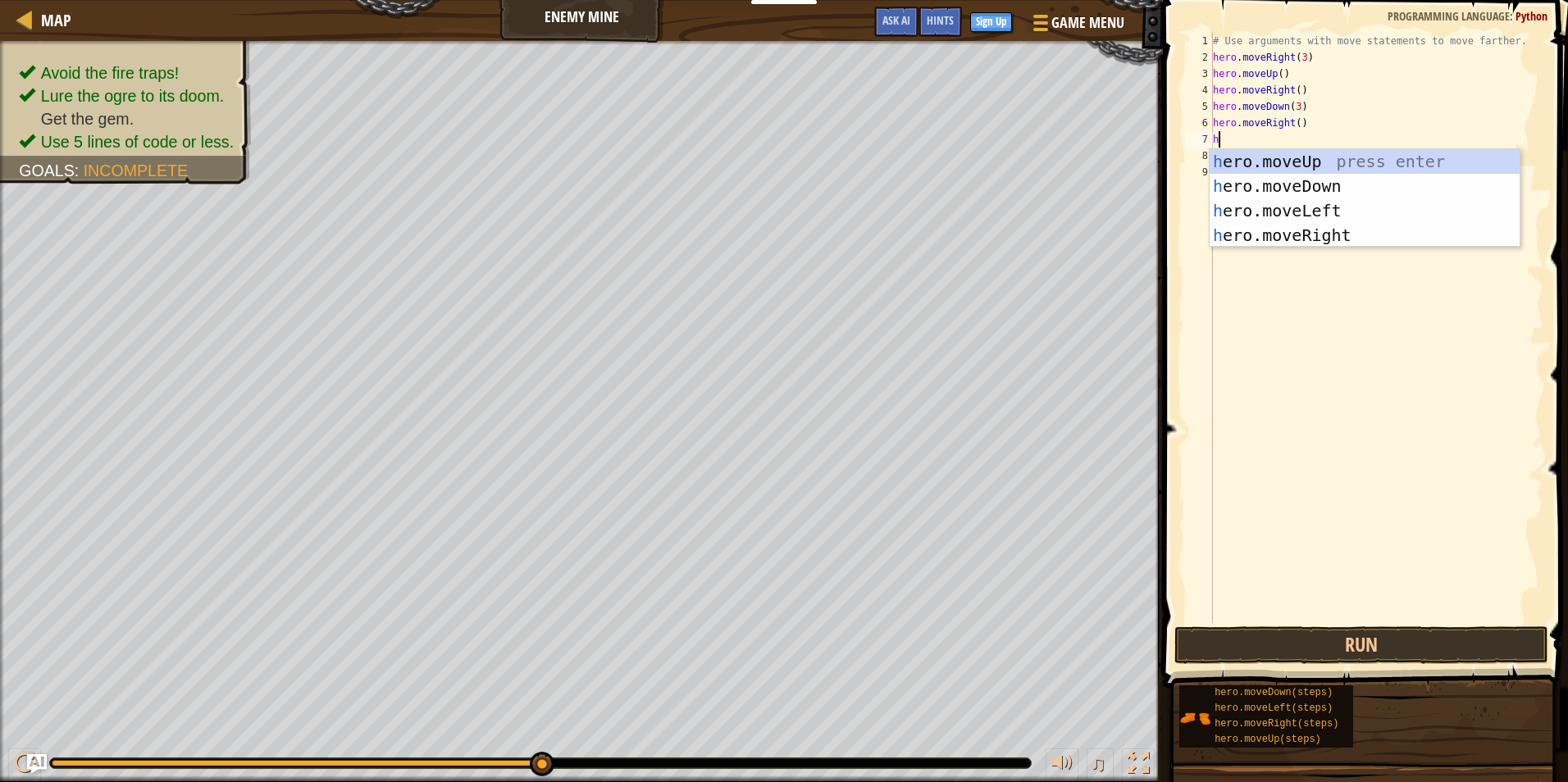
click at [1316, 112] on div "# Use arguments with move statements to move farther. hero . moveRight ( 3 ) he…" at bounding box center [1377, 344] width 334 height 623
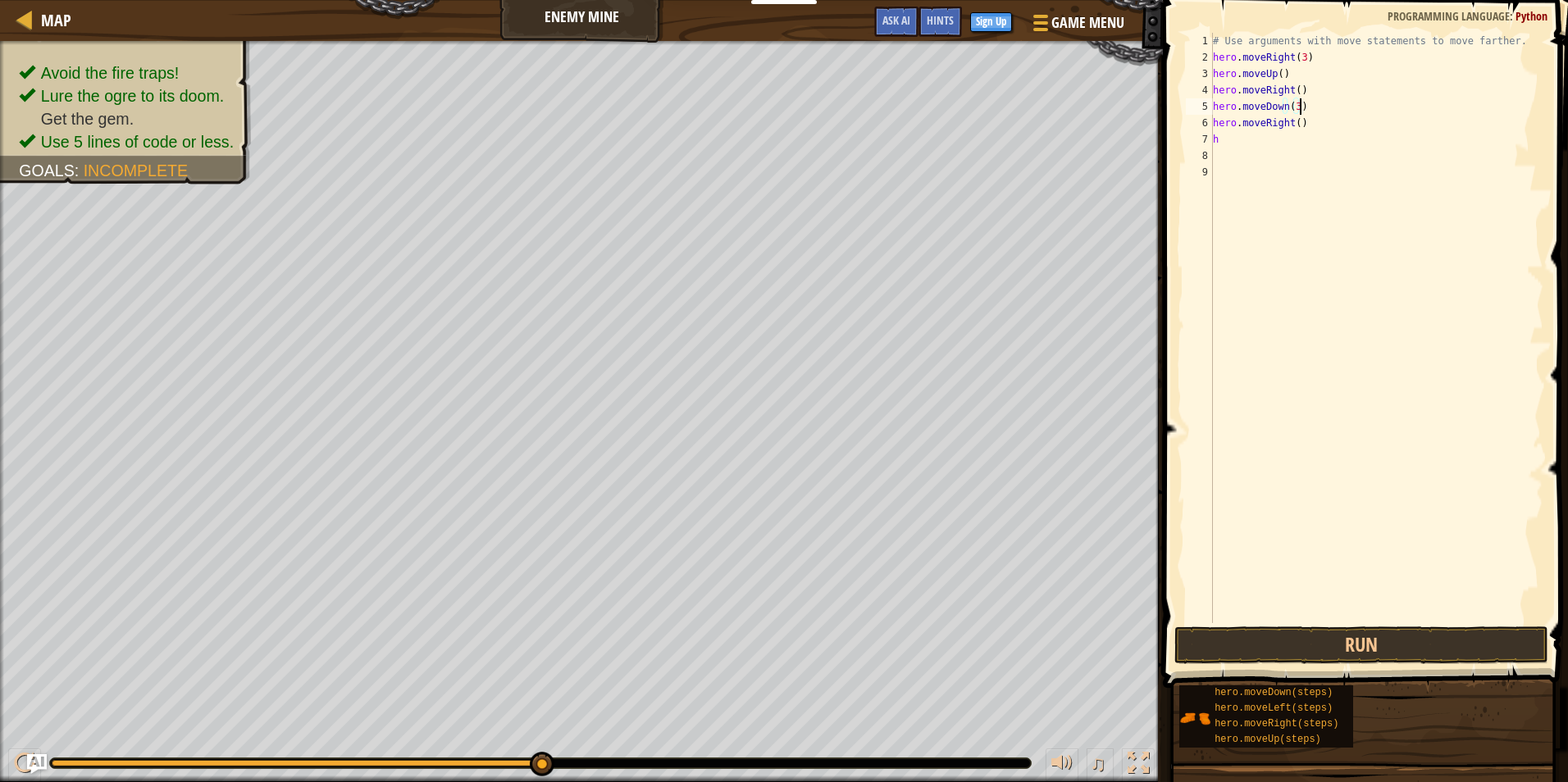
click at [1311, 124] on div "# Use arguments with move statements to move farther. hero . moveRight ( 3 ) he…" at bounding box center [1377, 344] width 334 height 623
click at [1325, 648] on button "Run" at bounding box center [1361, 645] width 374 height 38
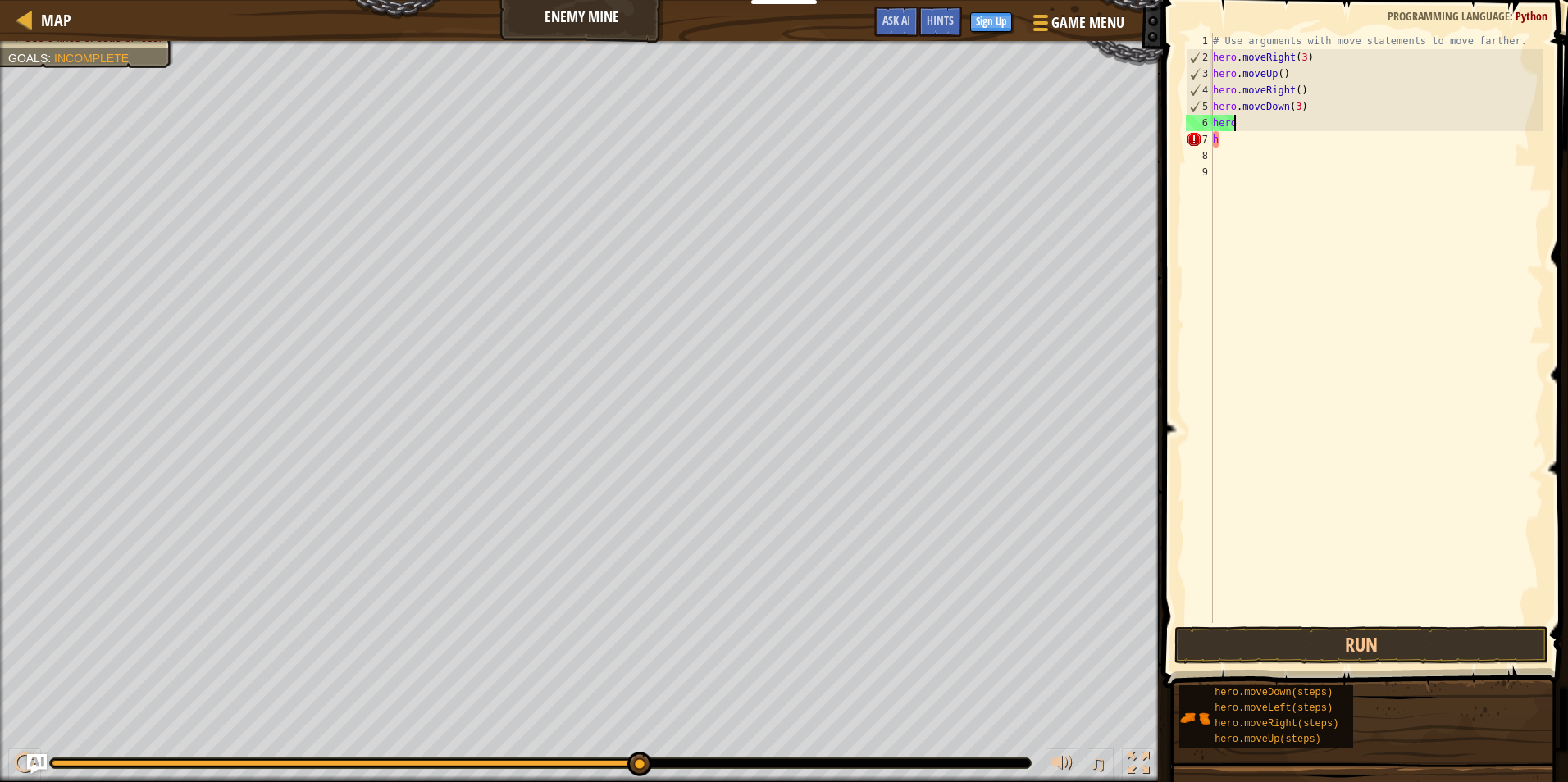
scroll to position [7, 0]
type textarea "h"
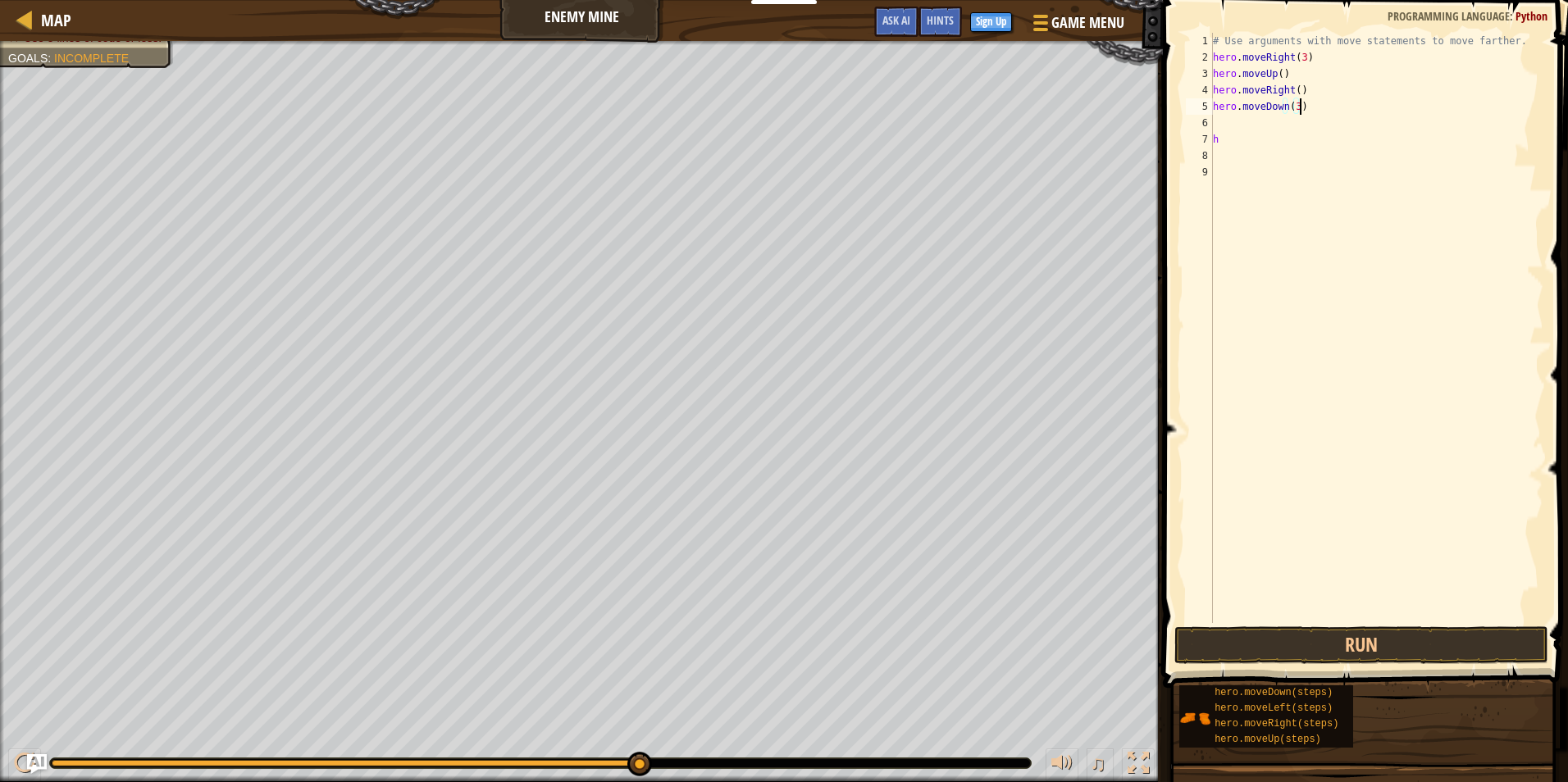
click at [1335, 106] on div "# Use arguments with move statements to move farther. hero . moveRight ( 3 ) he…" at bounding box center [1377, 344] width 334 height 623
type textarea "hero.moveDown(3)"
click at [1259, 152] on div "# Use arguments with move statements to move farther. hero . moveRight ( 3 ) he…" at bounding box center [1377, 344] width 334 height 623
click at [1260, 140] on div "# Use arguments with move statements to move farther. hero . moveRight ( 3 ) he…" at bounding box center [1377, 344] width 334 height 623
type textarea "h"
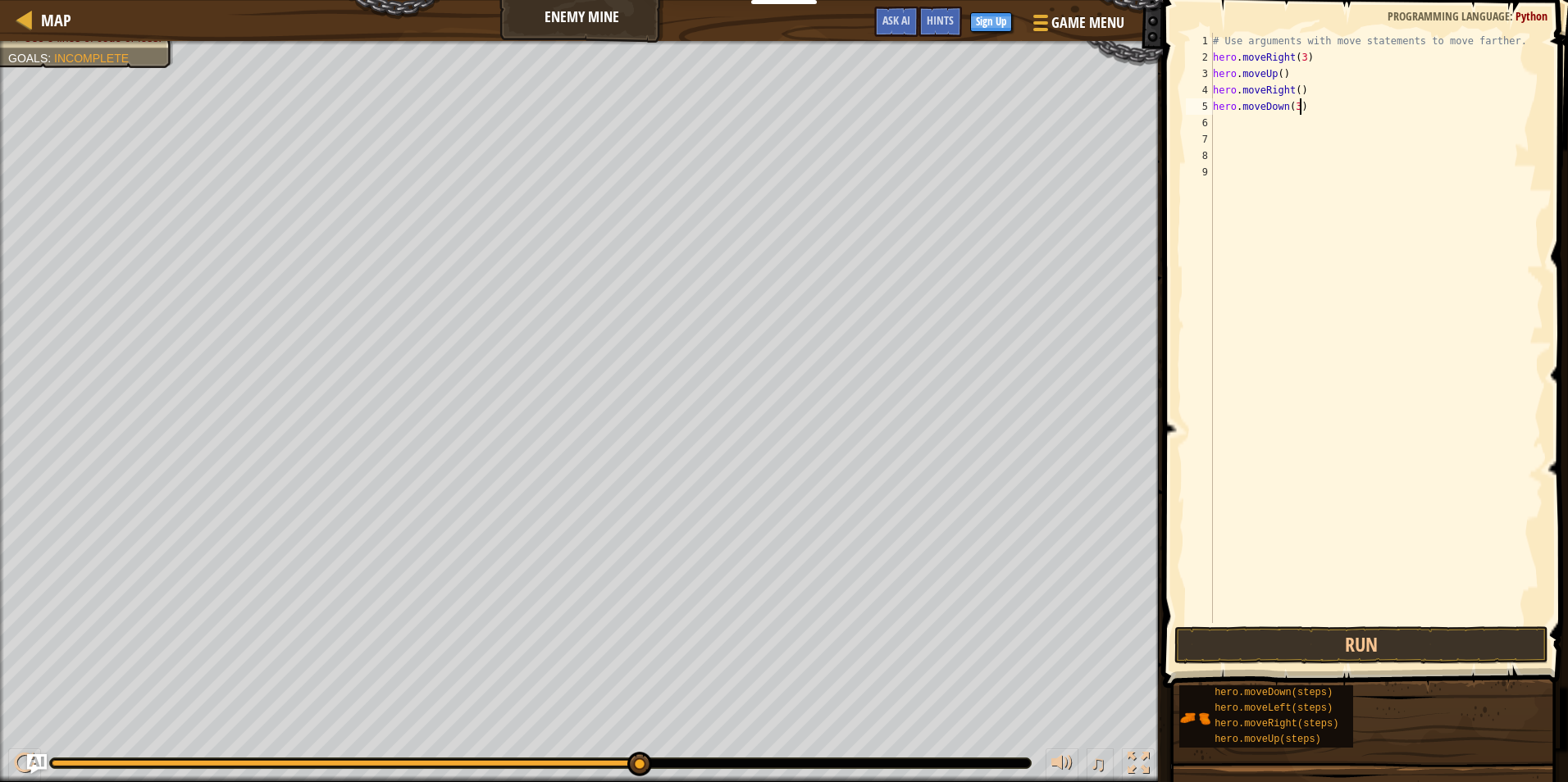
click at [1301, 105] on div "# Use arguments with move statements to move farther. hero . moveRight ( 3 ) he…" at bounding box center [1377, 344] width 334 height 623
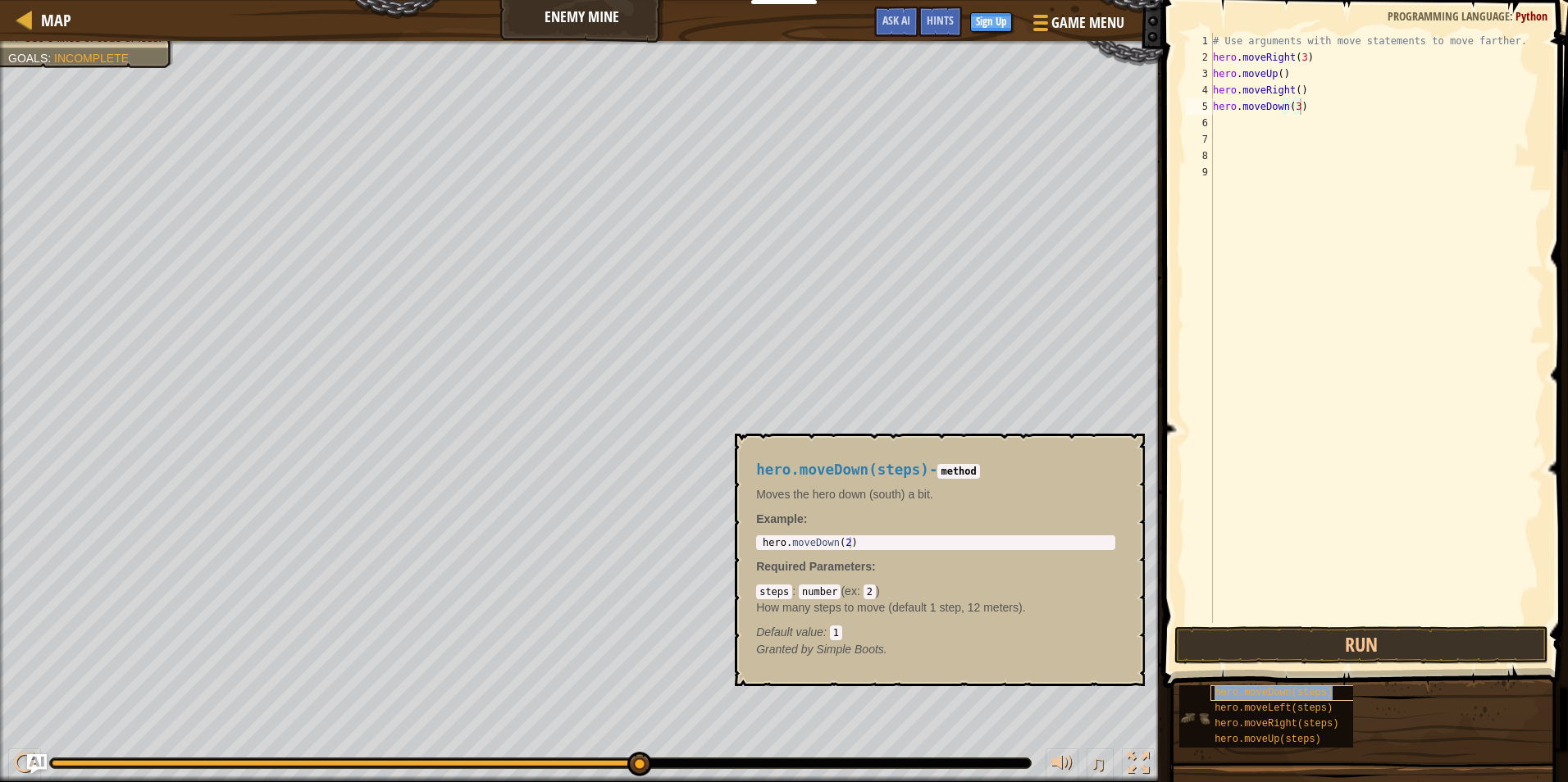
click at [1270, 695] on span "hero.moveDown(steps)" at bounding box center [1273, 693] width 118 height 12
click at [1273, 707] on span "hero.moveLeft(steps)" at bounding box center [1273, 708] width 118 height 12
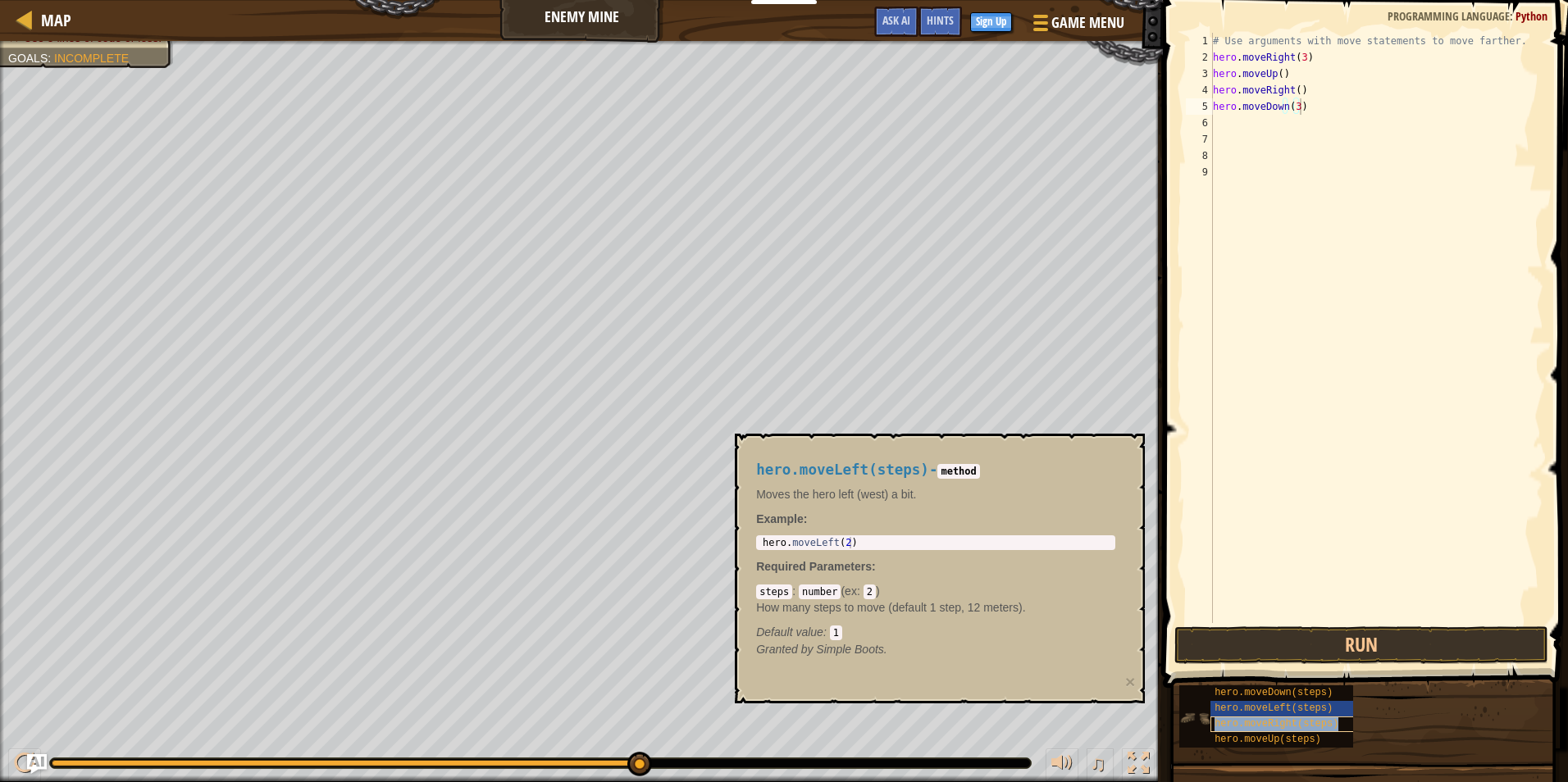
click at [1273, 720] on span "hero.moveRight(steps)" at bounding box center [1276, 723] width 124 height 12
click at [1273, 733] on div "hero.moveUp(steps)" at bounding box center [1289, 740] width 157 height 15
click at [1285, 626] on span at bounding box center [1367, 320] width 419 height 736
drag, startPoint x: 1279, startPoint y: 639, endPoint x: 1301, endPoint y: 652, distance: 25.6
click at [1282, 643] on button "Run" at bounding box center [1361, 645] width 374 height 38
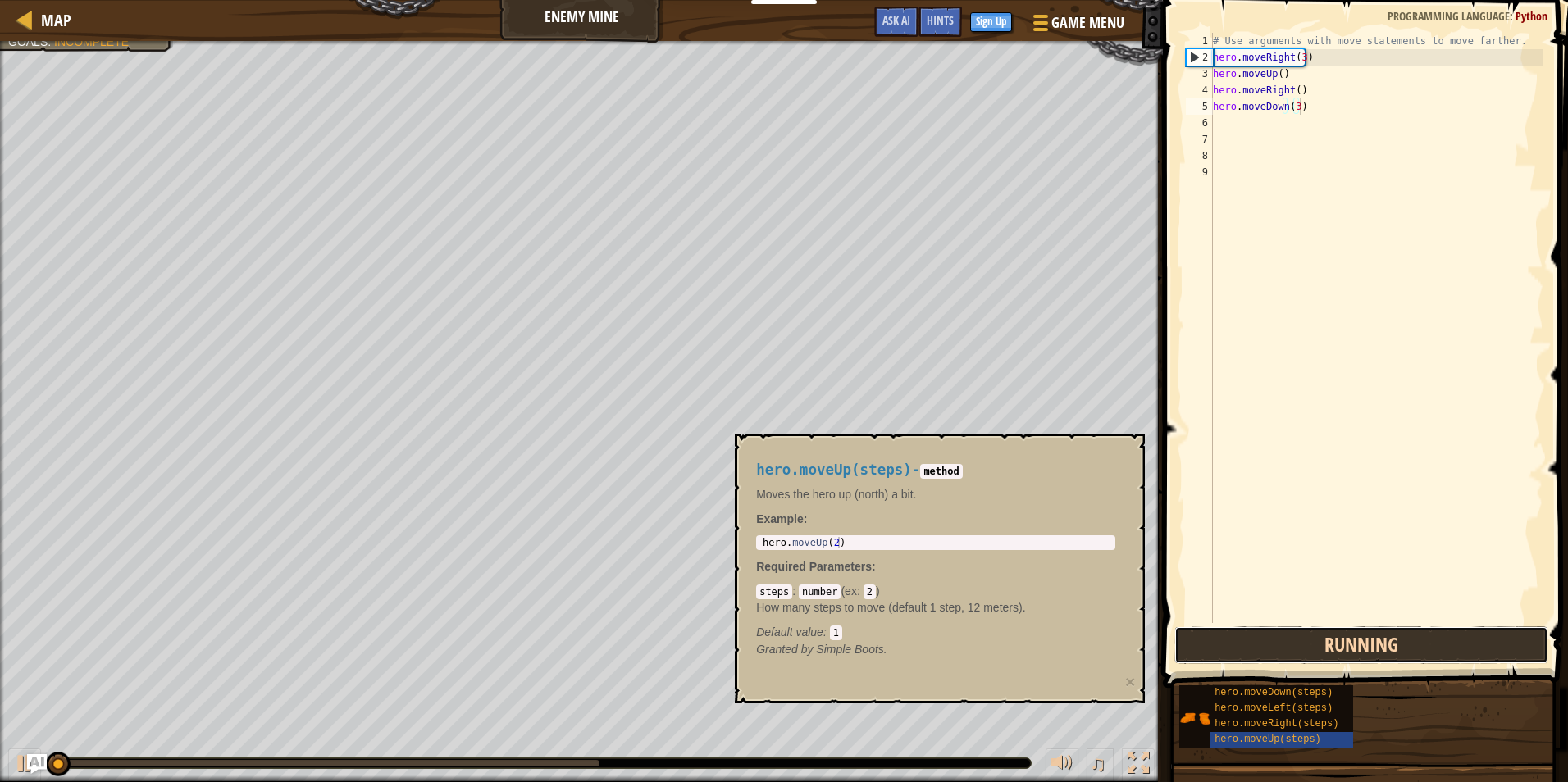
click at [1301, 652] on button "Running" at bounding box center [1361, 645] width 374 height 38
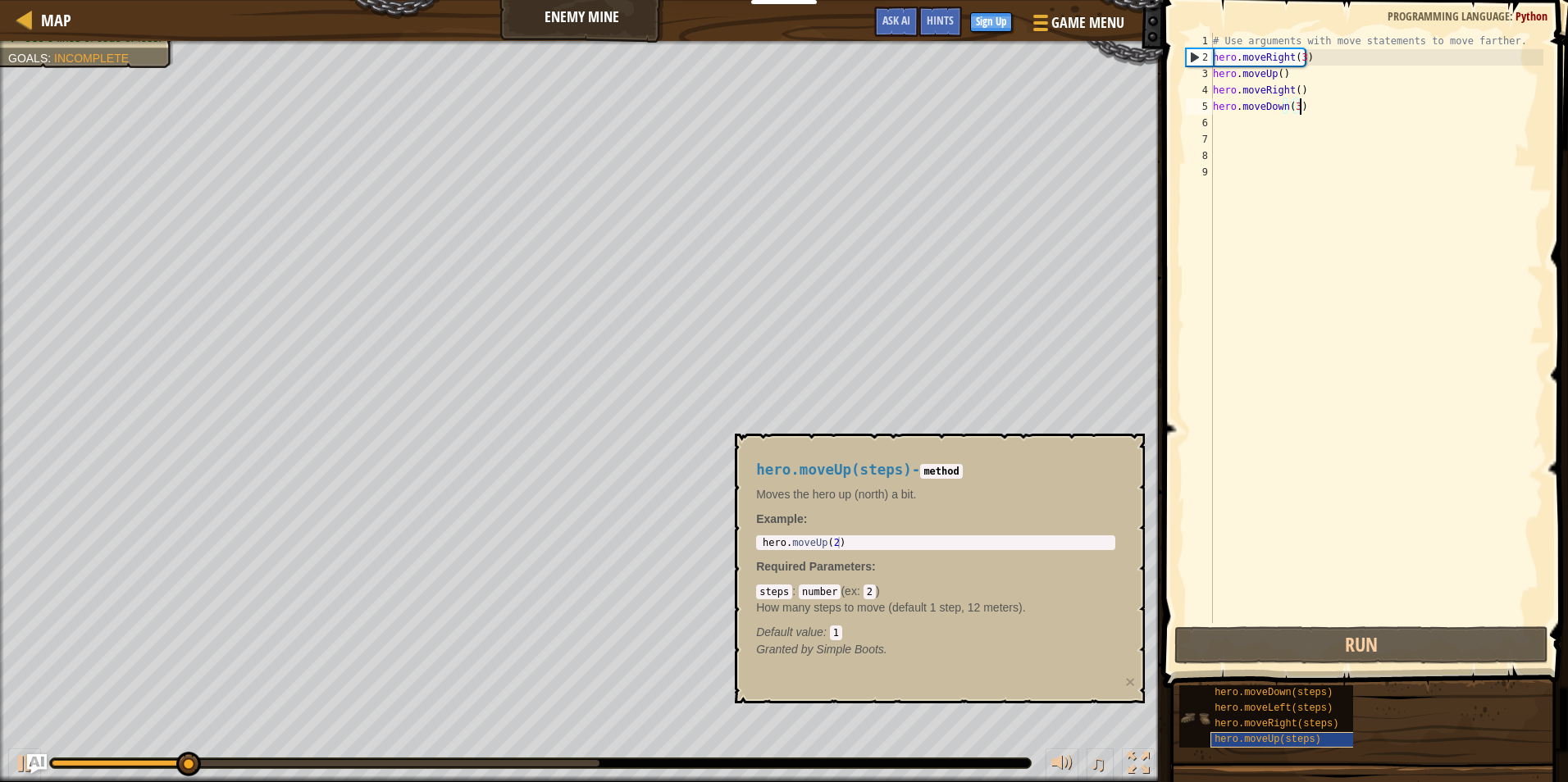
drag, startPoint x: 1242, startPoint y: 750, endPoint x: 1235, endPoint y: 746, distance: 8.1
click at [1234, 744] on span "hero.moveUp(steps)" at bounding box center [1268, 739] width 106 height 12
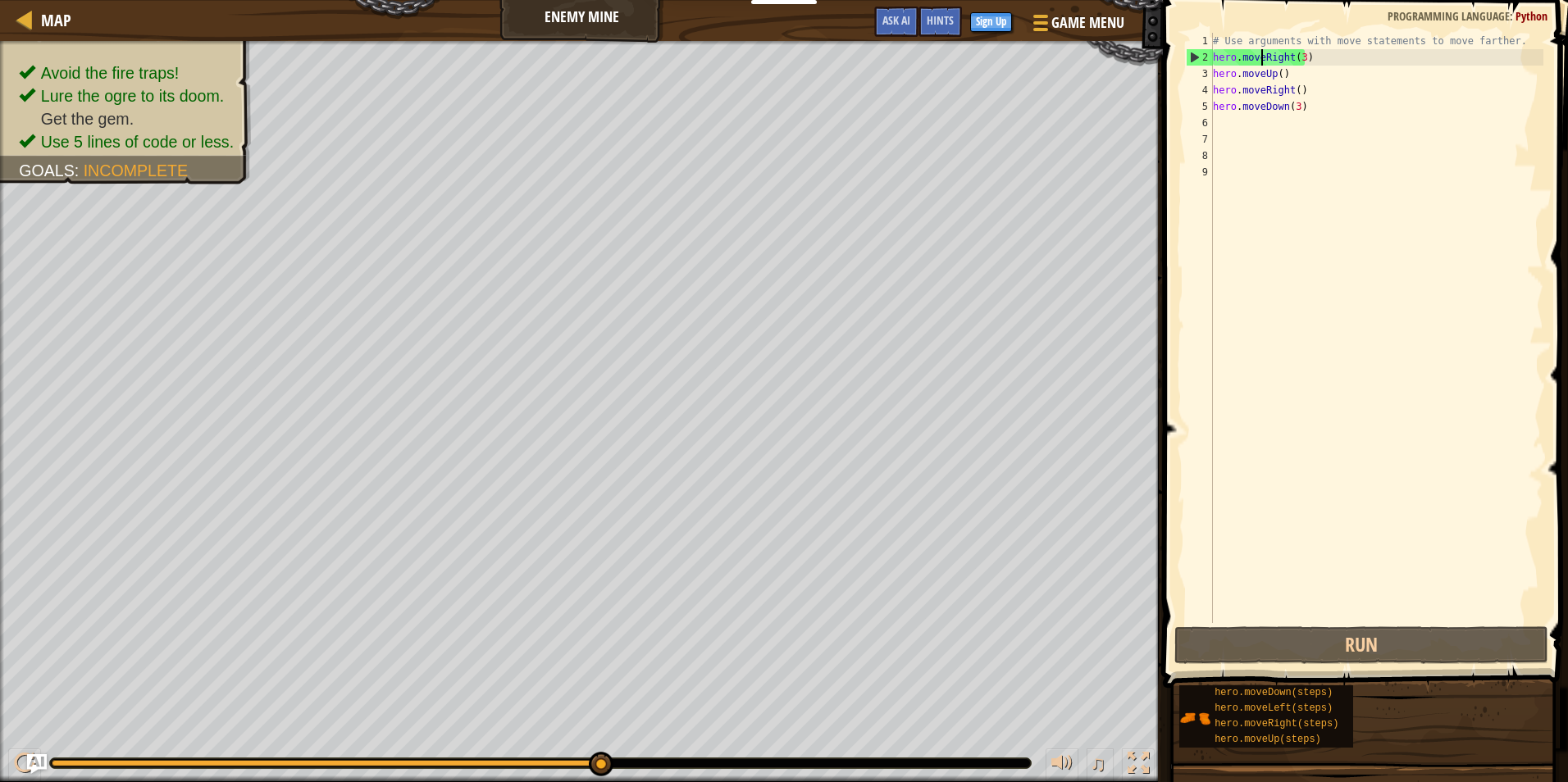
click at [1259, 56] on div "# Use arguments with move statements to move farther. hero . moveRight ( 3 ) he…" at bounding box center [1377, 344] width 334 height 623
click at [1312, 86] on div "# Use arguments with move statements to move farther. hero . moveRight ( 3 ) he…" at bounding box center [1377, 344] width 334 height 623
click at [927, 16] on span "Hints" at bounding box center [940, 20] width 27 height 15
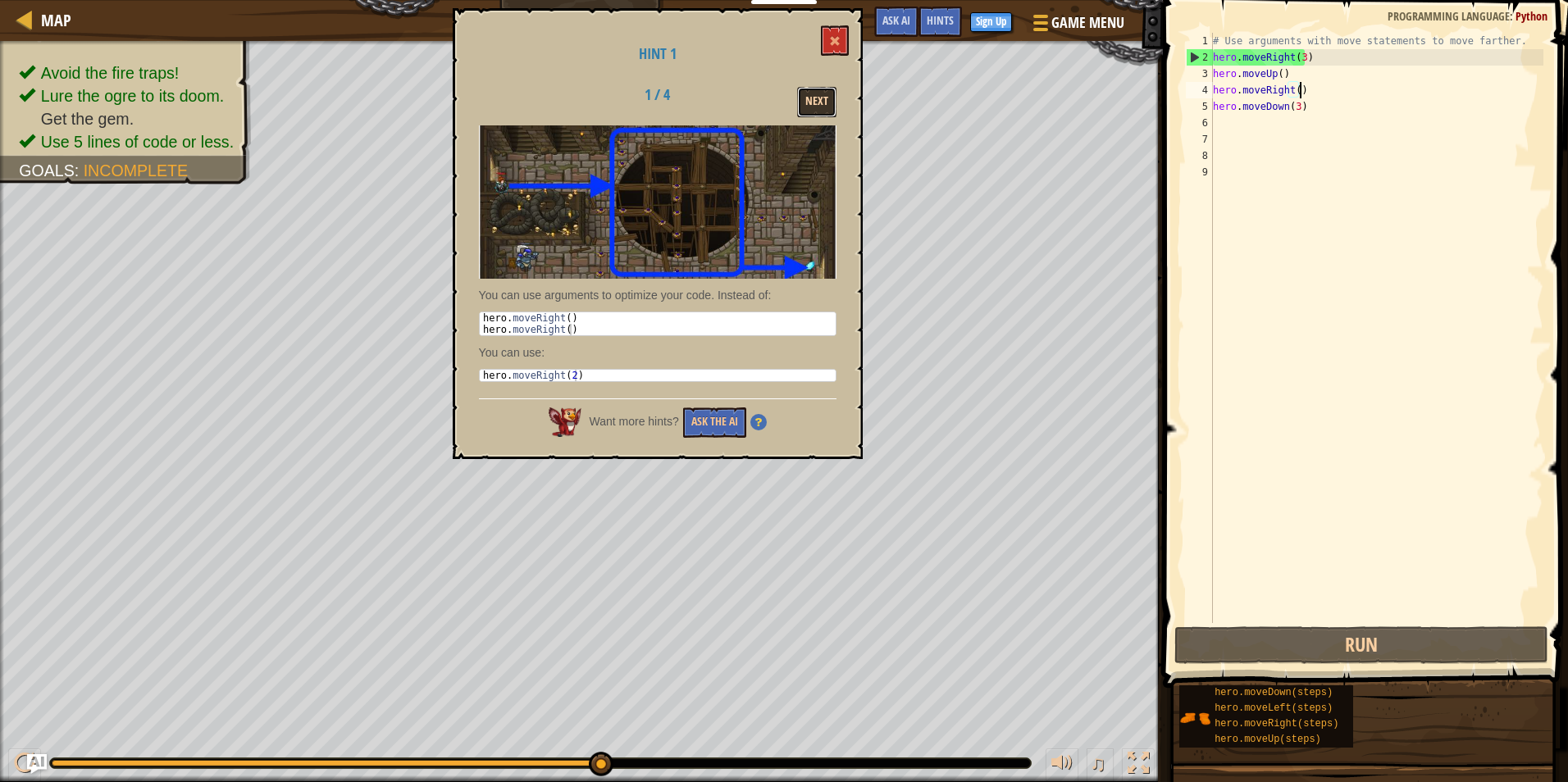
click at [813, 104] on button "Next" at bounding box center [816, 102] width 40 height 31
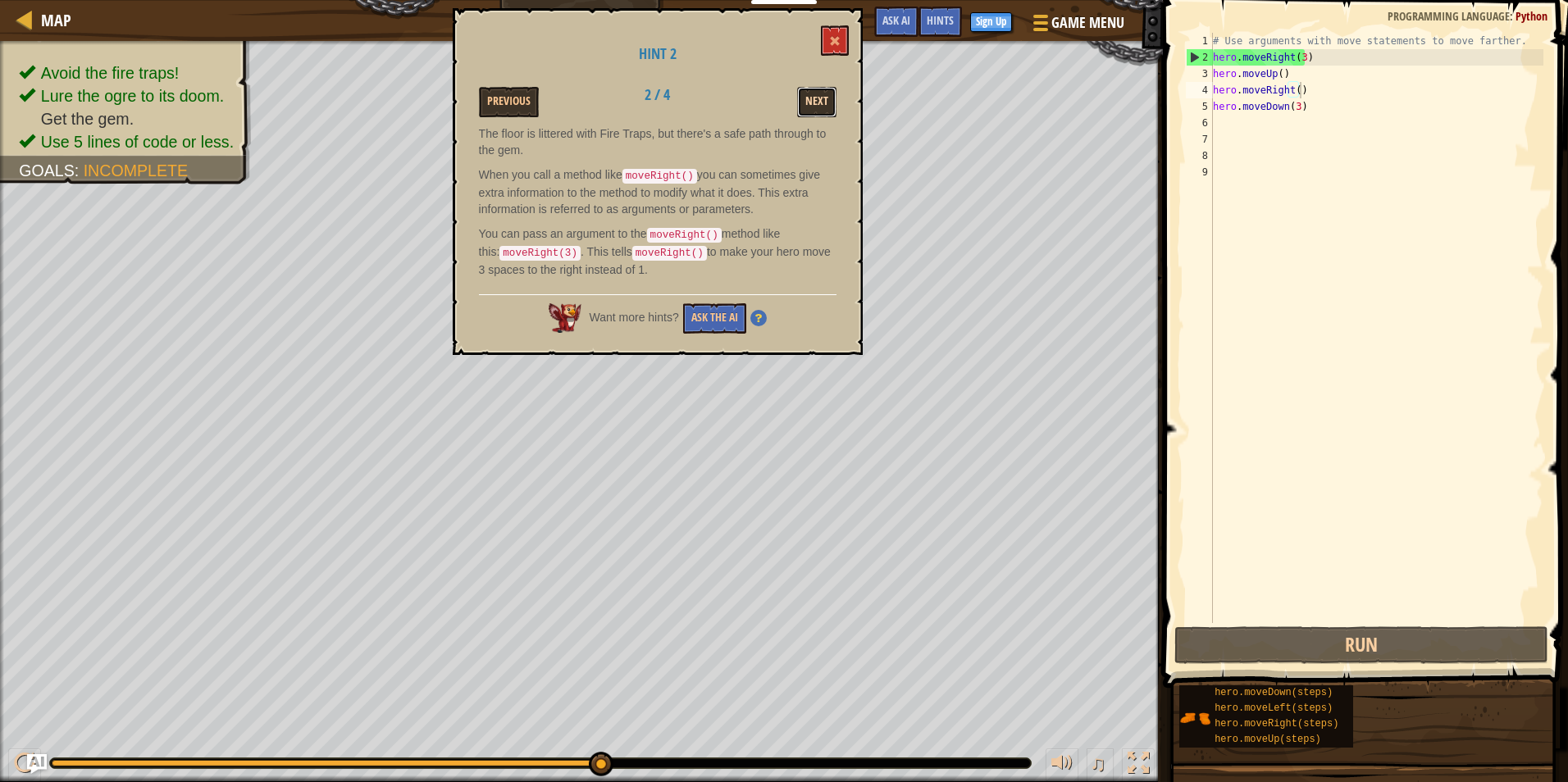
click at [824, 105] on button "Next" at bounding box center [816, 102] width 40 height 31
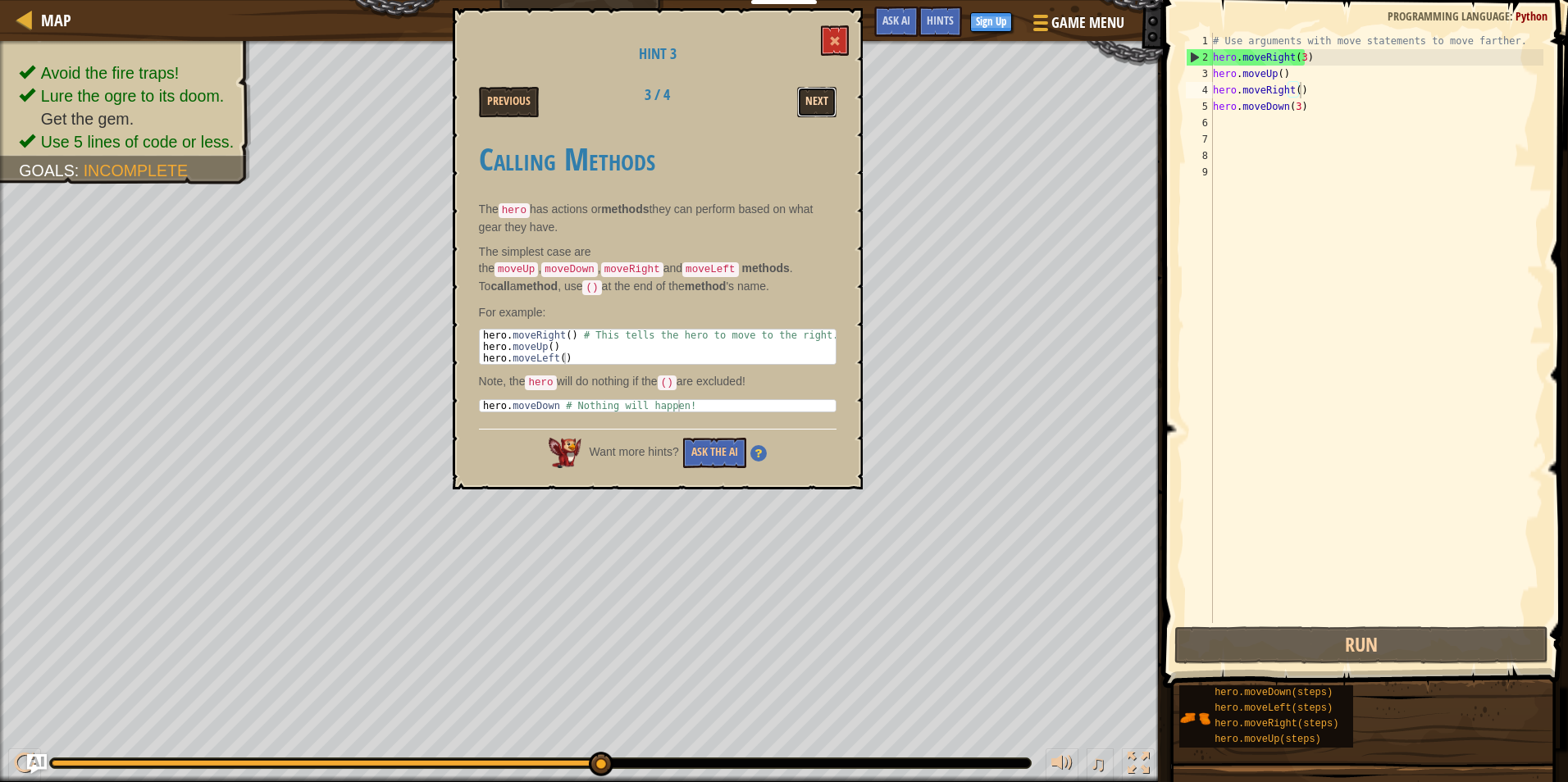
click at [822, 88] on button "Next" at bounding box center [816, 102] width 40 height 31
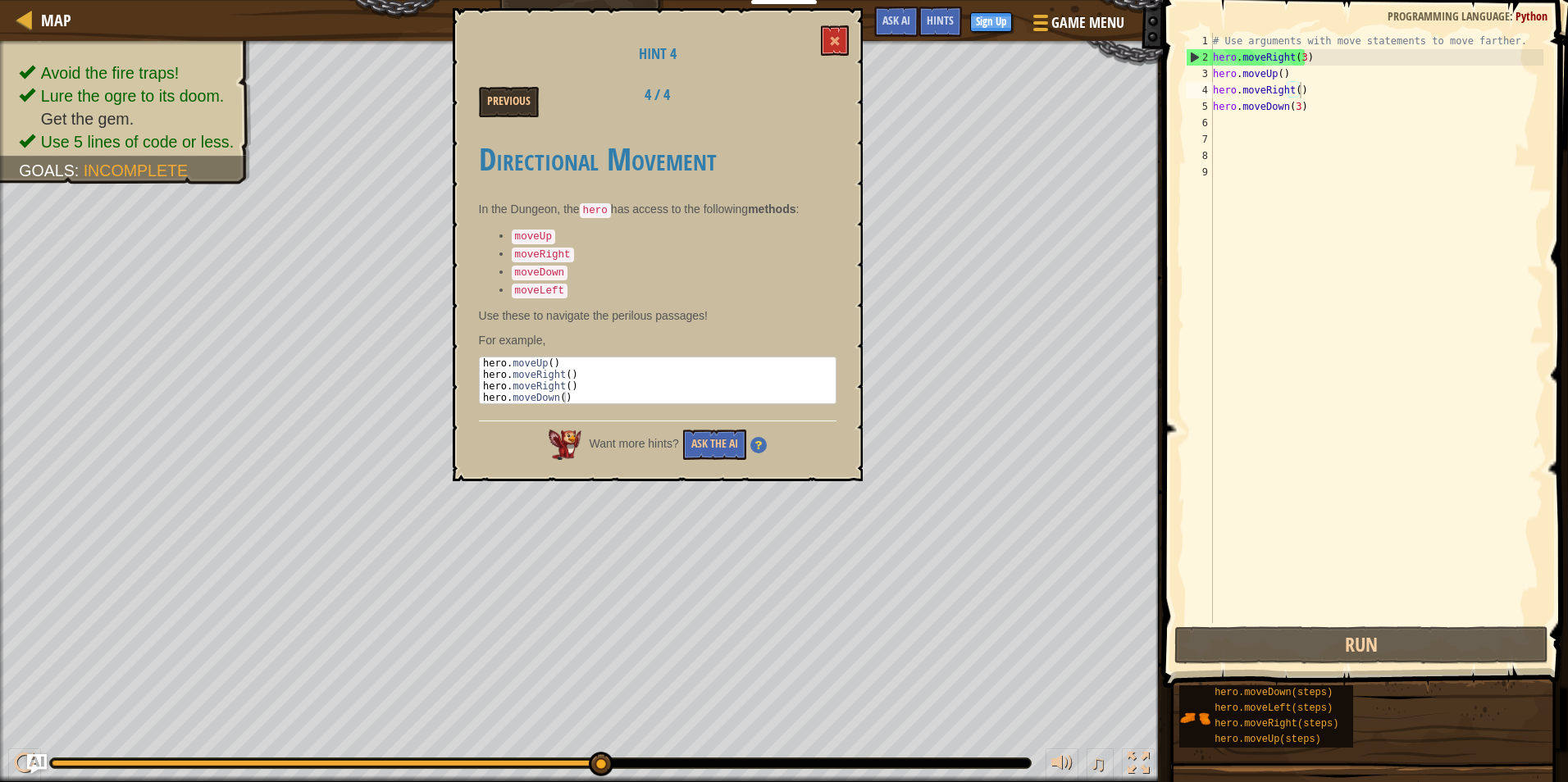
type textarea "hero.moveDown(3)"
click at [1328, 112] on div "# Use arguments with move statements to move farther. hero . moveRight ( 3 ) he…" at bounding box center [1377, 344] width 334 height 623
click at [821, 38] on button at bounding box center [835, 41] width 28 height 31
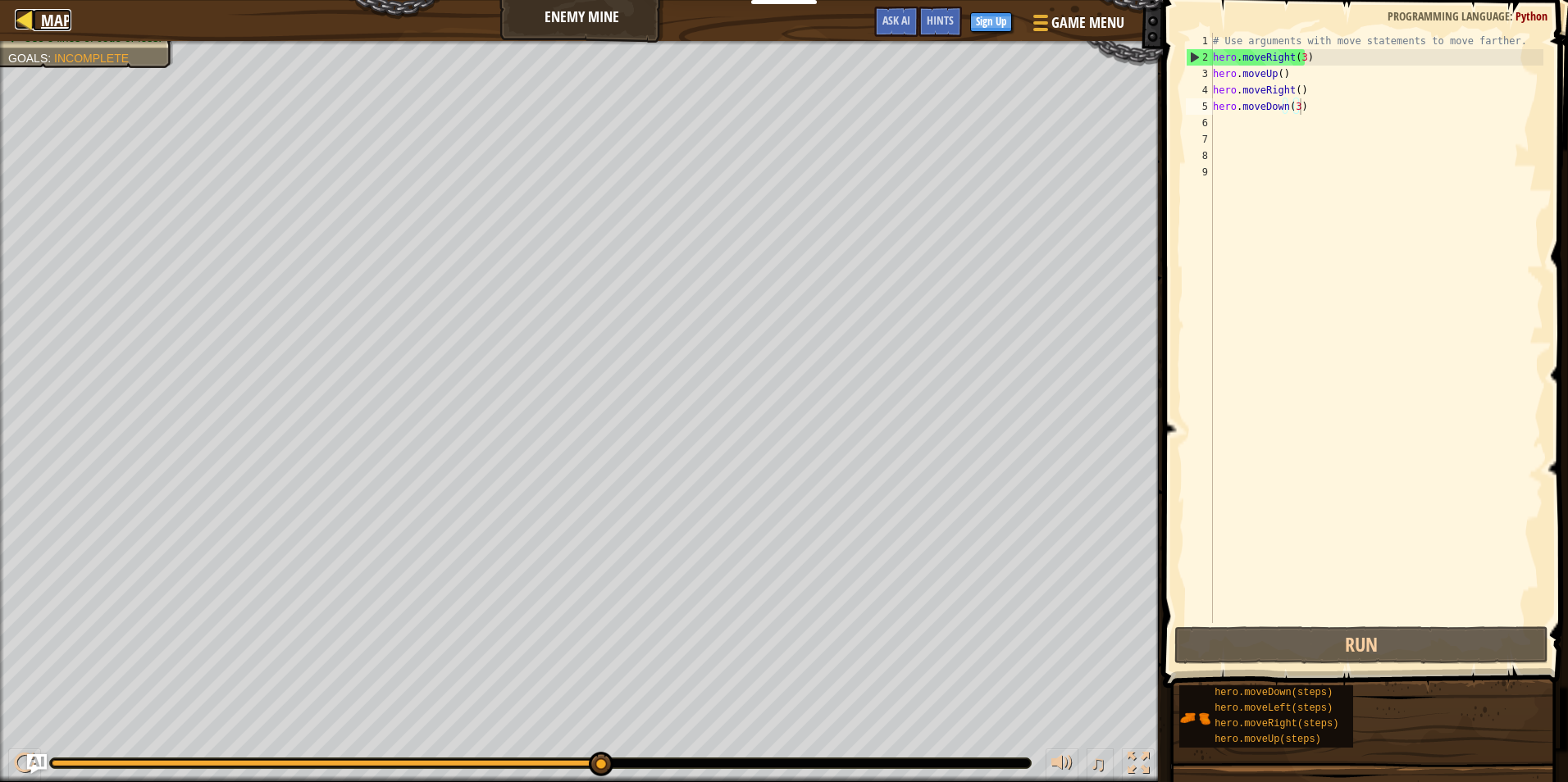
click at [60, 19] on span "Map" at bounding box center [56, 20] width 31 height 23
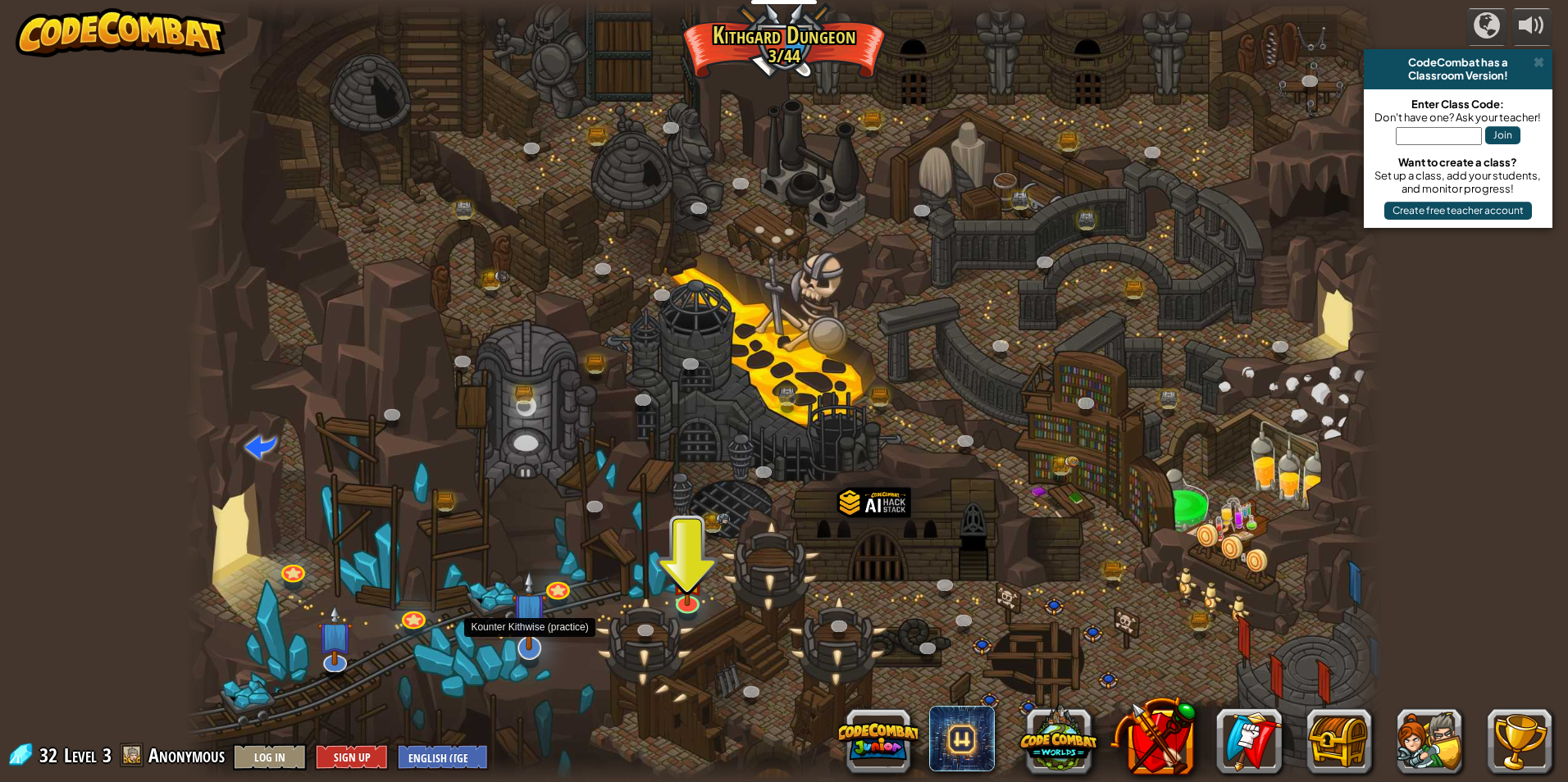
click at [515, 630] on img at bounding box center [529, 610] width 35 height 80
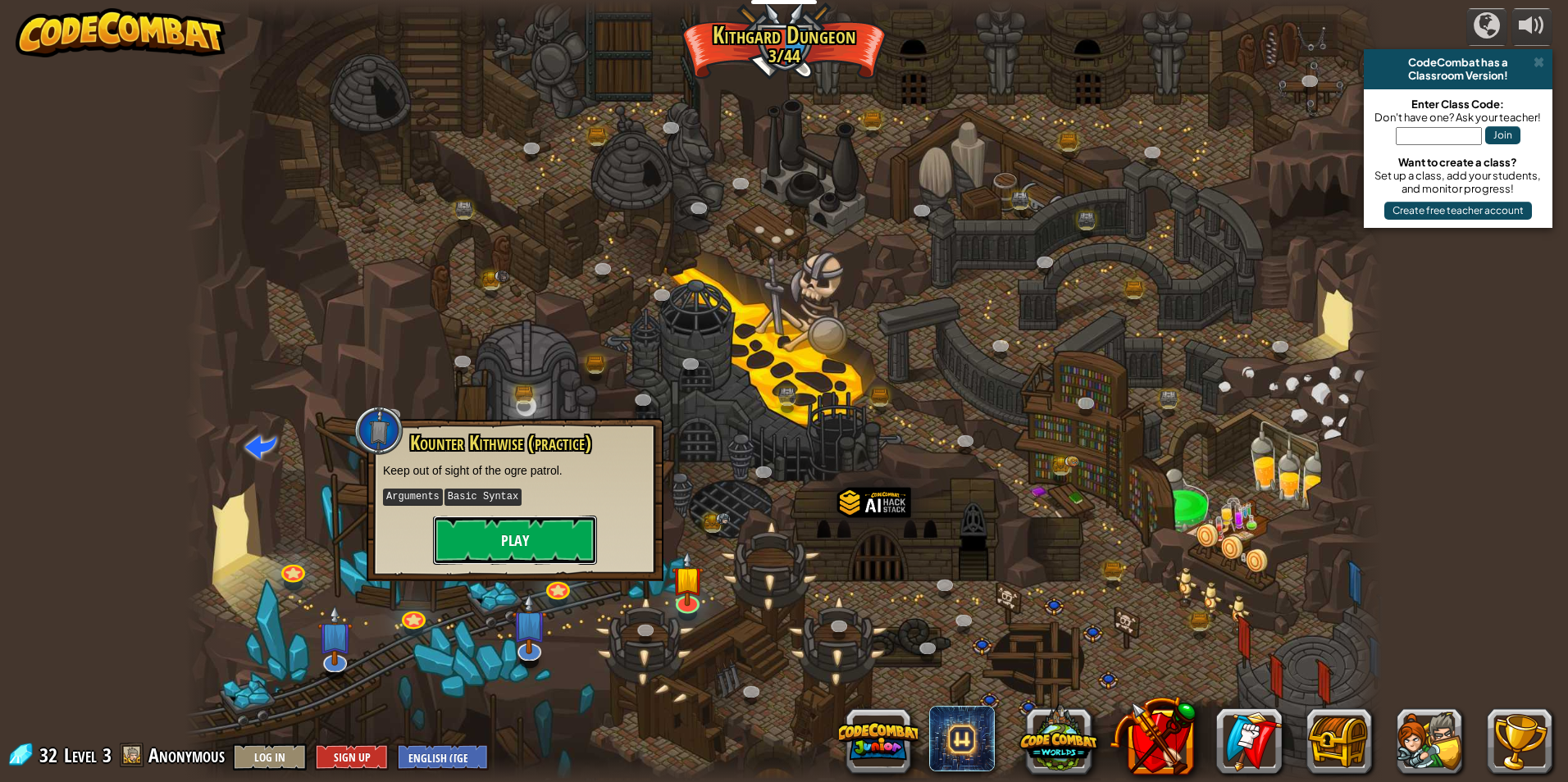
click at [473, 538] on button "Play" at bounding box center [515, 540] width 164 height 50
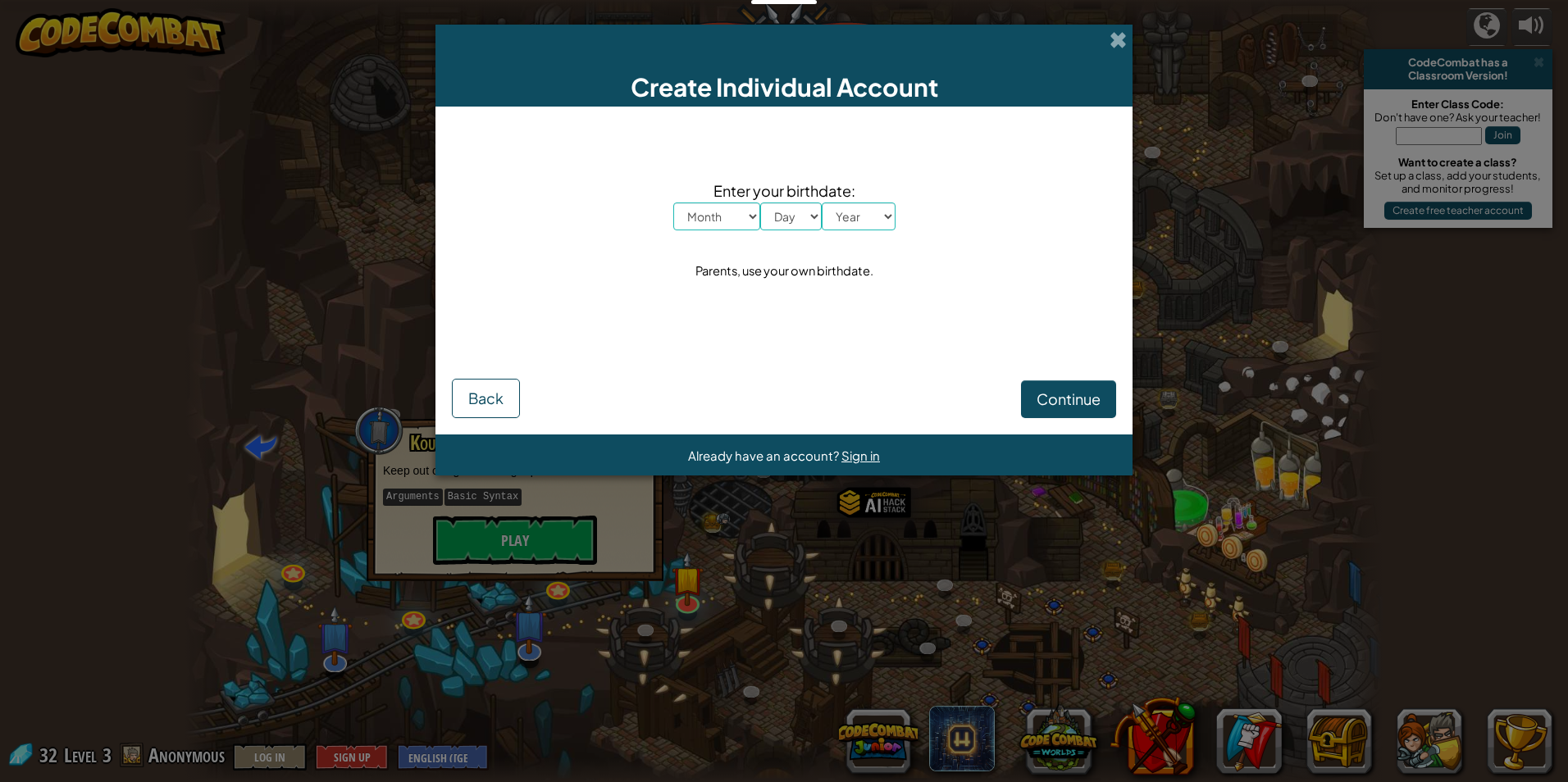
click at [1104, 48] on div "Create Individual Account" at bounding box center [784, 65] width 697 height 82
click at [1126, 39] on span at bounding box center [1118, 40] width 17 height 17
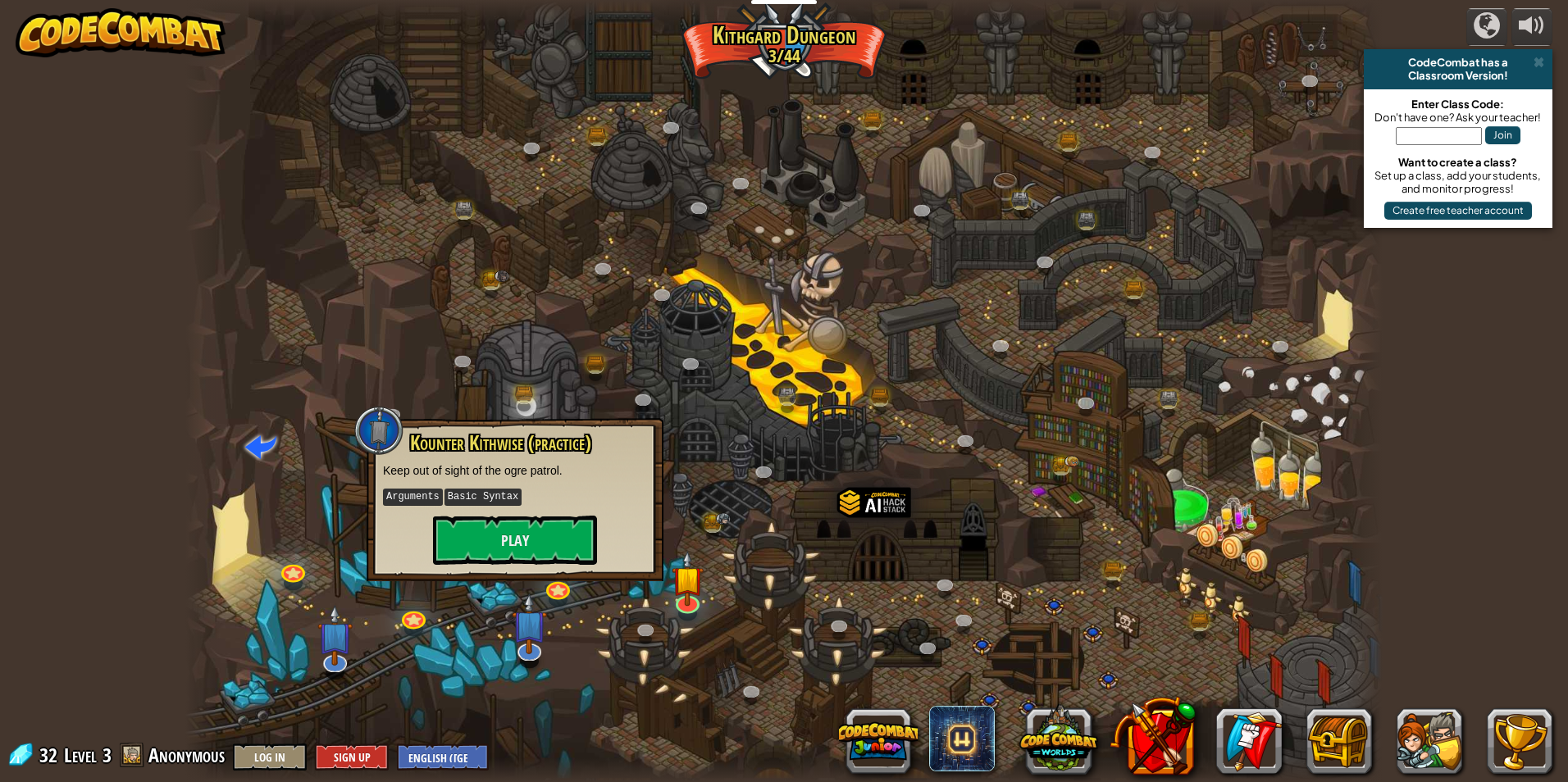
click at [909, 570] on div at bounding box center [783, 391] width 1197 height 782
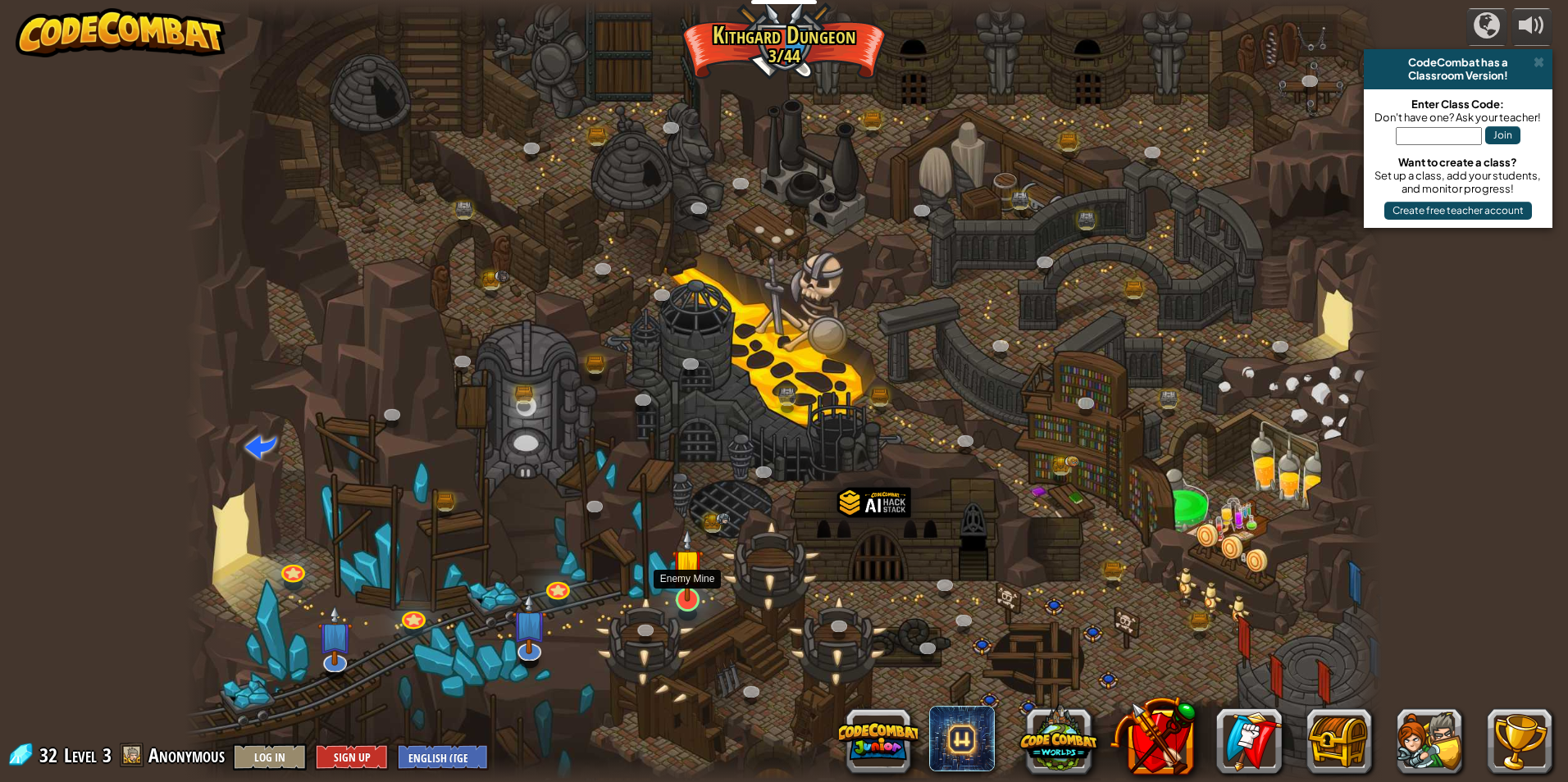
click at [693, 563] on img at bounding box center [687, 565] width 32 height 74
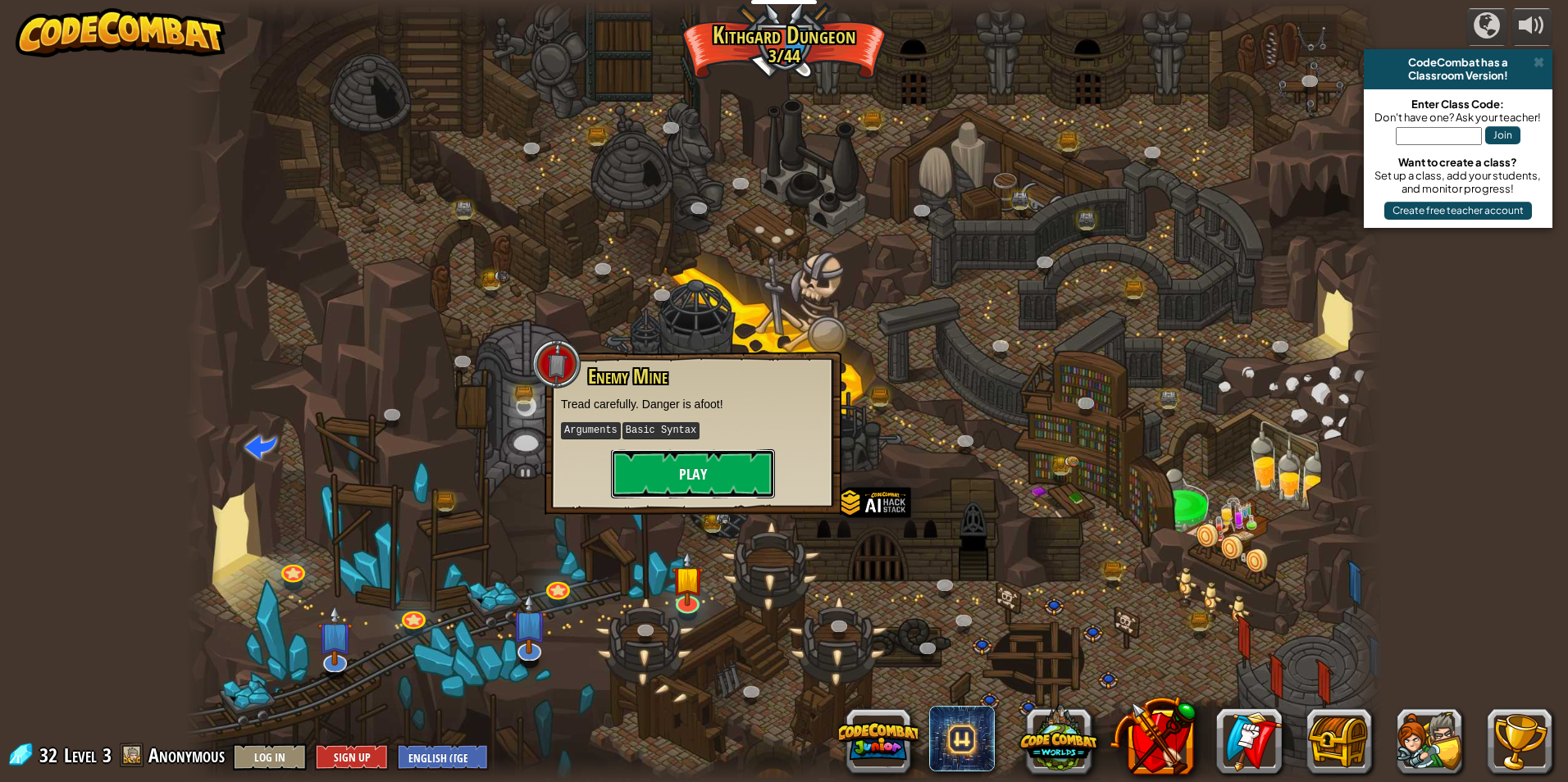
click at [676, 464] on button "Play" at bounding box center [693, 474] width 164 height 50
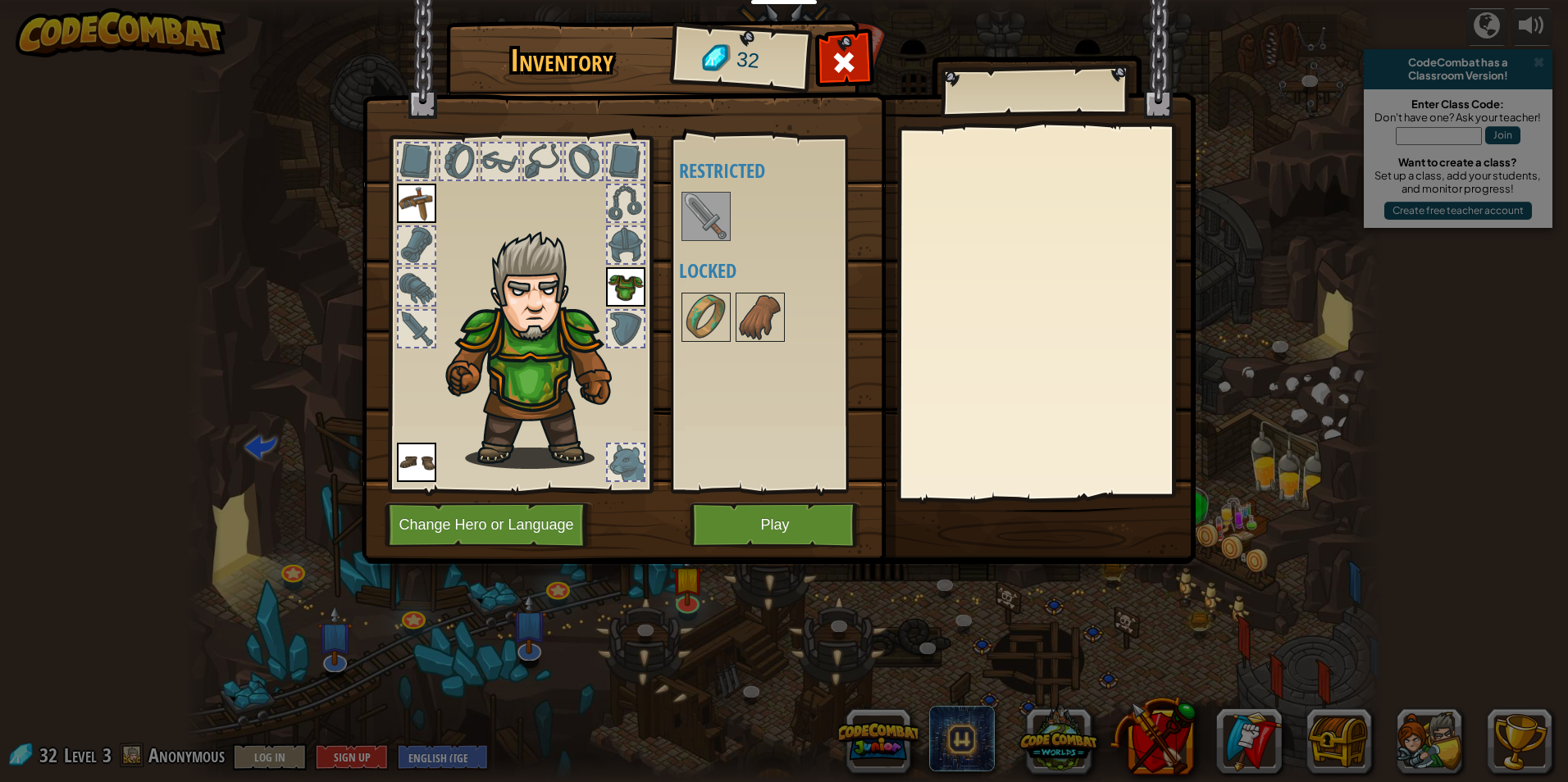
click at [628, 337] on div at bounding box center [626, 328] width 36 height 36
click at [631, 337] on div at bounding box center [626, 328] width 36 height 36
click at [685, 361] on div "Available Equip Equip Equip (double-click to equip) Restricted Locked" at bounding box center [782, 314] width 206 height 342
click at [693, 315] on img at bounding box center [706, 317] width 46 height 46
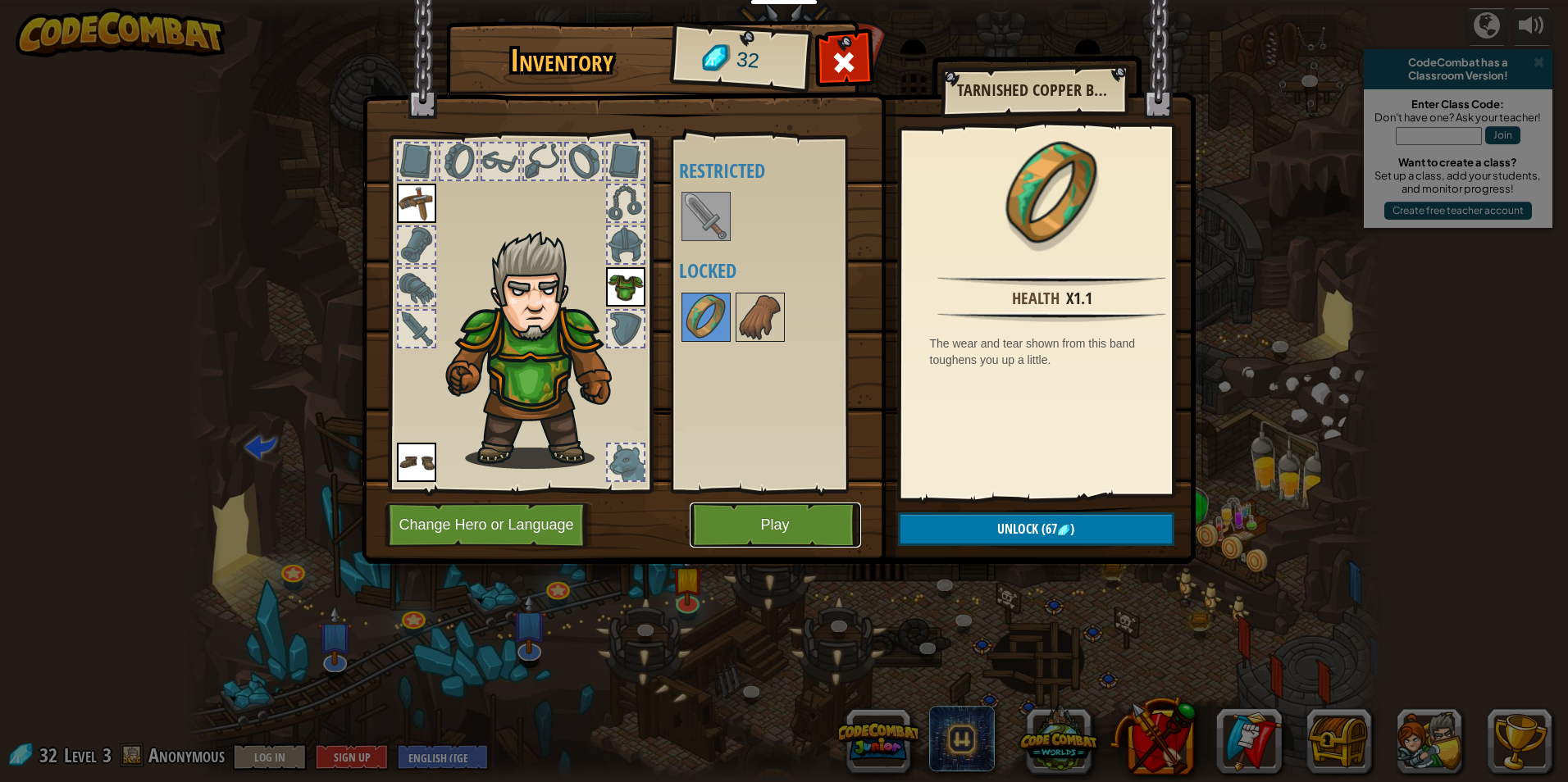
click at [815, 523] on button "Play" at bounding box center [775, 525] width 171 height 45
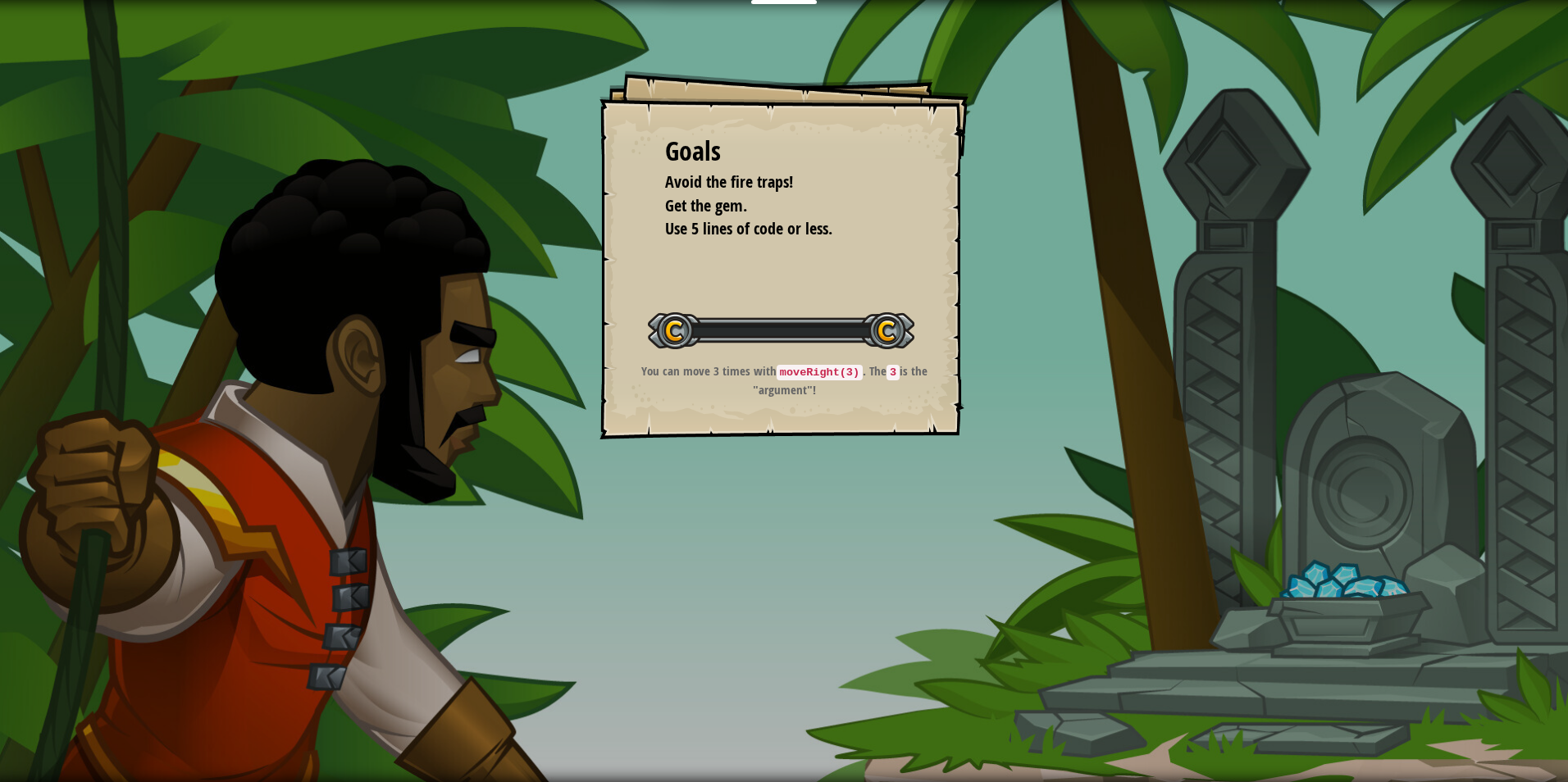
click at [816, 518] on div "Goals Avoid the fire traps! Get the gem. Use 5 lines of code or less. Start Lev…" at bounding box center [784, 391] width 1568 height 782
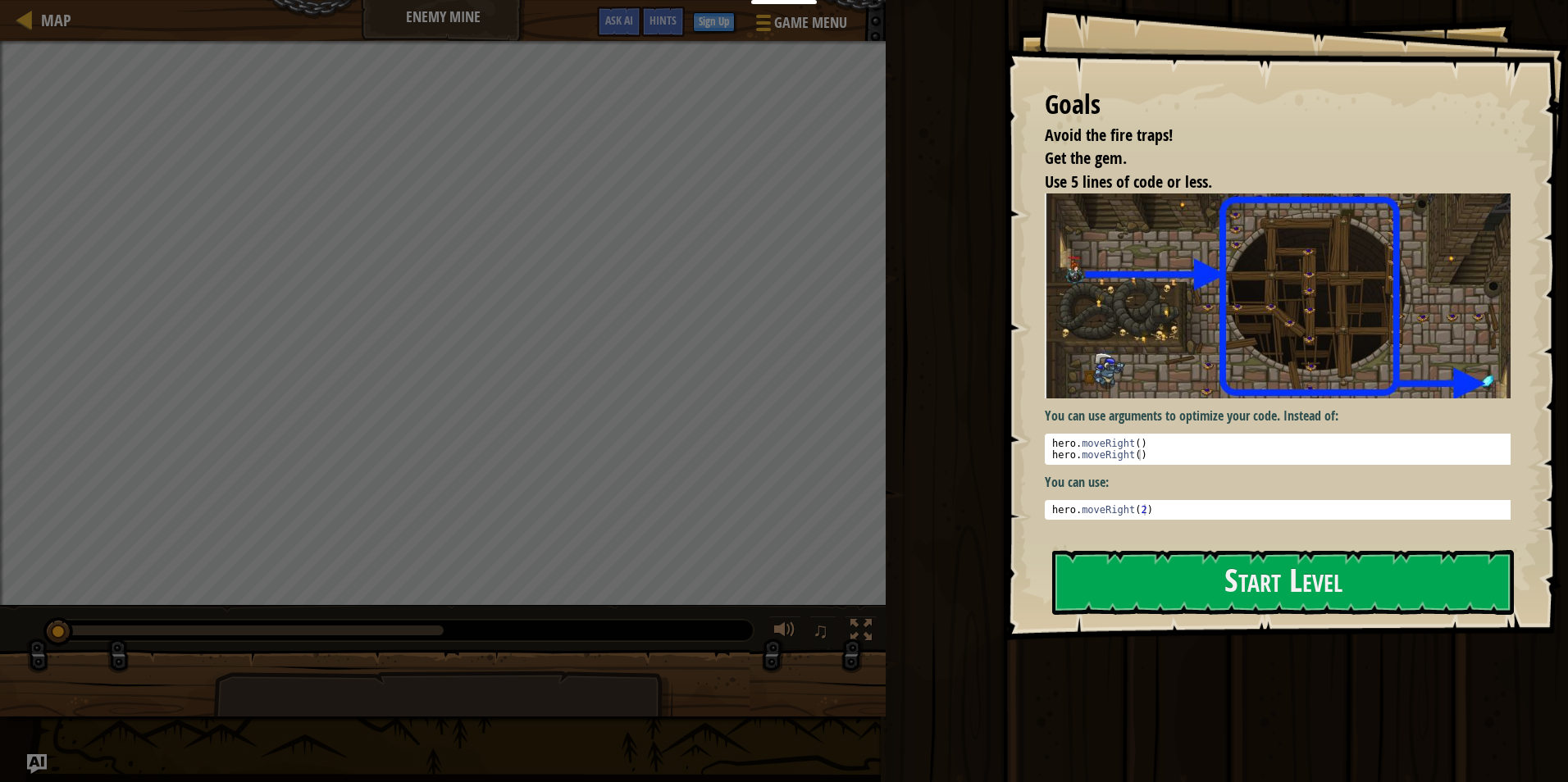
drag, startPoint x: 1148, startPoint y: 481, endPoint x: 1146, endPoint y: 520, distance: 39.1
click at [1146, 492] on div "You can use arguments to optimize your code. Instead of: 1 2 hero . moveRight (…" at bounding box center [1284, 357] width 478 height 327
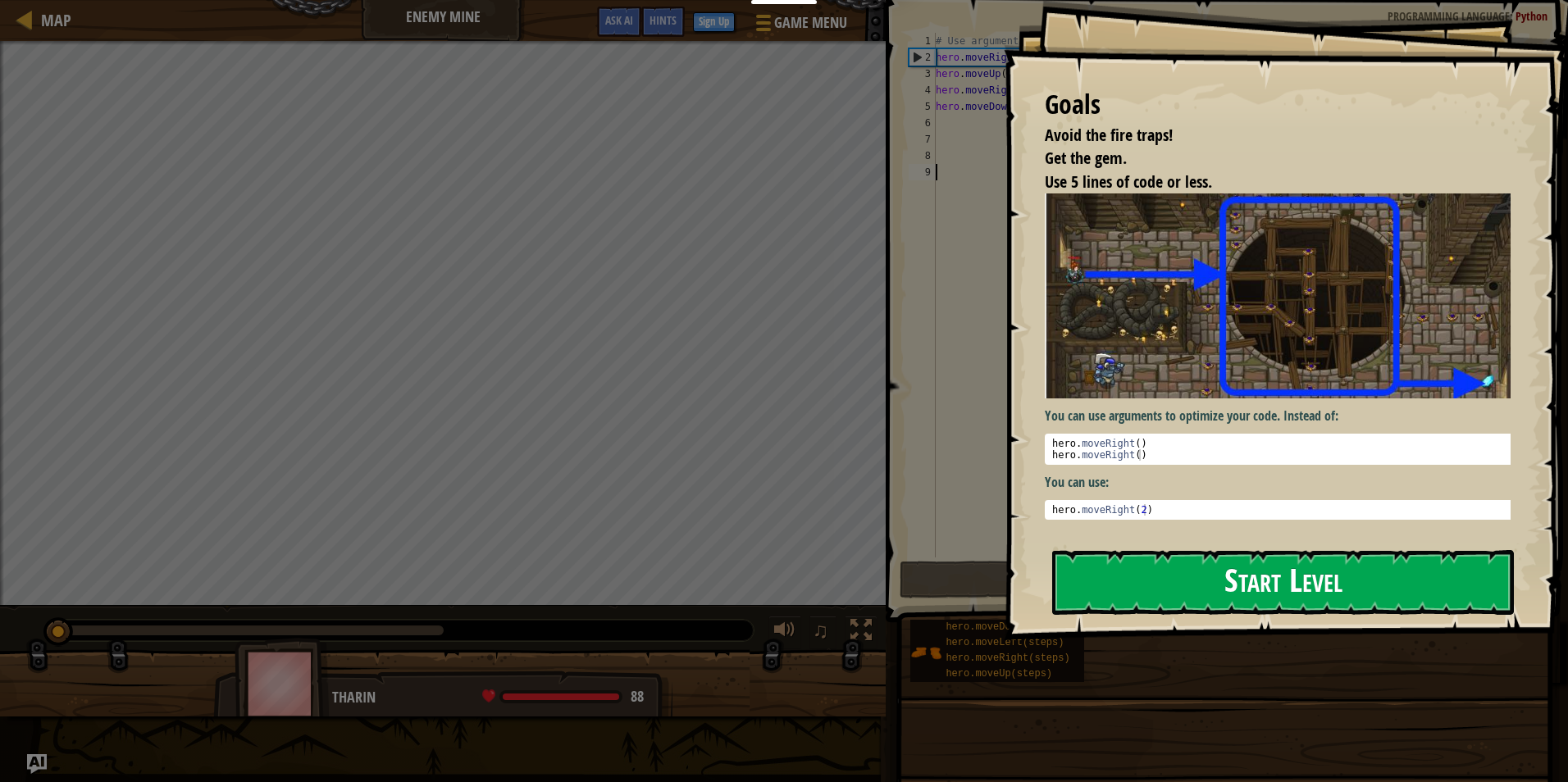
click at [1158, 571] on button "Start Level" at bounding box center [1283, 583] width 462 height 65
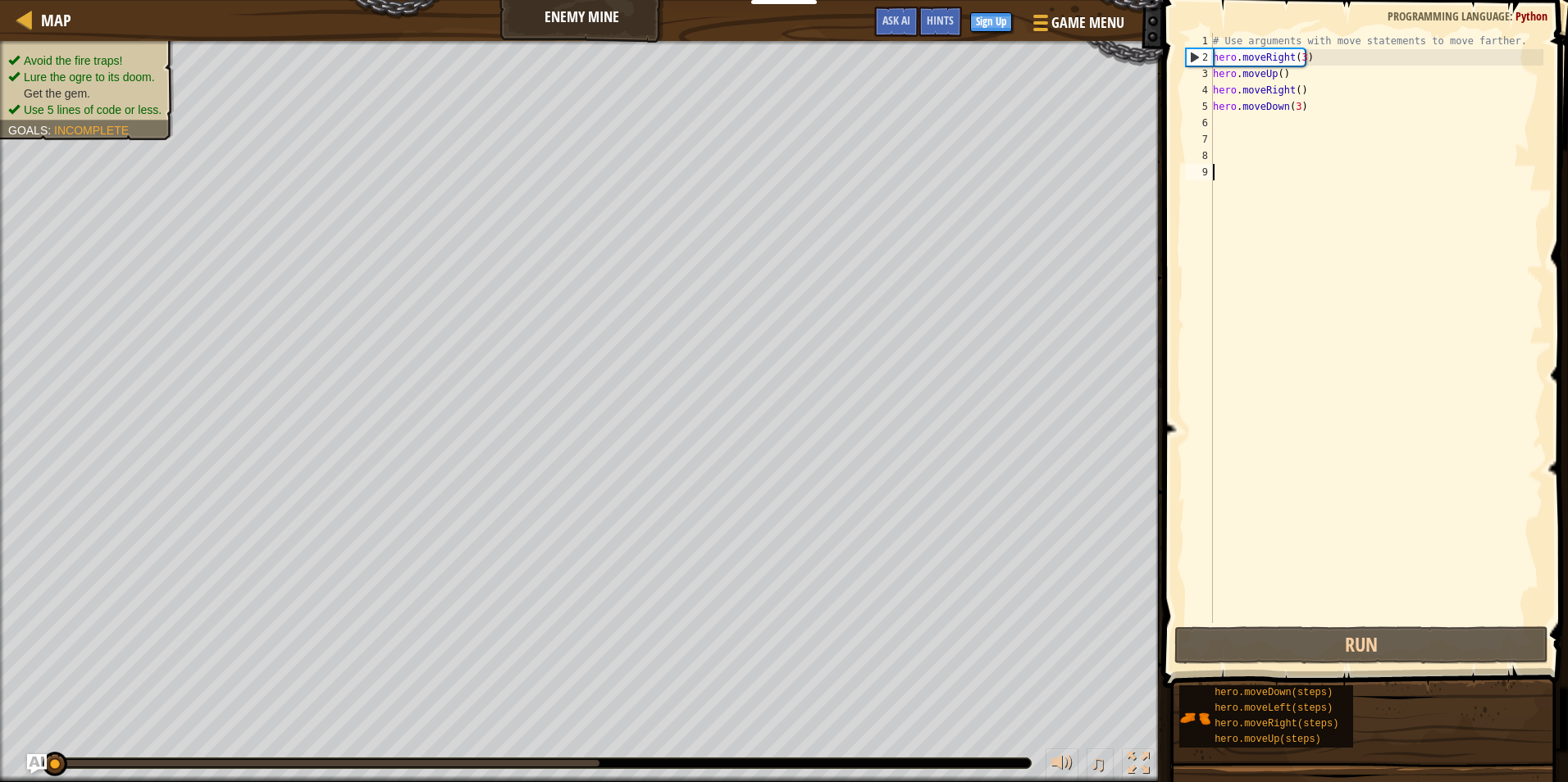
click at [1274, 603] on div "# Use arguments with move statements to move farther. hero . moveRight ( 3 ) he…" at bounding box center [1377, 344] width 334 height 623
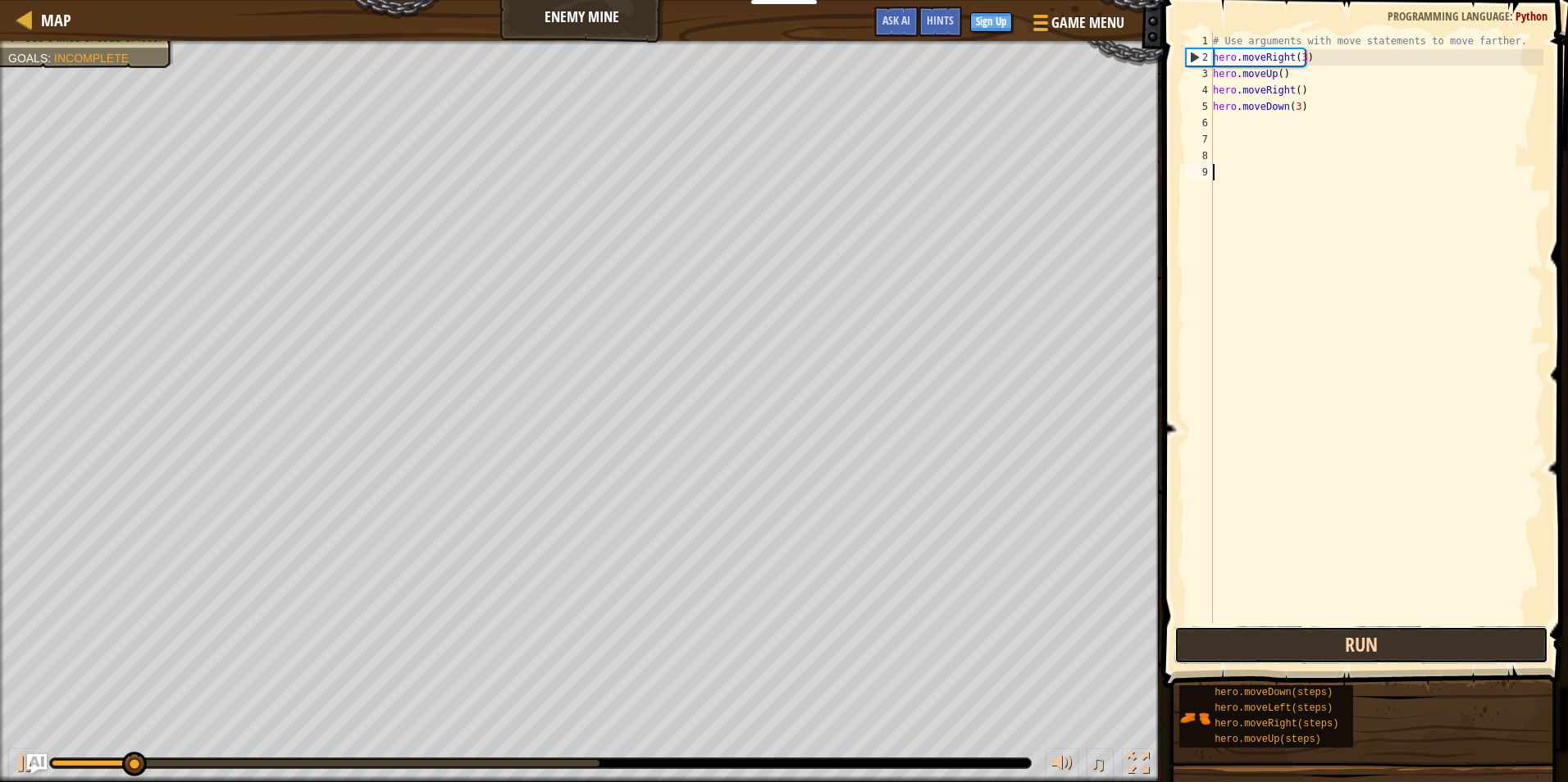
click at [1427, 640] on button "Run" at bounding box center [1361, 645] width 374 height 38
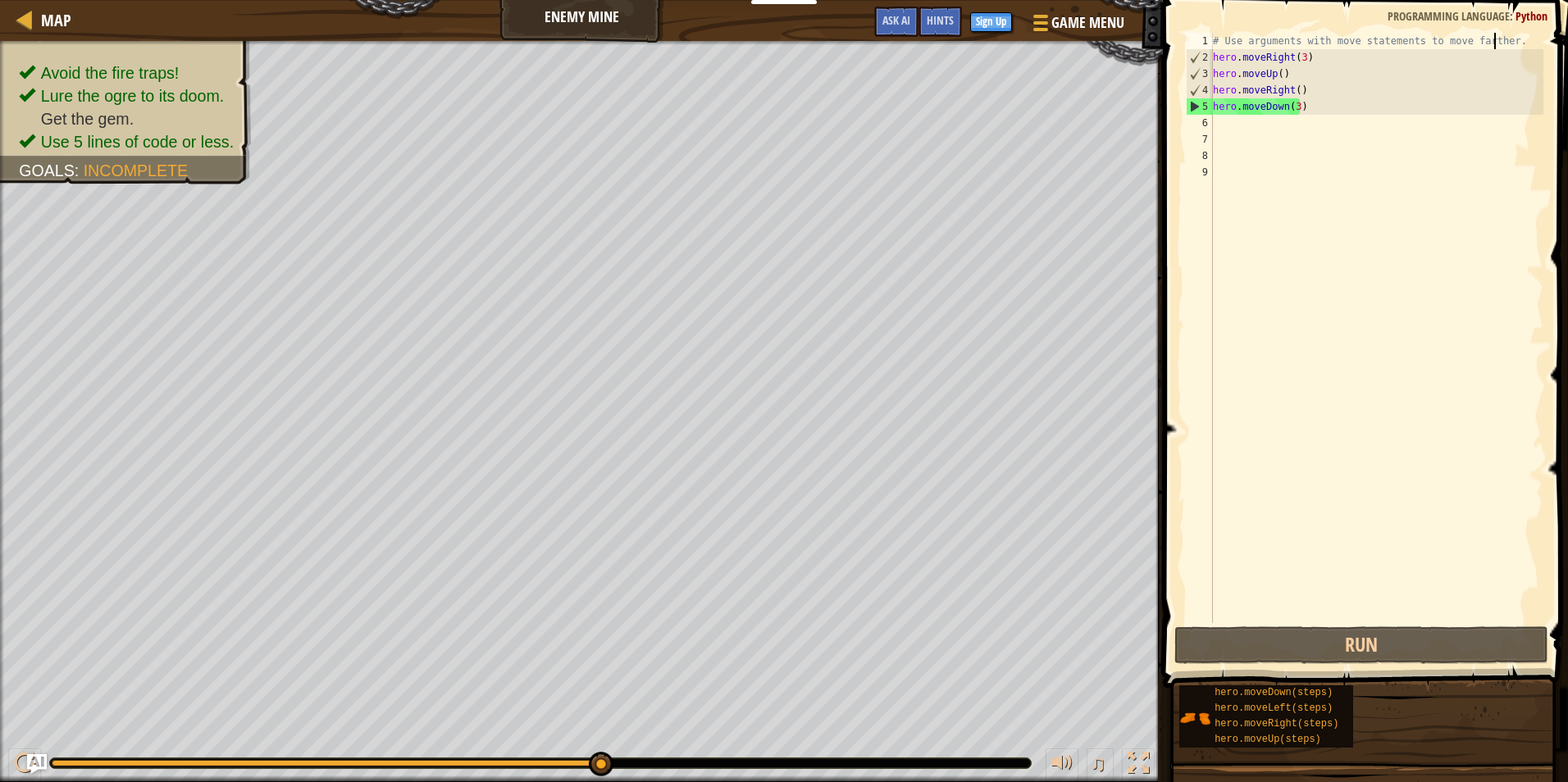
click at [1491, 41] on div "# Use arguments with move statements to move farther. hero . moveRight ( 3 ) he…" at bounding box center [1377, 344] width 334 height 623
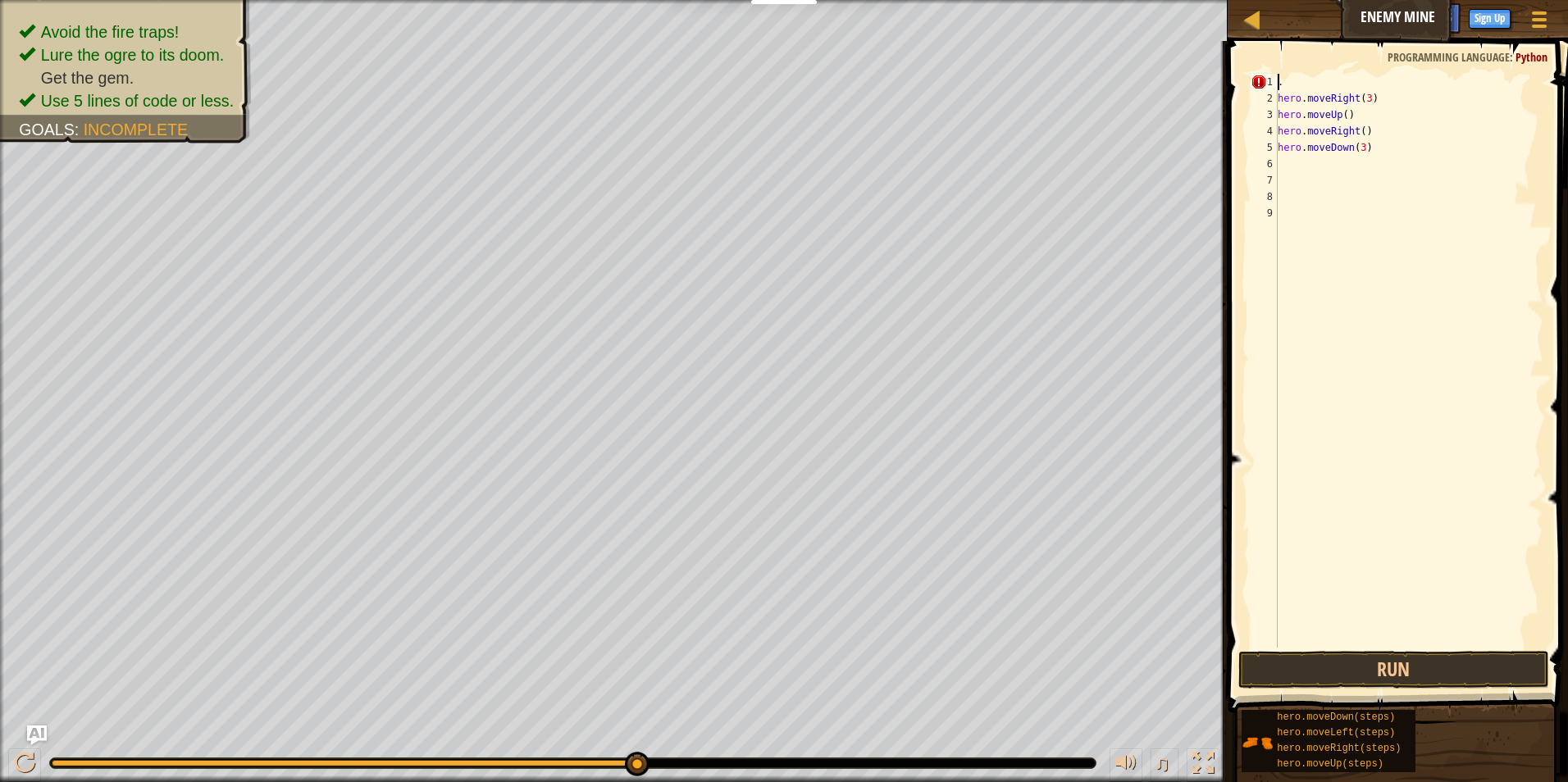
click at [1397, 142] on div ". hero . moveRight ( 3 ) hero . moveUp ( ) hero . moveRight ( ) hero . moveDown…" at bounding box center [1408, 377] width 269 height 607
click at [25, 753] on div at bounding box center [24, 763] width 22 height 22
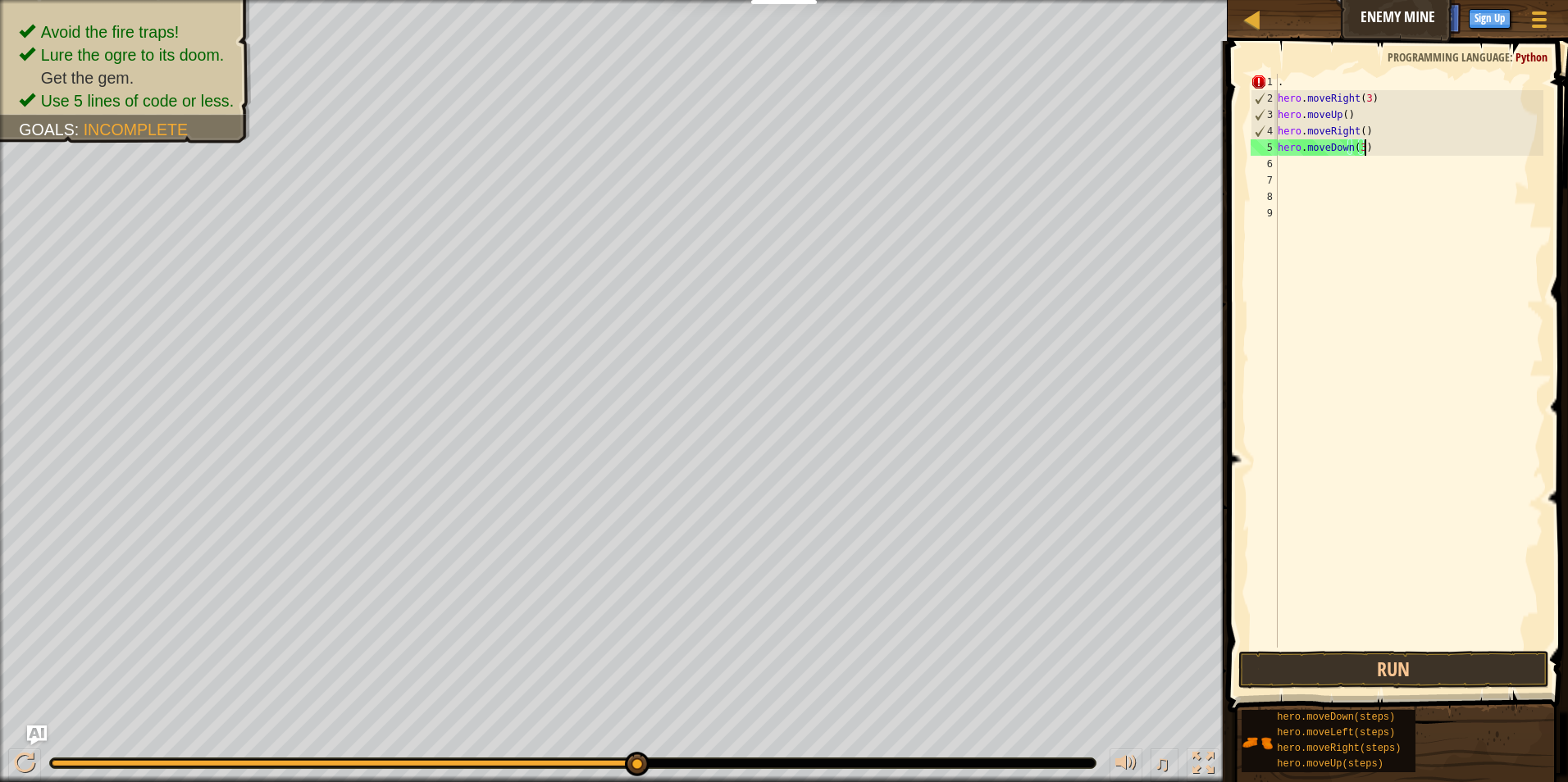
drag, startPoint x: 1316, startPoint y: 74, endPoint x: 1300, endPoint y: 74, distance: 16.0
click at [1301, 74] on div ". hero . moveRight ( 3 ) hero . moveUp ( ) hero . moveRight ( ) hero . moveDown…" at bounding box center [1408, 377] width 269 height 607
click at [1391, 131] on div ". hero . moveRight ( 3 ) hero . moveUp ( ) hero . moveRight ( ) hero . moveDown…" at bounding box center [1408, 377] width 269 height 607
click at [1391, 146] on div ". hero . moveRight ( 3 ) hero . moveUp ( ) hero . moveRight ( ) hero . moveDown…" at bounding box center [1408, 377] width 269 height 607
type textarea "h"
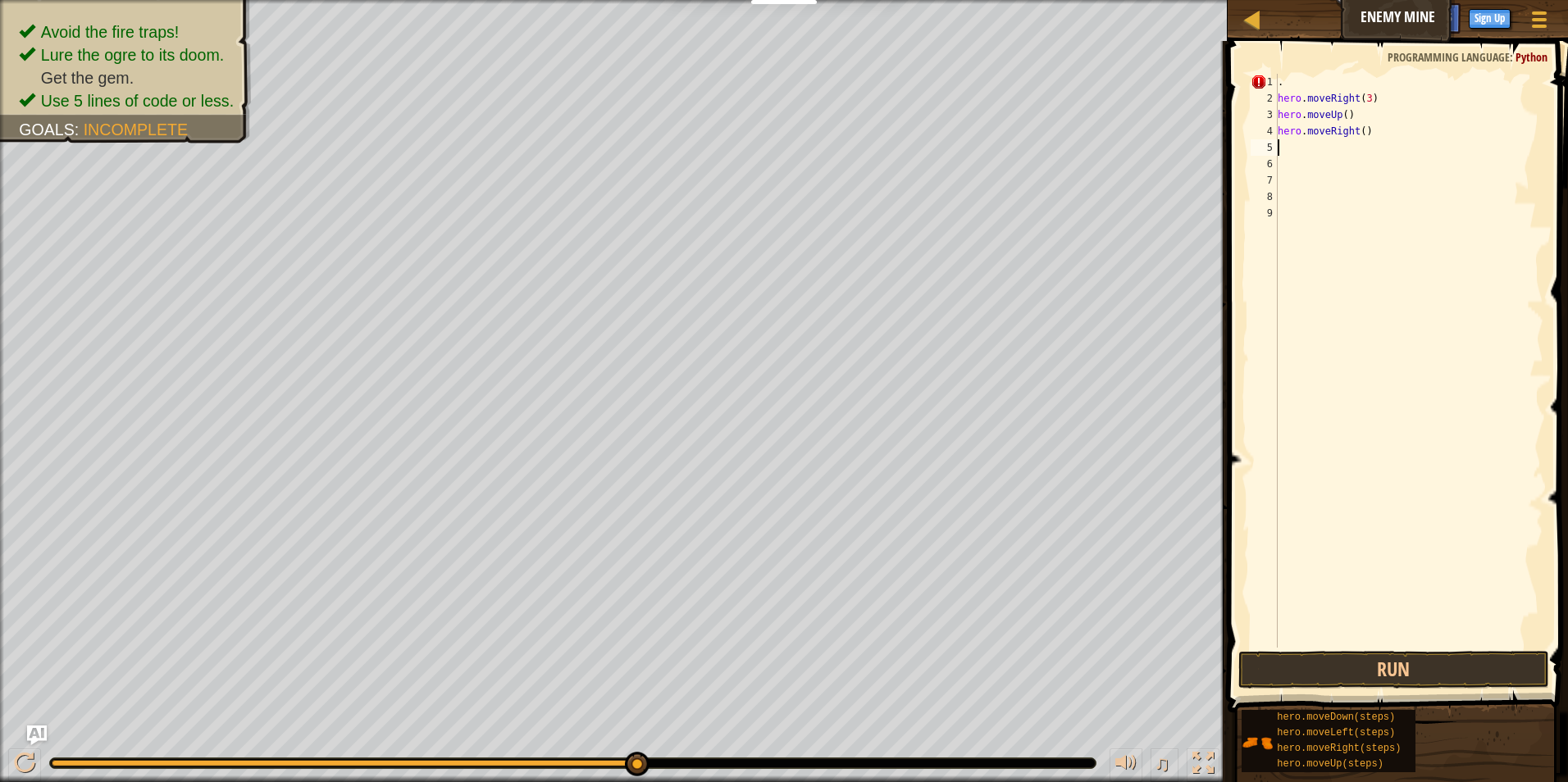
click at [1378, 141] on div ". hero . moveRight ( 3 ) hero . moveUp ( ) hero . moveRight ( )" at bounding box center [1408, 377] width 269 height 607
click at [1374, 133] on div ". hero . moveRight ( 3 ) hero . moveUp ( ) hero . moveRight ( )" at bounding box center [1408, 377] width 269 height 607
type textarea "h"
click at [1355, 115] on div ". hero . moveRight ( 3 ) hero . moveUp ( )" at bounding box center [1408, 377] width 269 height 607
type textarea "h"
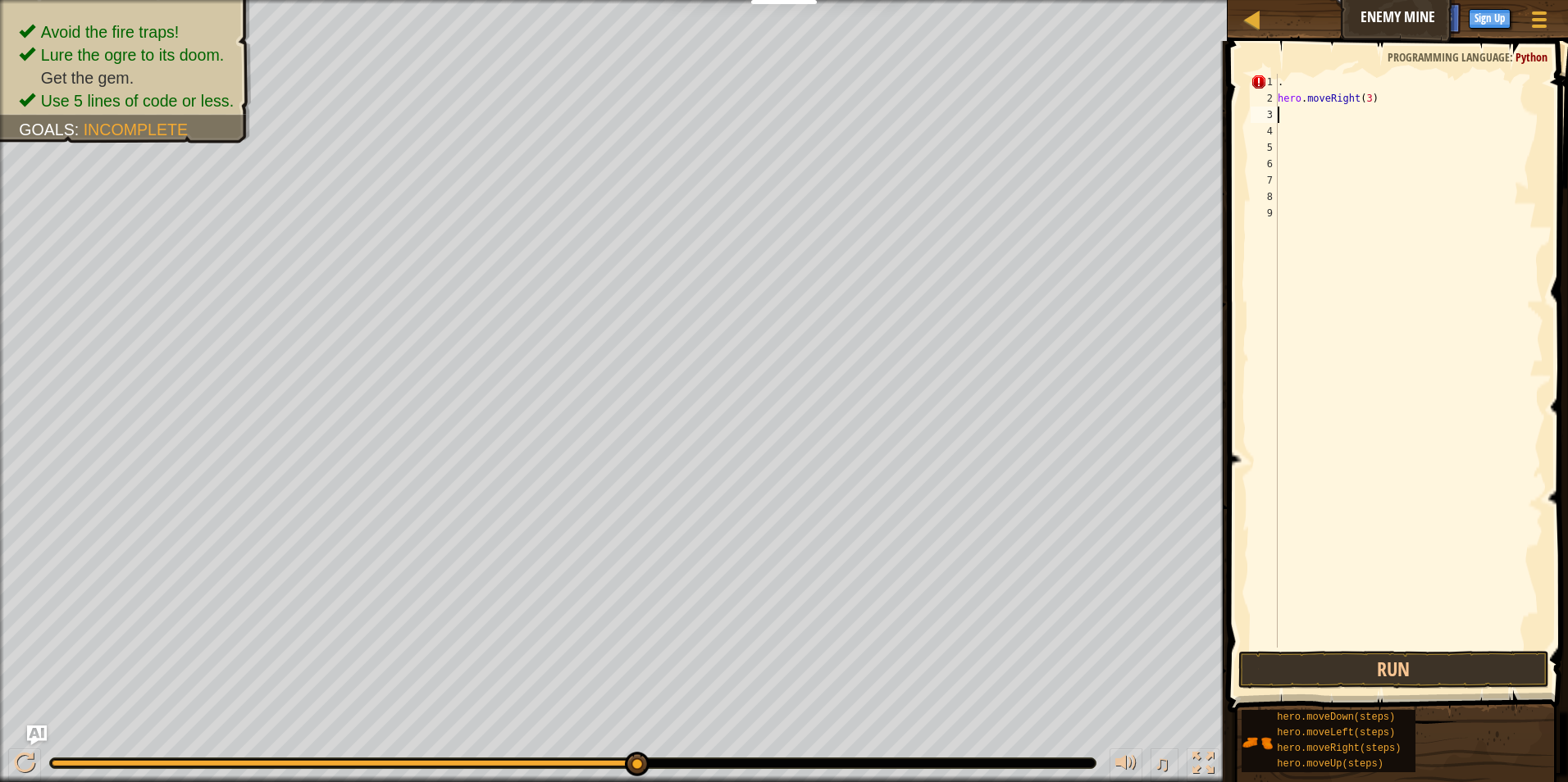
click at [1391, 106] on div ". hero . moveRight ( 3 )" at bounding box center [1408, 377] width 269 height 607
click at [1383, 91] on div ". hero . moveRight ( 3 )" at bounding box center [1408, 377] width 269 height 607
type textarea "h"
click at [1319, 78] on div "." at bounding box center [1408, 377] width 269 height 607
type textarea ".h"
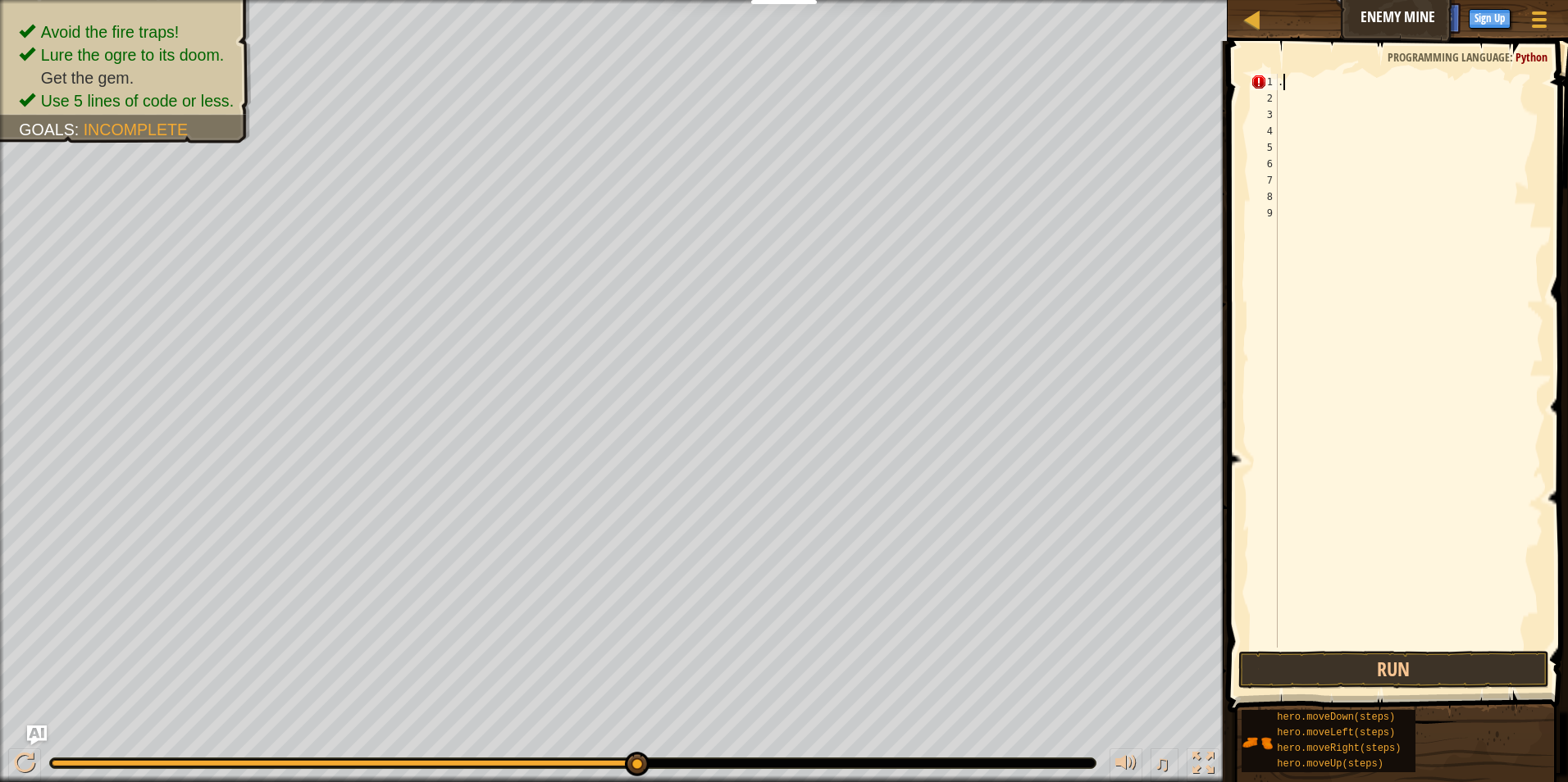
scroll to position [7, 0]
click at [1370, 98] on div "hero . moveRig h t press enter" at bounding box center [1429, 129] width 310 height 74
click at [1420, 663] on button "Run" at bounding box center [1393, 670] width 311 height 38
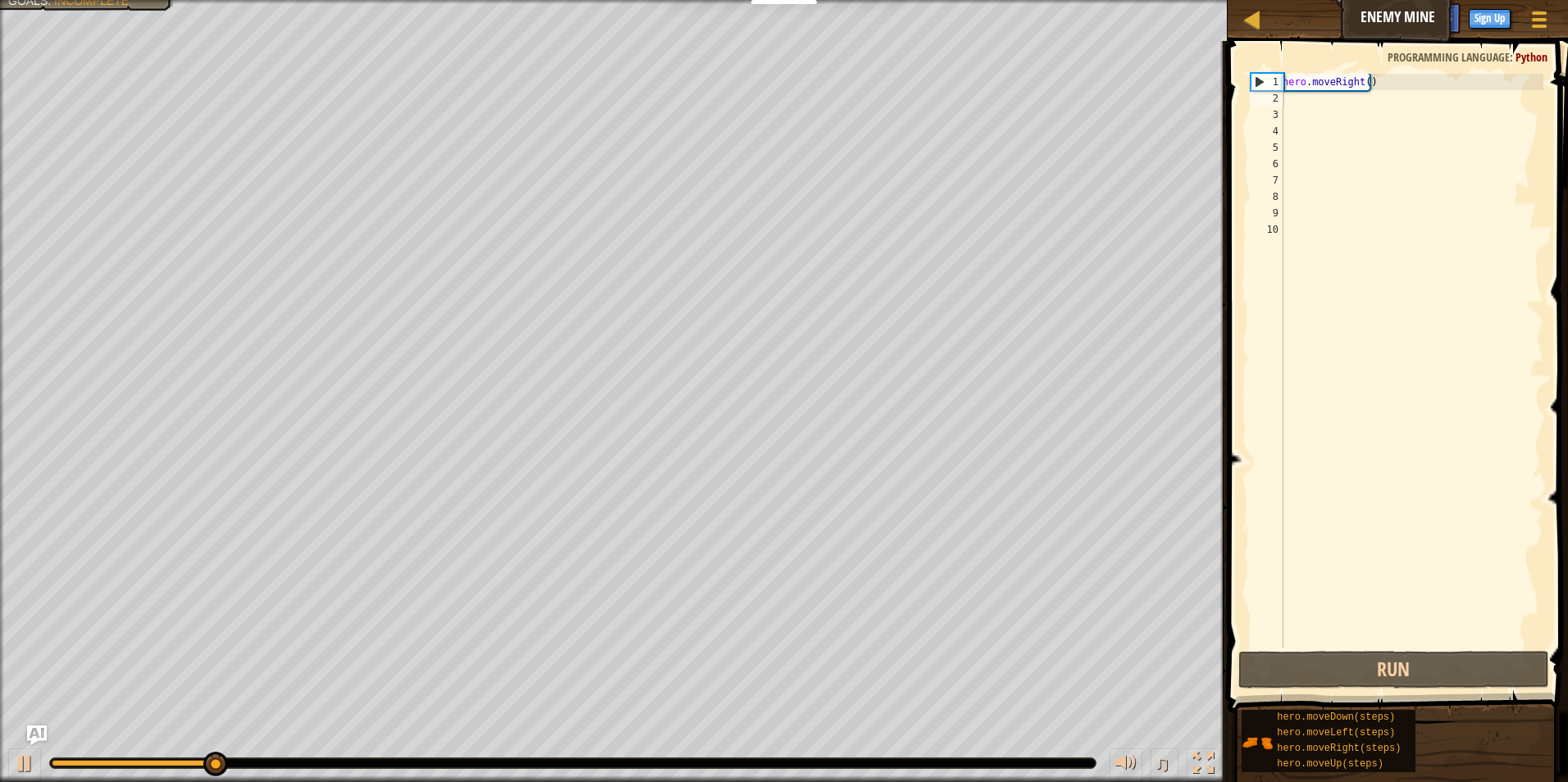
drag, startPoint x: 1406, startPoint y: 70, endPoint x: 1399, endPoint y: 78, distance: 10.6
click at [1403, 76] on div "1 2 3 4 5 6 7 8 9 10 hero . moveRight ( ) ההההההההההההההההההההההההההההההההההההה…" at bounding box center [1395, 409] width 346 height 720
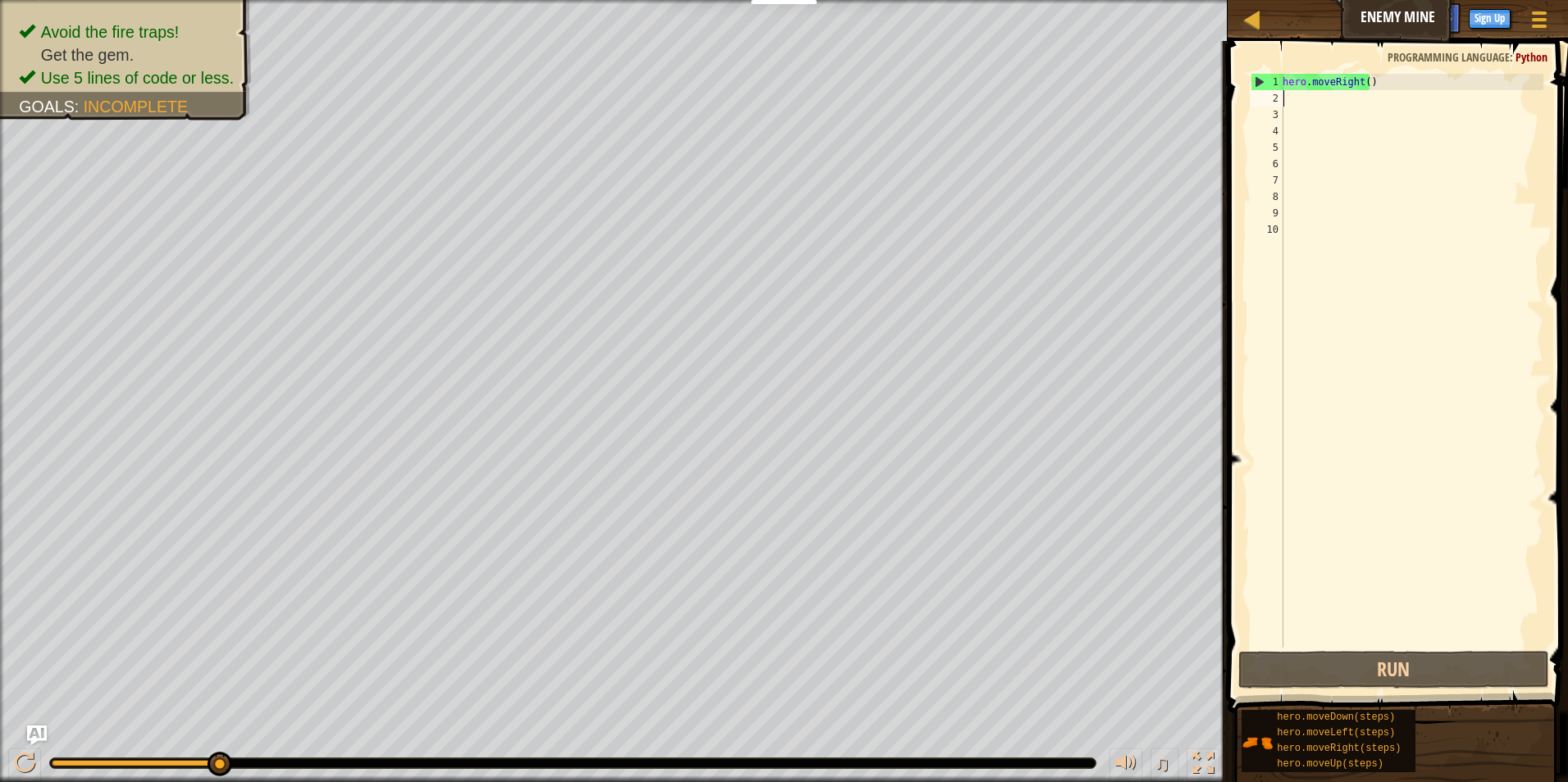
click at [1398, 78] on div "hero . moveRight ( )" at bounding box center [1411, 377] width 264 height 607
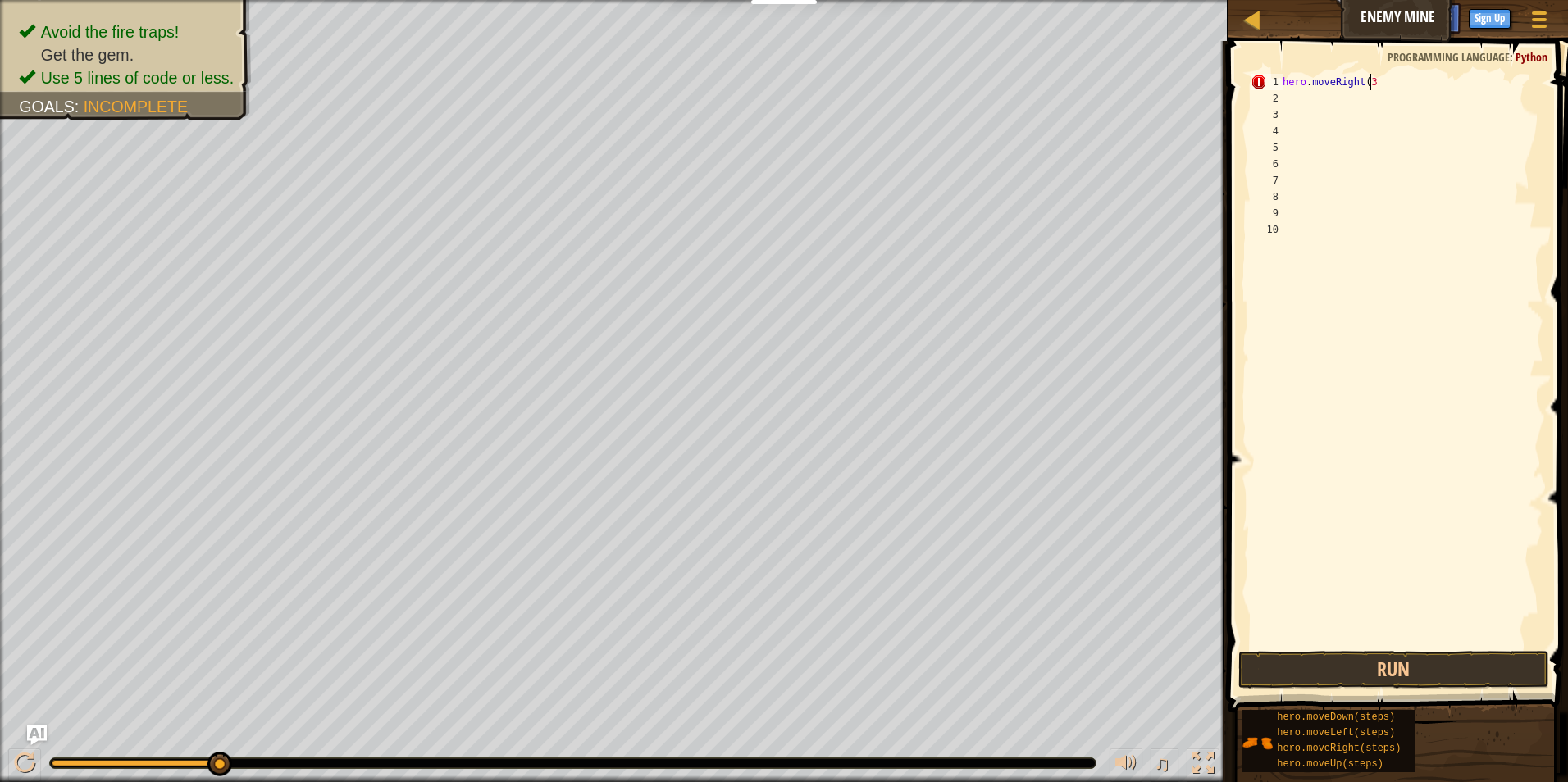
scroll to position [7, 6]
type textarea "hero.moveRight(3)"
click at [1420, 652] on button "Run" at bounding box center [1393, 670] width 311 height 38
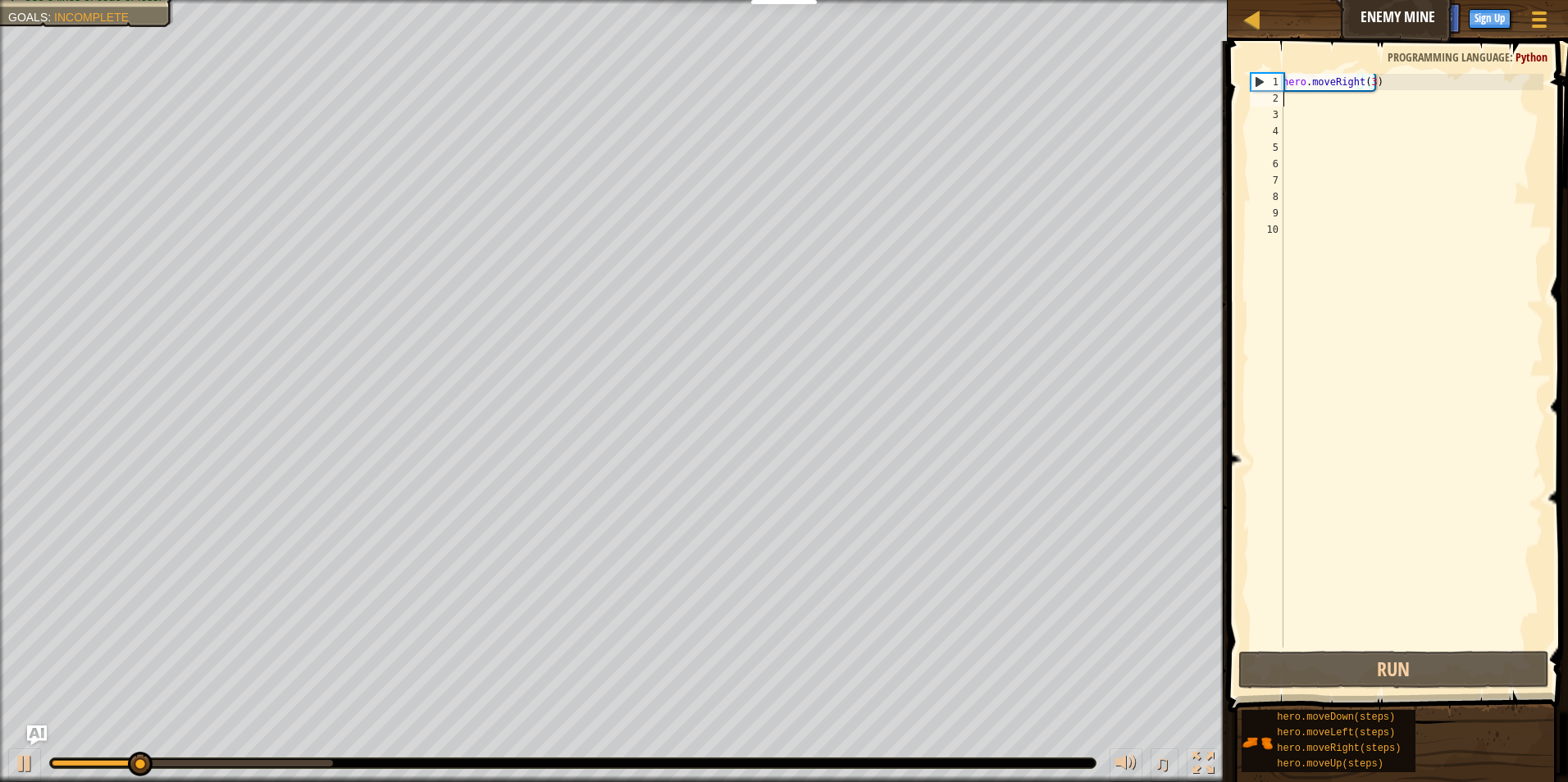
click at [1287, 93] on div "hero . moveRight ( 3 )" at bounding box center [1411, 377] width 264 height 607
type textarea "h"
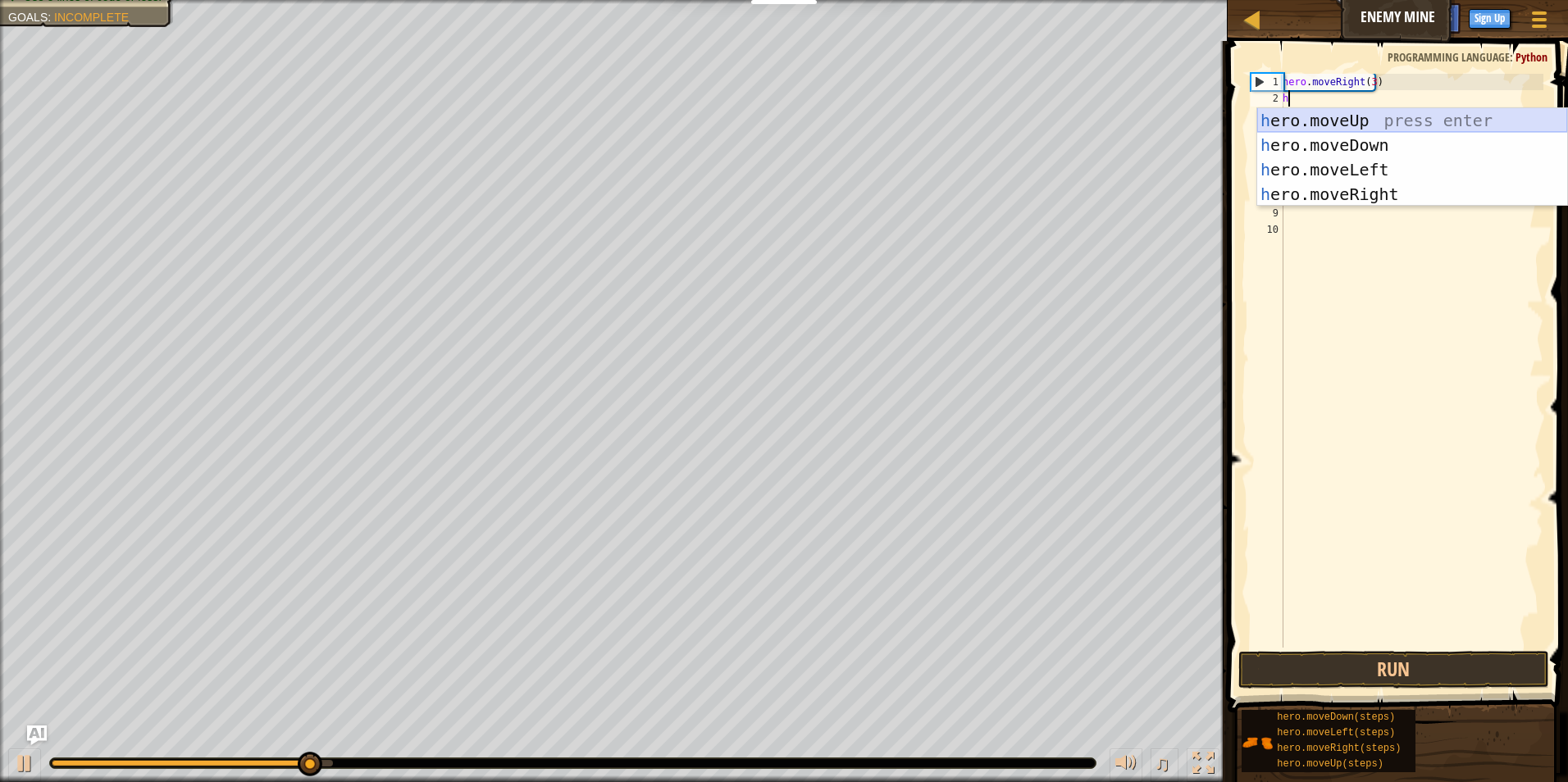
click at [1335, 113] on div "h ero.moveUp press enter h ero.moveDown press enter h ero.moveLeft press enter …" at bounding box center [1412, 182] width 310 height 148
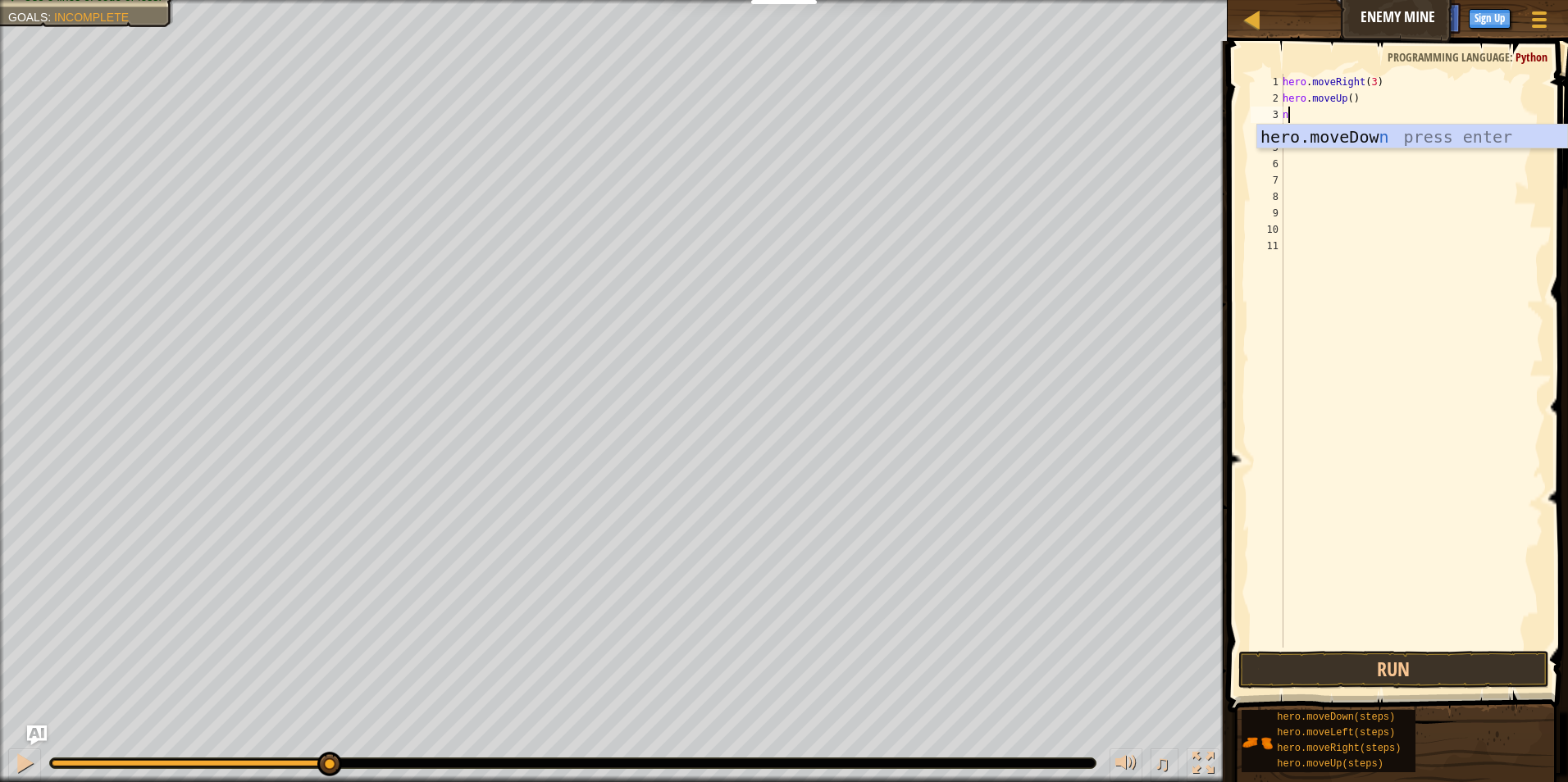
type textarea "n"
click at [1325, 161] on div "hero . moveRight ( 3 ) hero . moveUp ( ) n" at bounding box center [1411, 377] width 264 height 607
click at [1323, 106] on div "hero . moveRight ( 3 ) hero . moveUp ( ) n" at bounding box center [1411, 377] width 264 height 607
click at [1305, 115] on div "hero . moveRight ( 3 ) hero . moveUp ( ) n" at bounding box center [1411, 377] width 264 height 607
type textarea "n"
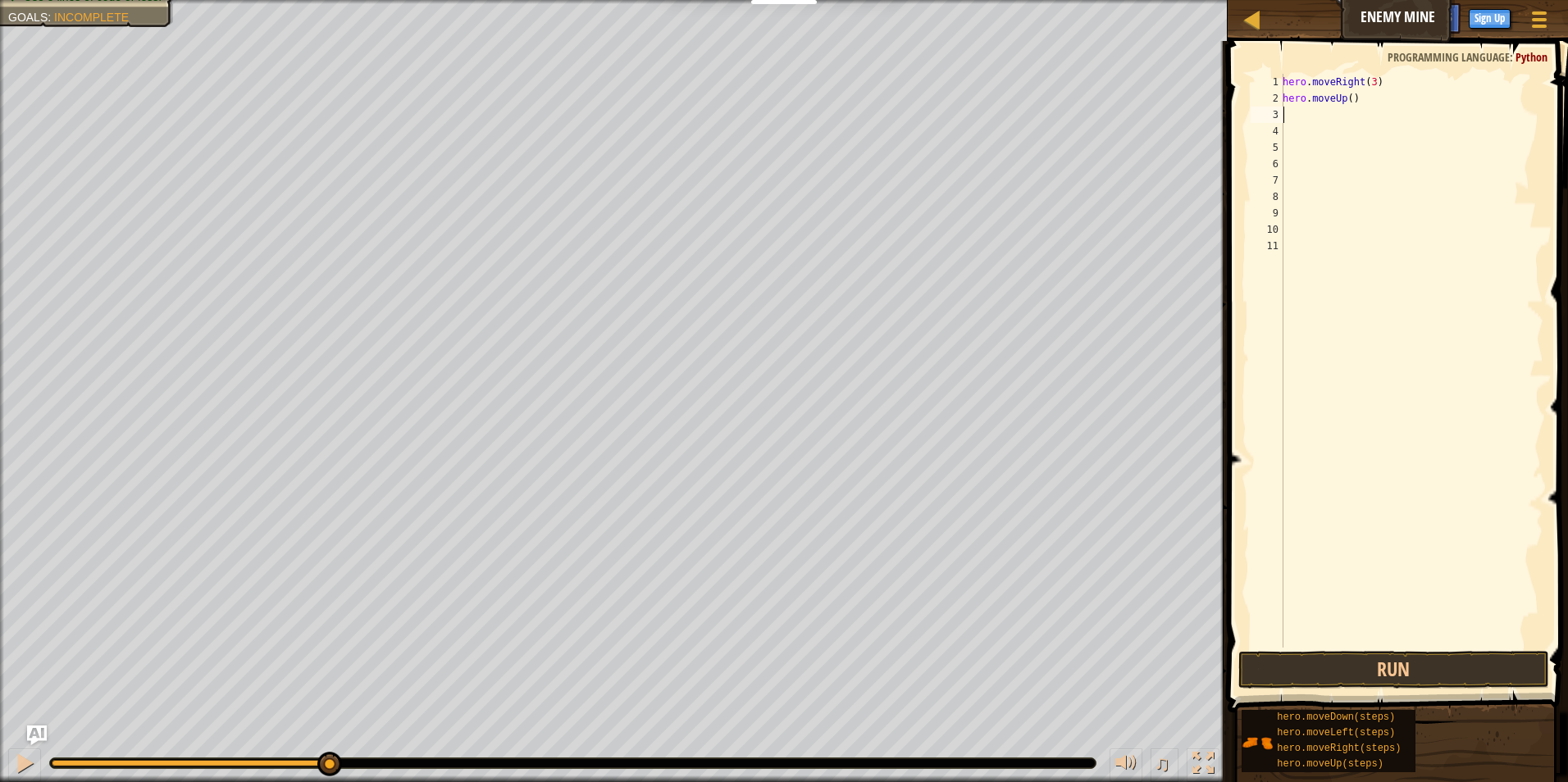
type textarea "h"
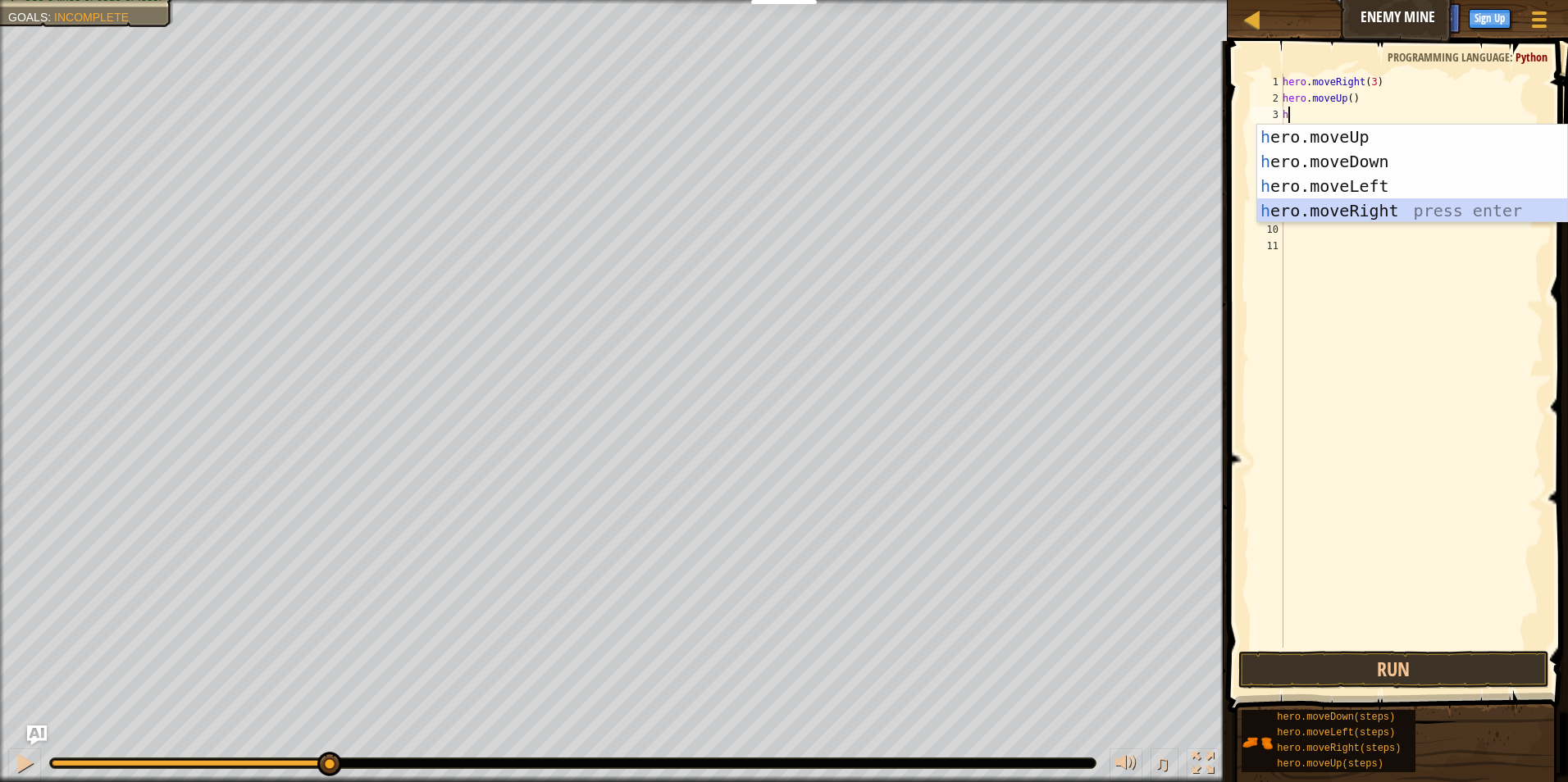
click at [1315, 211] on div "h ero.moveUp press enter h ero.moveDown press enter h ero.moveLeft press enter …" at bounding box center [1412, 198] width 310 height 148
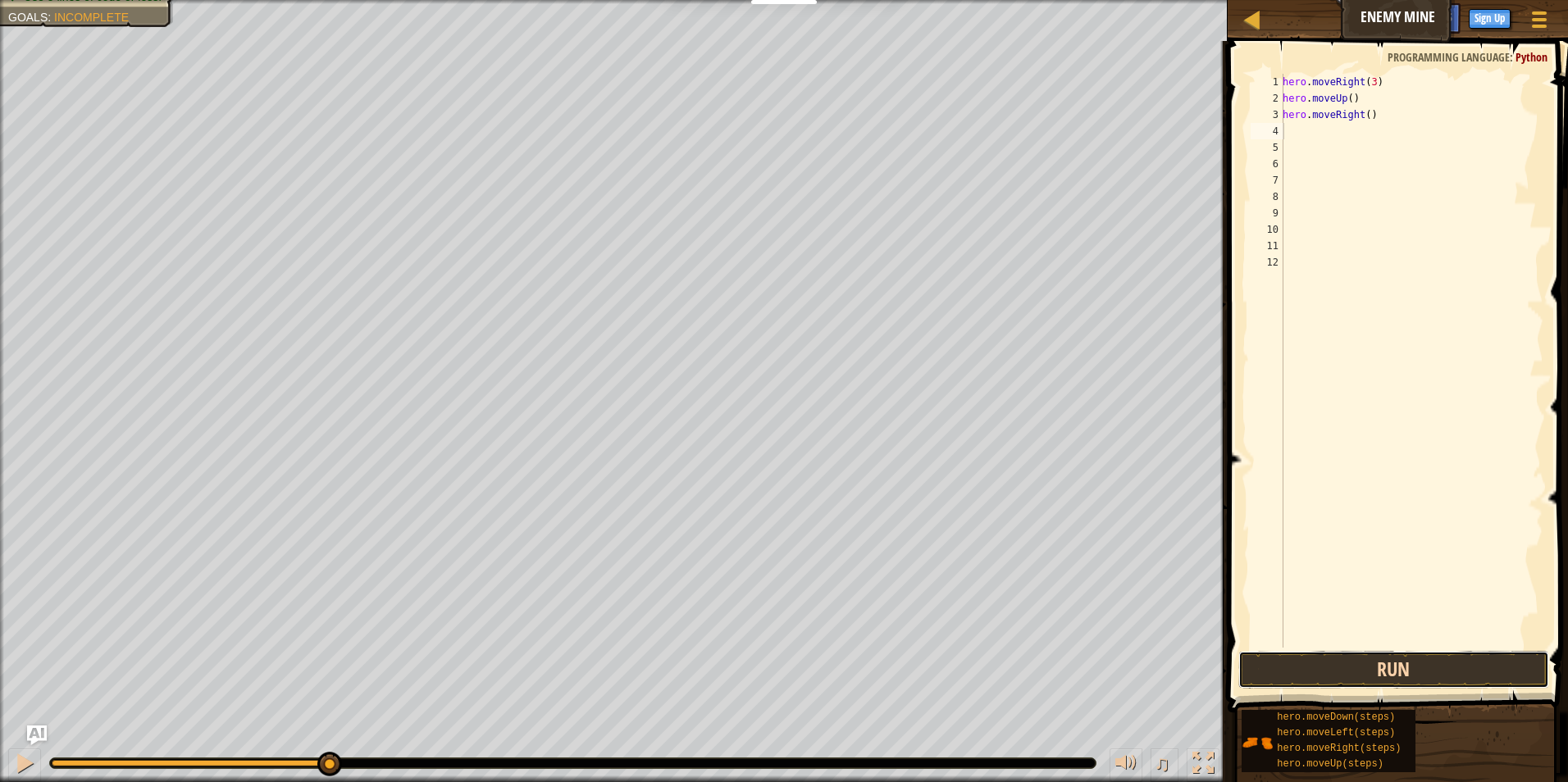
click at [1366, 669] on button "Run" at bounding box center [1393, 670] width 311 height 38
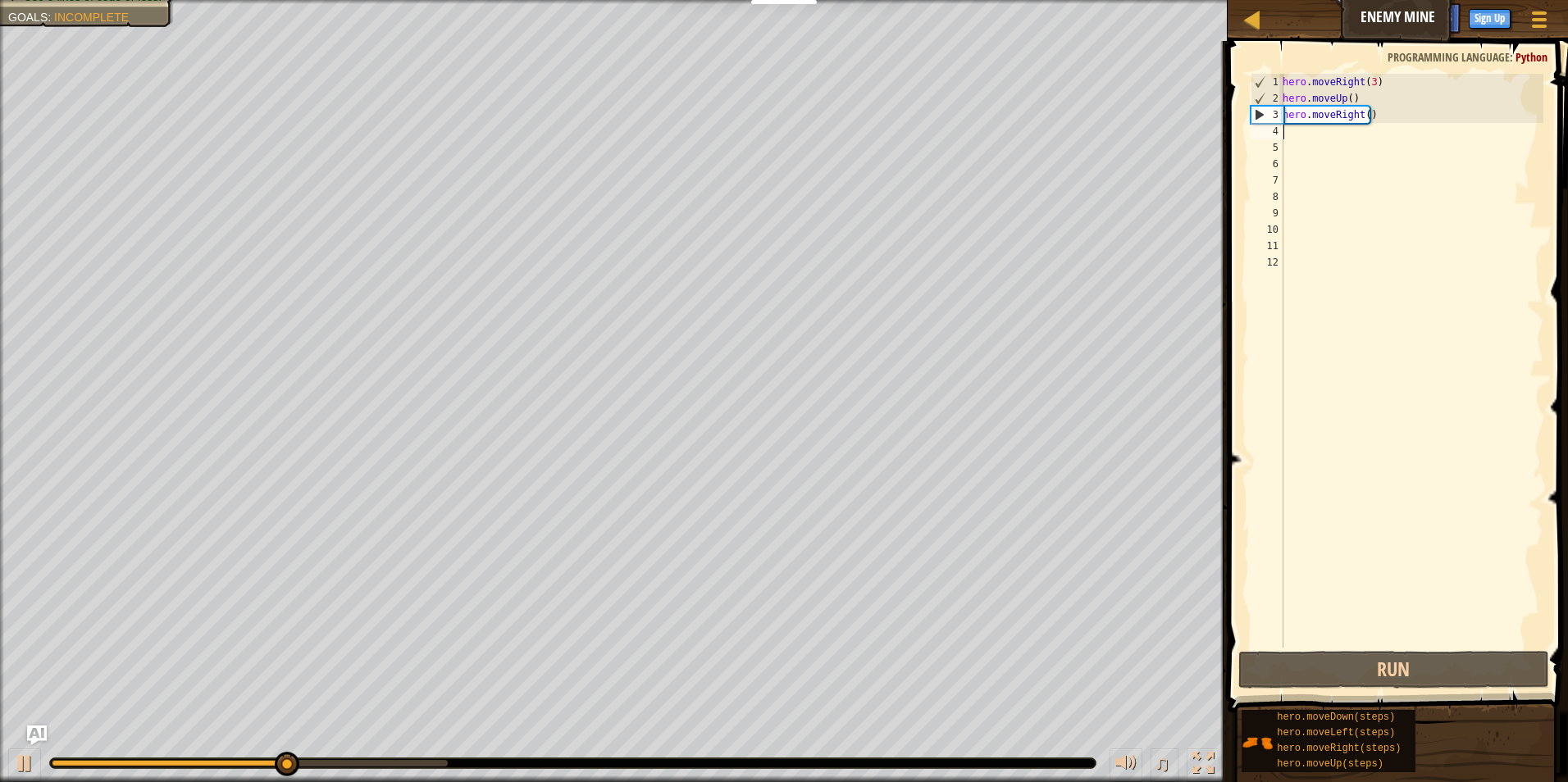
type textarea "h"
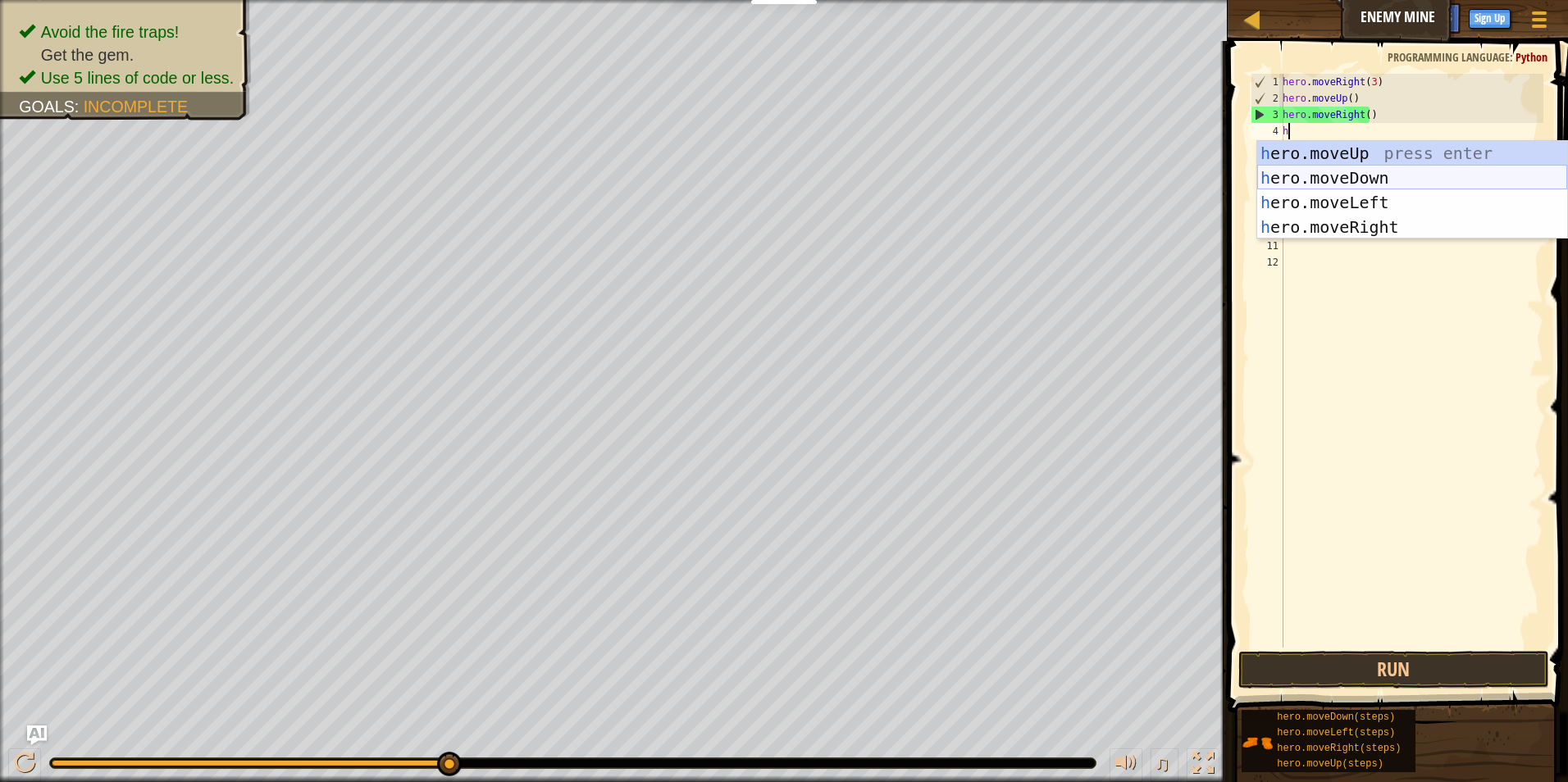
click at [1355, 167] on div "h ero.moveUp press enter h ero.moveDown press enter h ero.moveLeft press enter …" at bounding box center [1412, 215] width 310 height 148
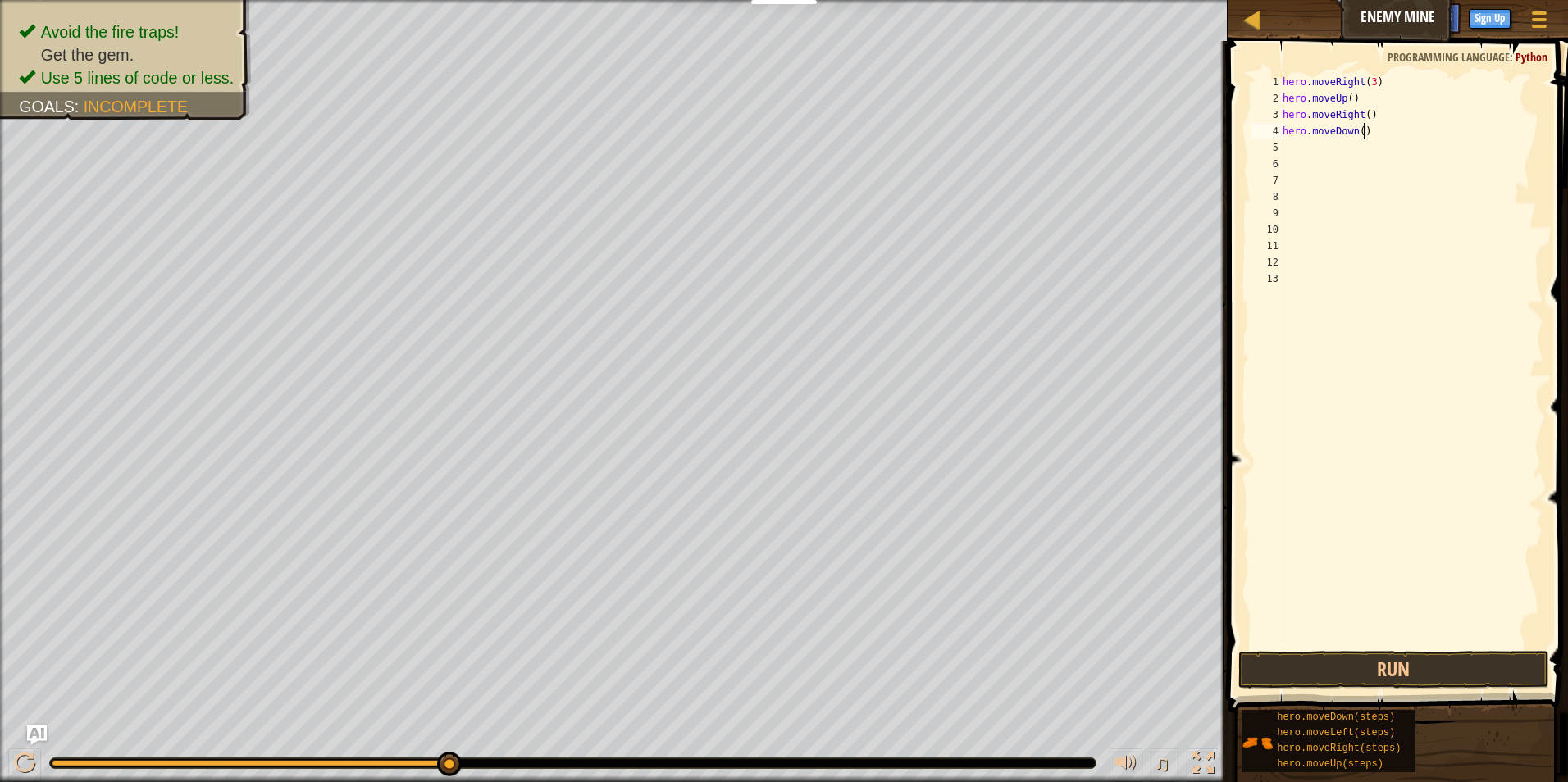
click at [1382, 134] on div "hero . moveRight ( 3 ) hero . moveUp ( ) hero . moveRight ( ) hero . moveDown (…" at bounding box center [1411, 377] width 264 height 607
type textarea "hero.moveDown(3)"
click at [1313, 141] on div "hero . moveRight ( 3 ) hero . moveUp ( ) hero . moveRight ( ) hero . moveDown (…" at bounding box center [1411, 377] width 264 height 607
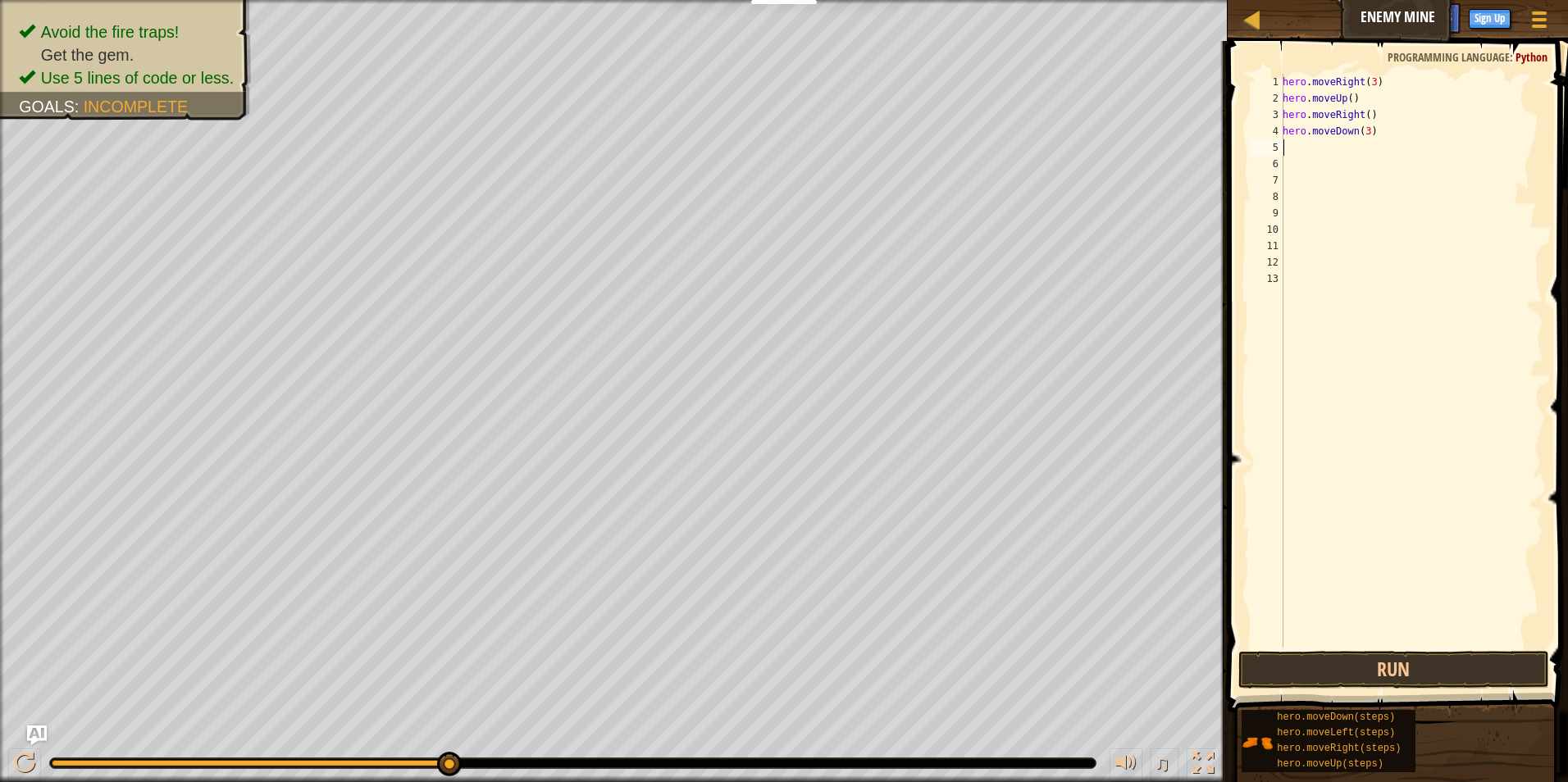
type textarea "h"
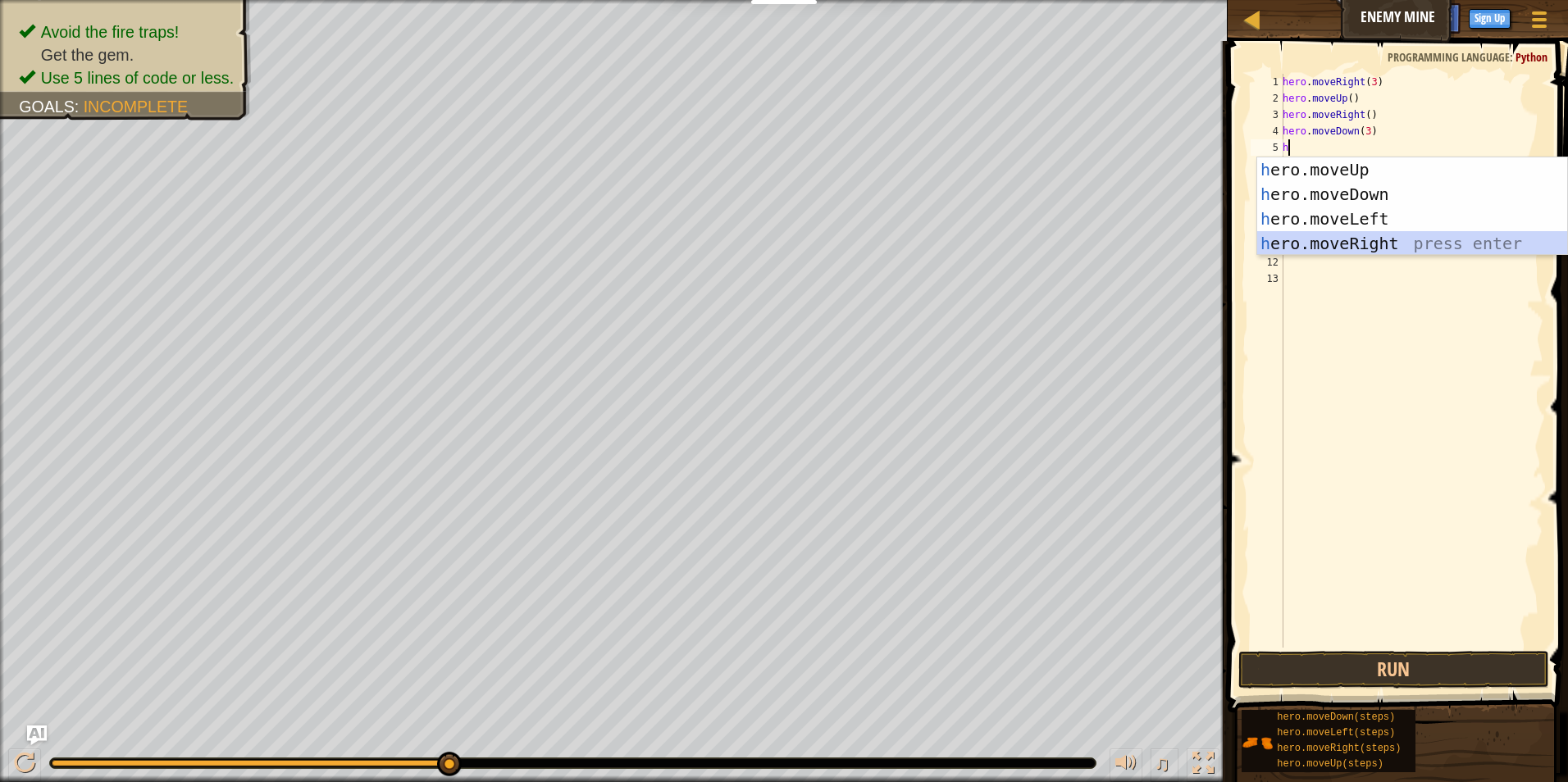
click at [1316, 240] on div "h ero.moveUp press enter h ero.moveDown press enter h ero.moveLeft press enter …" at bounding box center [1412, 232] width 310 height 148
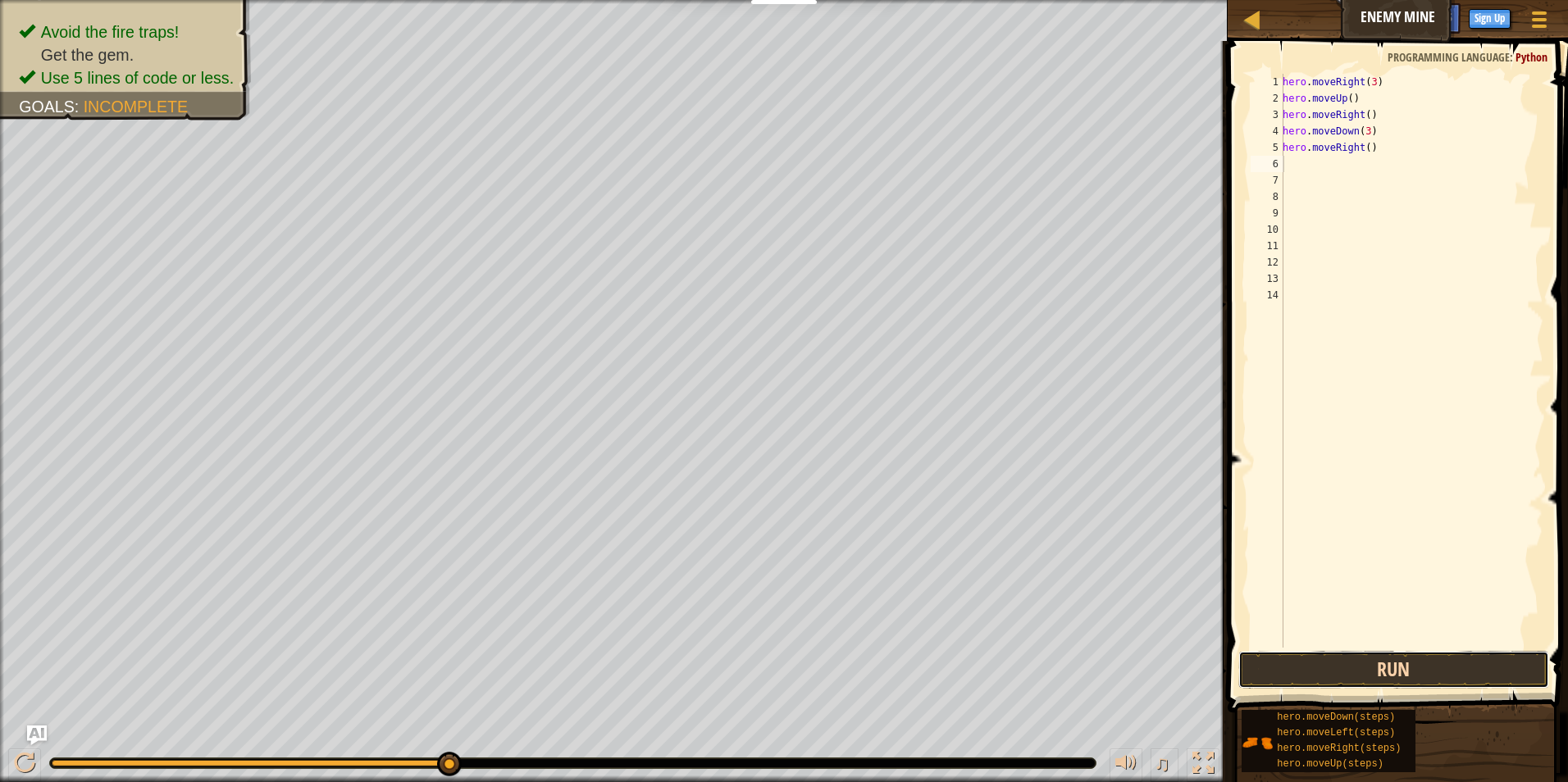
click at [1319, 673] on button "Run" at bounding box center [1393, 670] width 311 height 38
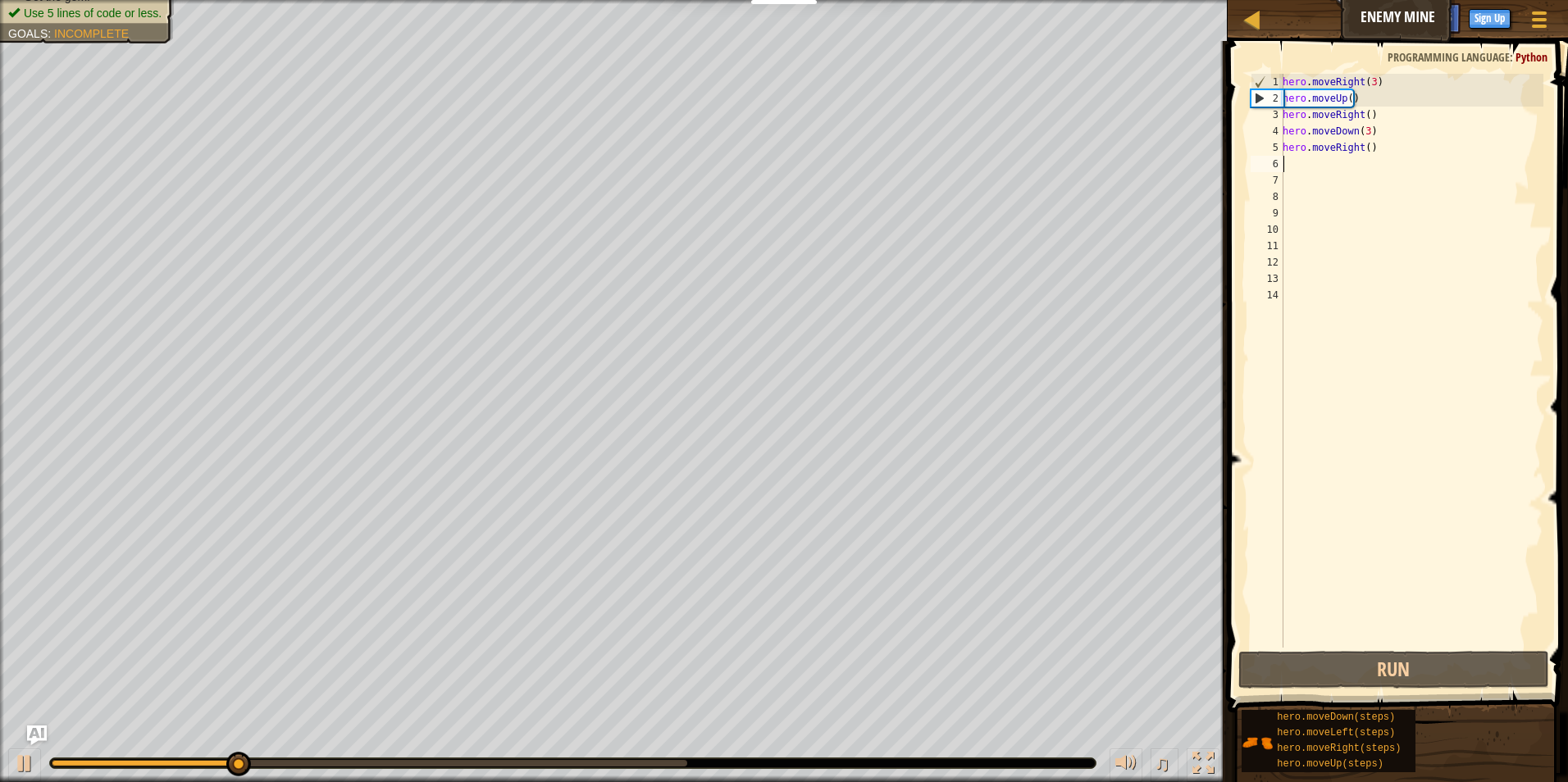
click at [1415, 156] on div "hero . moveRight ( 3 ) hero . moveUp ( ) hero . moveRight ( ) hero . moveDown (…" at bounding box center [1411, 377] width 264 height 607
click at [1400, 150] on div "hero . moveRight ( 3 ) hero . moveUp ( ) hero . moveRight ( ) hero . moveDown (…" at bounding box center [1411, 377] width 264 height 607
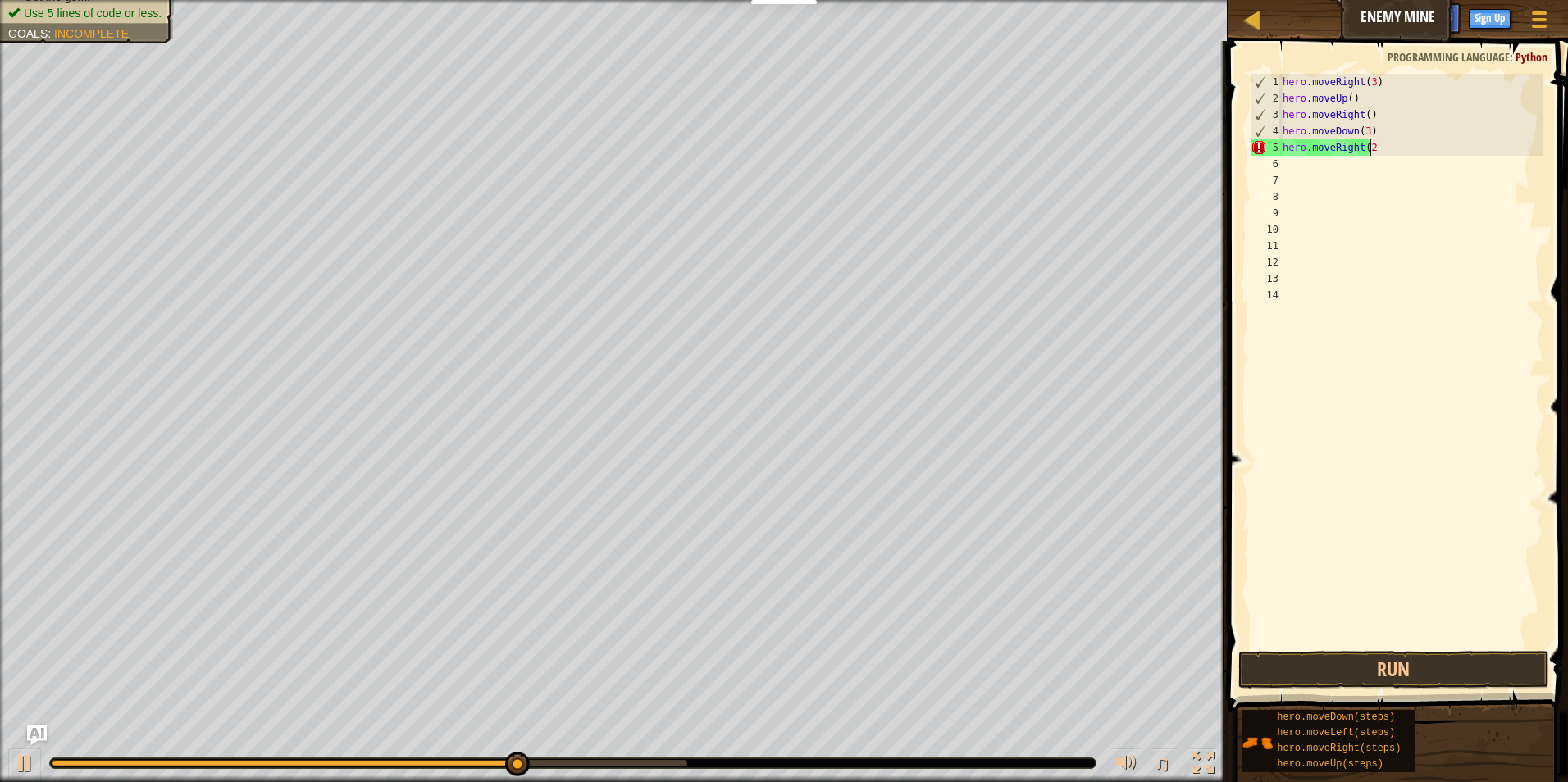
scroll to position [7, 6]
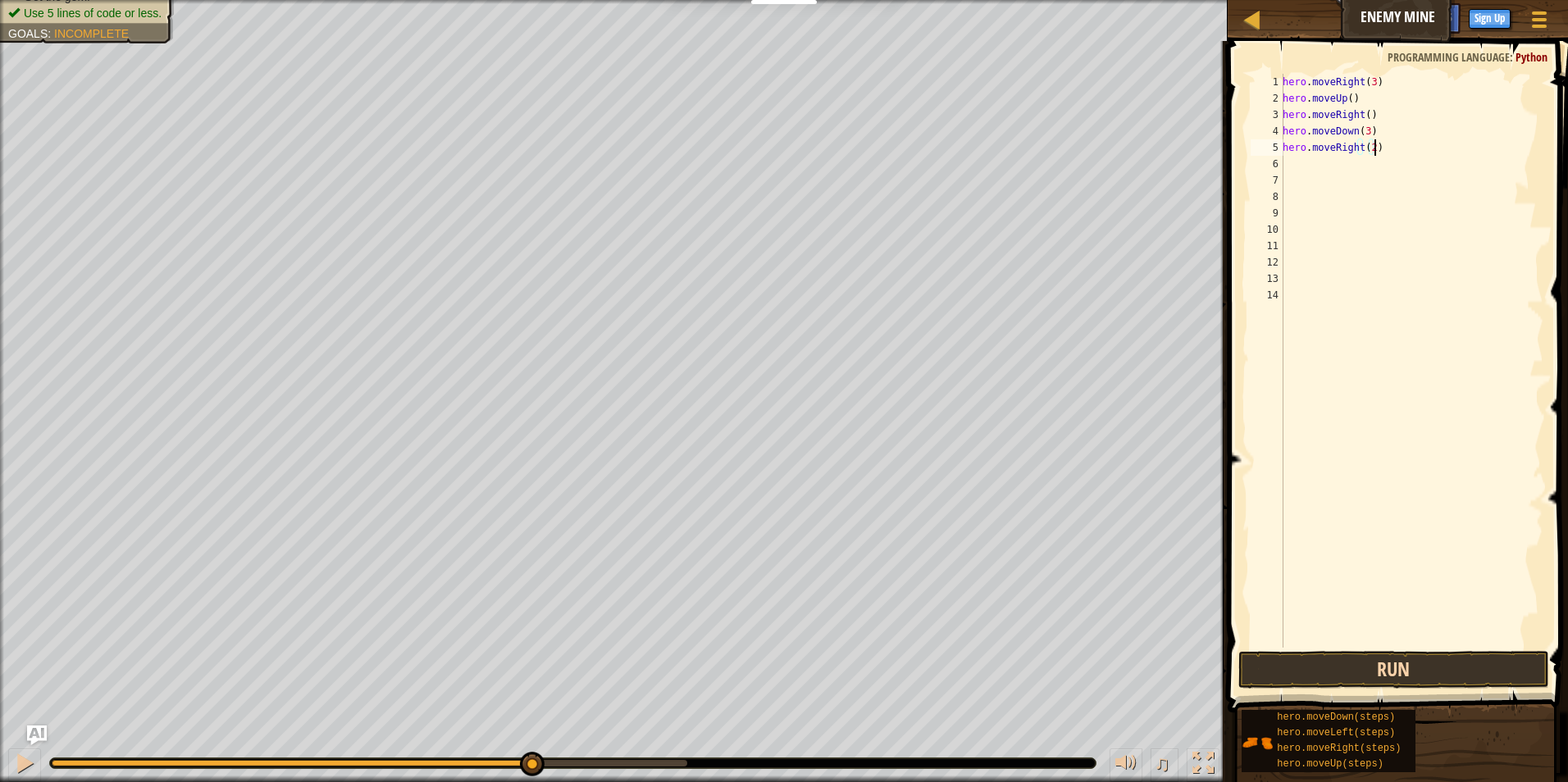
type textarea "hero.moveRight(2)"
click at [1310, 680] on button "Run" at bounding box center [1393, 670] width 311 height 38
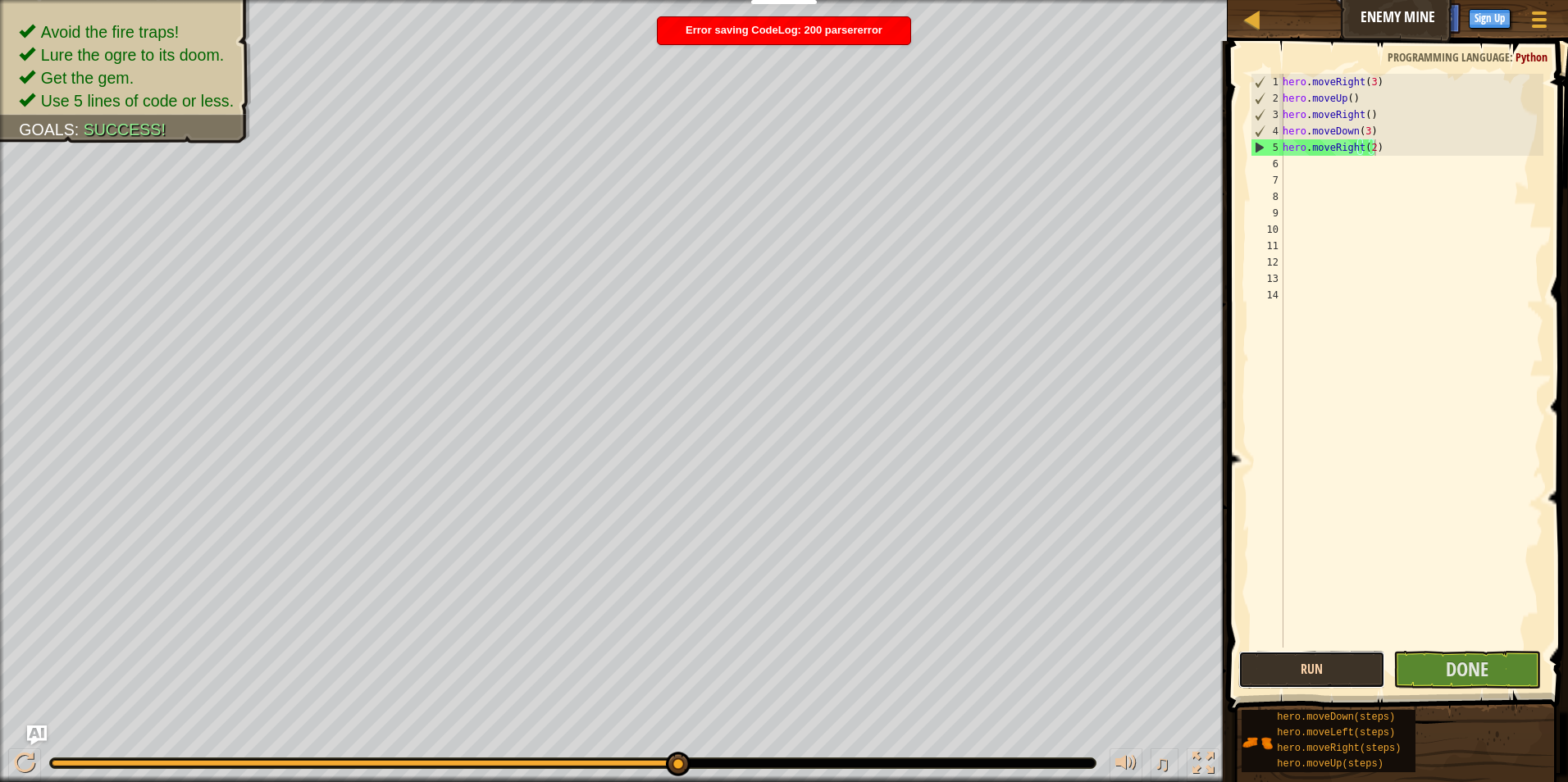
click at [1322, 661] on button "Run" at bounding box center [1312, 670] width 148 height 38
click at [1087, 681] on div "Map Enemy Mine Game Menu Done Sign Up Hints Ask AI 1 הההההההההההההההההההההההההה…" at bounding box center [784, 391] width 1568 height 782
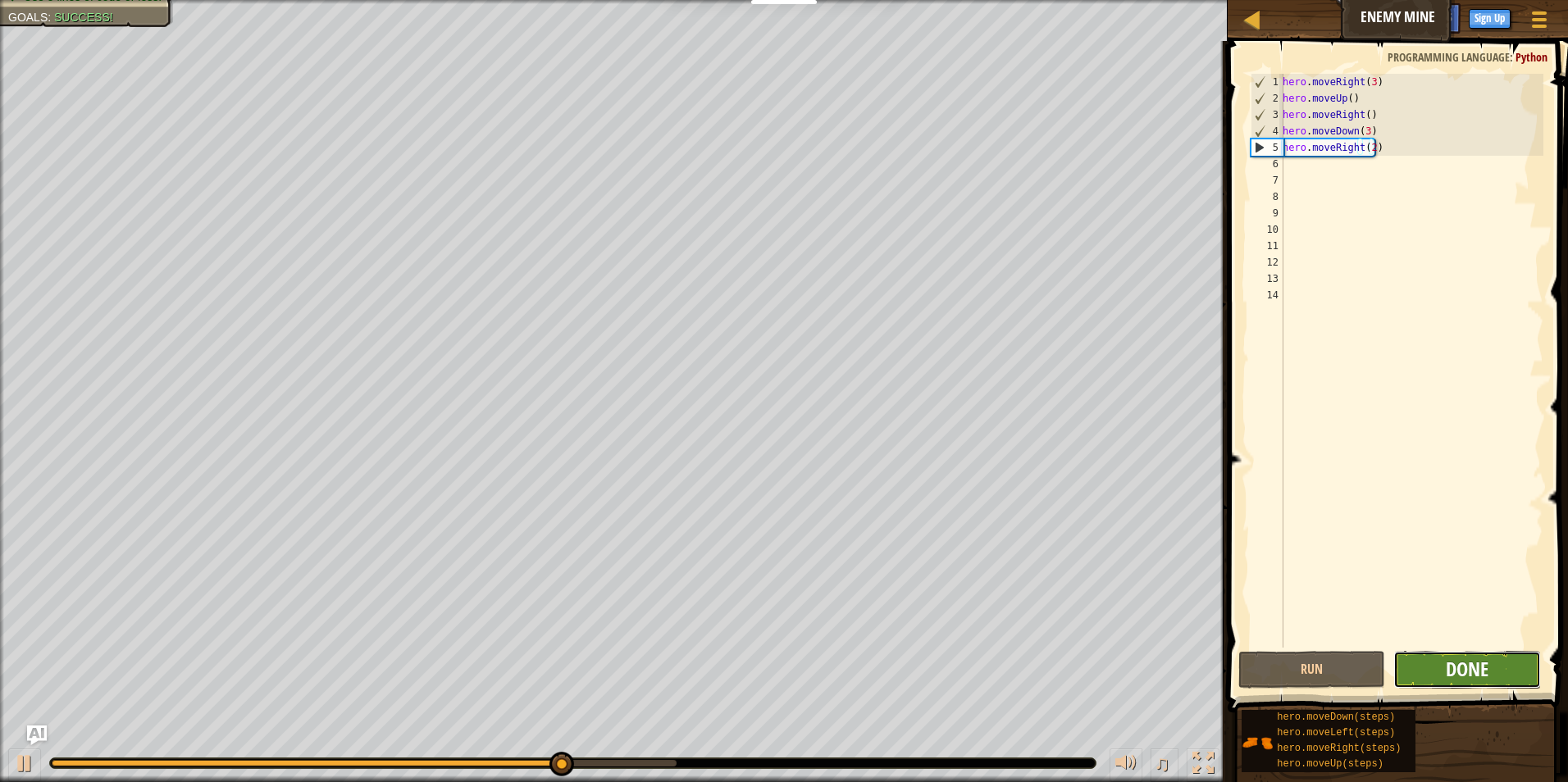
click at [1482, 667] on span "Done" at bounding box center [1466, 668] width 42 height 26
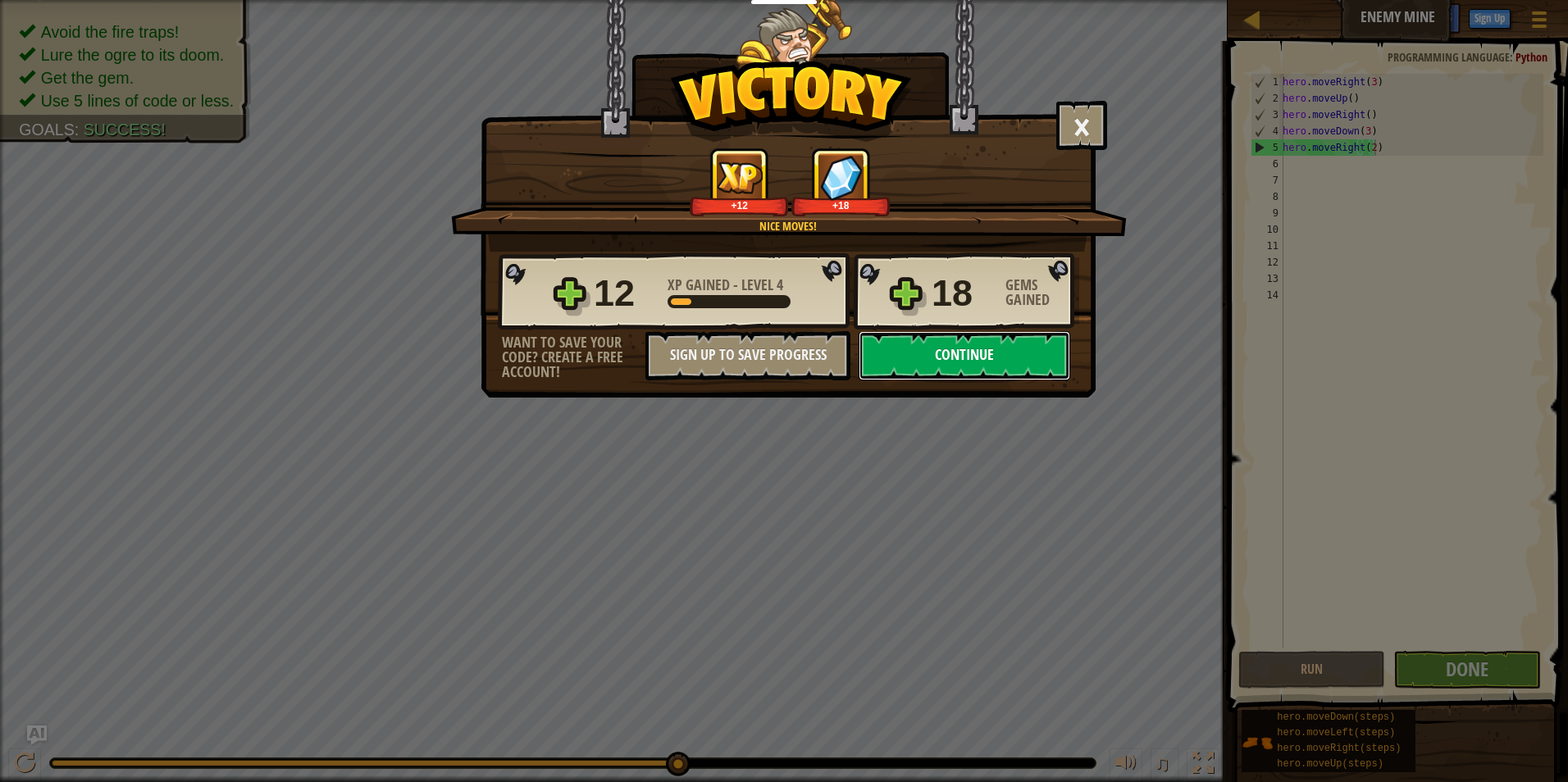
click at [967, 373] on button "Continue" at bounding box center [964, 355] width 211 height 50
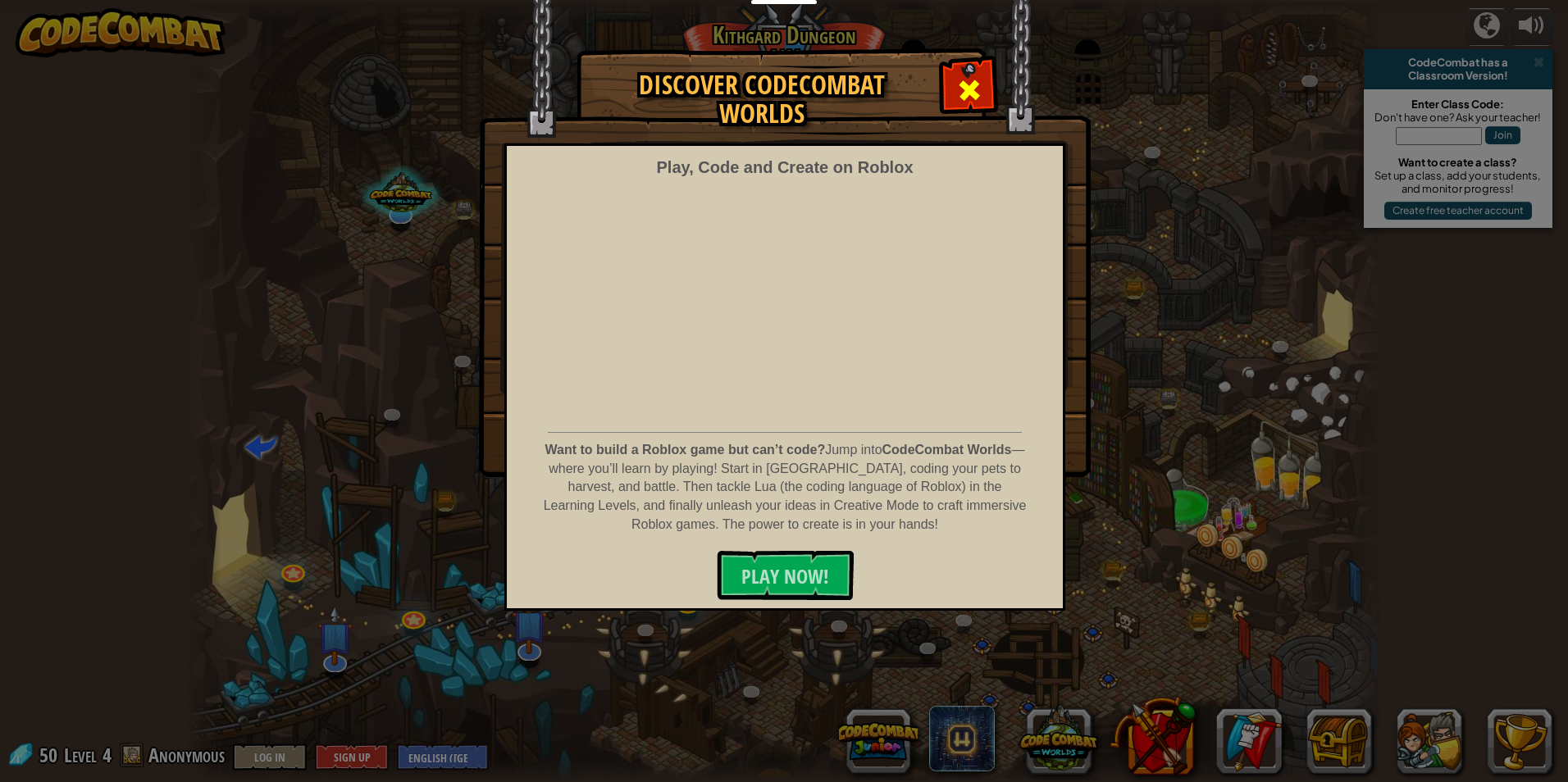
click at [977, 89] on span at bounding box center [969, 89] width 26 height 26
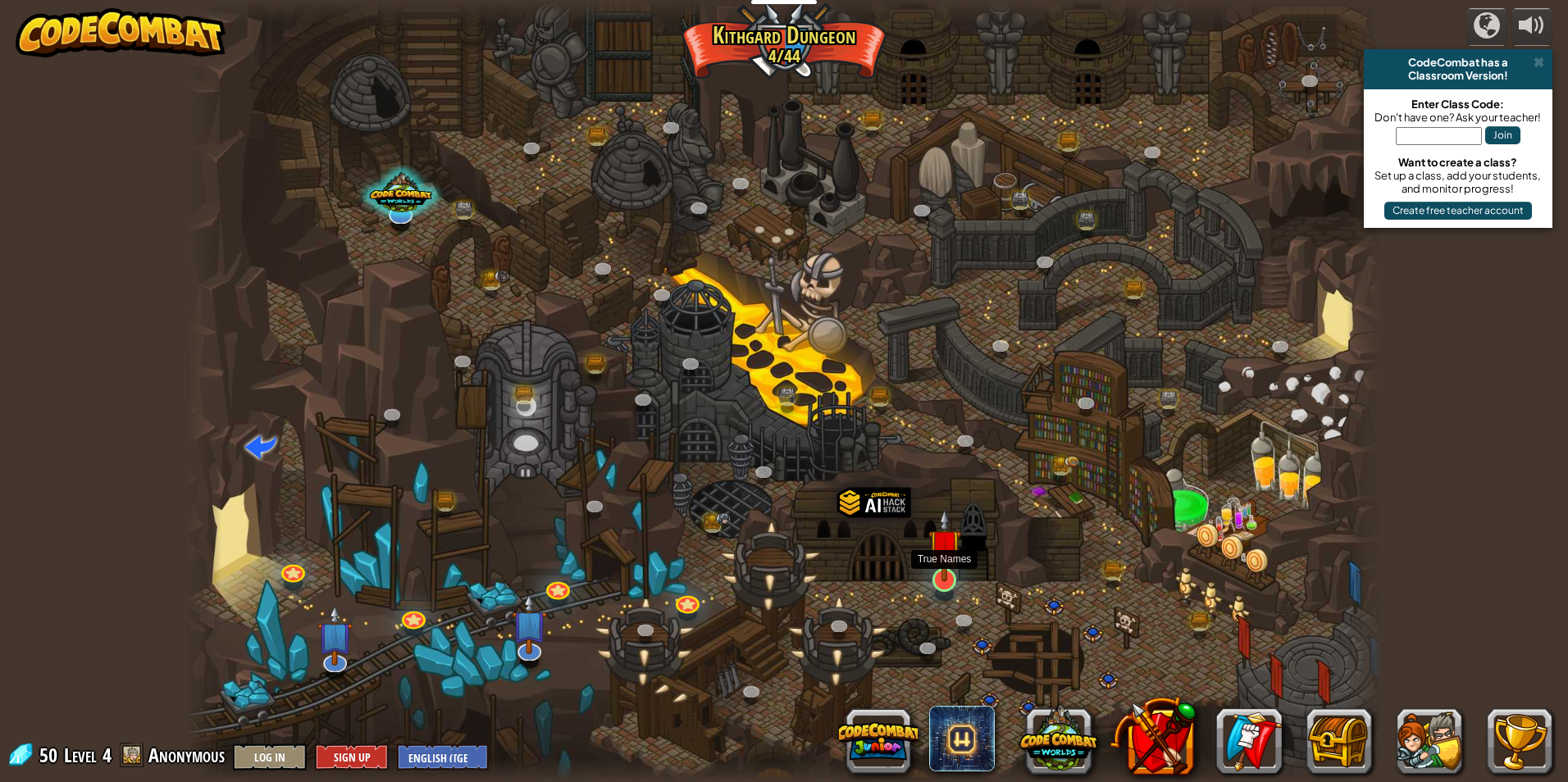
click at [938, 564] on img at bounding box center [944, 546] width 32 height 74
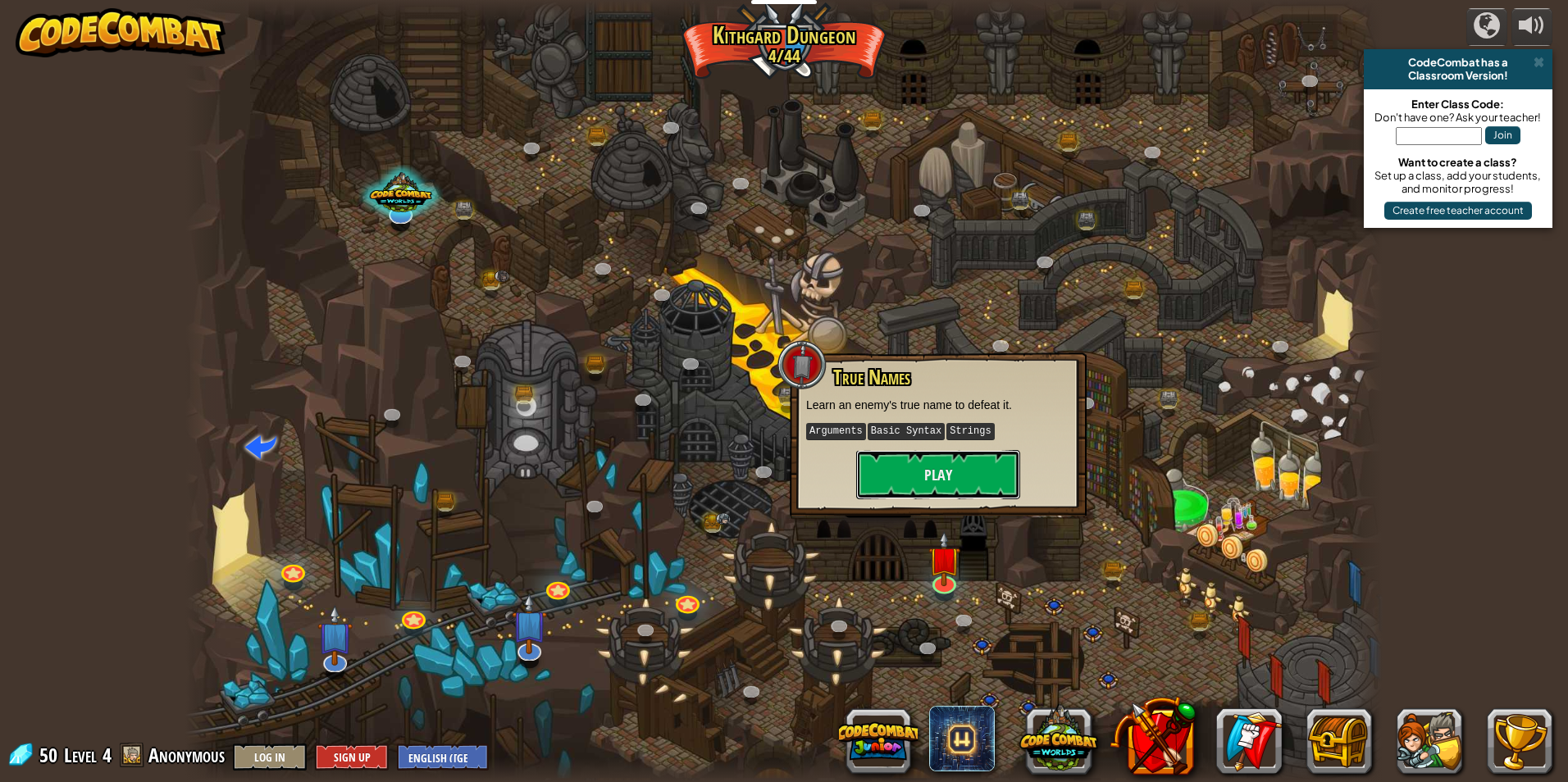
click at [957, 485] on button "Play" at bounding box center [938, 474] width 164 height 50
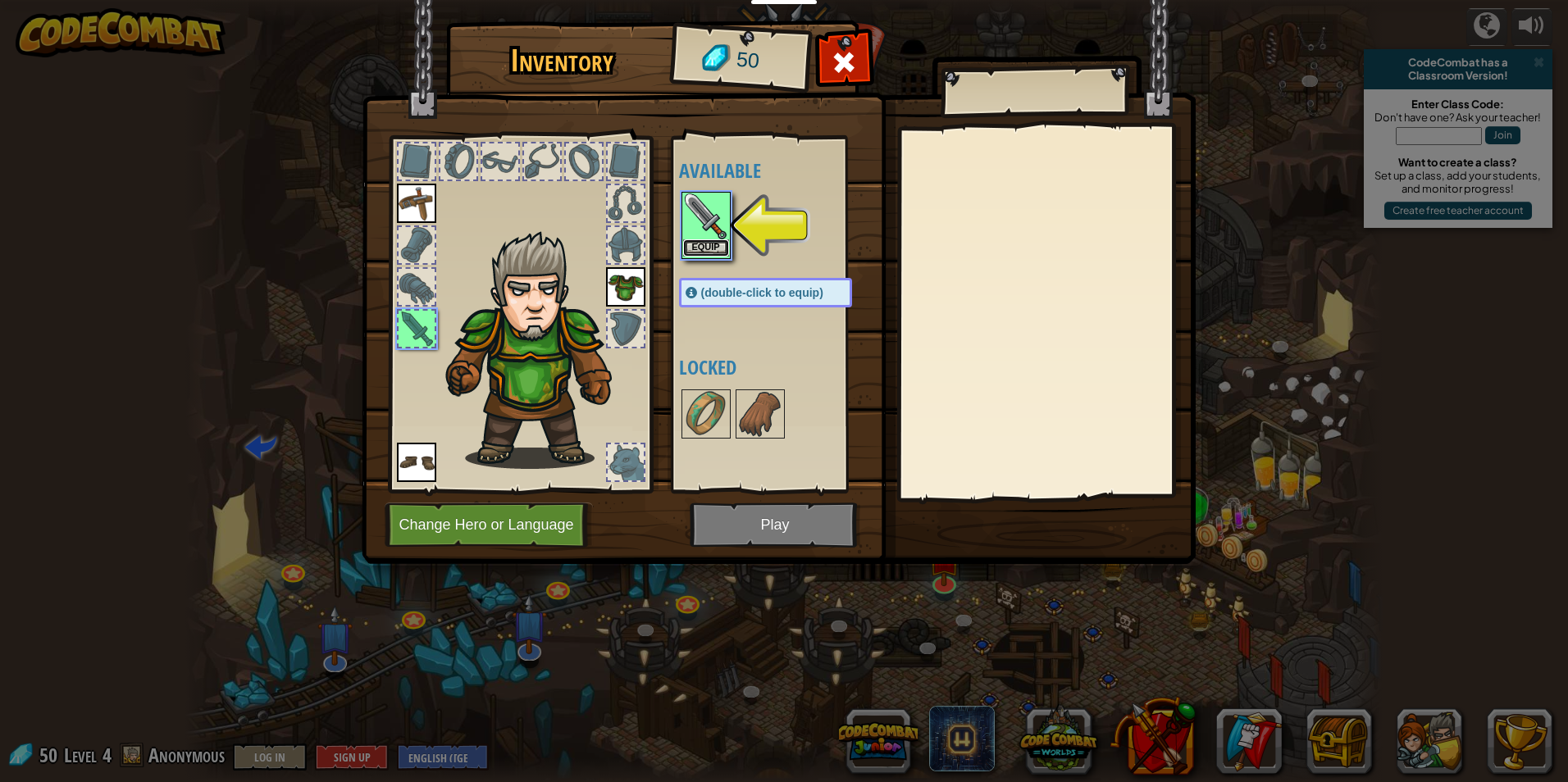
click at [710, 242] on button "Equip" at bounding box center [706, 247] width 46 height 17
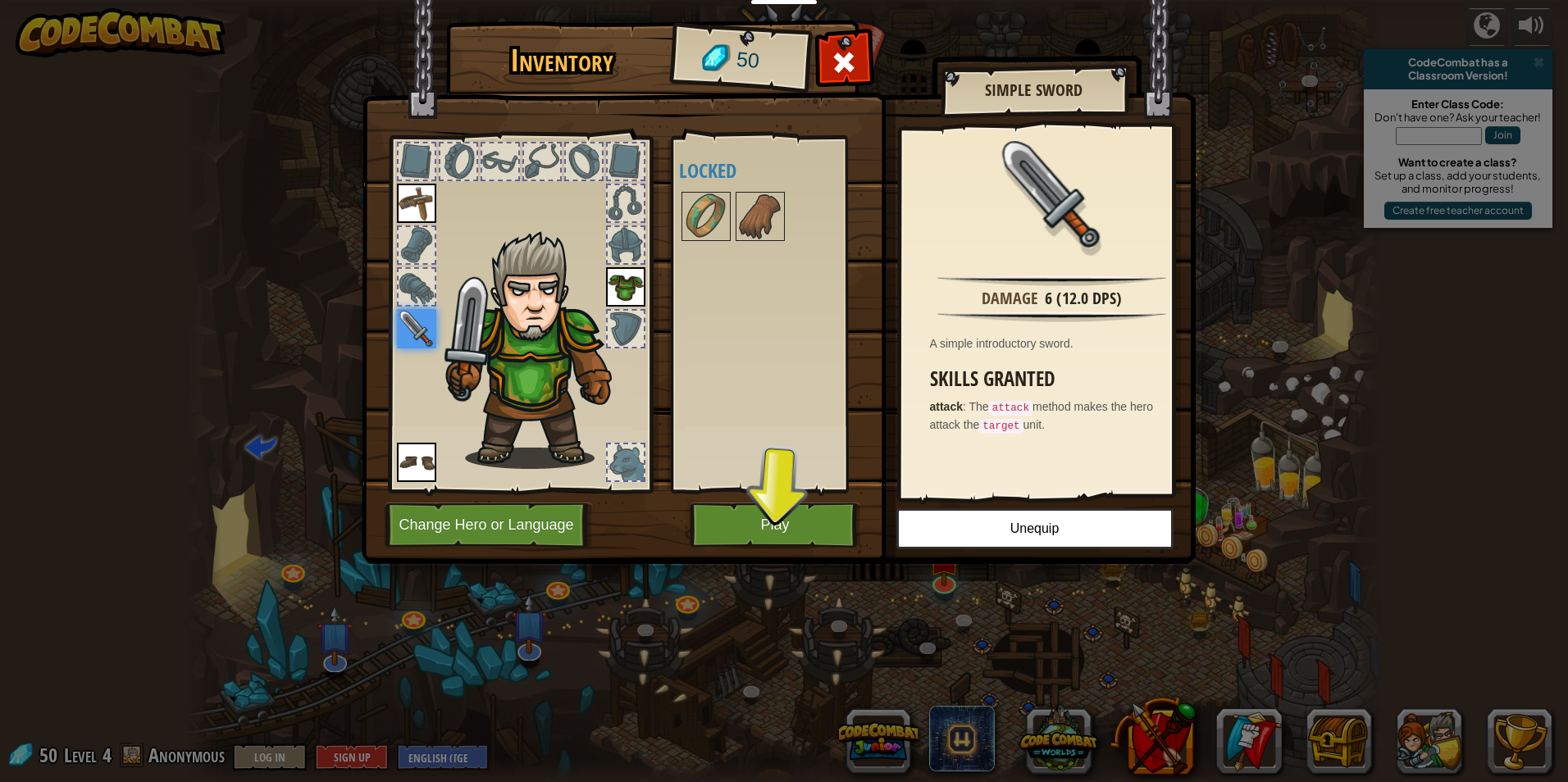
click at [733, 217] on div at bounding box center [782, 216] width 206 height 54
click at [723, 219] on img at bounding box center [706, 216] width 46 height 46
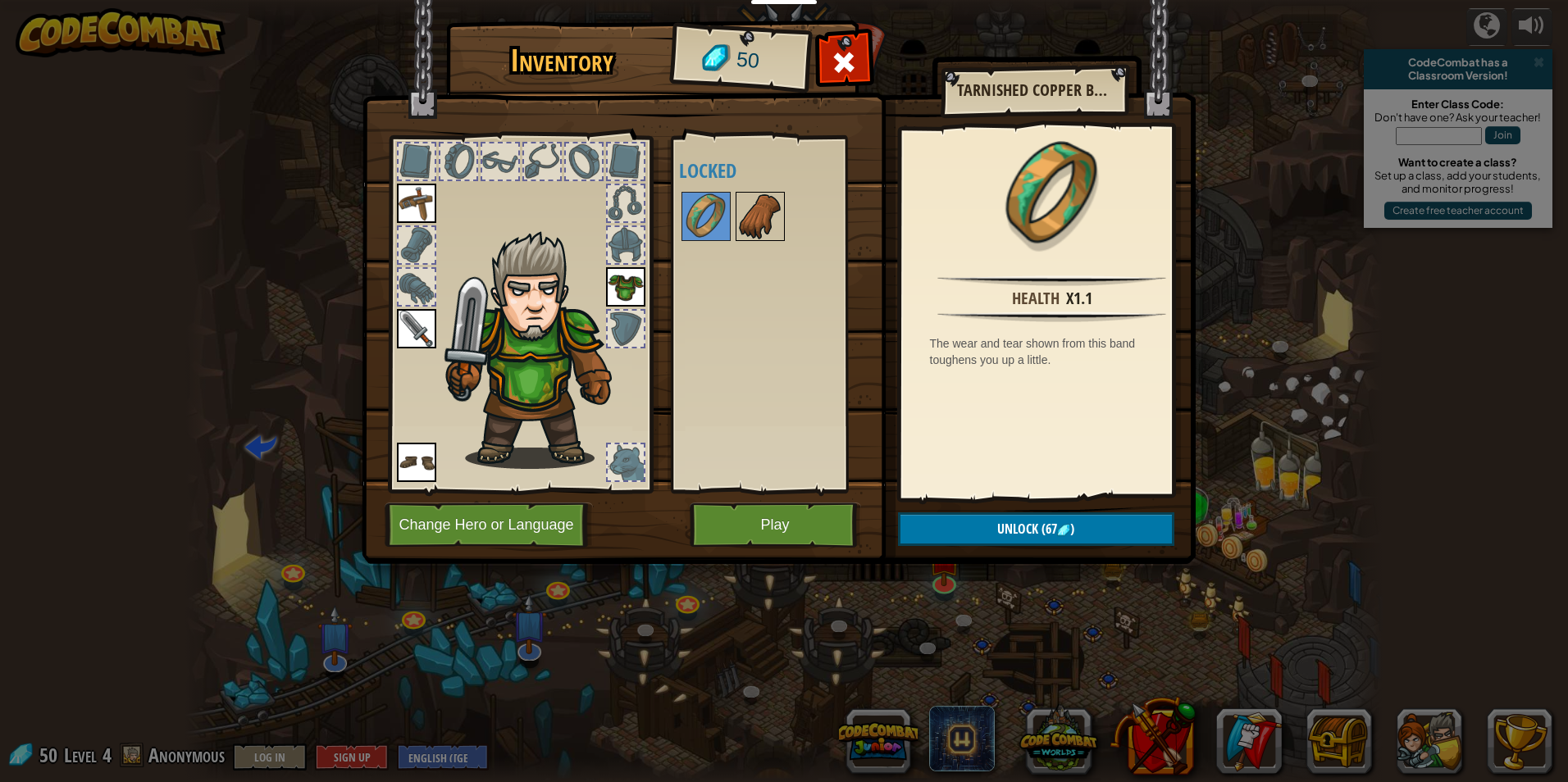
click at [773, 232] on img at bounding box center [760, 216] width 46 height 46
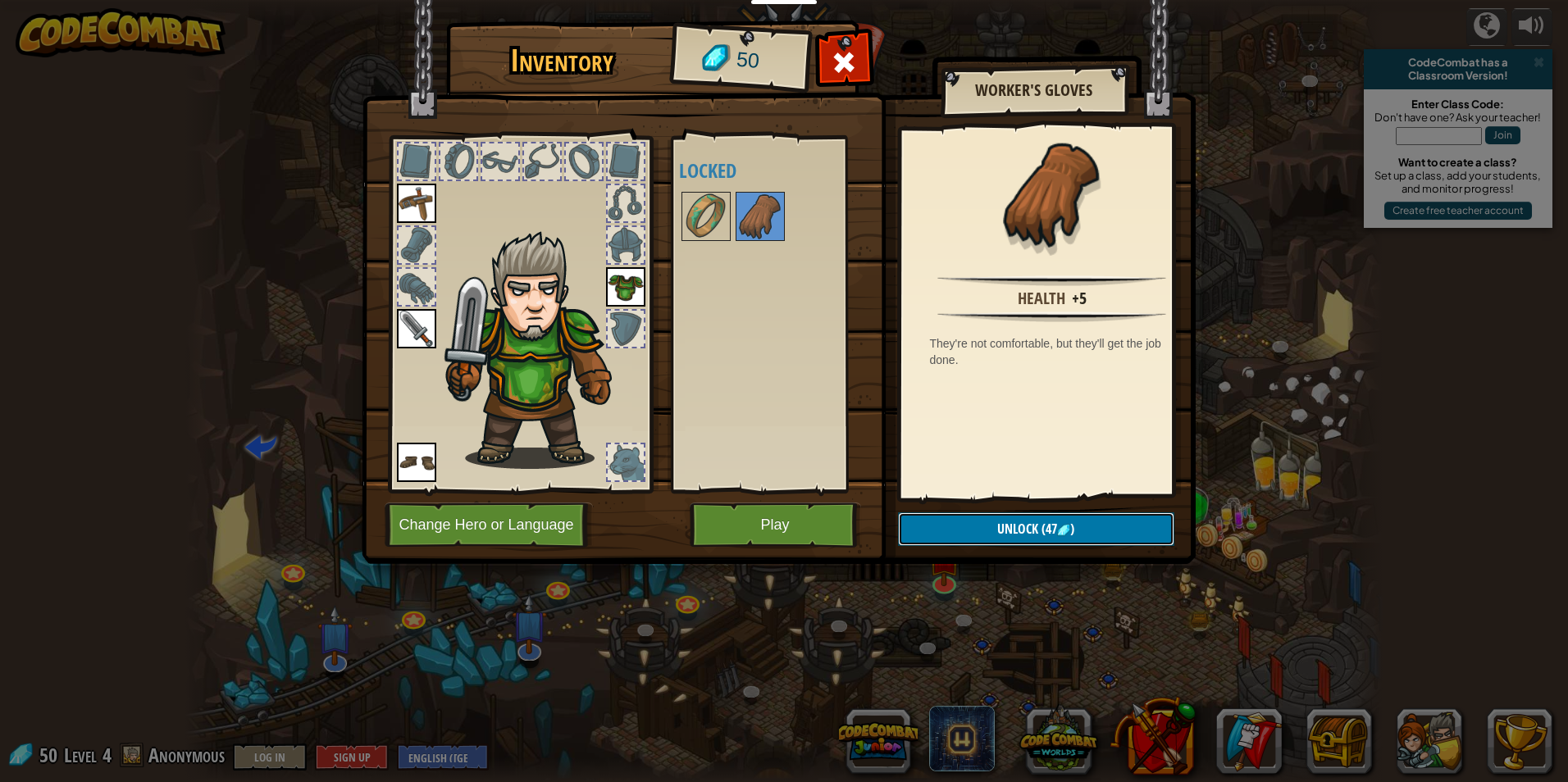
click at [932, 518] on button "Unlock (47 )" at bounding box center [1036, 529] width 276 height 33
click at [932, 518] on button "Confirm" at bounding box center [1036, 529] width 276 height 33
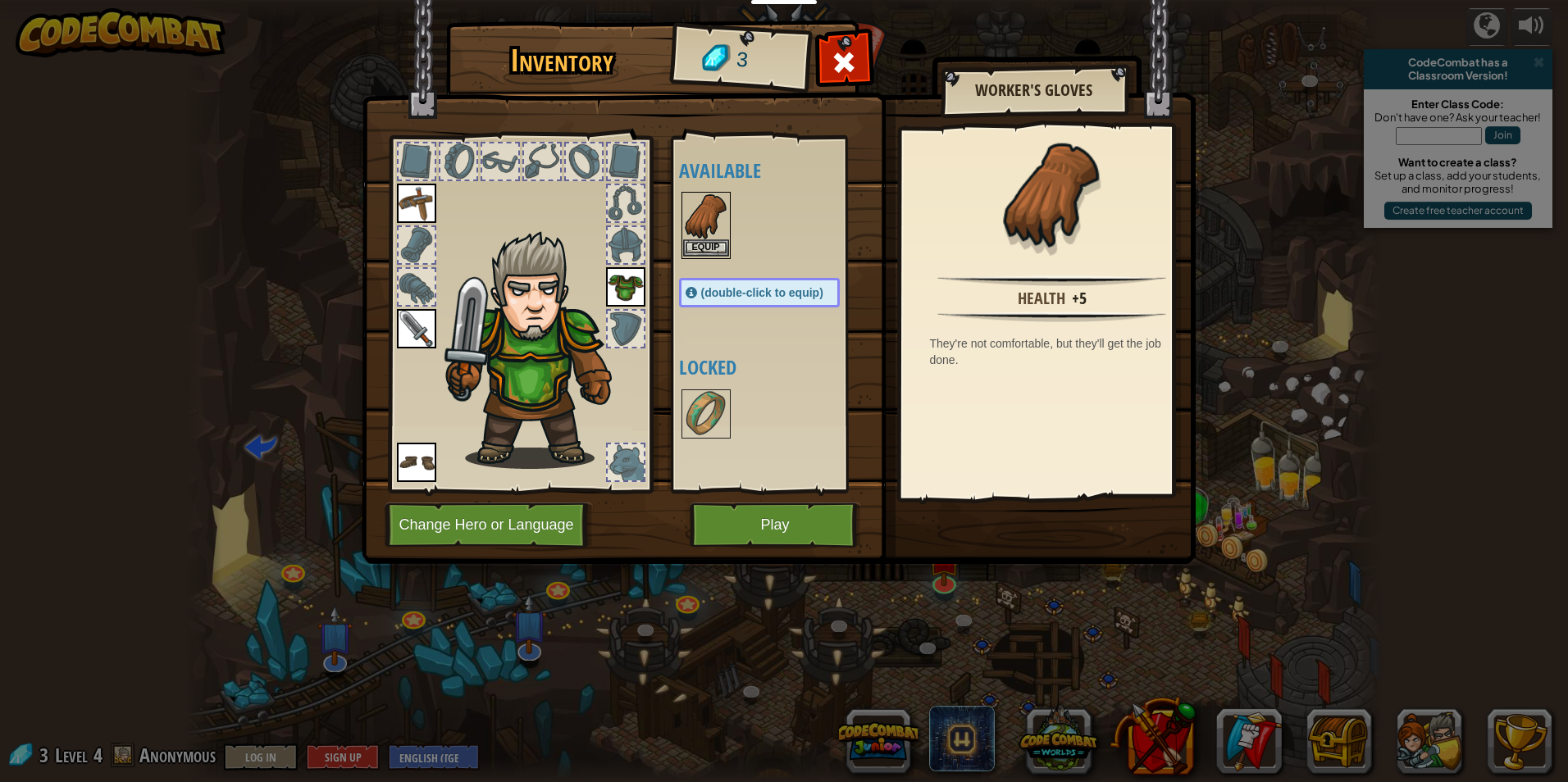
click at [697, 235] on img at bounding box center [706, 216] width 46 height 46
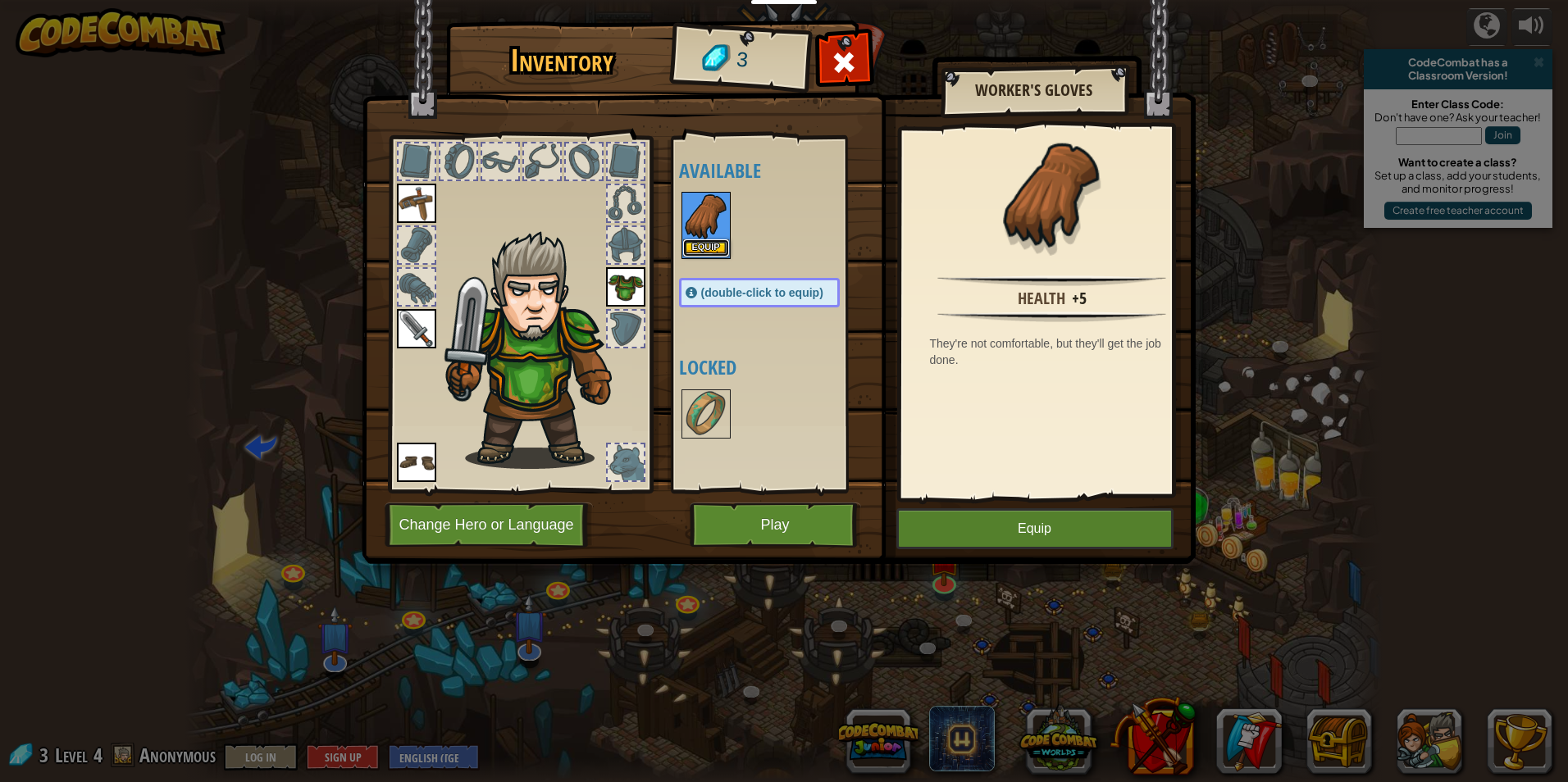
click at [689, 244] on button "Equip" at bounding box center [706, 247] width 46 height 17
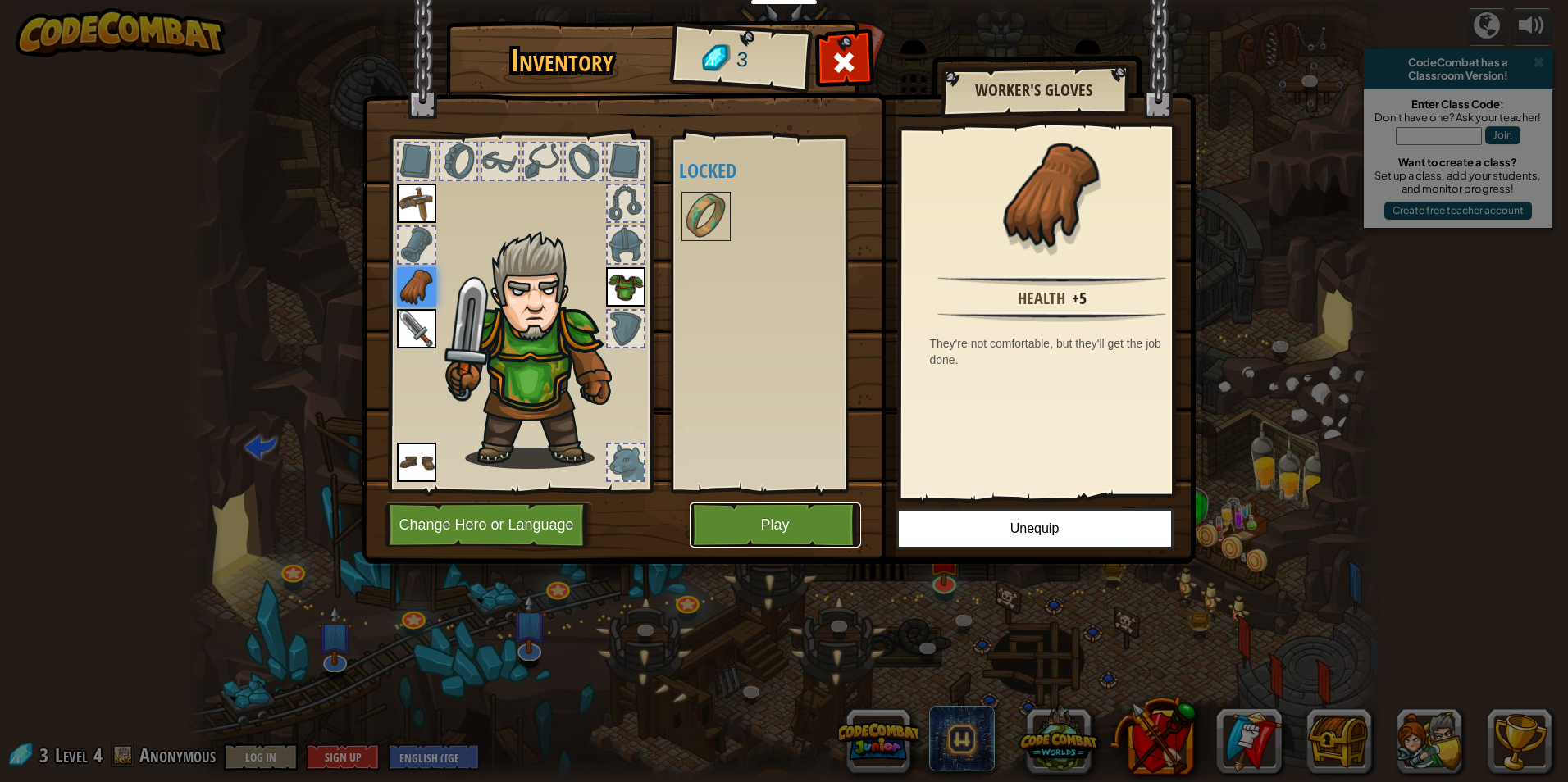
click at [752, 536] on button "Play" at bounding box center [775, 525] width 171 height 45
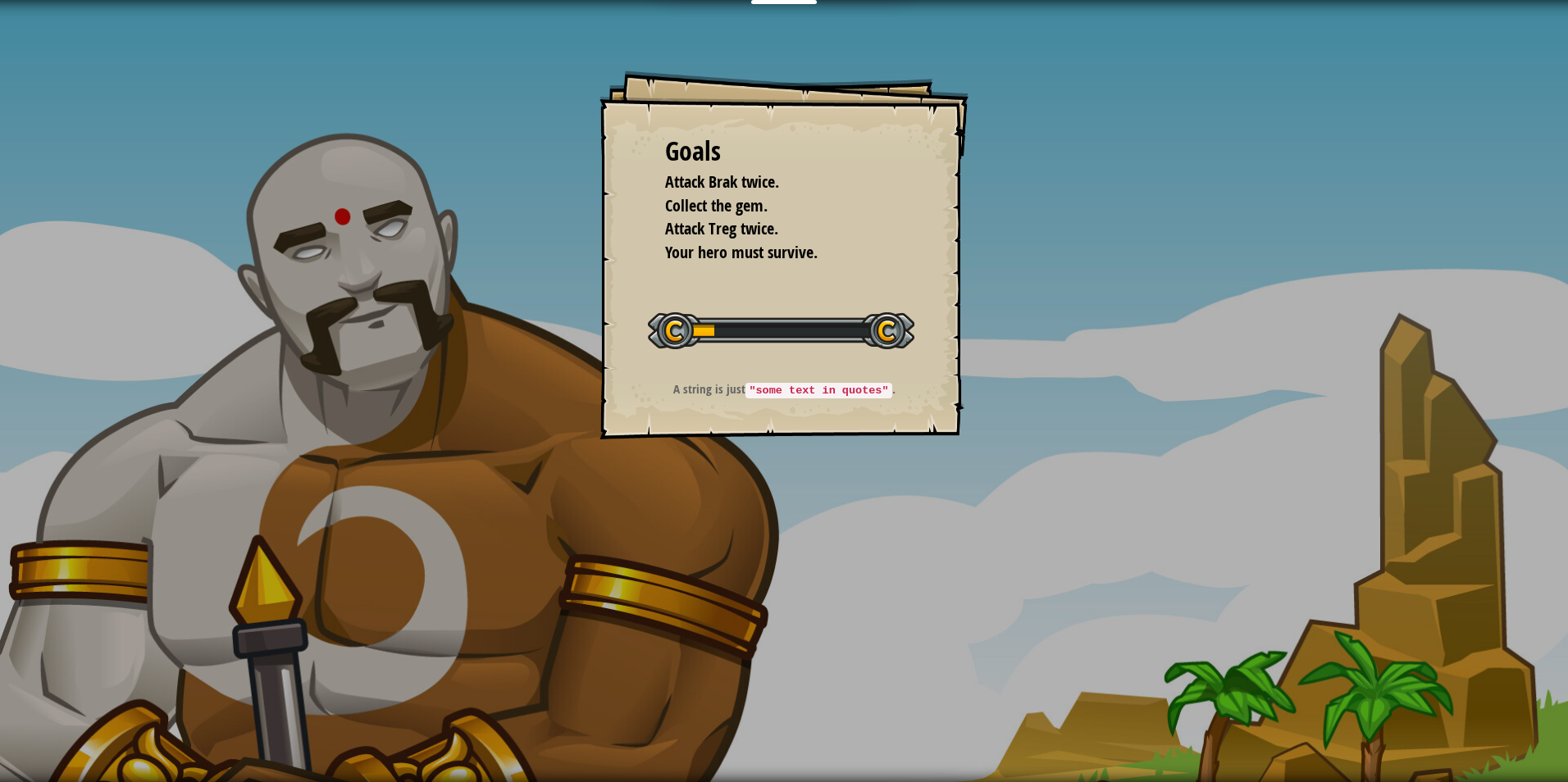
click at [752, 536] on div "Goals Attack Brak twice. Collect the gem. Attack Treg twice. Your hero must sur…" at bounding box center [784, 391] width 1568 height 782
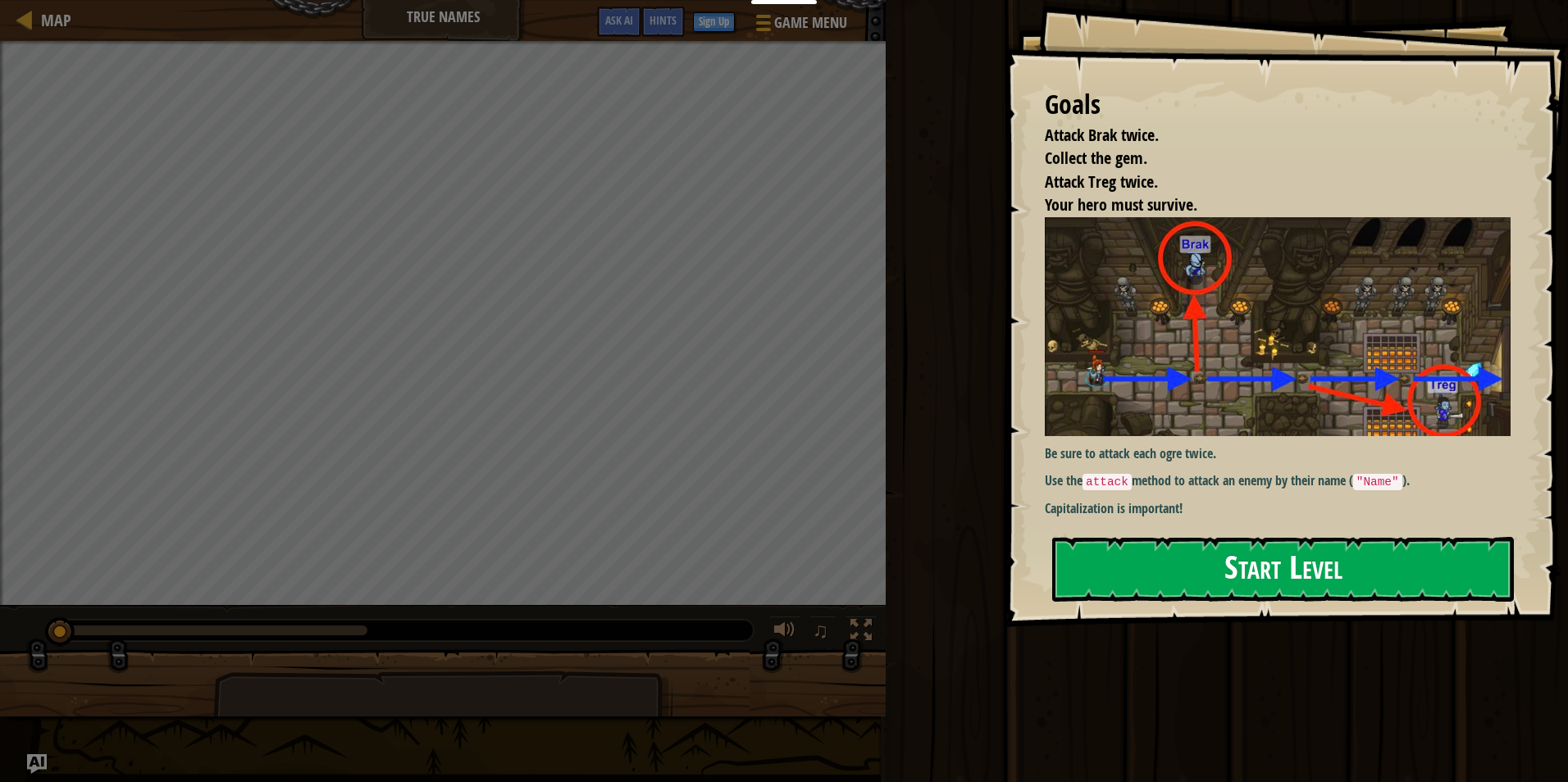
drag, startPoint x: 1213, startPoint y: 480, endPoint x: 1194, endPoint y: 572, distance: 93.9
click at [1209, 493] on div "Be sure to attack each ogre twice. Use the attack method to attack an enemy by …" at bounding box center [1284, 367] width 478 height 300
click at [1269, 564] on button "Start Level" at bounding box center [1283, 569] width 462 height 65
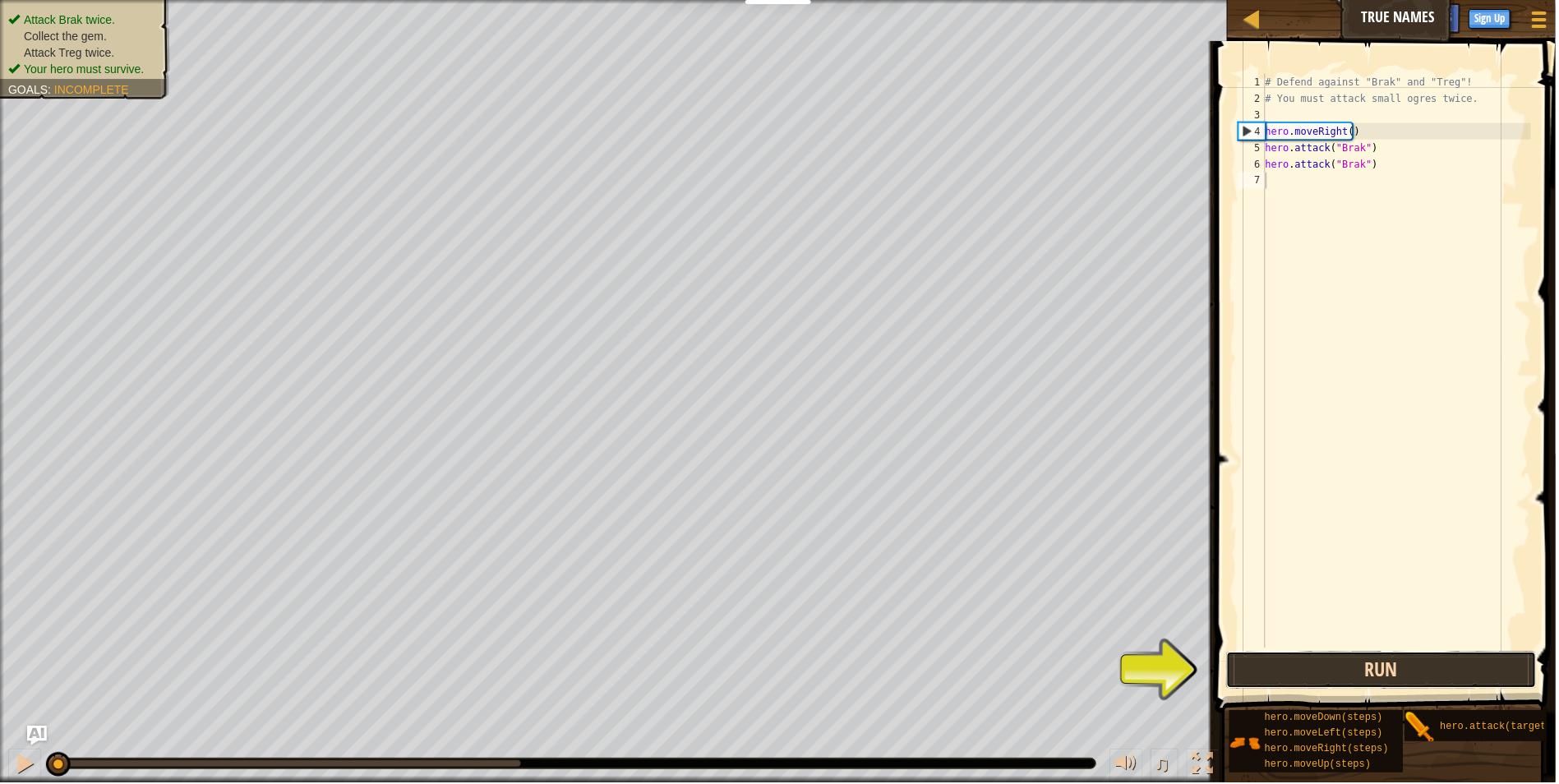
click at [1337, 669] on button "Run" at bounding box center [1384, 672] width 312 height 38
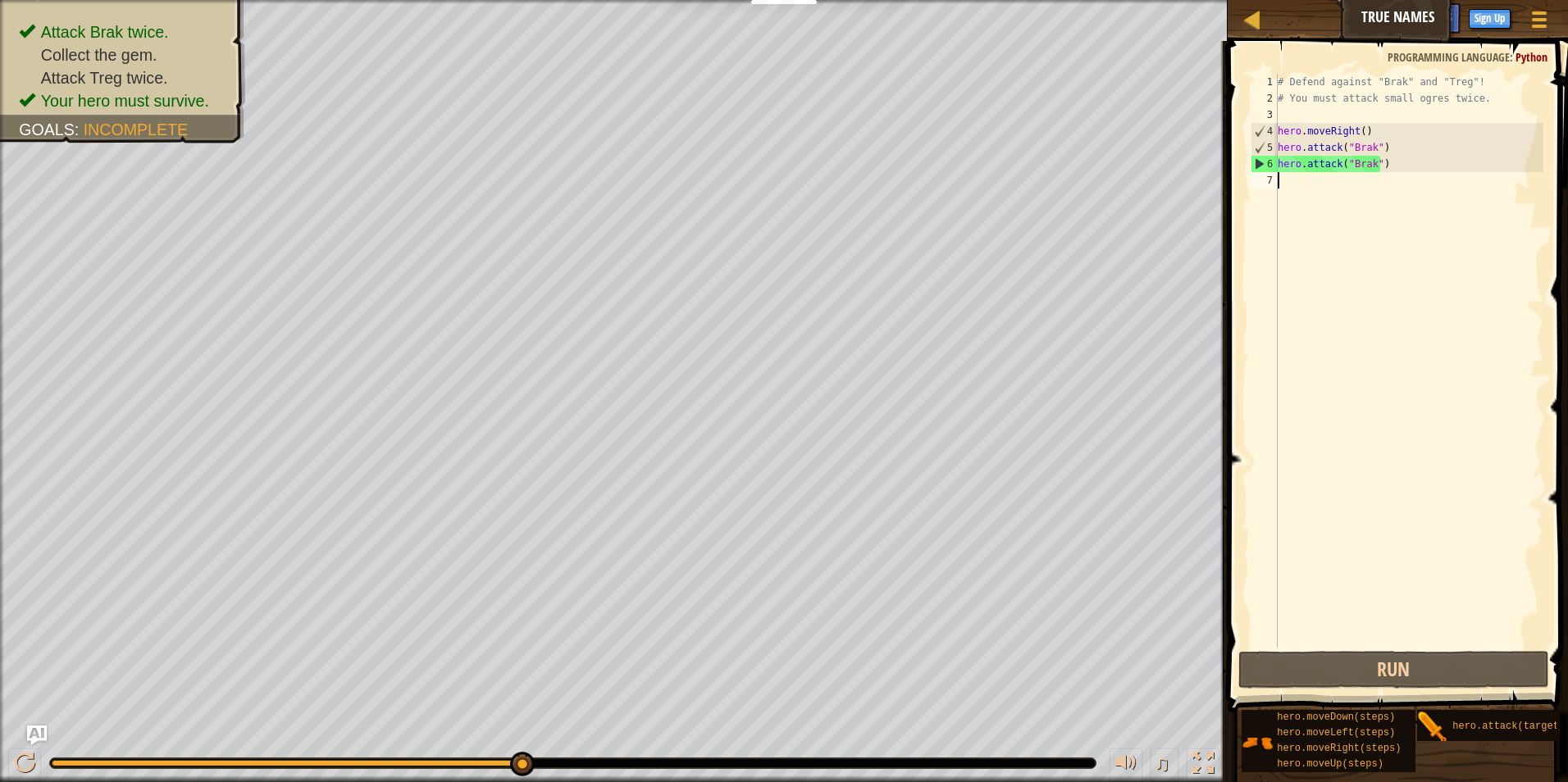
type textarea "h"
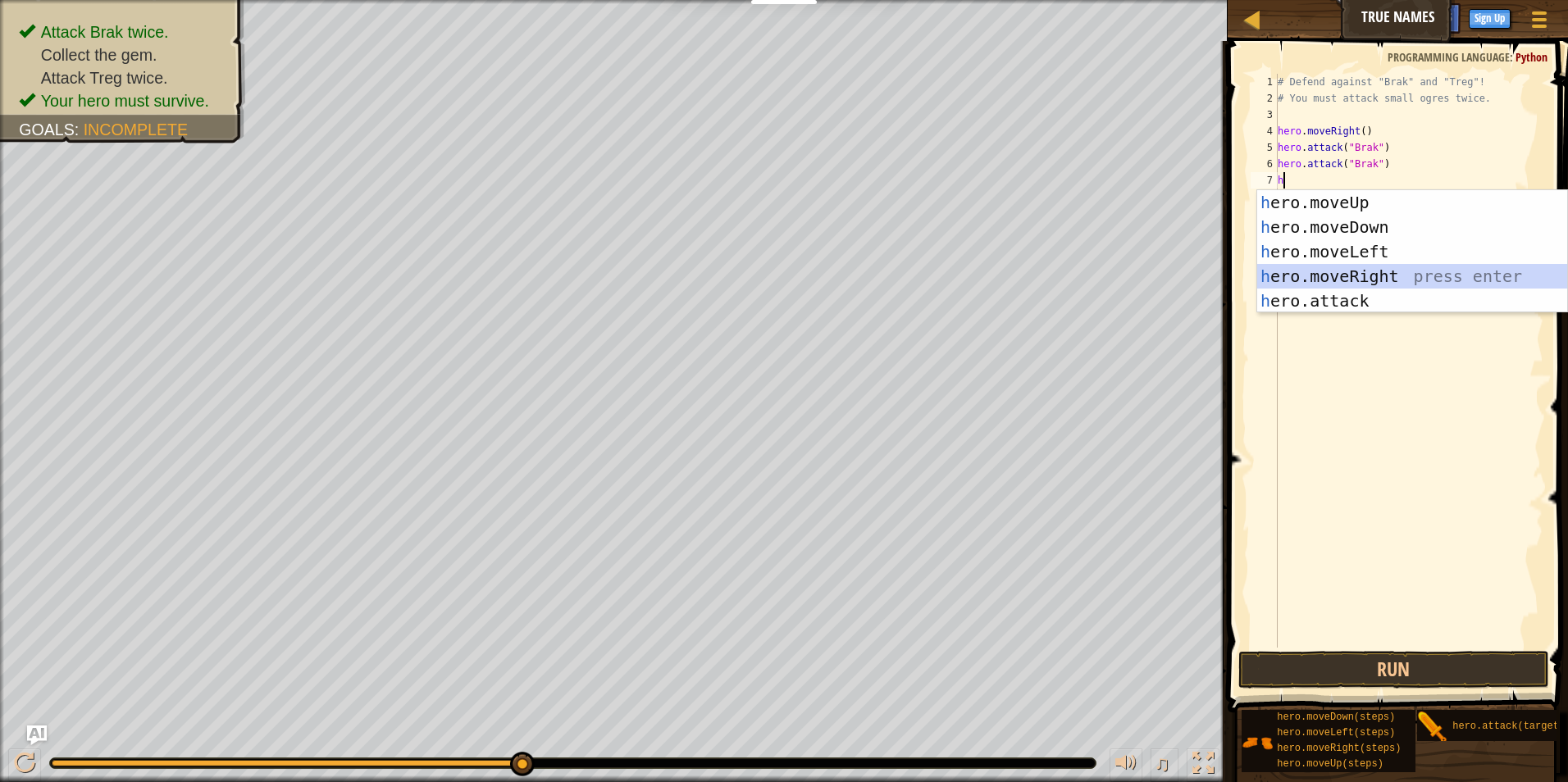
click at [1346, 271] on div "h ero.moveUp press enter h ero.moveDown press enter h ero.moveLeft press enter …" at bounding box center [1412, 276] width 310 height 172
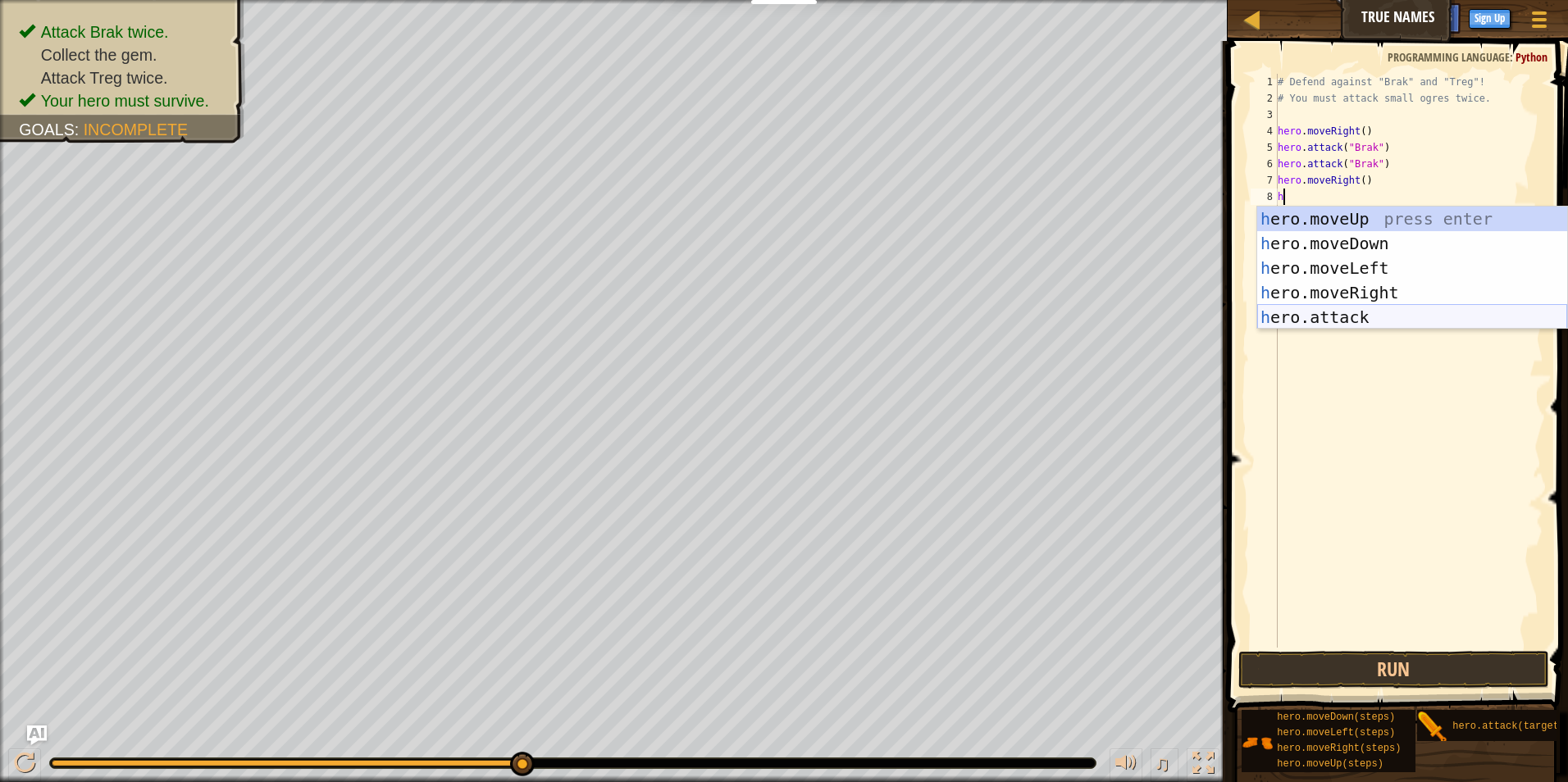
click at [1318, 308] on div "h ero.moveUp press enter h ero.moveDown press enter h ero.moveLeft press enter …" at bounding box center [1412, 292] width 310 height 172
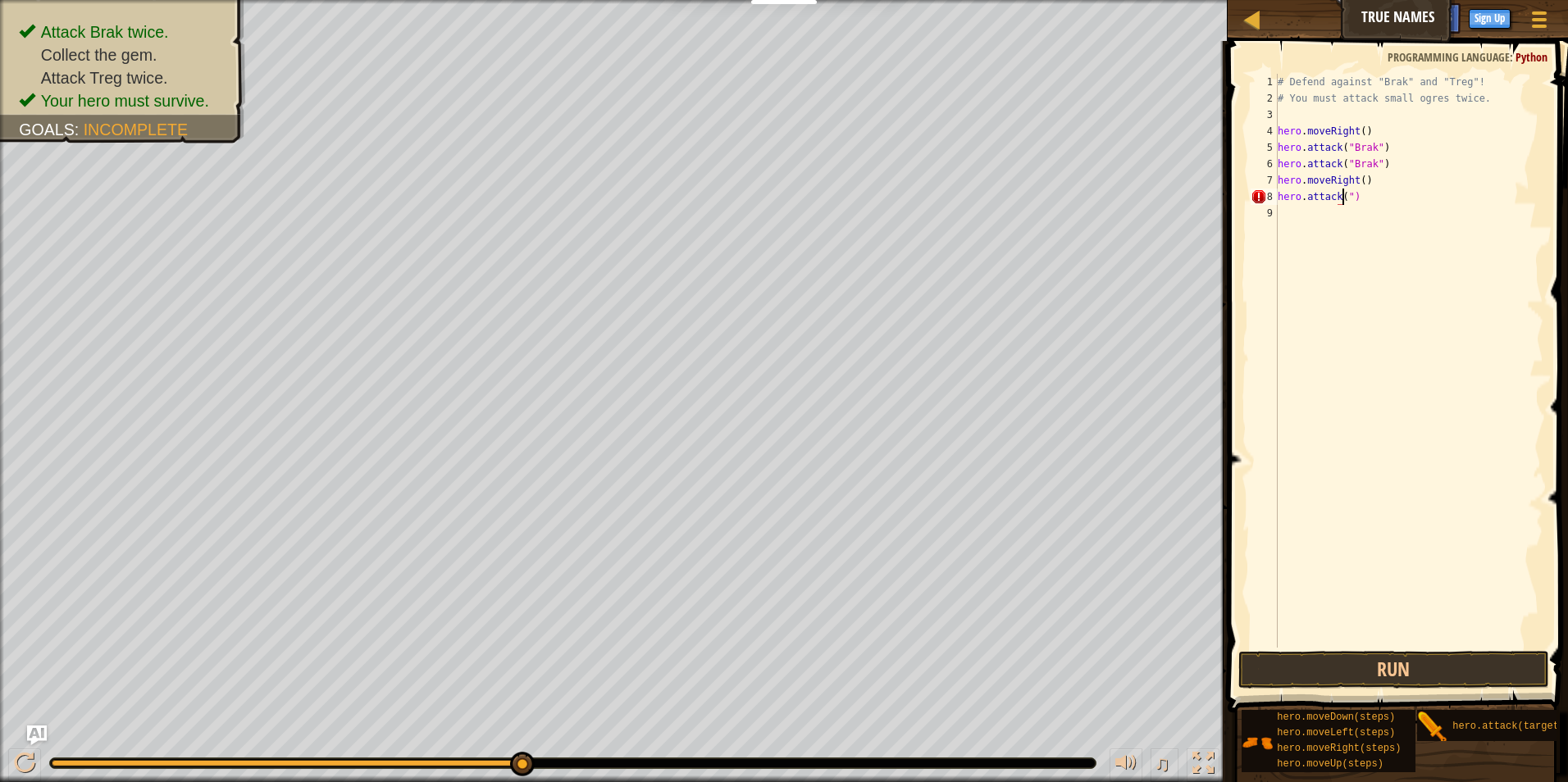
click at [1388, 194] on div "# Defend against "Brak" and "Treg"! # You must attack small ogres twice. hero .…" at bounding box center [1408, 377] width 269 height 607
type textarea "h"
type textarea "hero.attack("Brak")"
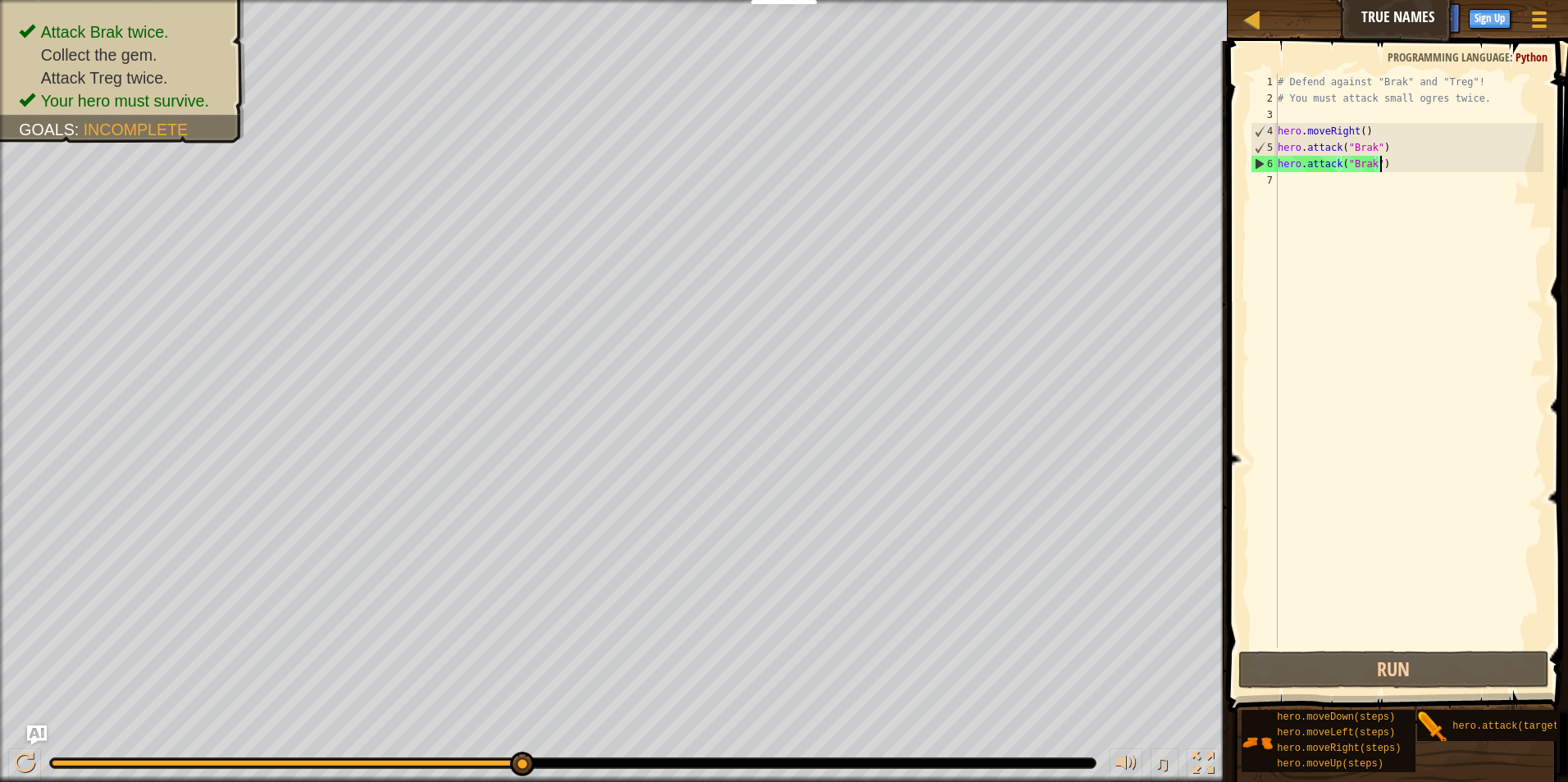
click at [1314, 179] on div "# Defend against "Brak" and "Treg"! # You must attack small ogres twice. hero .…" at bounding box center [1408, 377] width 269 height 607
type textarea "h"
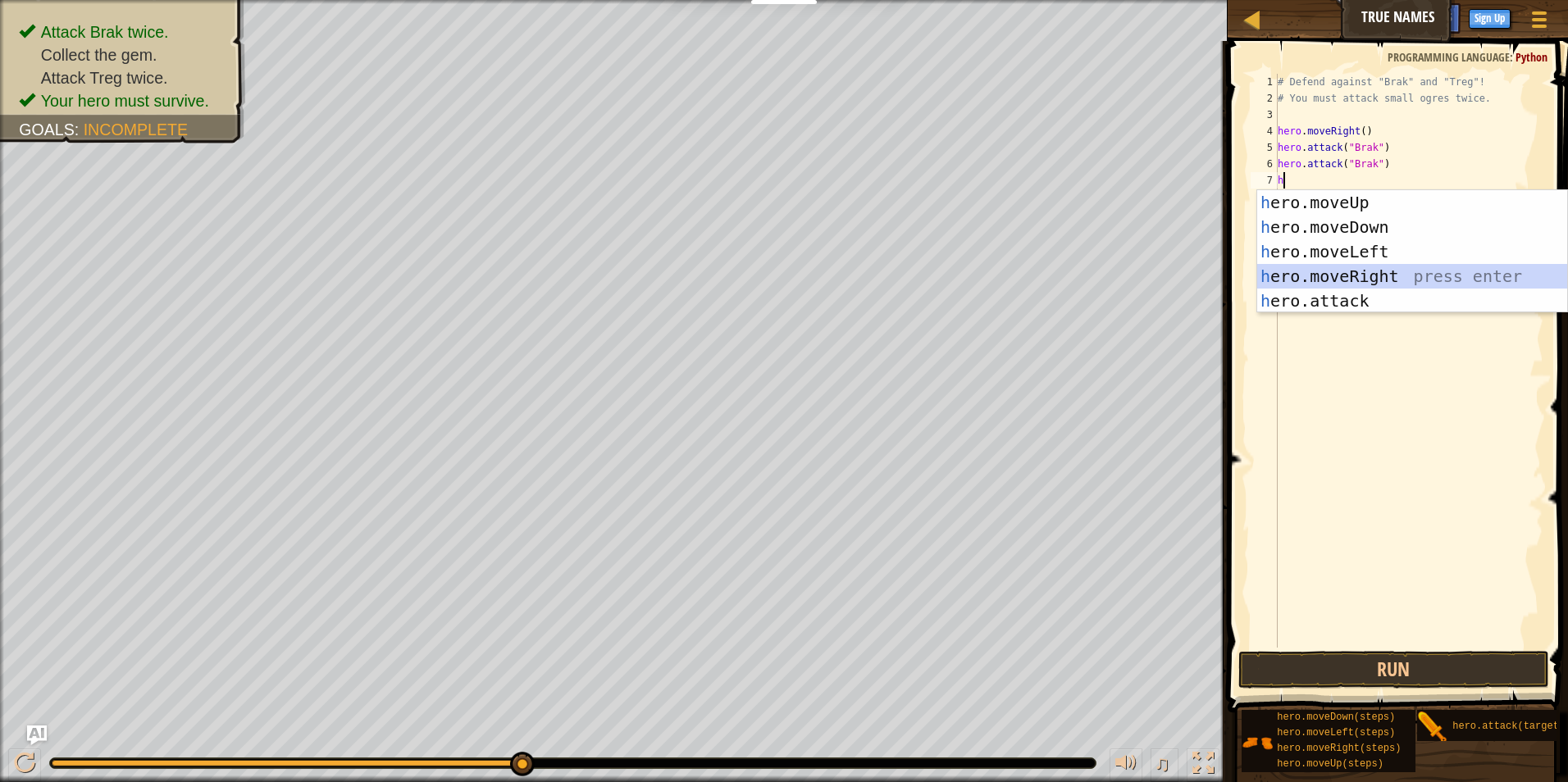
click at [1328, 270] on div "h ero.moveUp press enter h ero.moveDown press enter h ero.moveLeft press enter …" at bounding box center [1412, 276] width 310 height 172
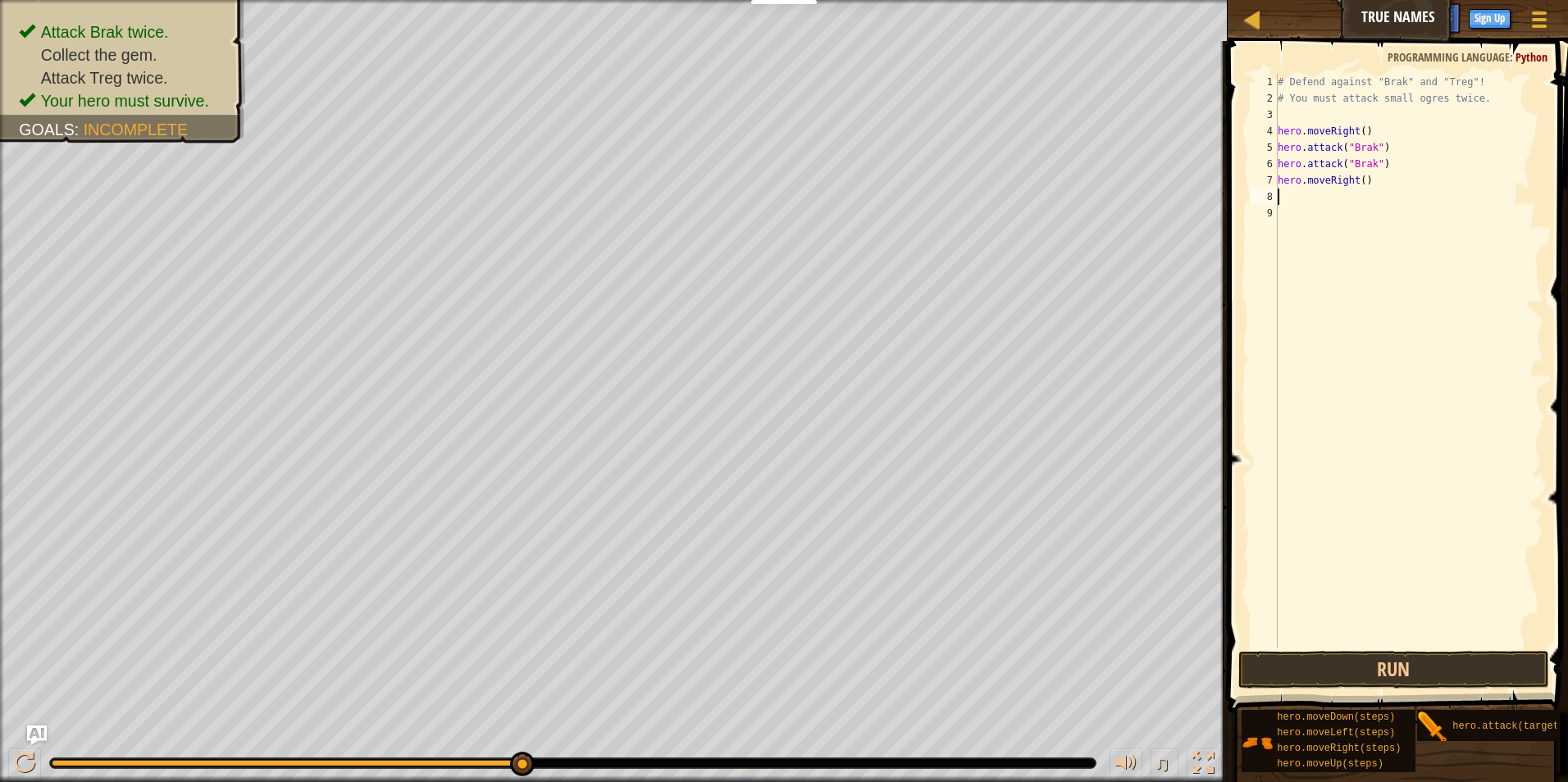
type textarea "h"
click at [1324, 332] on div "# Defend against "Brak" and "Treg"! # You must attack small ogres twice. hero .…" at bounding box center [1408, 377] width 269 height 607
click at [1305, 197] on div "# Defend against "Brak" and "Treg"! # You must attack small ogres twice. hero .…" at bounding box center [1408, 377] width 269 height 607
type textarea "h"
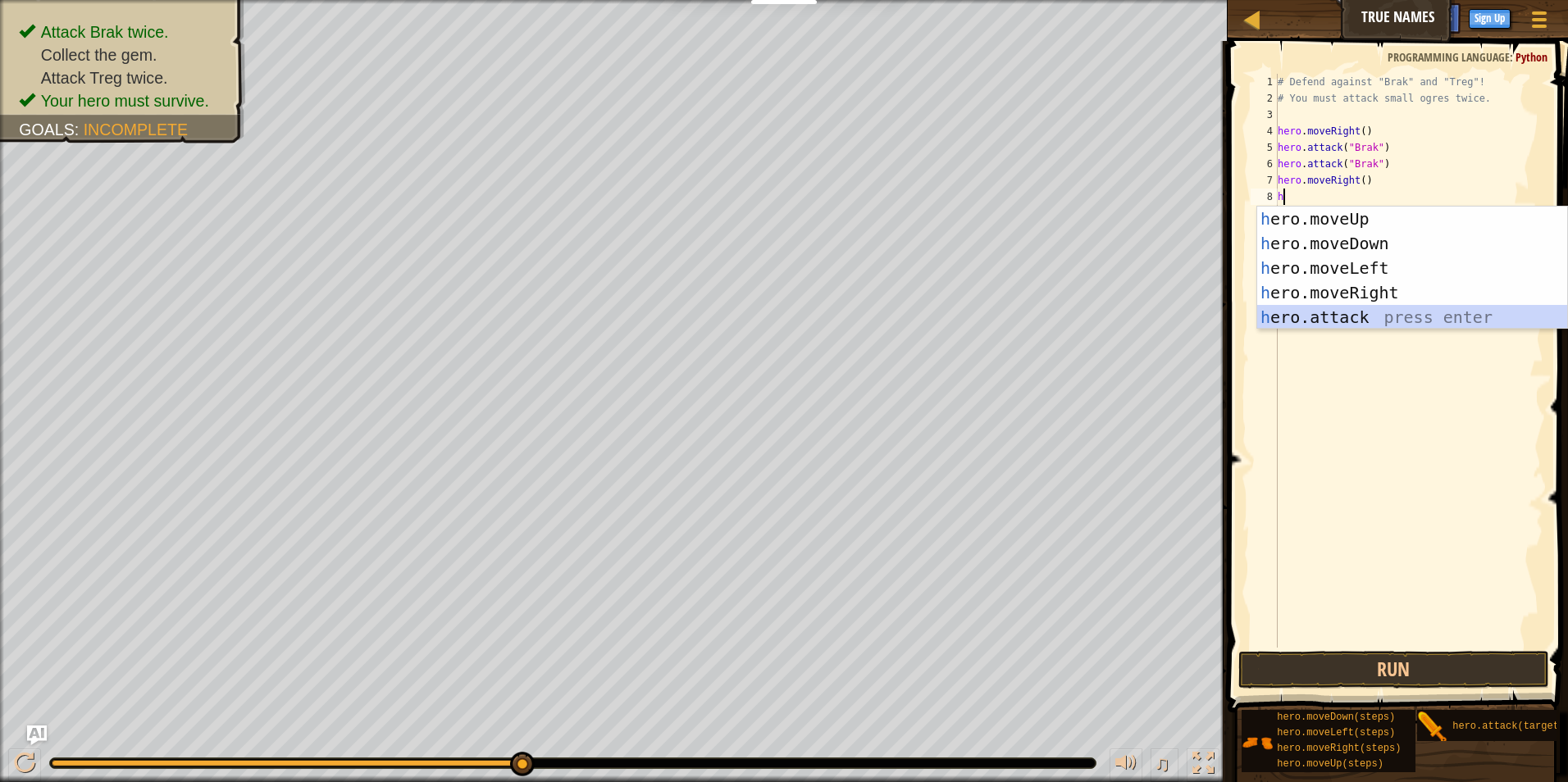
click at [1340, 315] on div "h ero.moveUp press enter h ero.moveDown press enter h ero.moveLeft press enter …" at bounding box center [1412, 292] width 310 height 172
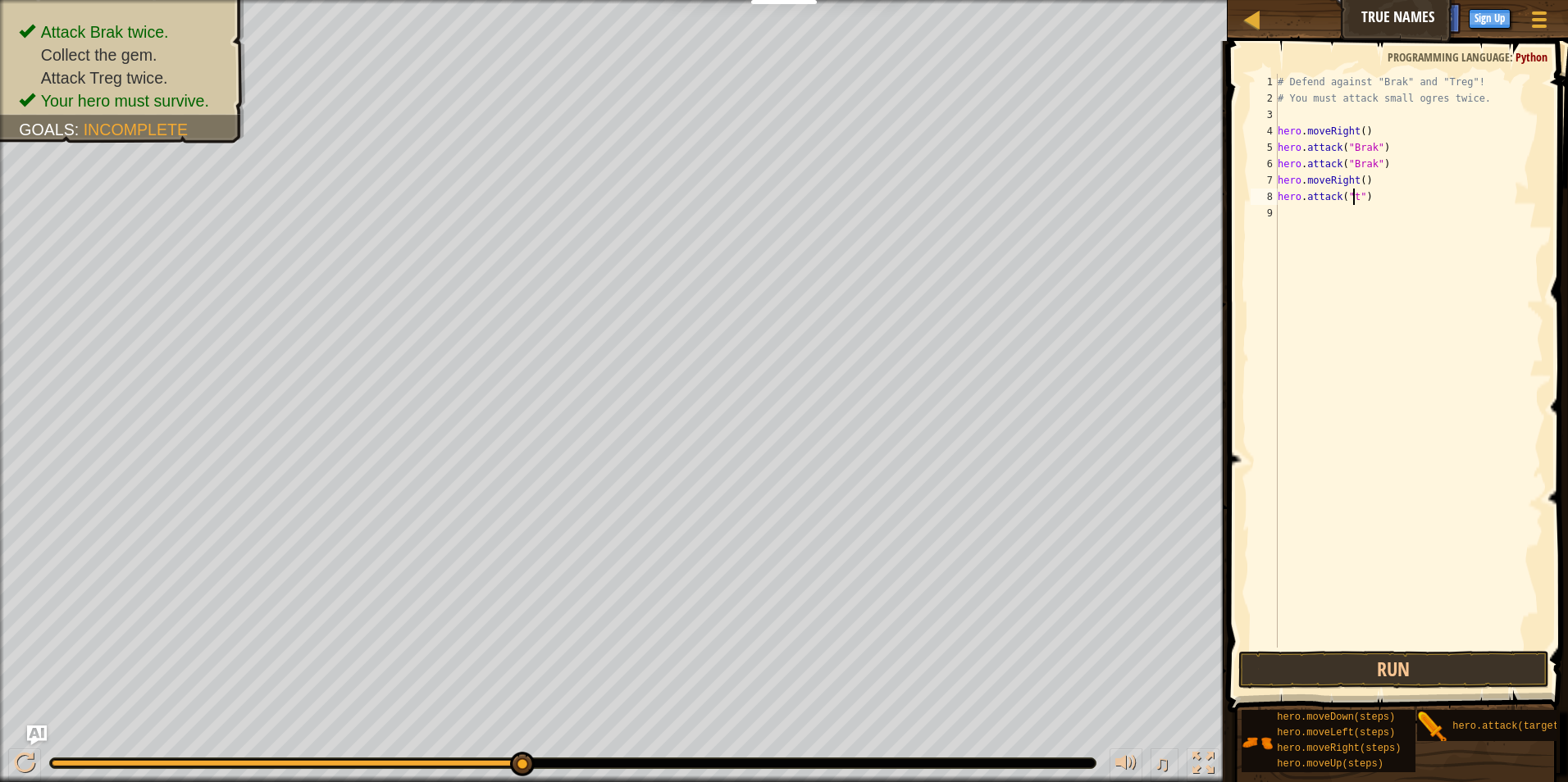
scroll to position [7, 6]
type textarea "hero.attack("treg")"
click at [1291, 220] on div "# Defend against "Brak" and "Treg"! # You must attack small ogres twice. hero .…" at bounding box center [1408, 377] width 269 height 607
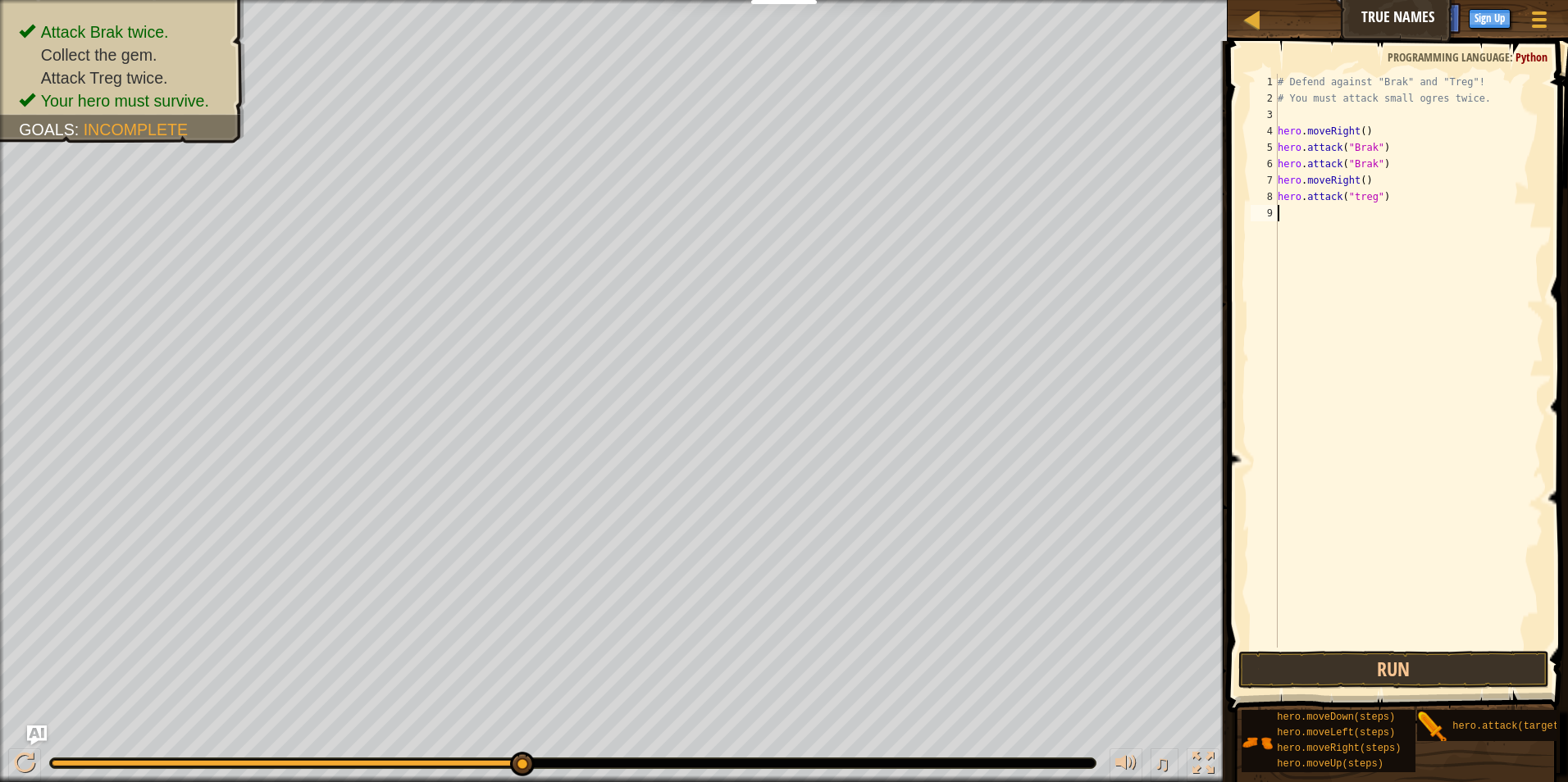
type textarea "h"
click at [1345, 348] on div "# Defend against "Brak" and "Treg"! # You must attack small ogres twice. hero .…" at bounding box center [1411, 377] width 264 height 607
click at [1301, 213] on div "# Defend against "Brak" and "Treg"! # You must attack small ogres twice. hero .…" at bounding box center [1411, 377] width 264 height 607
type textarea "h"
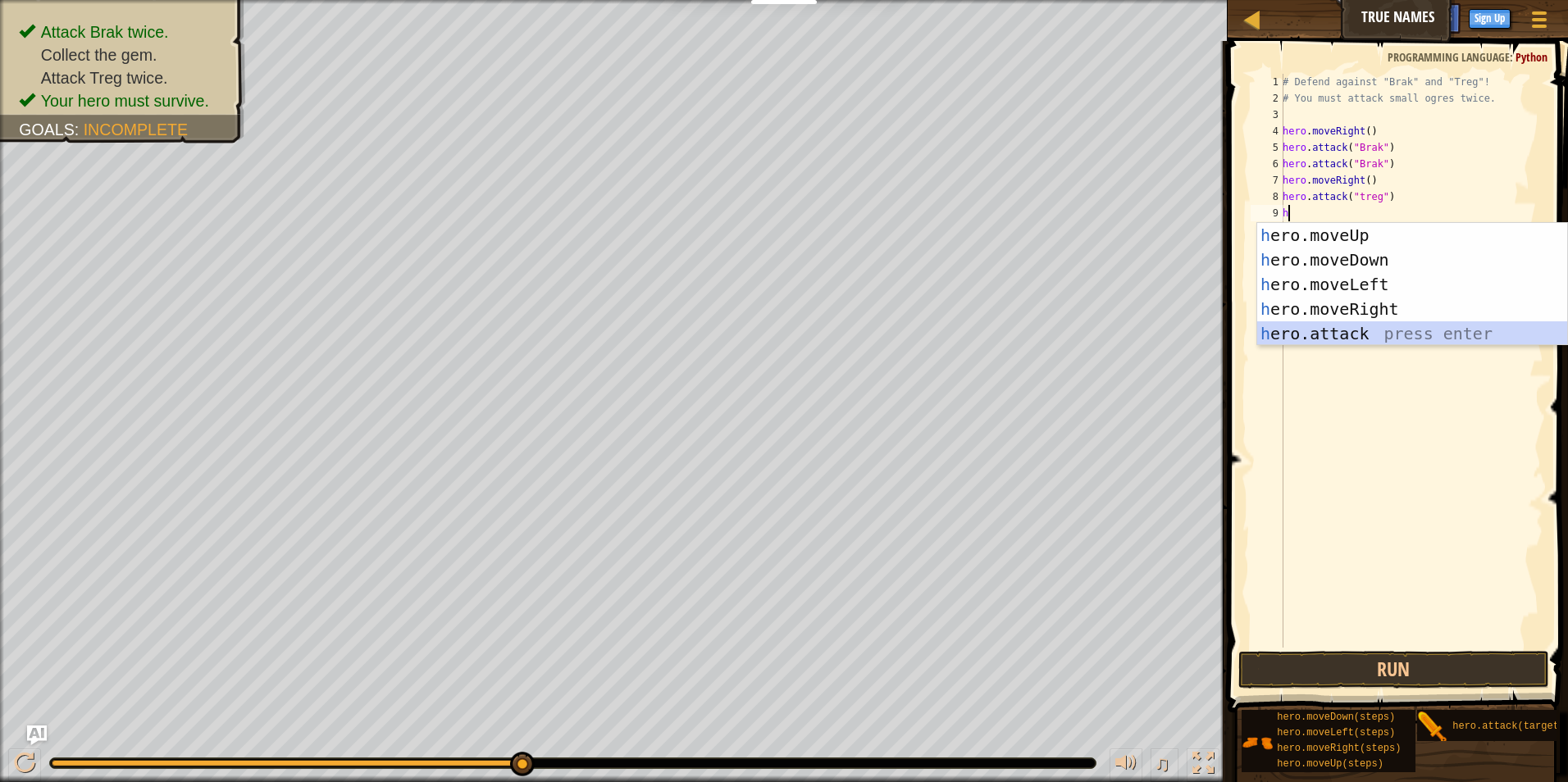
click at [1326, 329] on div "h ero.moveUp press enter h ero.moveDown press enter h ero.moveLeft press enter …" at bounding box center [1412, 308] width 310 height 172
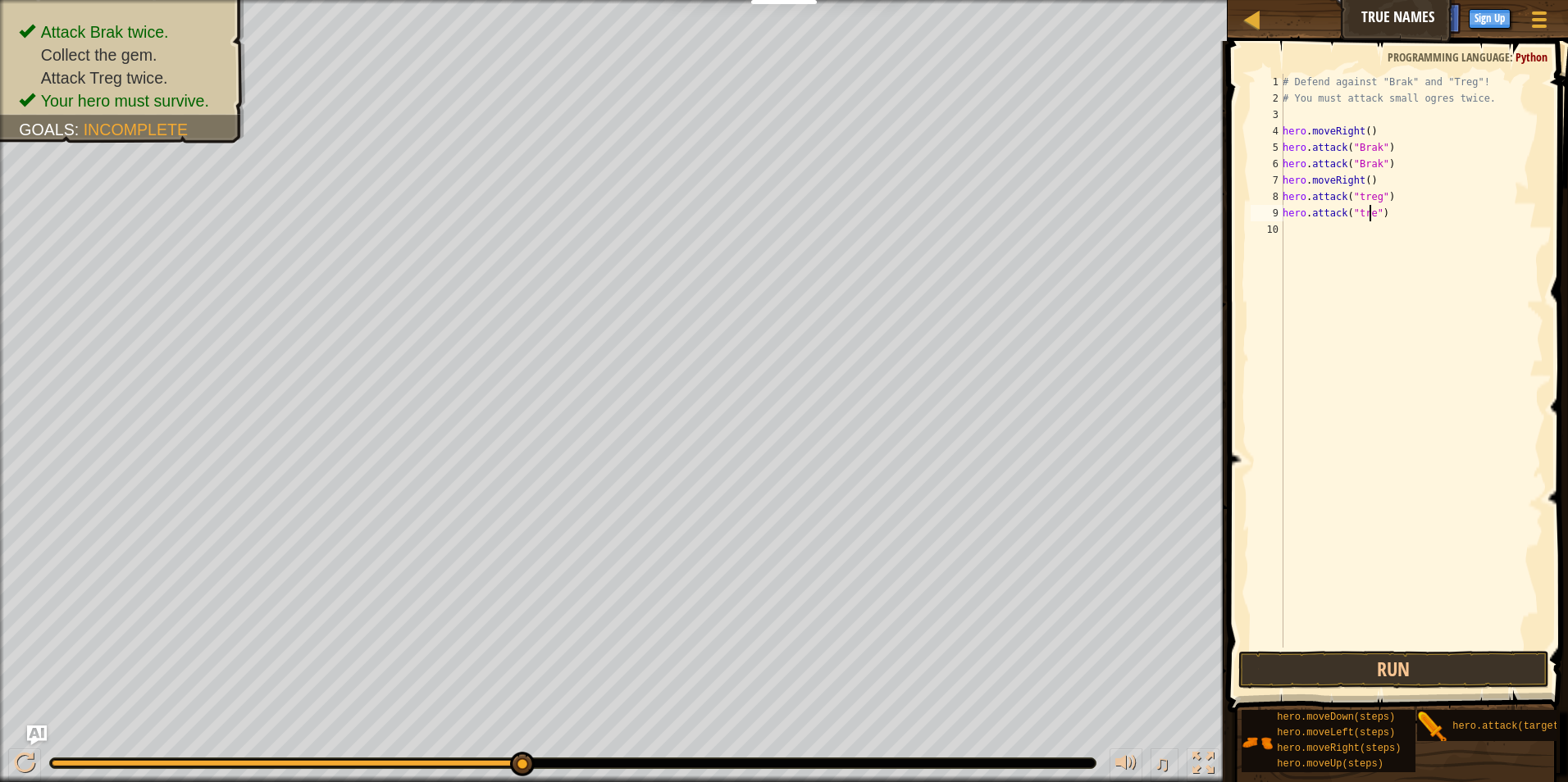
scroll to position [7, 7]
type textarea "hero.attack("treg")"
click at [1262, 652] on button "Run" at bounding box center [1393, 670] width 311 height 38
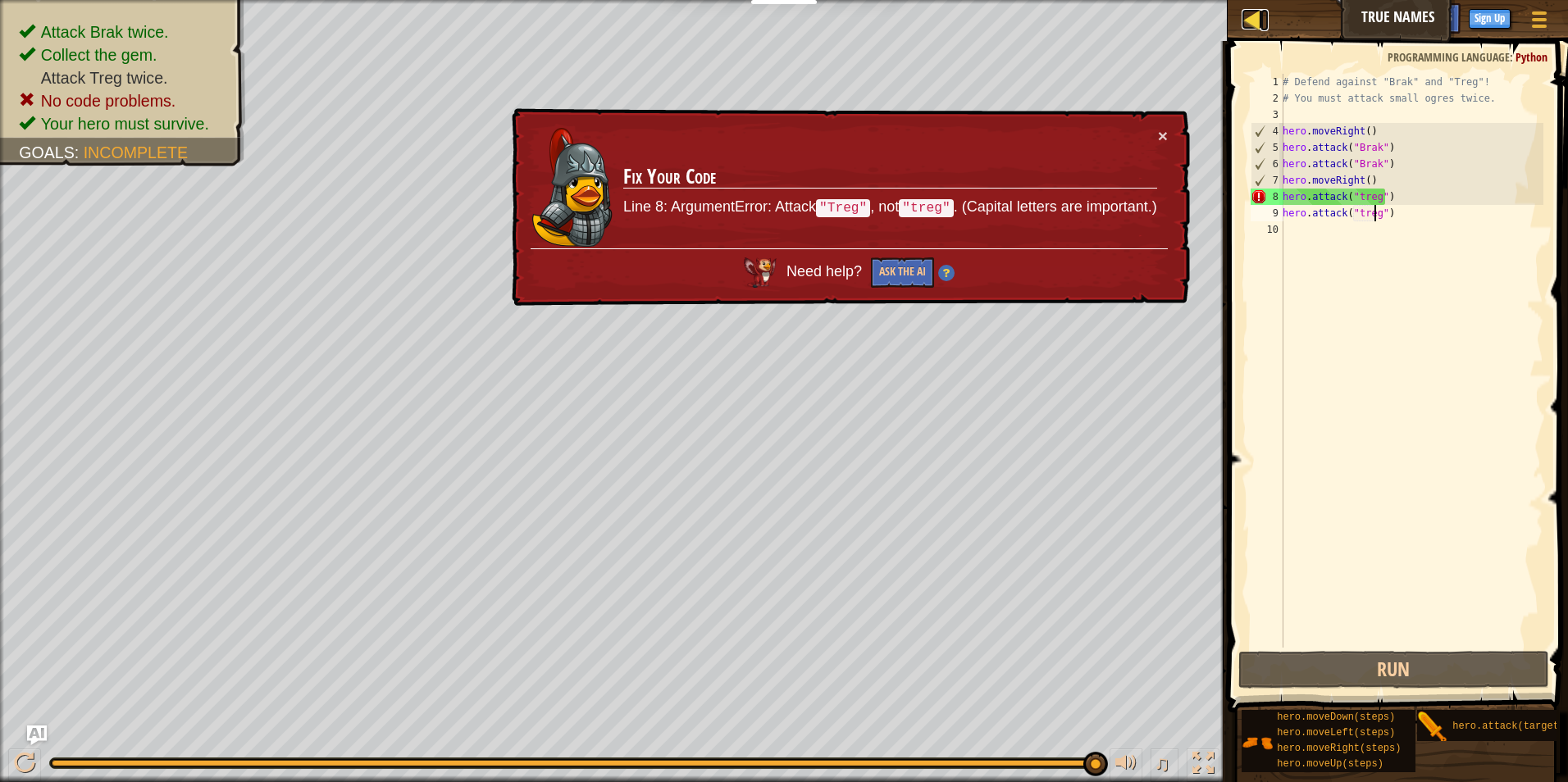
click at [1266, 12] on link "Map" at bounding box center [1264, 20] width 8 height 23
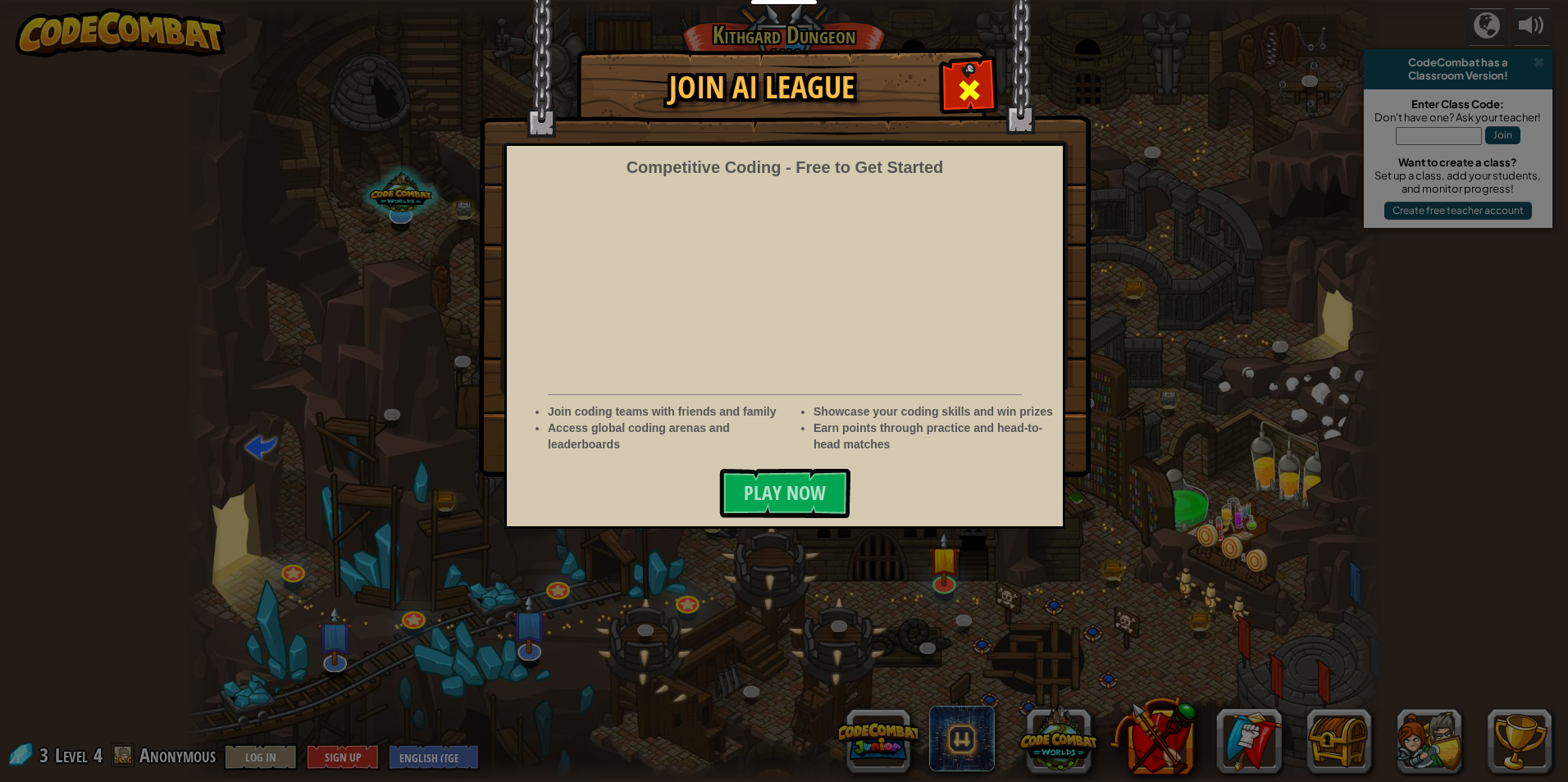
click at [971, 77] on span at bounding box center [969, 89] width 26 height 26
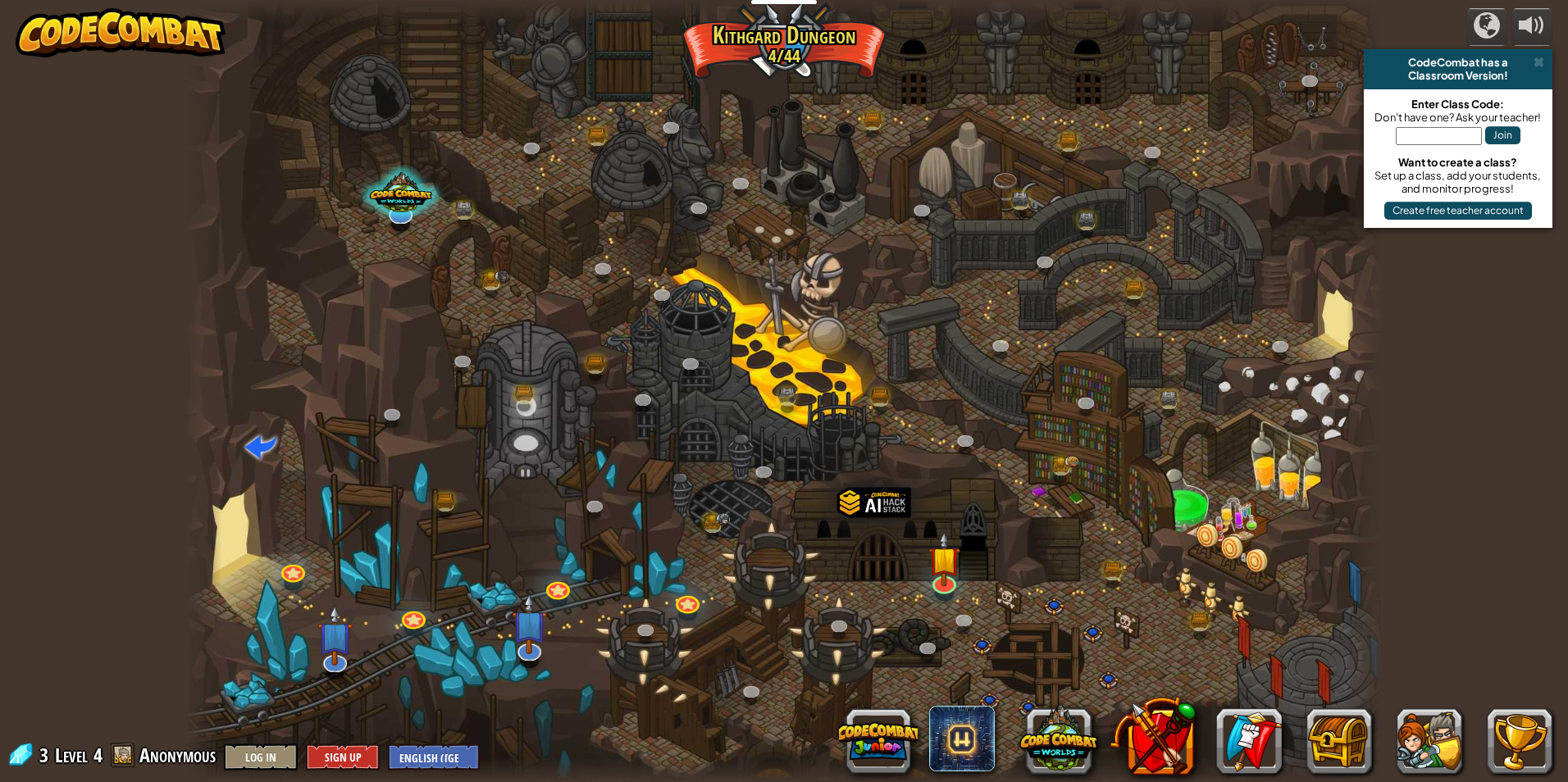
click at [914, 564] on div at bounding box center [783, 391] width 1197 height 782
click at [935, 563] on img at bounding box center [944, 546] width 32 height 74
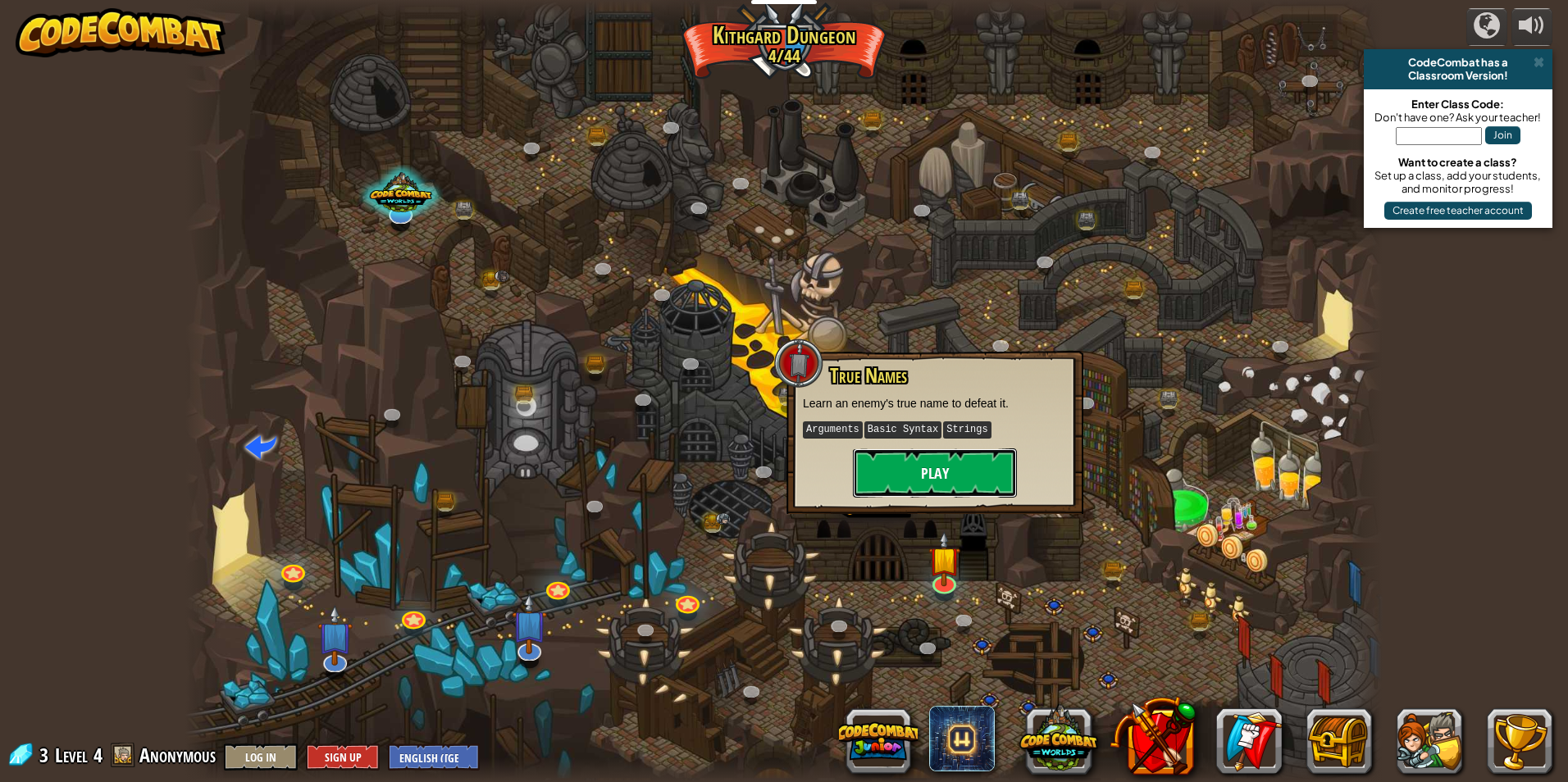
click at [933, 489] on button "Play" at bounding box center [935, 473] width 164 height 50
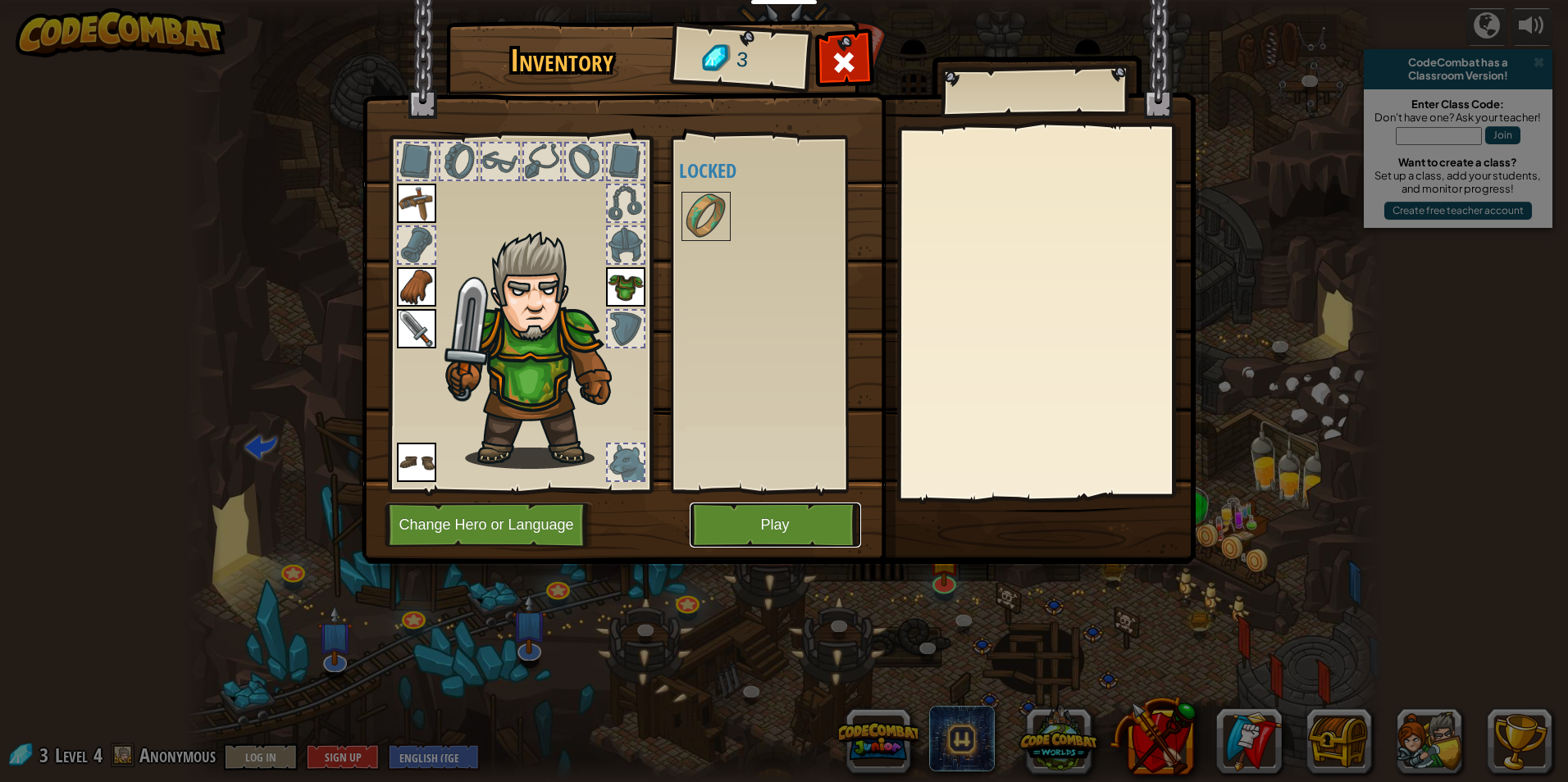
click at [816, 543] on button "Play" at bounding box center [775, 525] width 171 height 45
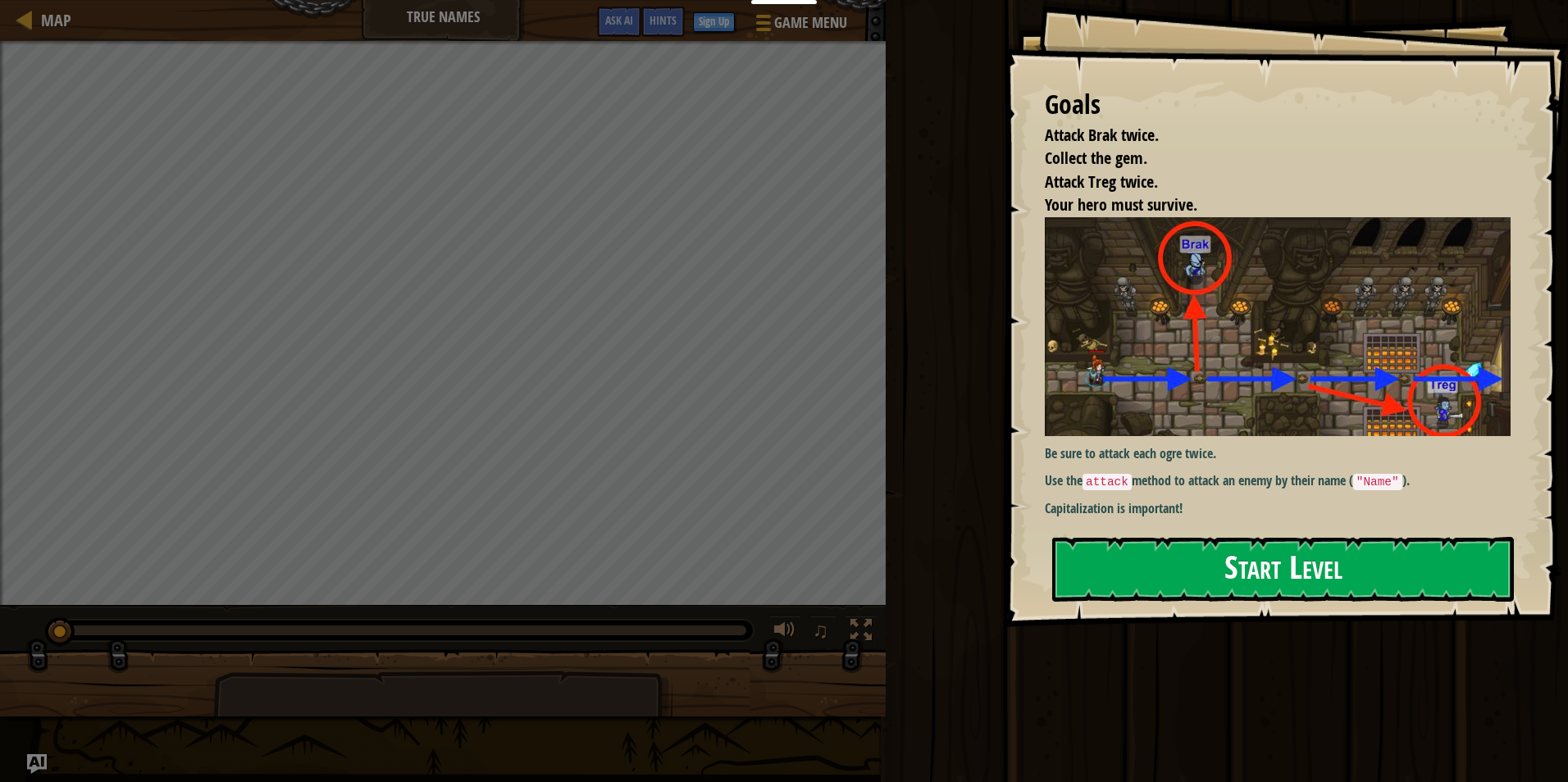
click at [1213, 576] on button "Start Level" at bounding box center [1283, 569] width 462 height 65
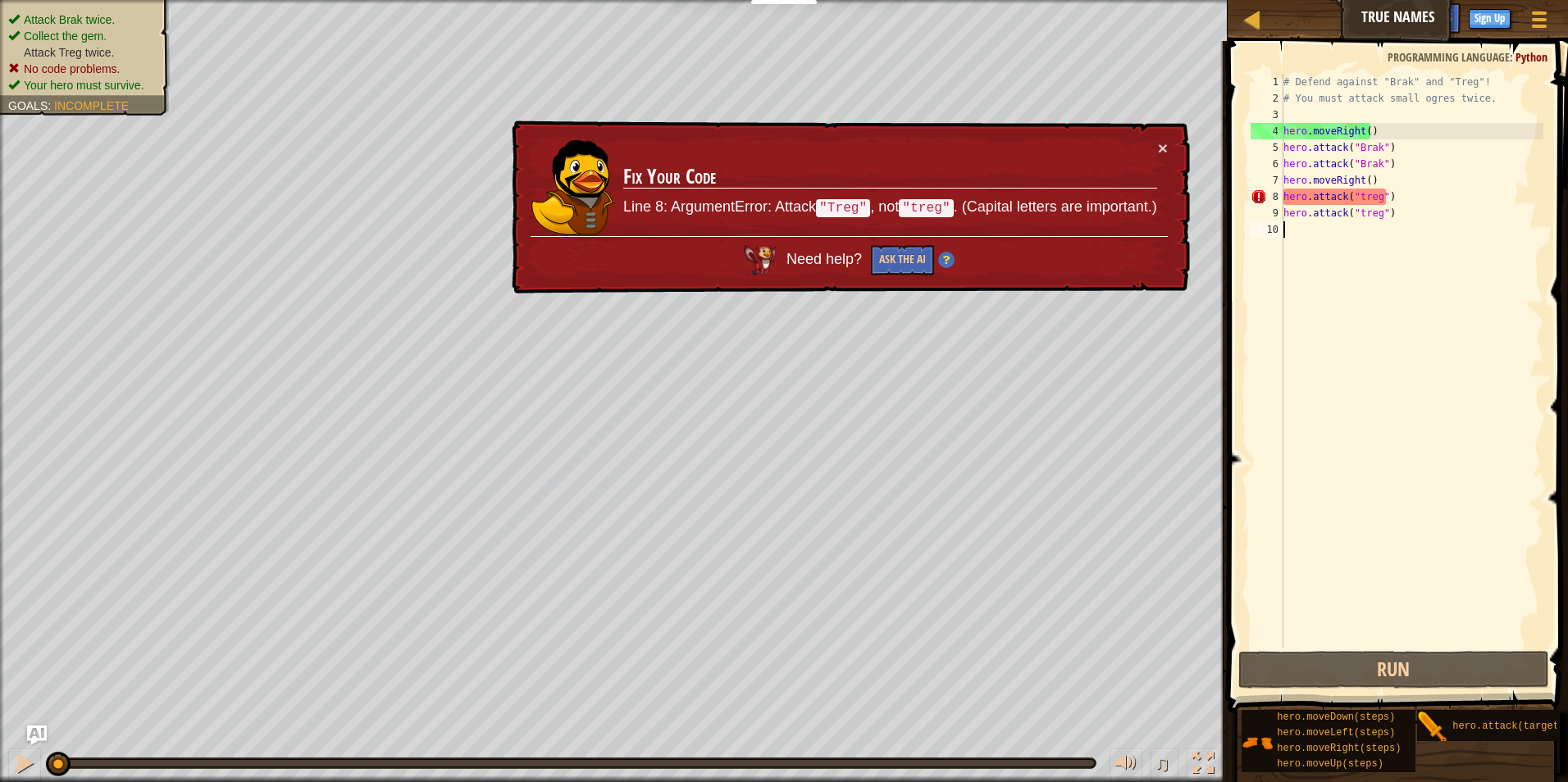
click at [1396, 199] on div "# Defend against "Brak" and "Treg"! # You must attack small ogres twice. hero .…" at bounding box center [1412, 377] width 263 height 607
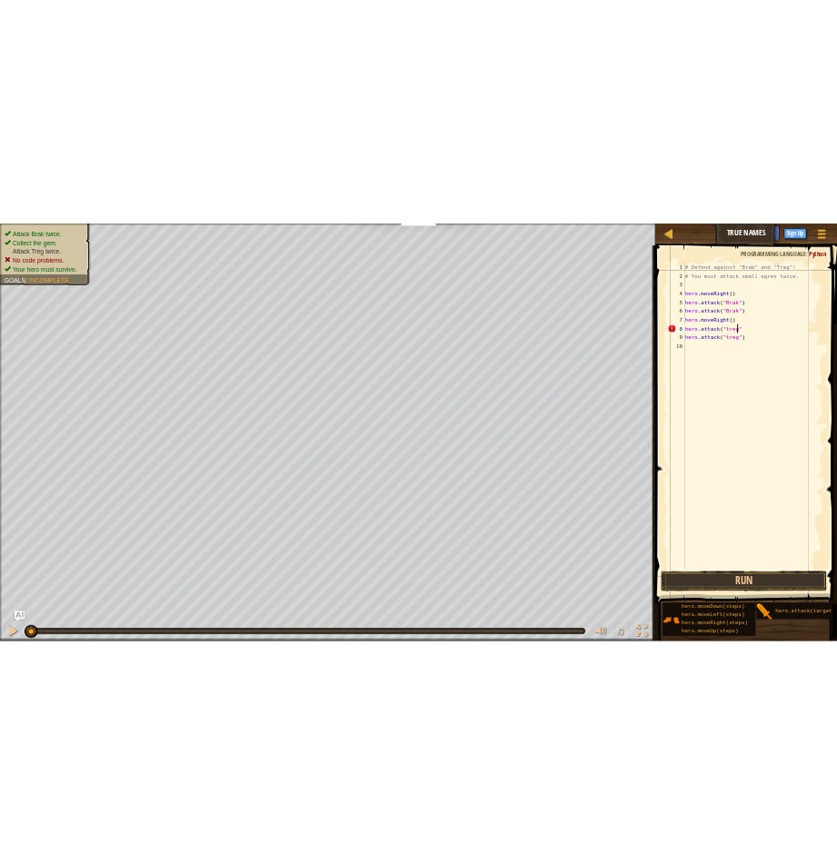
scroll to position [8, 8]
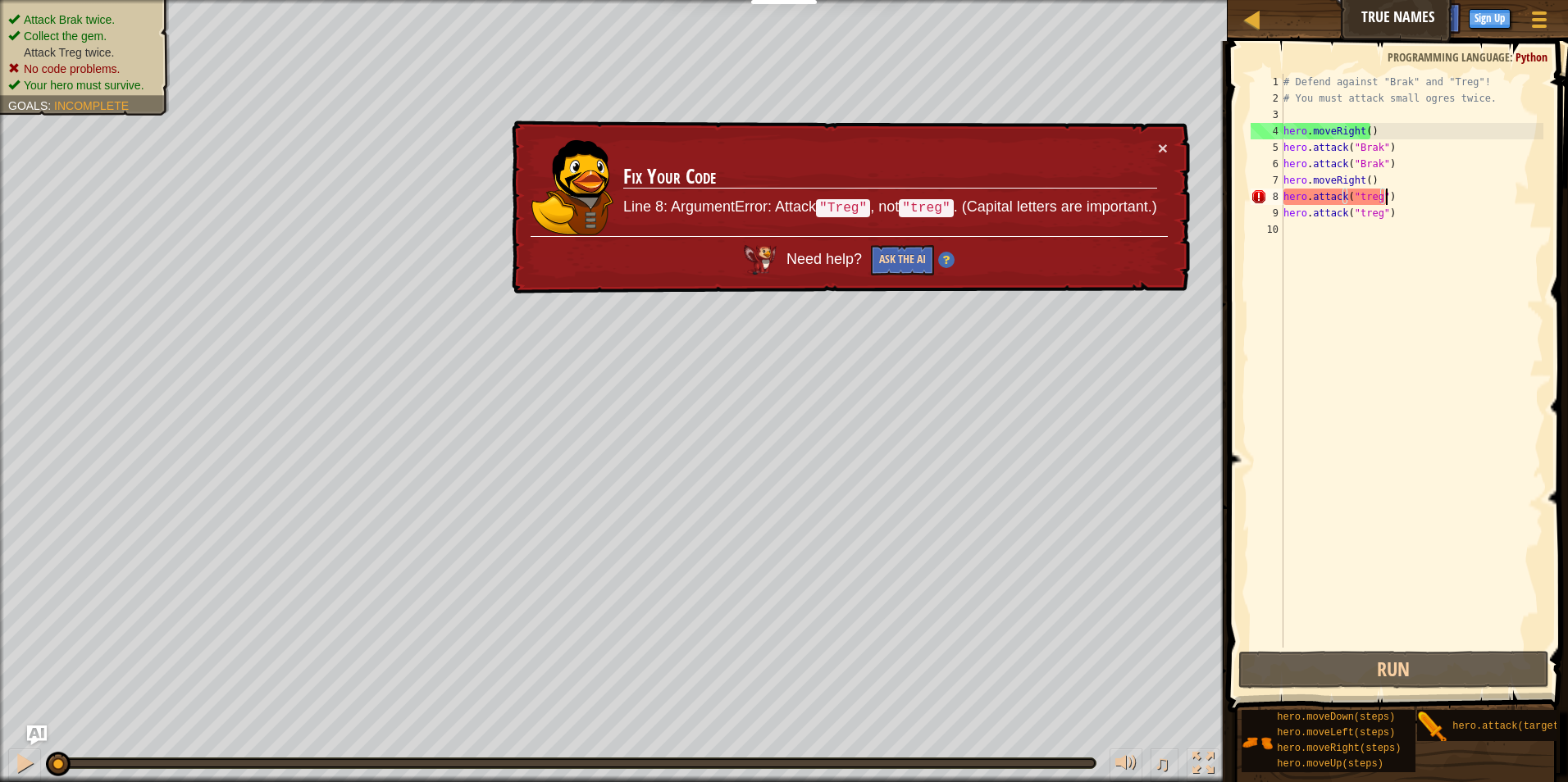
type textarea "hero.attack("treg")"
click at [896, 255] on button "Ask the AI" at bounding box center [902, 261] width 63 height 31
